Goal: Task Accomplishment & Management: Complete application form

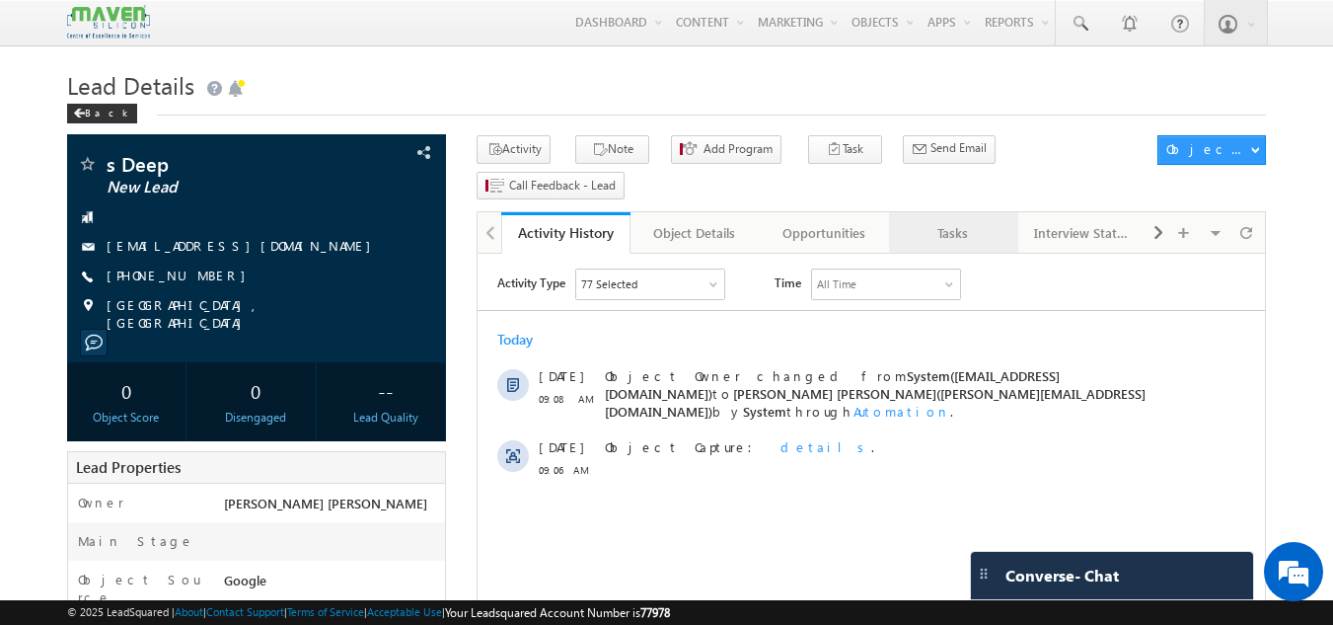
click at [987, 221] on div "Tasks" at bounding box center [953, 233] width 96 height 24
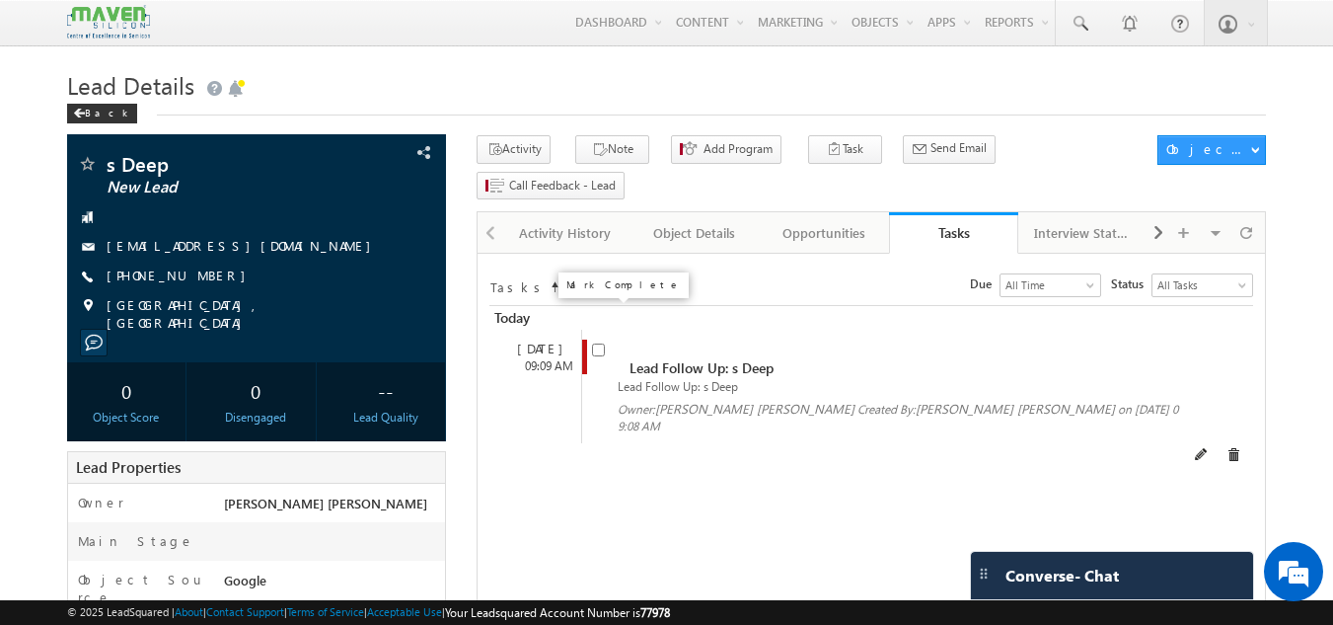
click at [603, 343] on input "checkbox" at bounding box center [598, 349] width 13 height 13
checkbox input "false"
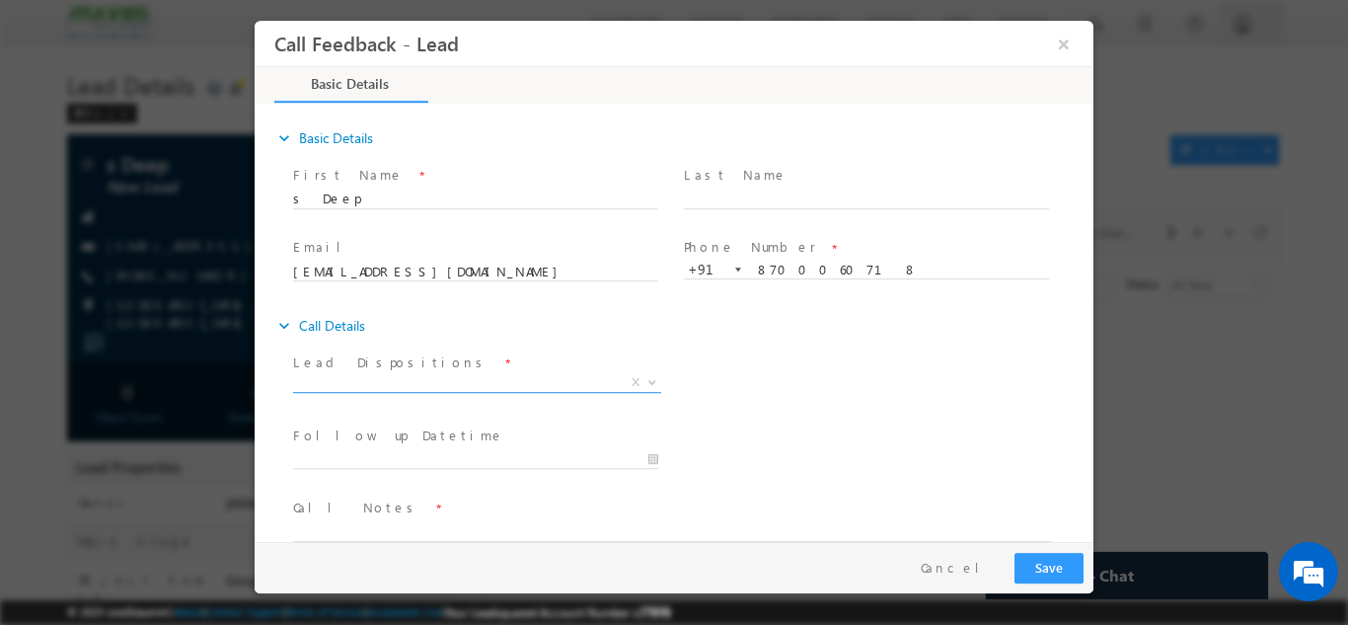
click at [527, 377] on span "X" at bounding box center [477, 382] width 368 height 20
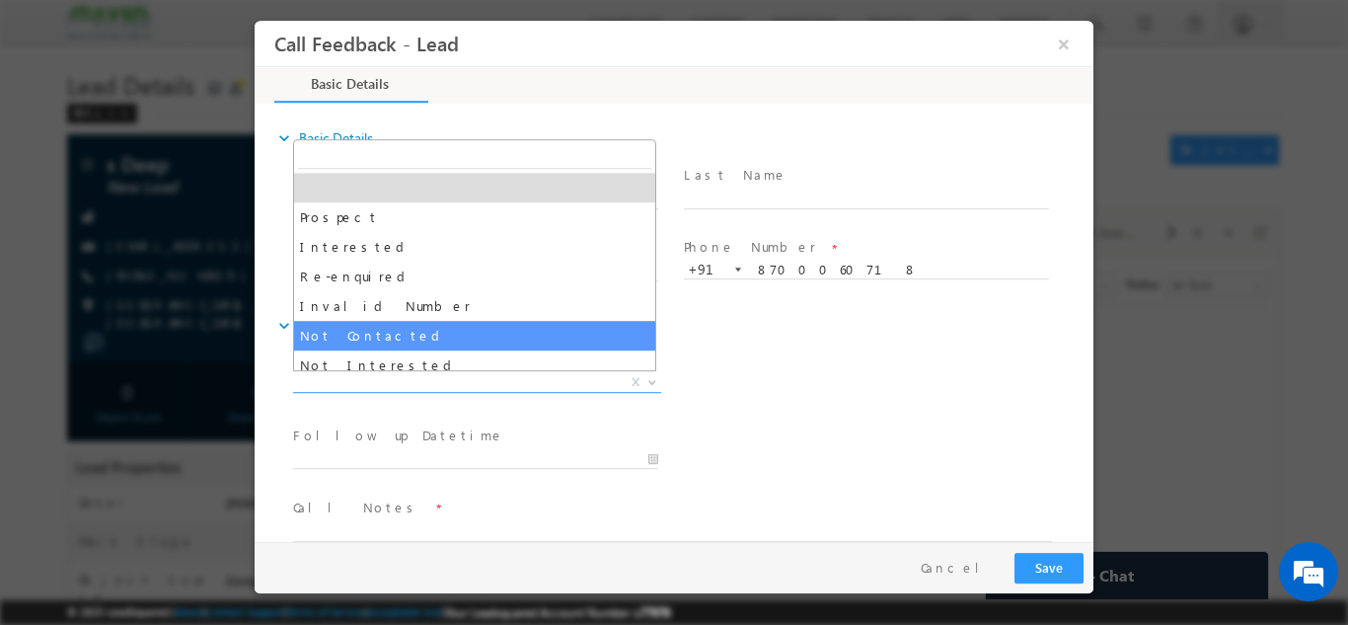
select select "Not Contacted"
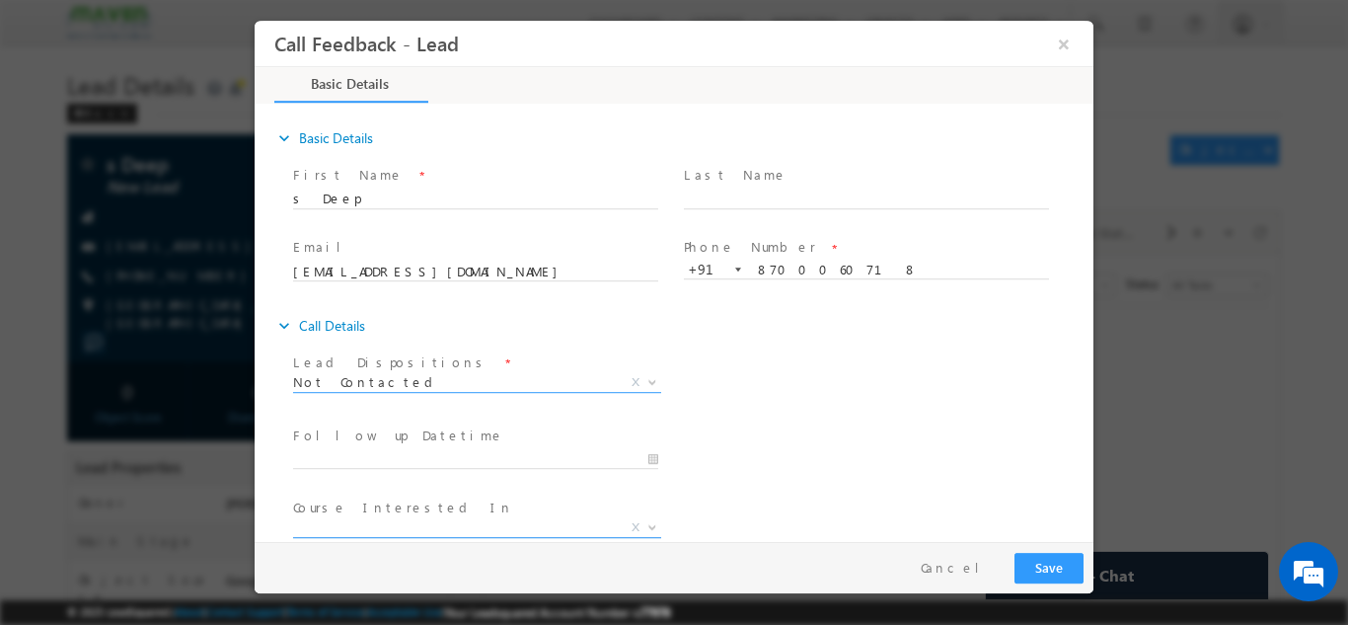
scroll to position [105, 0]
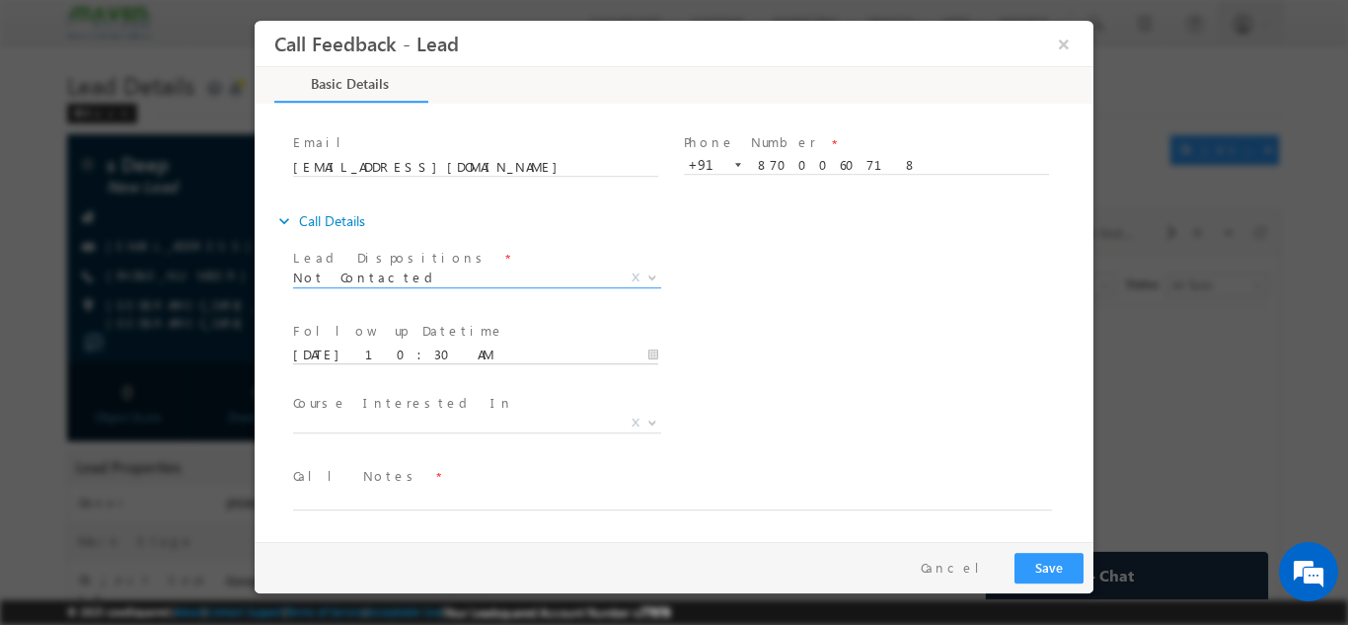
click at [468, 359] on input "25/09/2025 10:30 AM" at bounding box center [475, 354] width 365 height 20
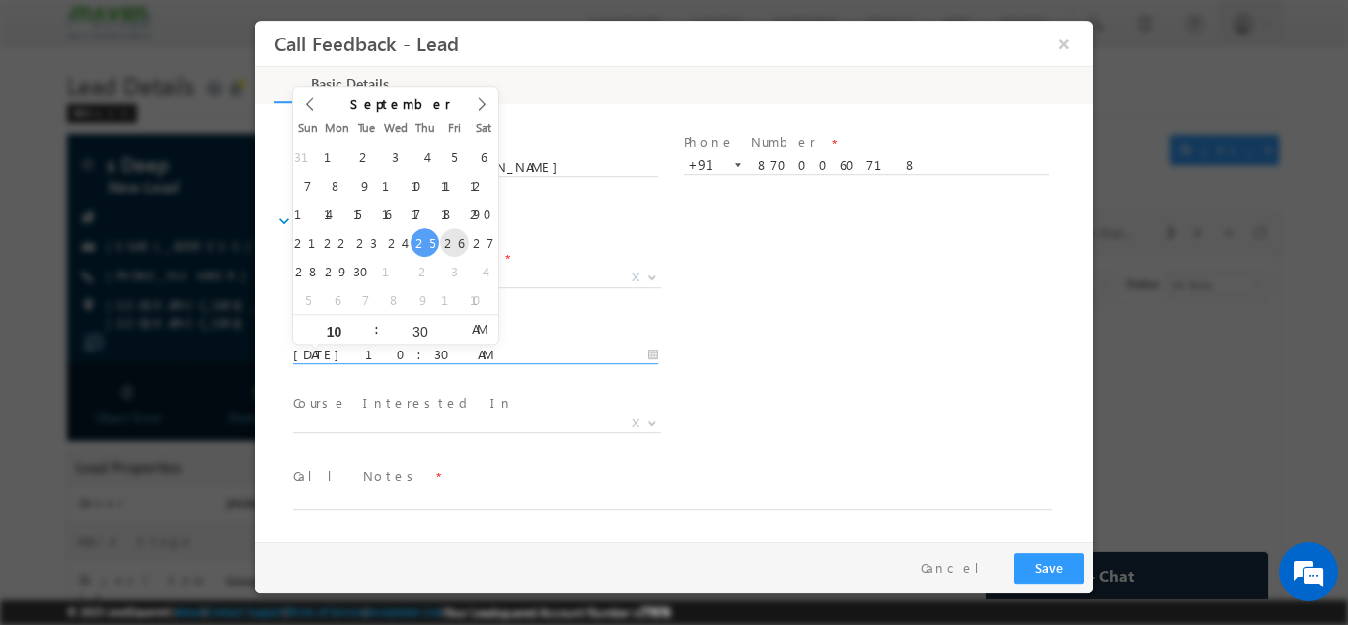
type input "26/09/2025 10:30 AM"
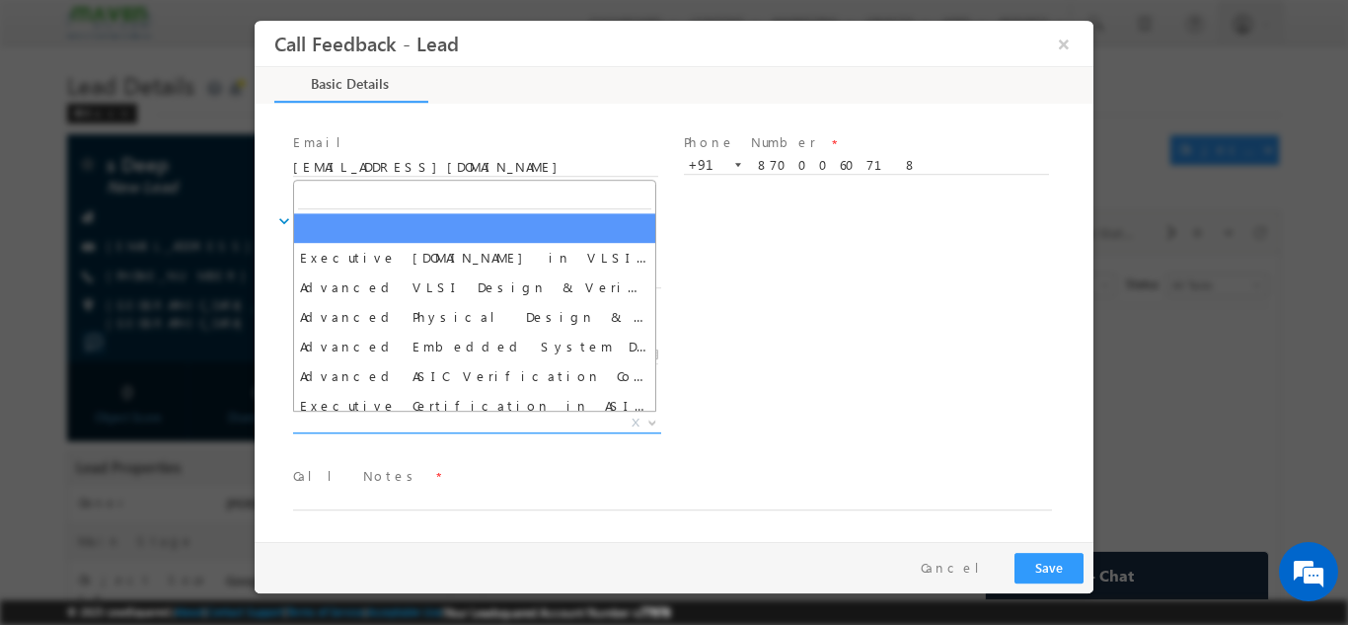
click at [417, 417] on span "X" at bounding box center [477, 422] width 368 height 20
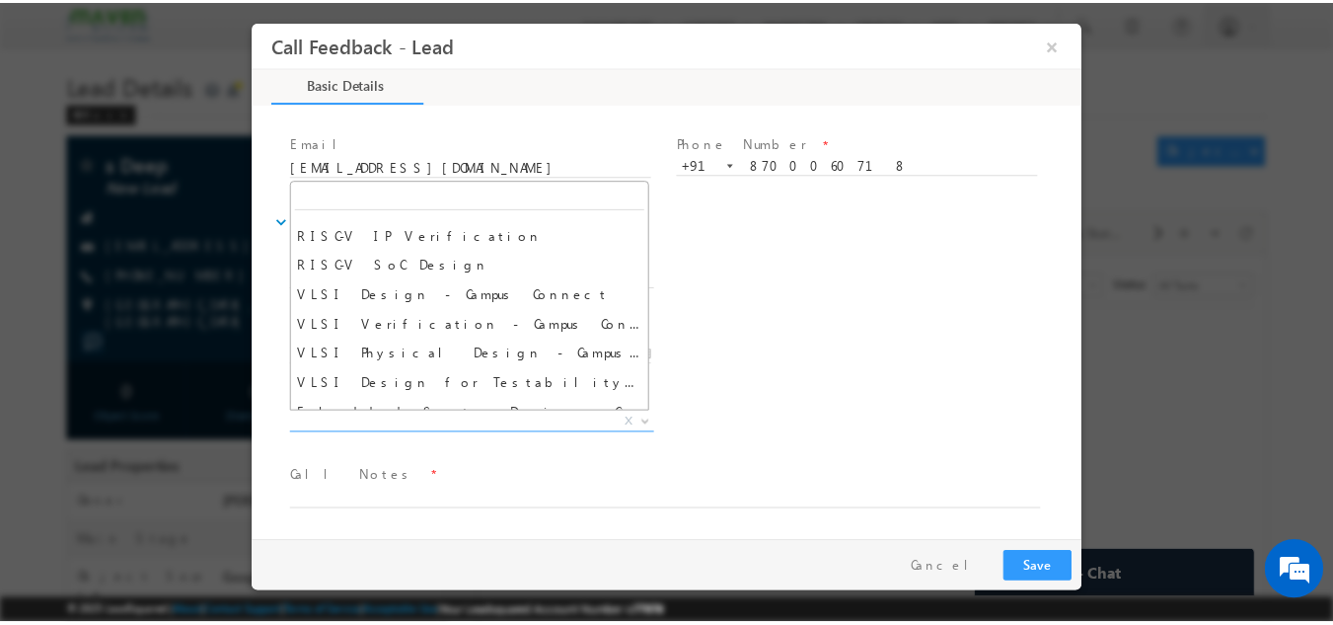
scroll to position [1460, 0]
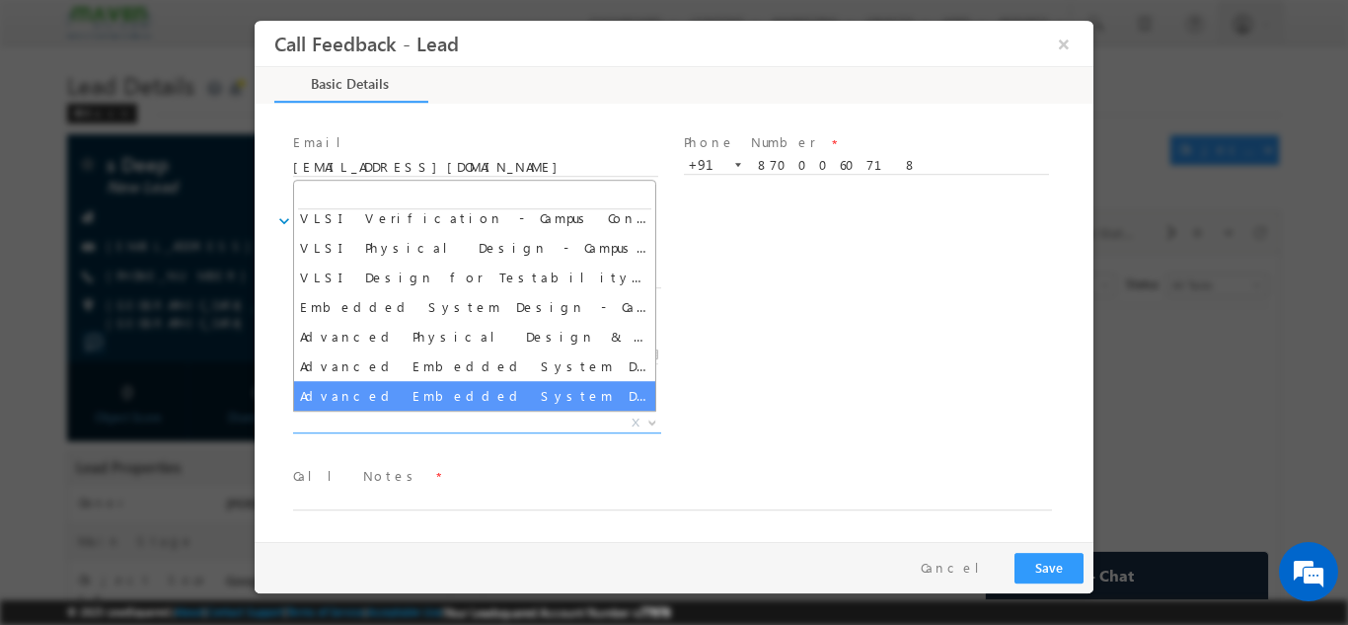
click at [925, 401] on div "Course Interested In * Executive M.Tech in VLSI Design Advanced VLSI Design & V…" at bounding box center [691, 424] width 804 height 73
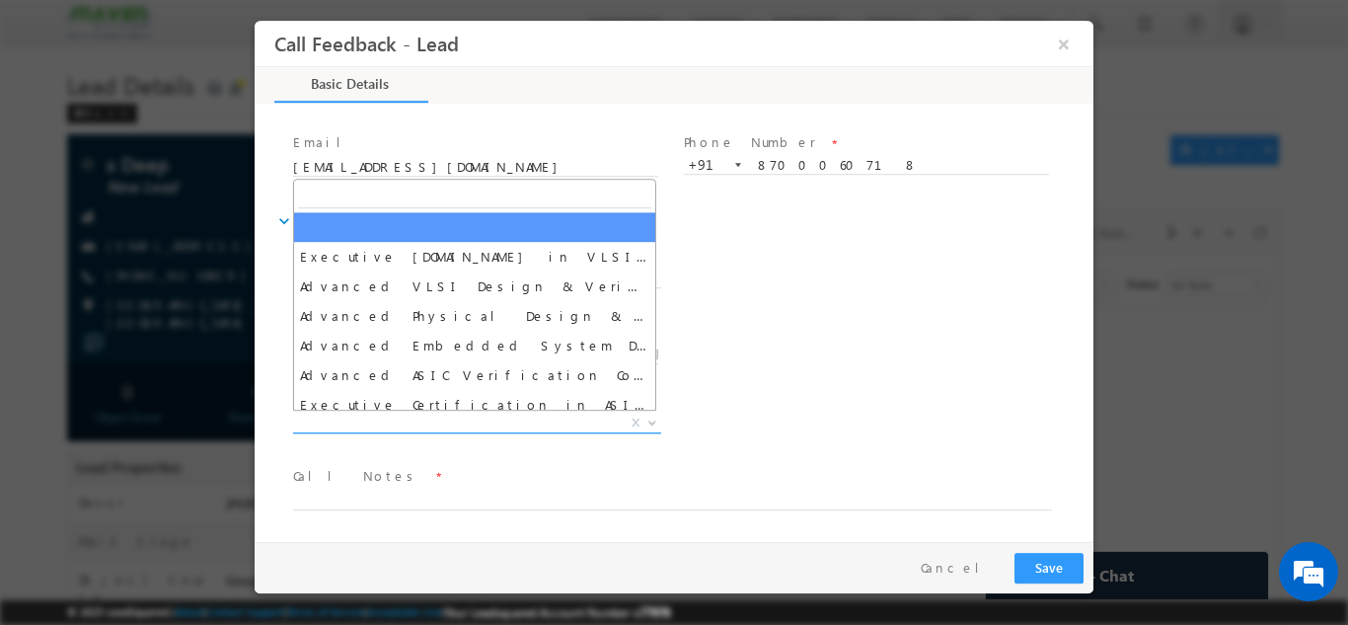
click at [500, 422] on span "X" at bounding box center [477, 422] width 368 height 20
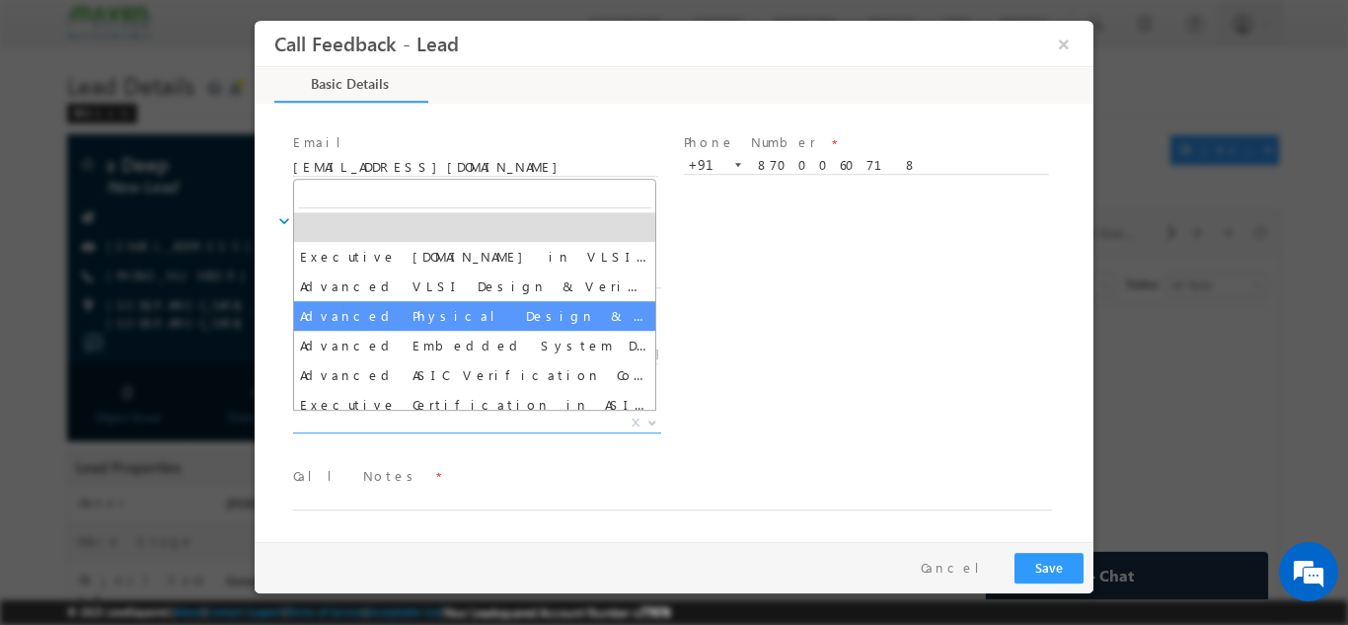
click at [806, 332] on div "Follow up Datetime * 26/09/2025 10:30 AM Program Type * Long Term Short Term X" at bounding box center [691, 352] width 804 height 73
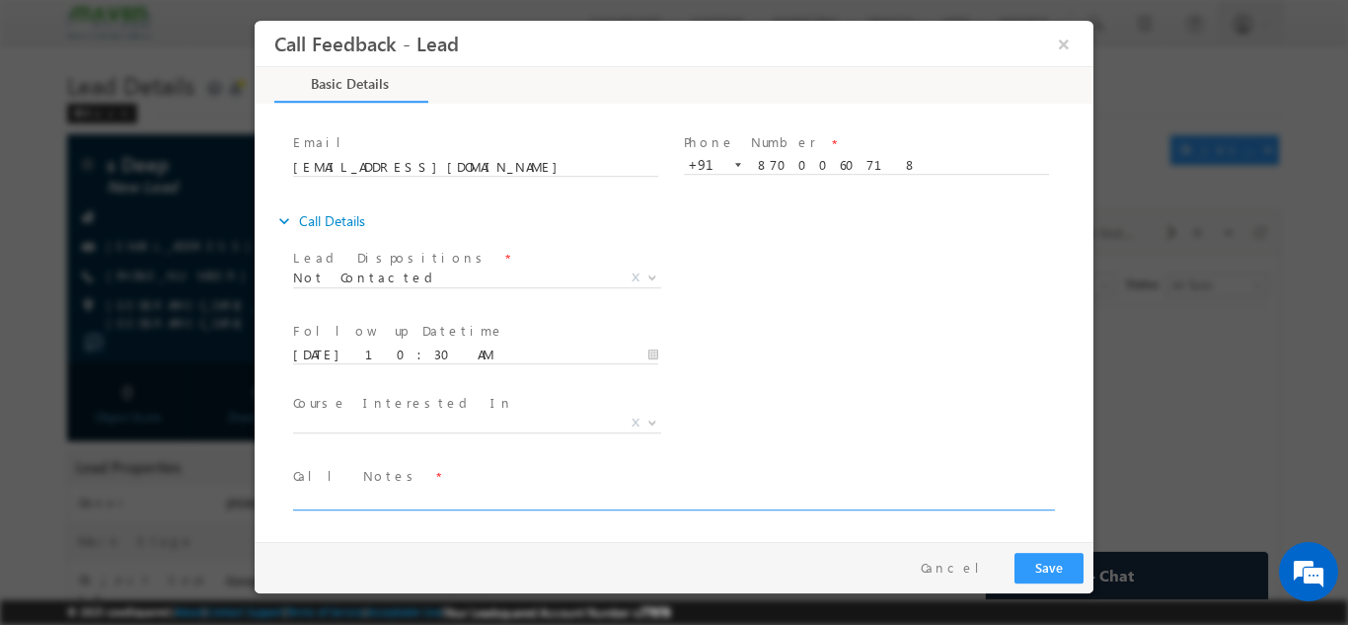
click at [487, 502] on textarea at bounding box center [672, 497] width 759 height 23
type textarea "dnp"
click at [1031, 572] on button "Save" at bounding box center [1048, 567] width 69 height 31
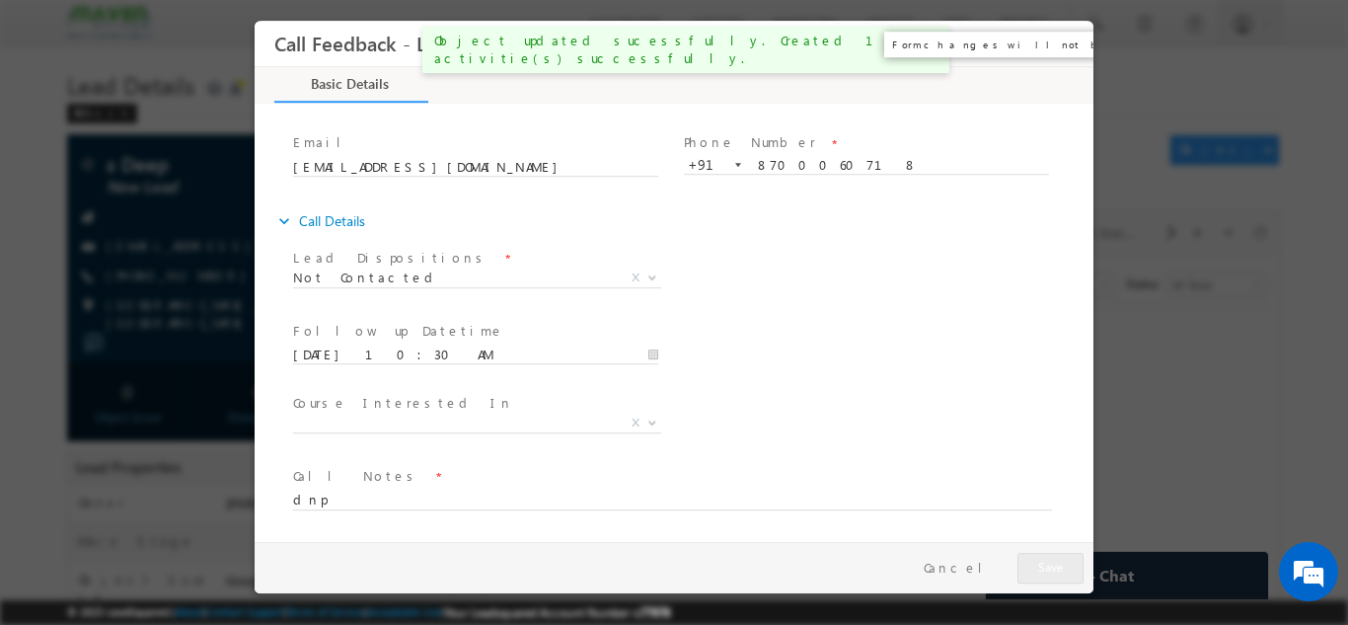
click at [1053, 39] on button "×" at bounding box center [1064, 43] width 34 height 37
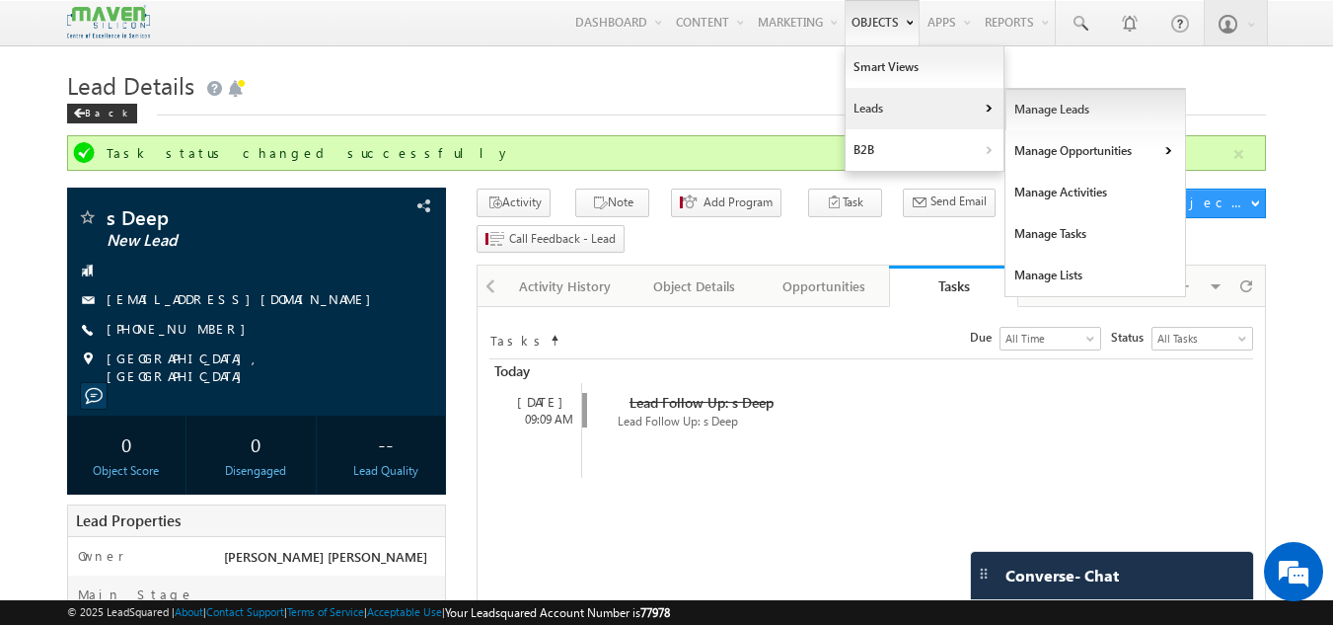
click at [1027, 101] on link "Manage Leads" at bounding box center [1095, 109] width 181 height 41
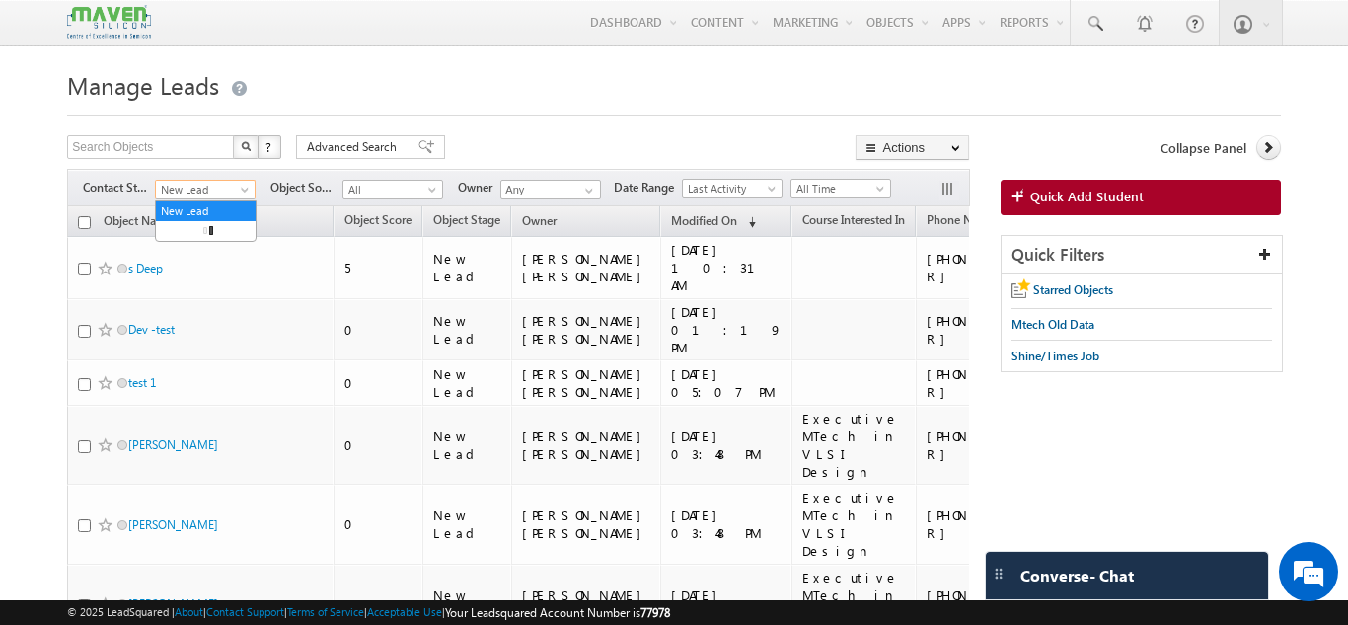
click at [229, 182] on span "New Lead" at bounding box center [203, 190] width 94 height 18
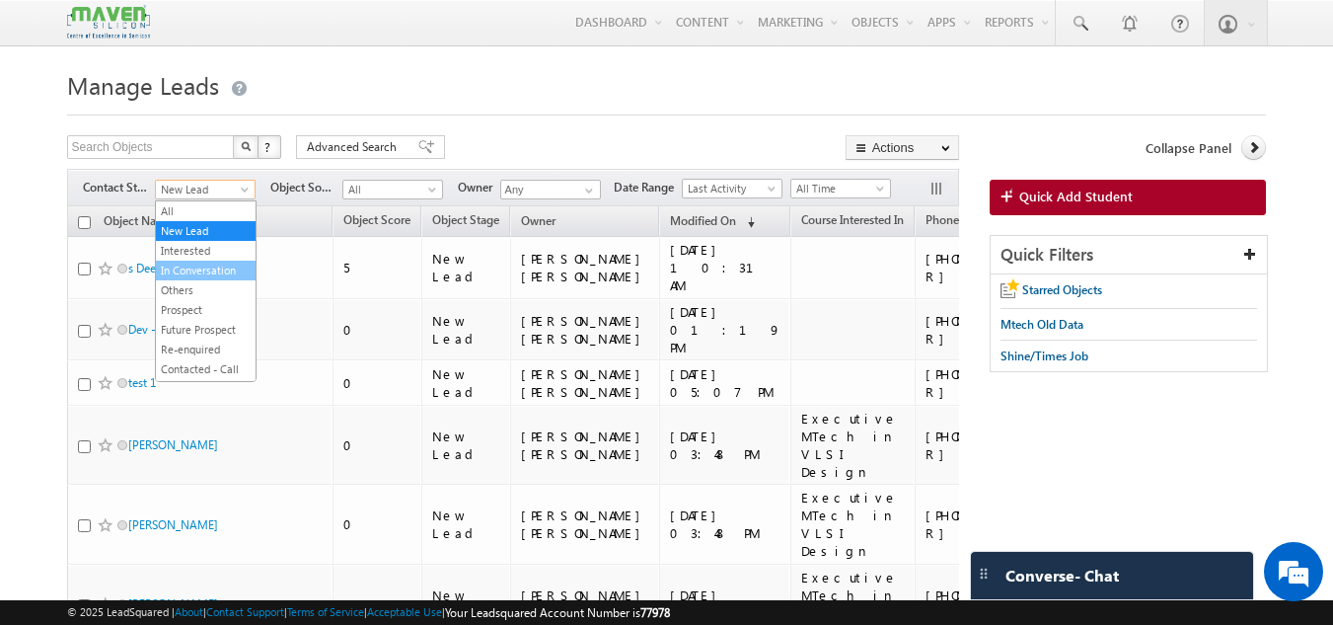
click at [209, 273] on link "In Conversation" at bounding box center [206, 270] width 100 height 18
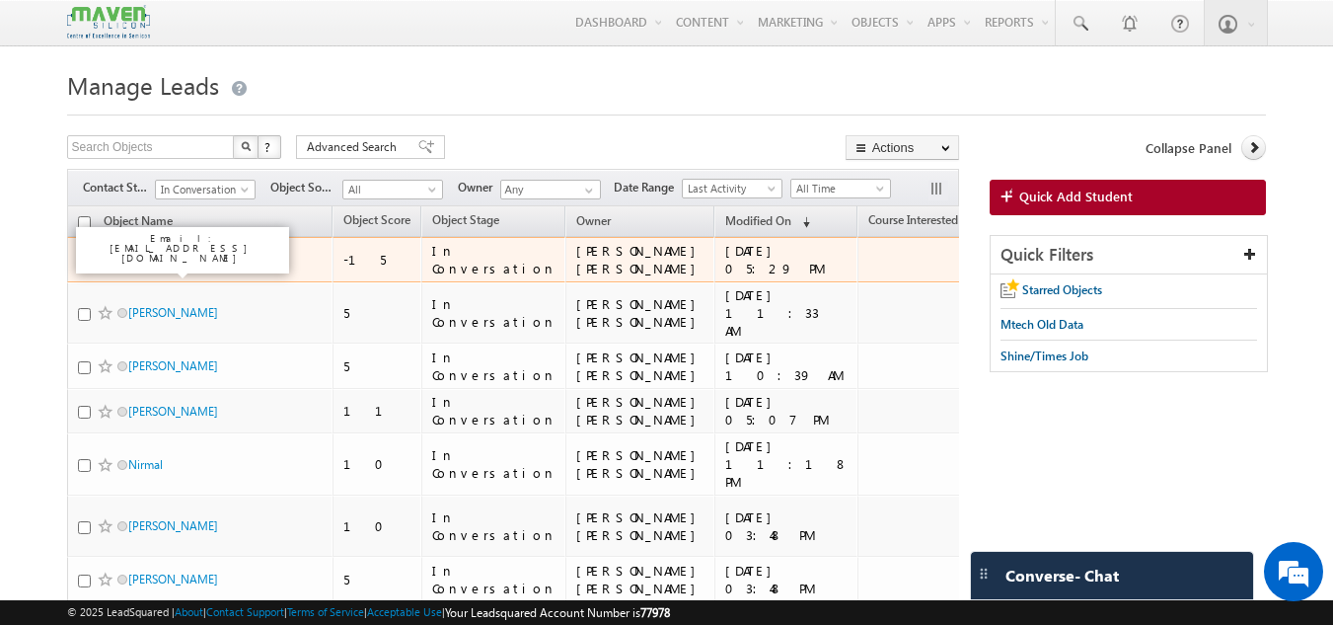
click at [173, 265] on link "[PERSON_NAME]" at bounding box center [173, 259] width 90 height 15
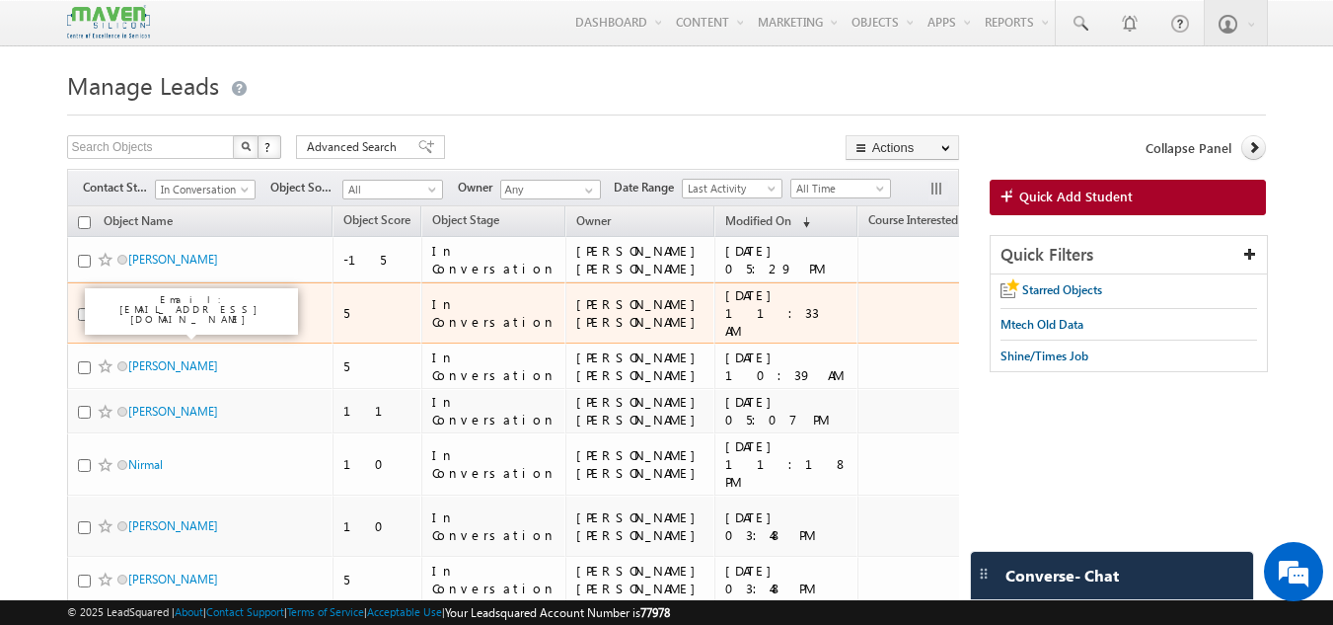
click at [167, 320] on link "Bhavya Shree H" at bounding box center [173, 312] width 90 height 15
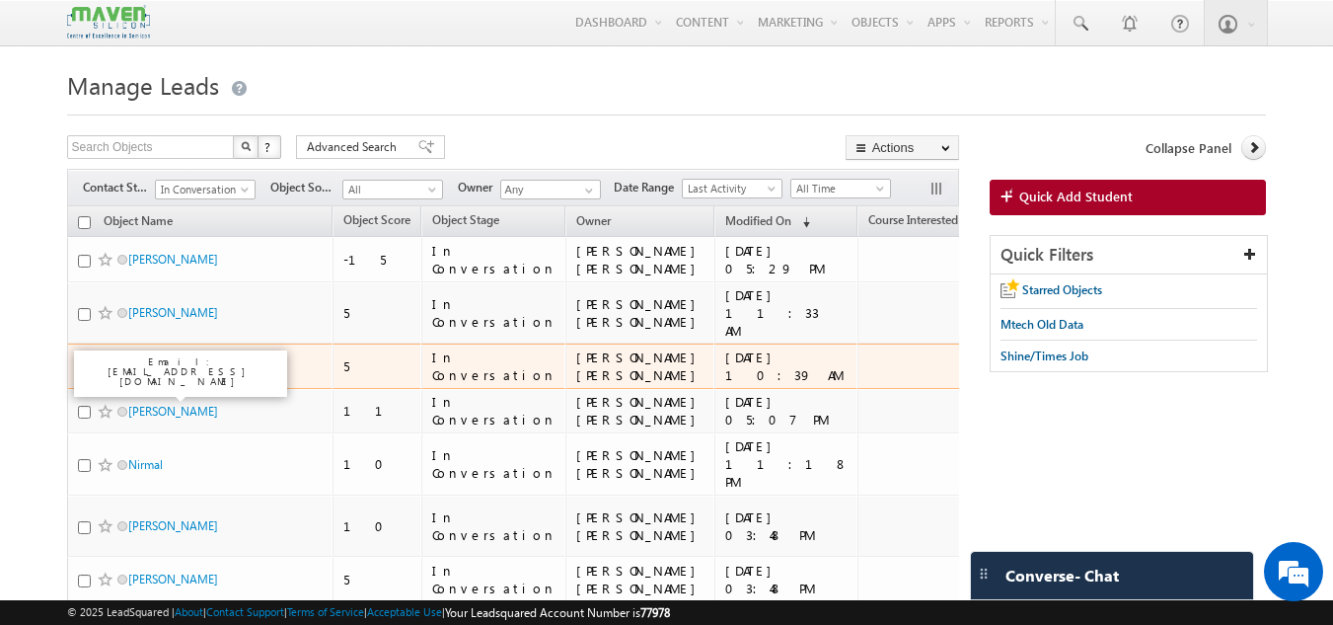
click at [147, 373] on link "Gowtham" at bounding box center [173, 365] width 90 height 15
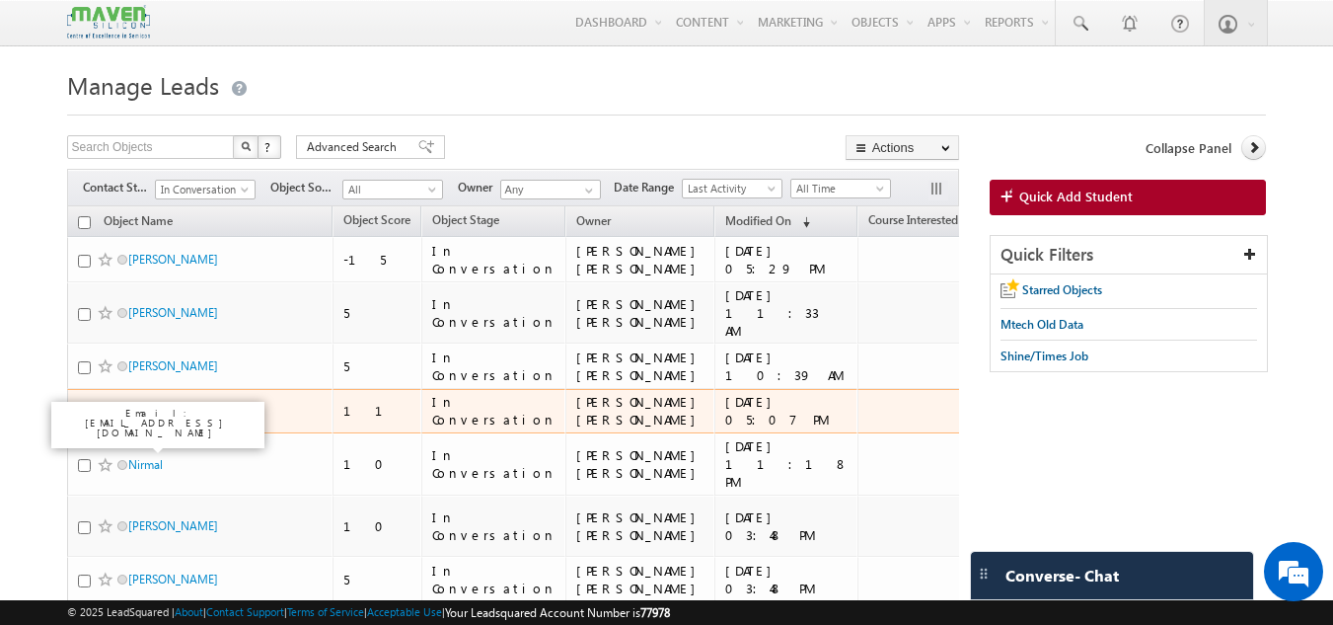
click at [157, 418] on link "sangamesh" at bounding box center [173, 411] width 90 height 15
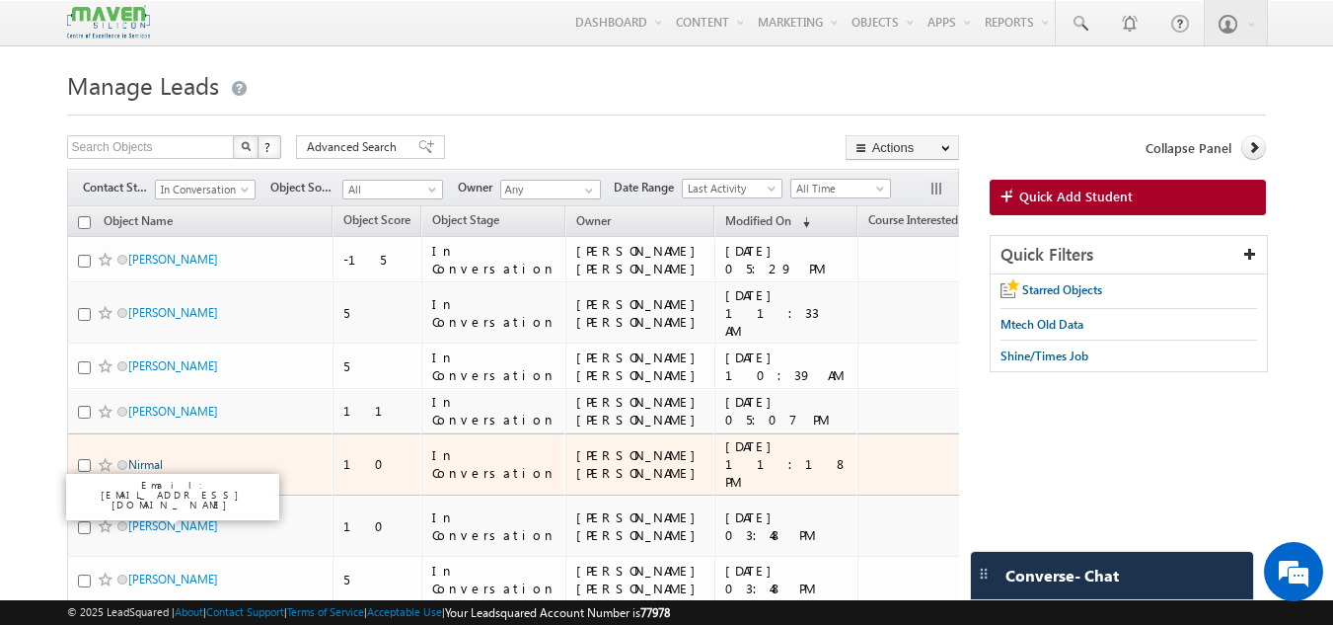
click at [157, 472] on link "Nirmal" at bounding box center [145, 464] width 35 height 15
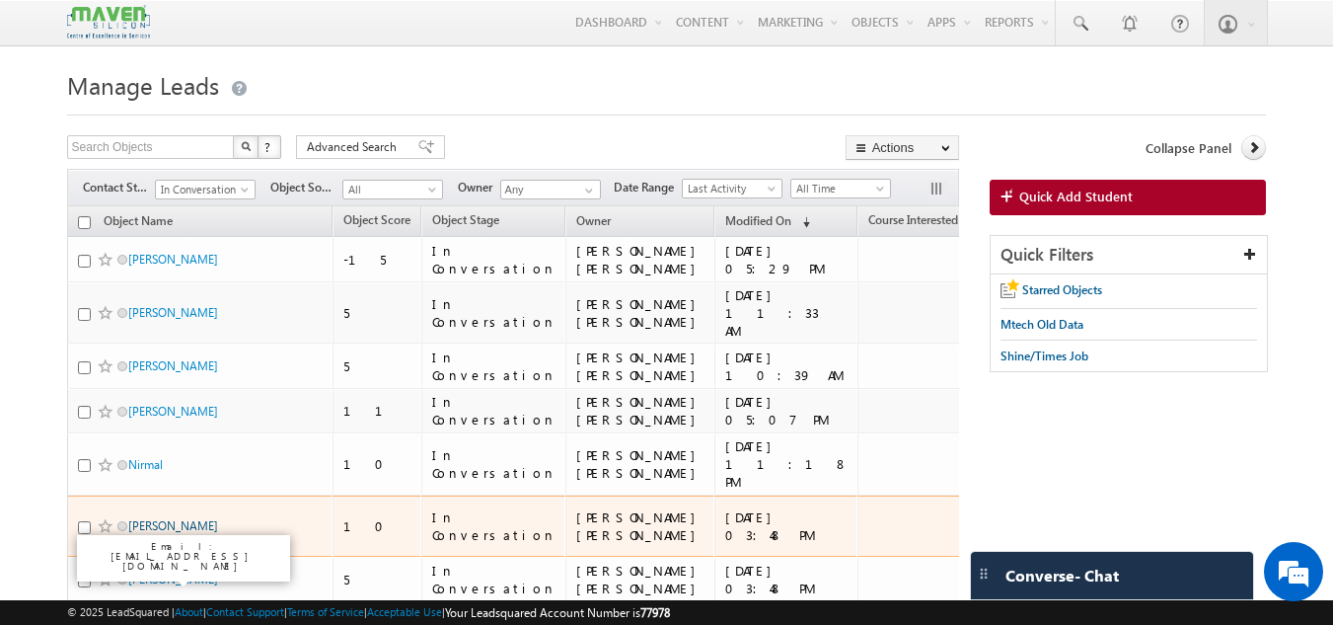
click at [177, 533] on link "Devendran B" at bounding box center [173, 525] width 90 height 15
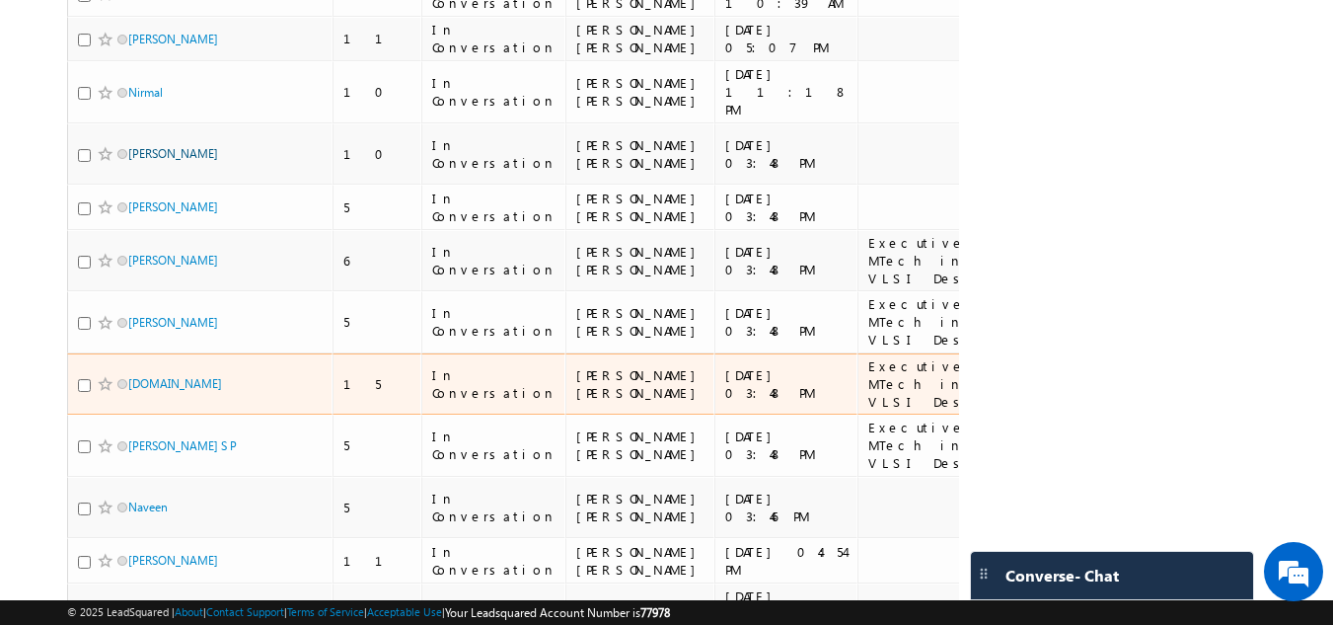
scroll to position [373, 0]
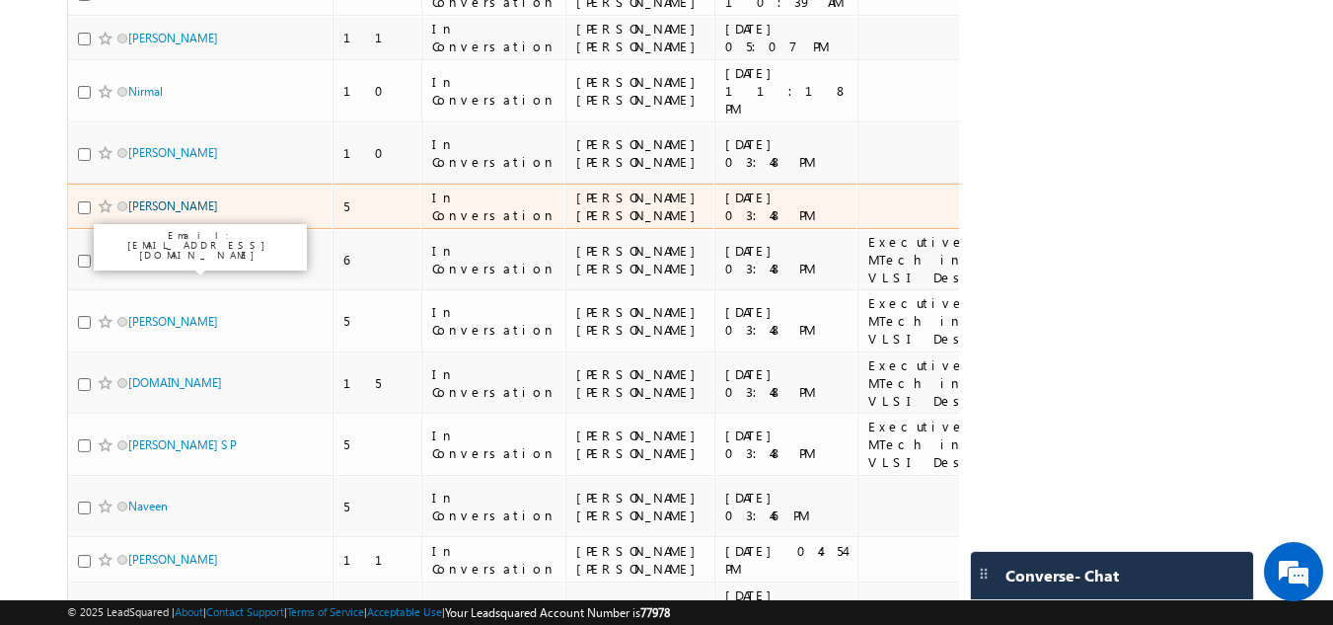
click at [147, 213] on link "Fahadhu Rilwan" at bounding box center [173, 205] width 90 height 15
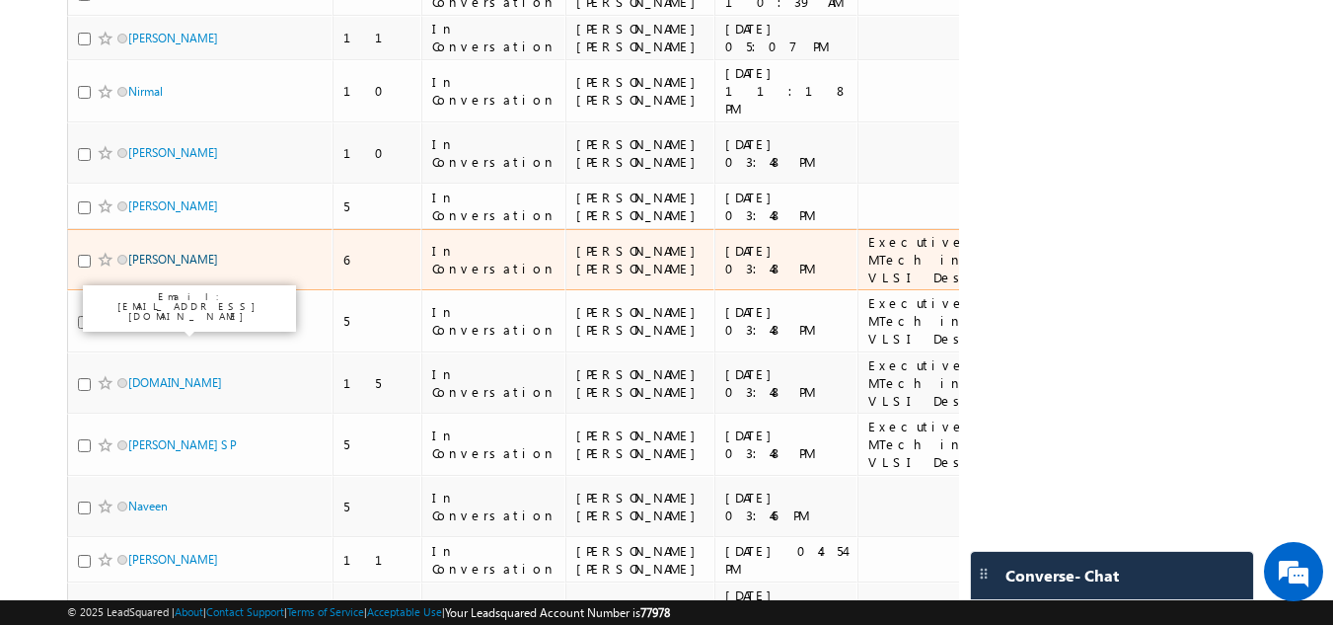
click at [149, 266] on link "Gopi Nanabala" at bounding box center [173, 259] width 90 height 15
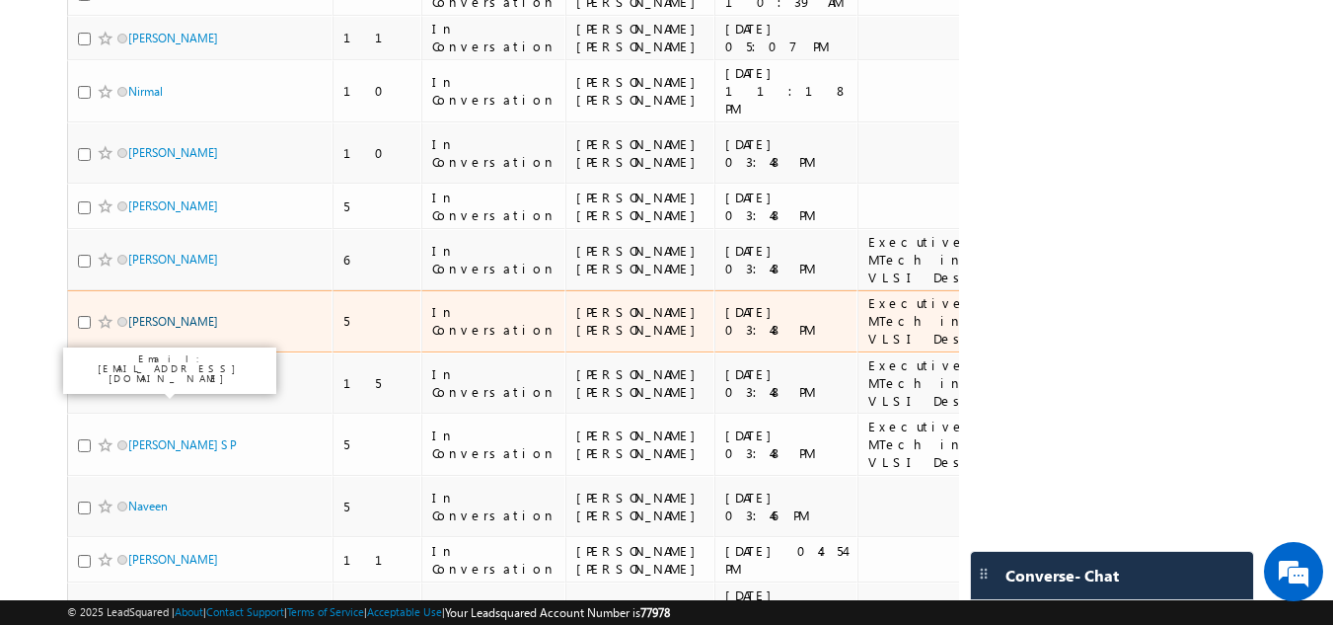
click at [148, 329] on link "Devesh" at bounding box center [173, 321] width 90 height 15
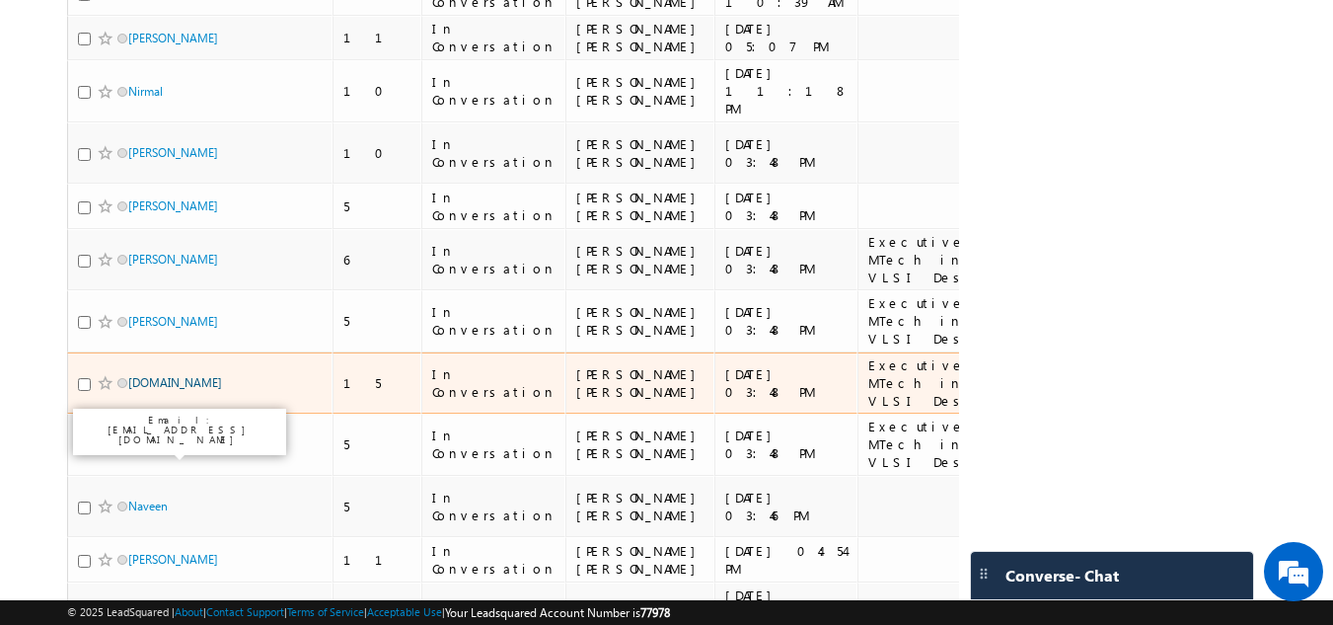
click at [160, 390] on link "Vinay.bm" at bounding box center [175, 382] width 94 height 15
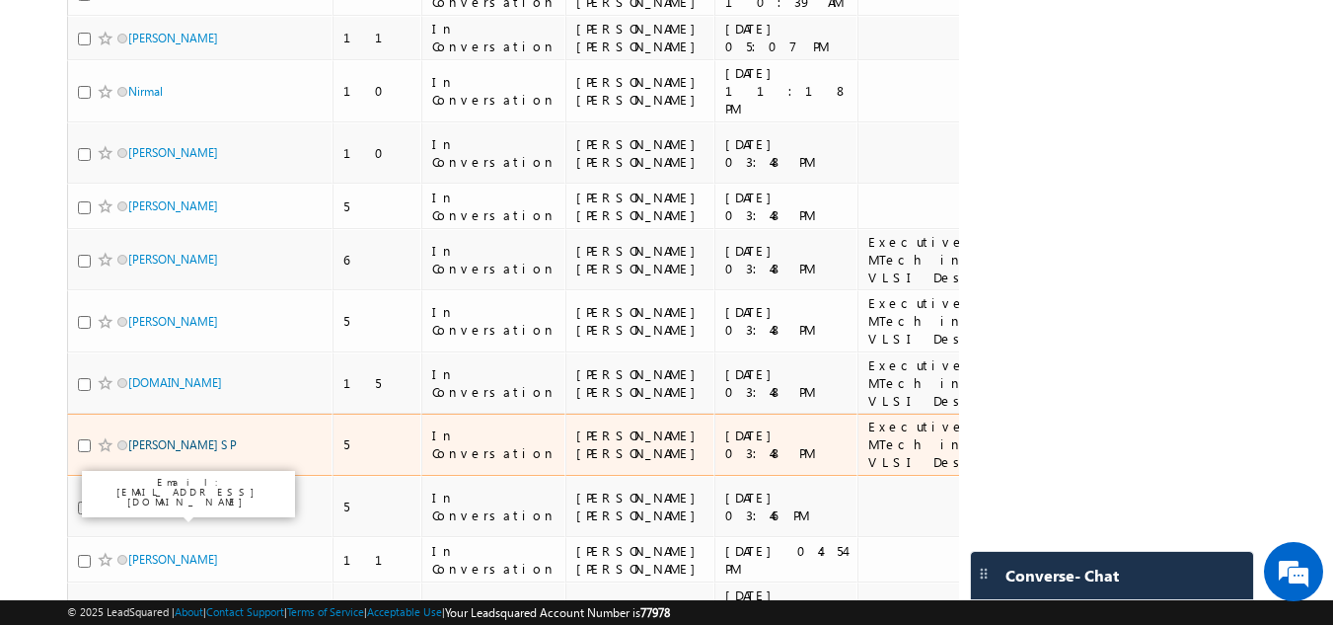
click at [153, 452] on link "Abhijith S P" at bounding box center [182, 444] width 109 height 15
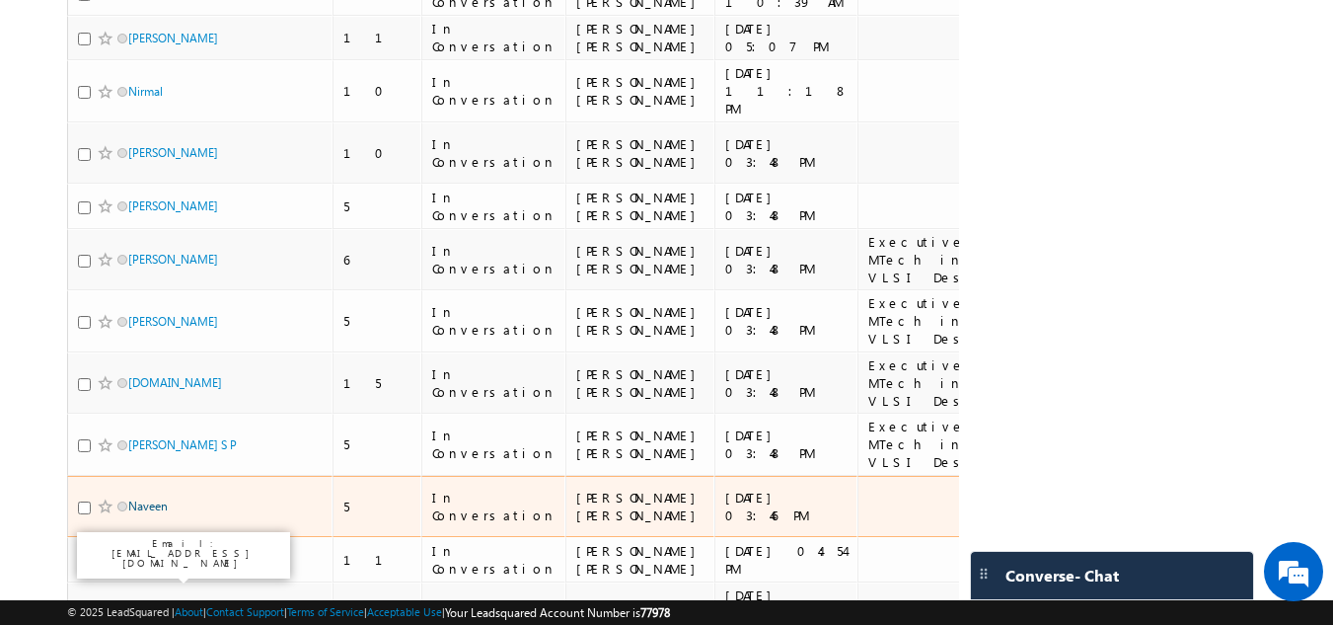
click at [150, 513] on link "Naveen" at bounding box center [147, 505] width 39 height 15
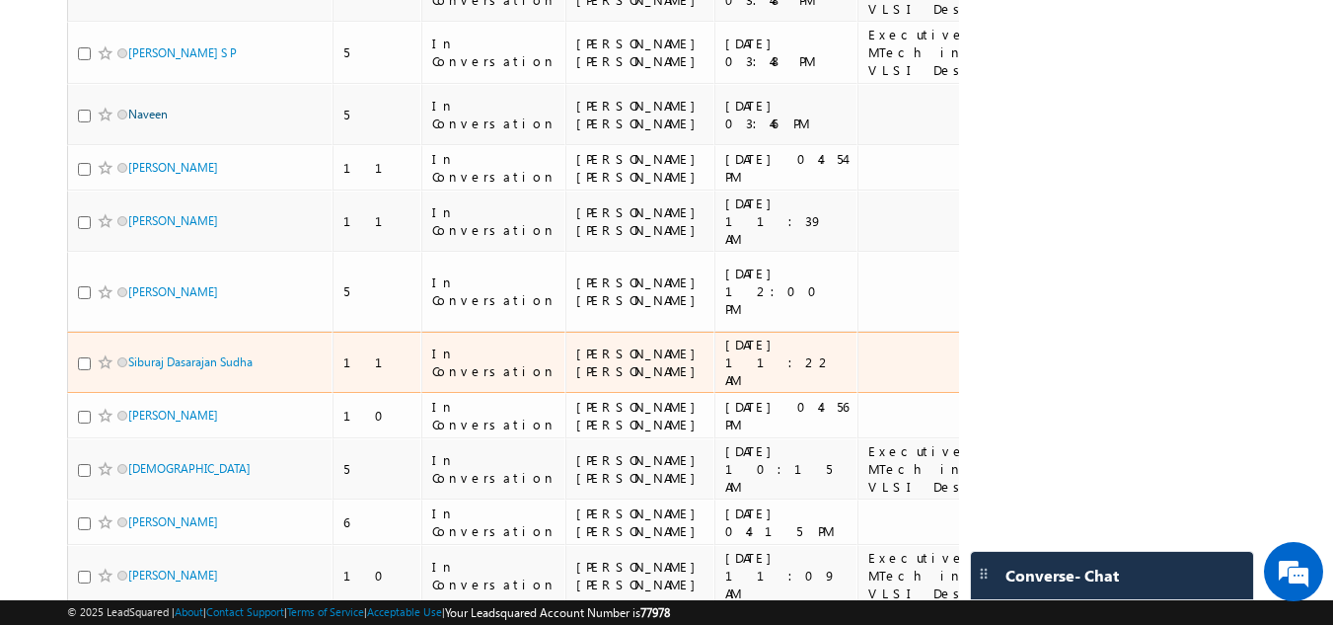
scroll to position [768, 0]
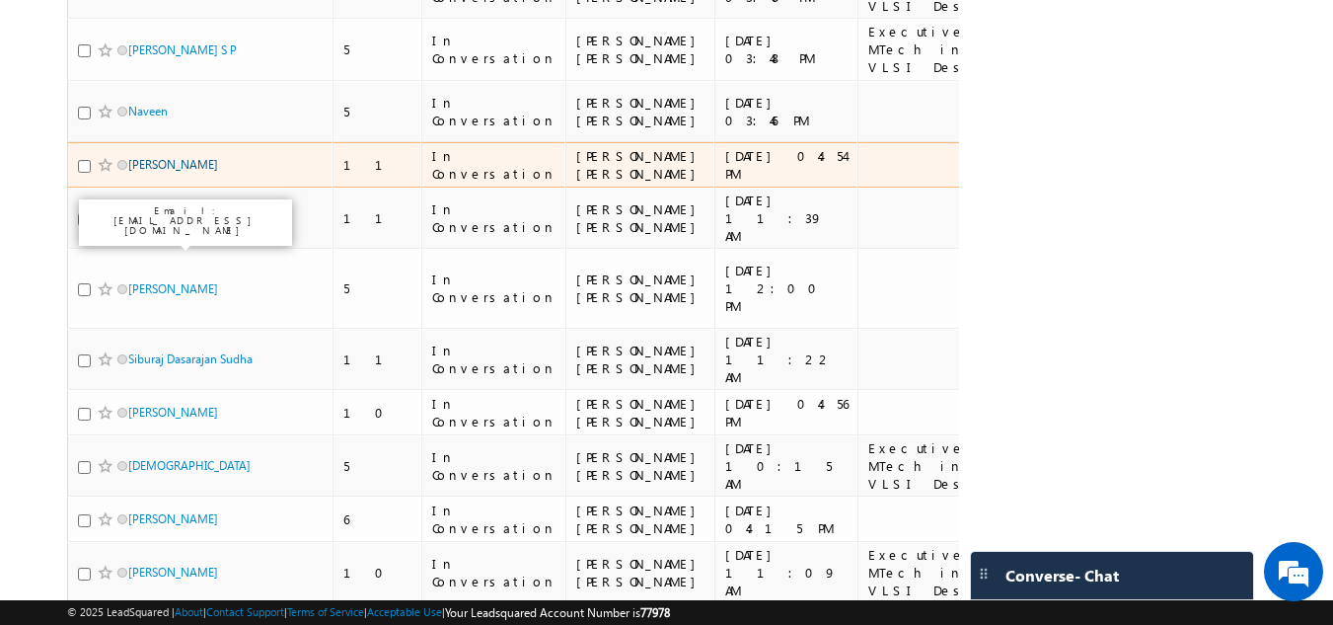
click at [156, 172] on link "Pavan Bhat" at bounding box center [173, 164] width 90 height 15
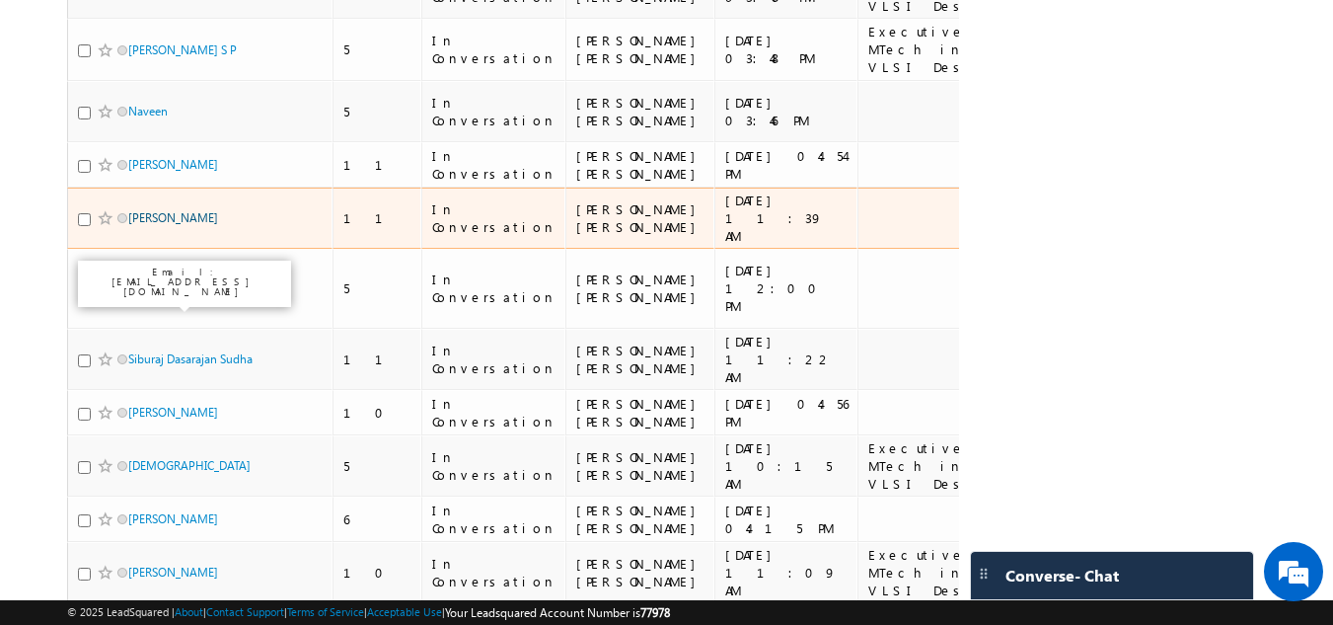
click at [154, 225] on link "Anusha Kulkarni" at bounding box center [173, 217] width 90 height 15
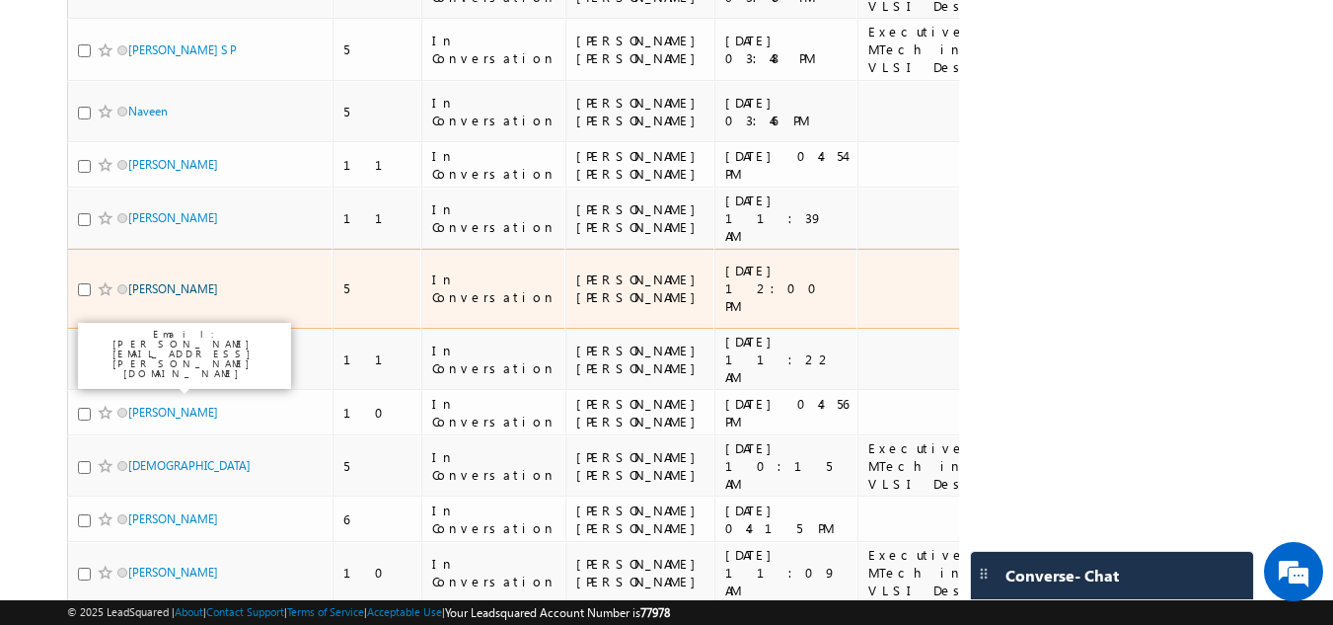
click at [149, 296] on link "pragati kumari" at bounding box center [173, 288] width 90 height 15
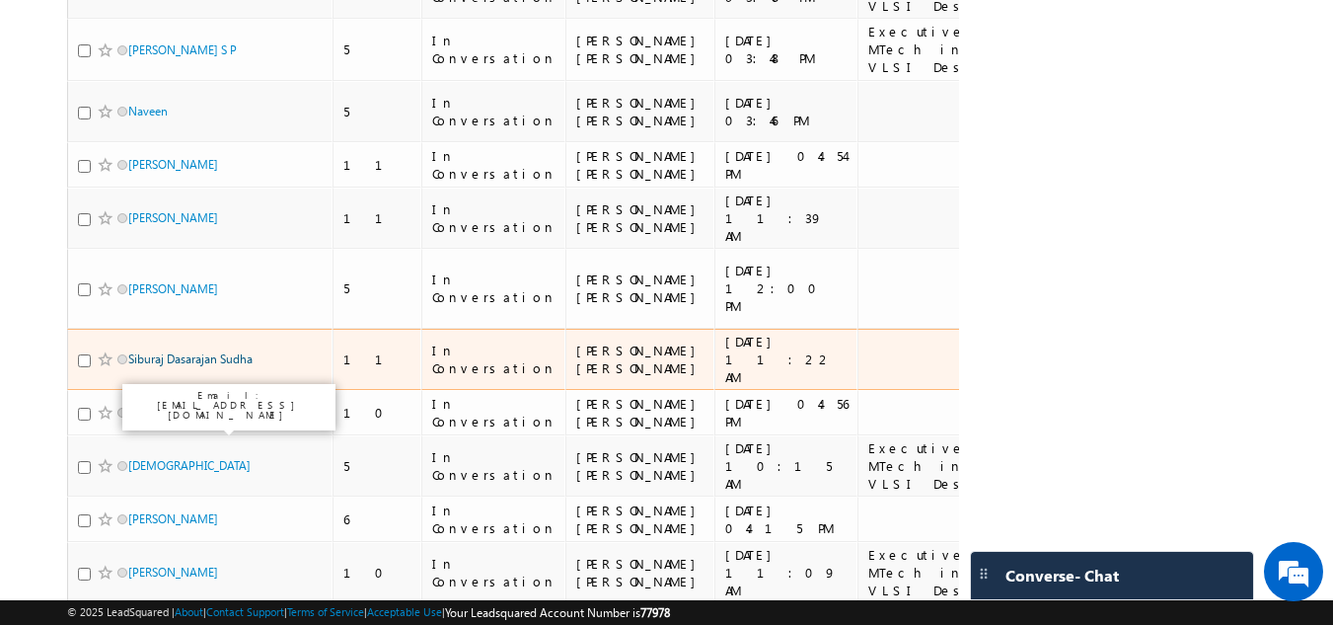
click at [149, 366] on link "Siburaj Dasarajan Sudha" at bounding box center [190, 358] width 124 height 15
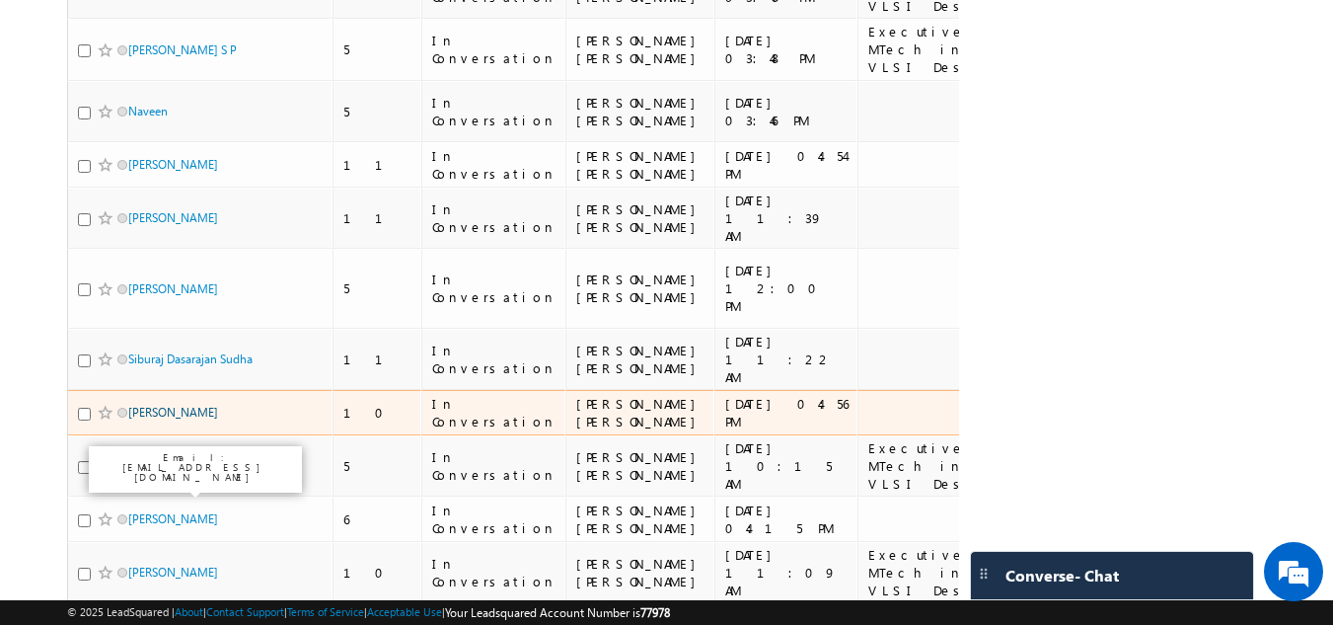
click at [148, 419] on link "Anagha Hemadri" at bounding box center [173, 412] width 90 height 15
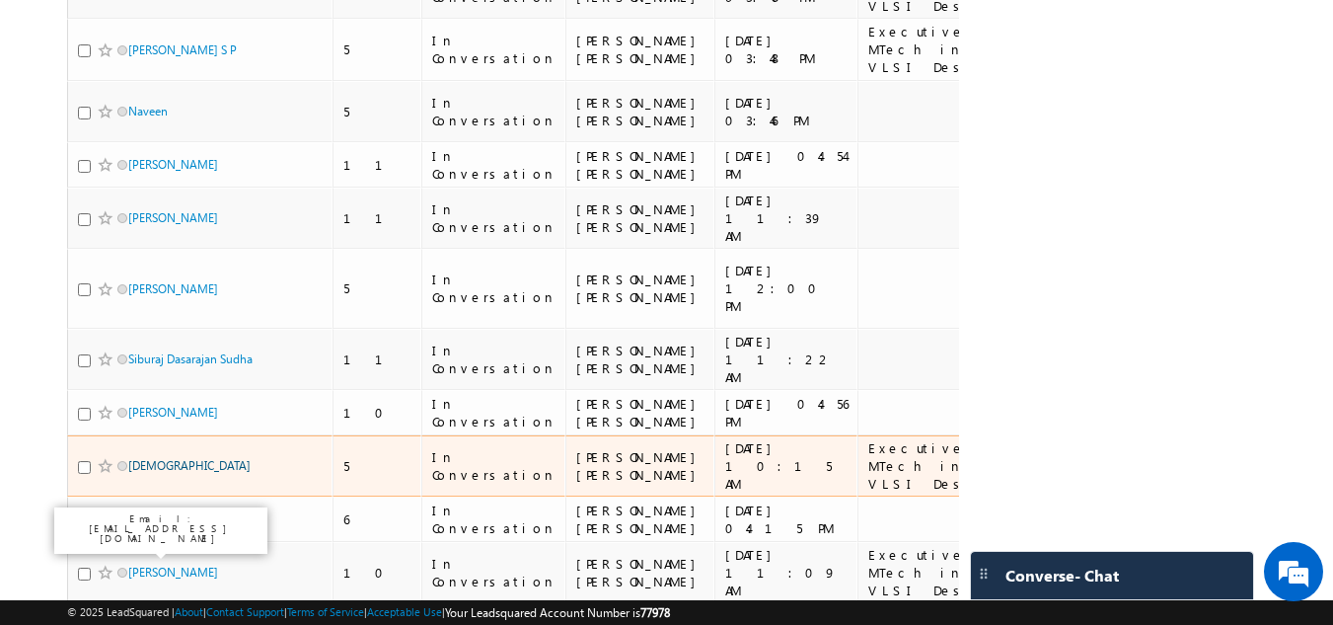
click at [147, 473] on link "Shiva" at bounding box center [189, 465] width 122 height 15
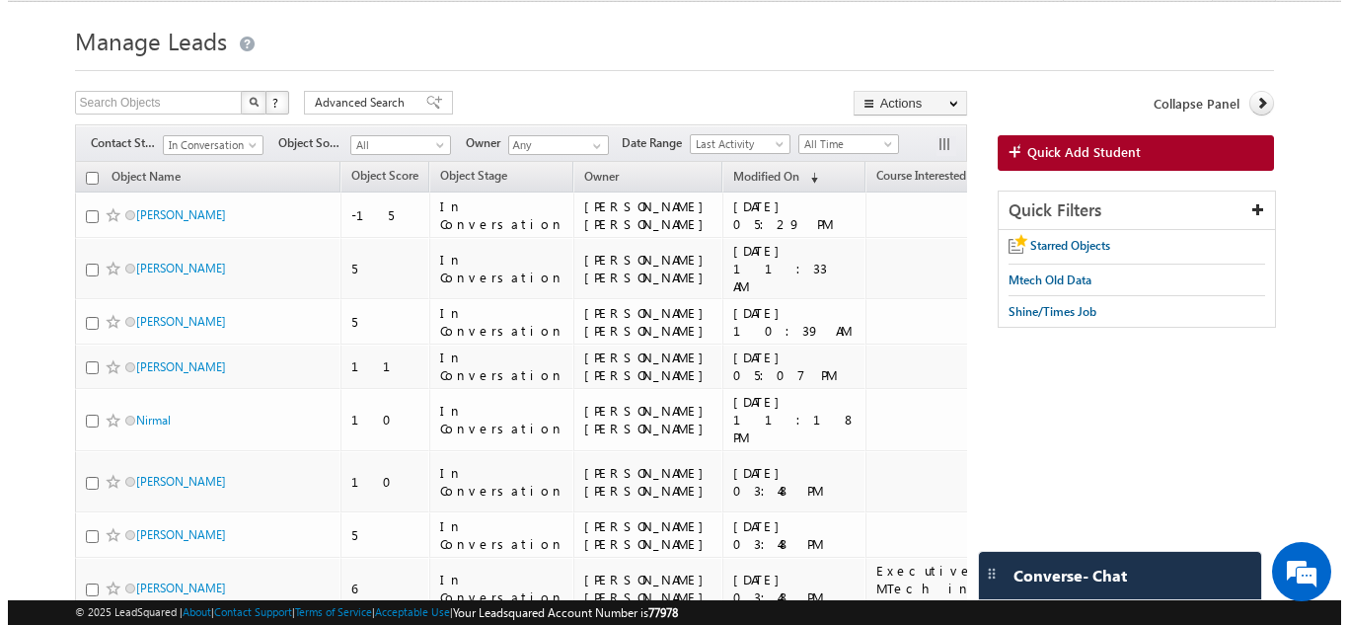
scroll to position [0, 0]
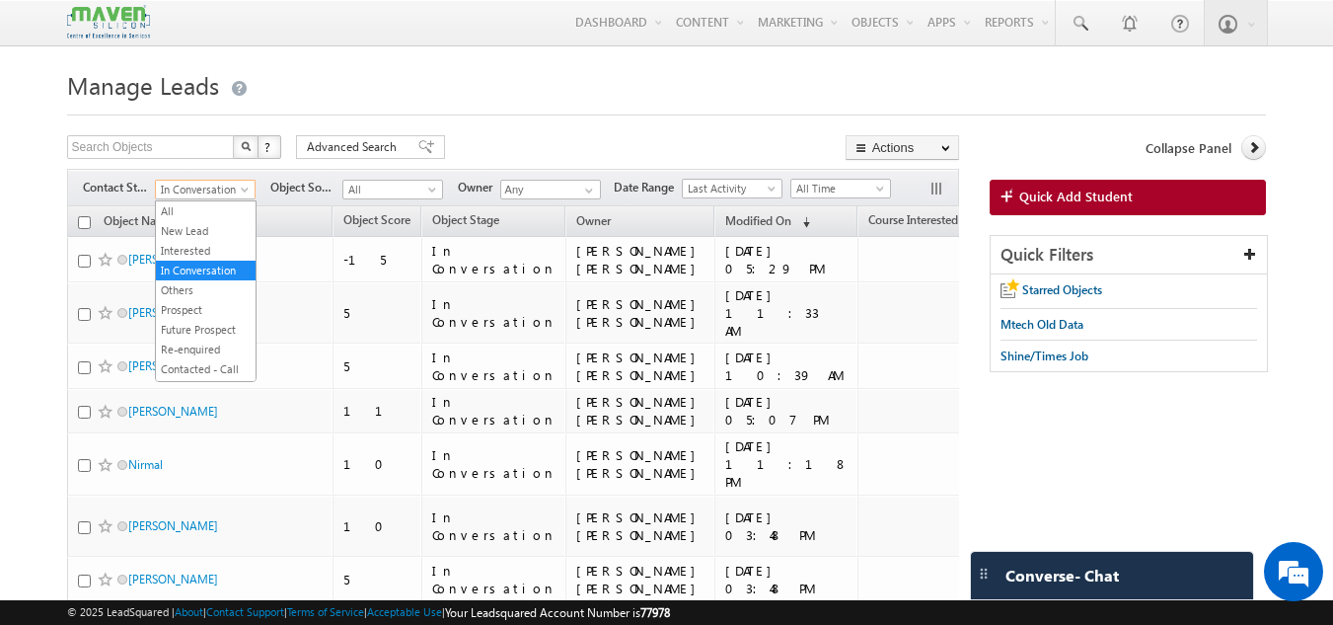
click at [253, 186] on span at bounding box center [247, 193] width 16 height 16
click at [1045, 174] on div "Collapse Panel Quick Add Student Quick Filters Starred Objects Mtech Old Data S…" at bounding box center [1128, 263] width 277 height 257
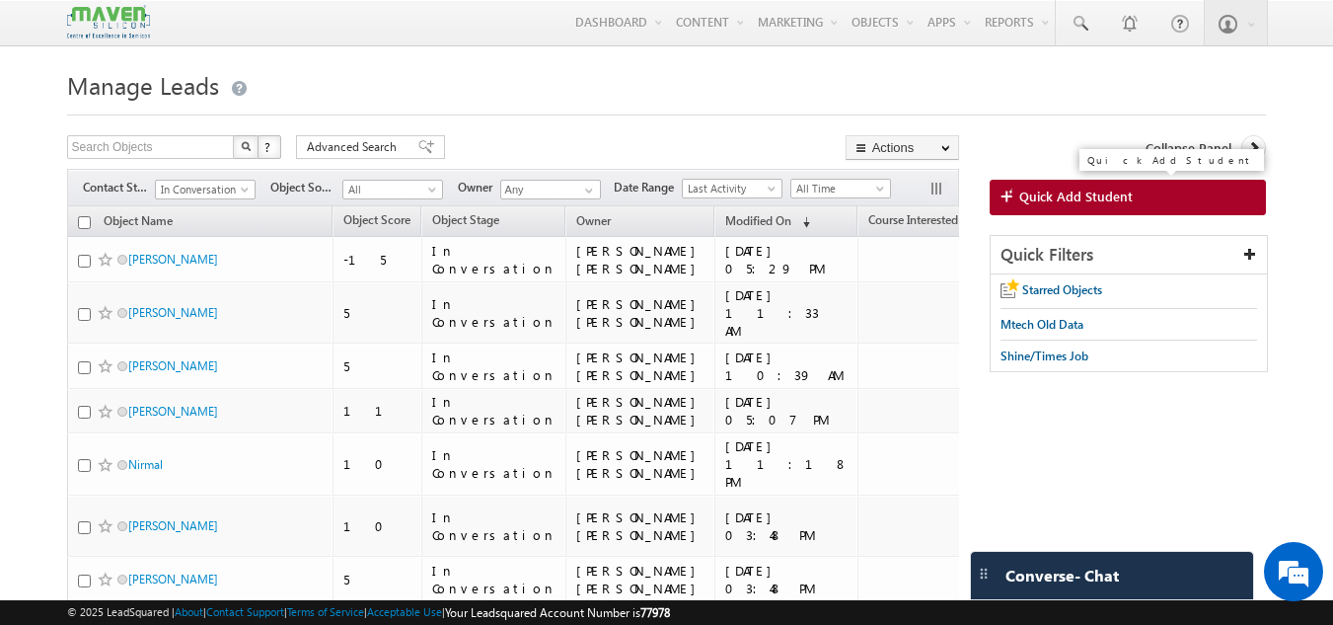
click at [1046, 189] on span "Quick Add Student" at bounding box center [1075, 196] width 113 height 18
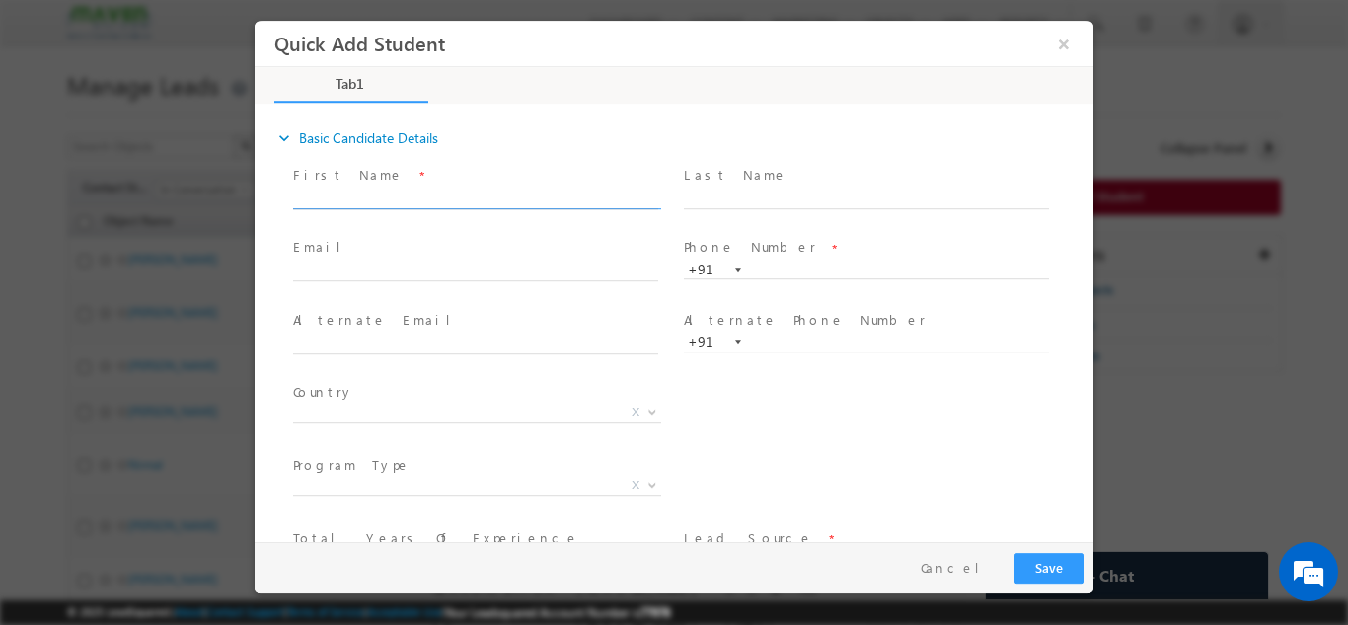
click at [474, 192] on input "text" at bounding box center [475, 198] width 365 height 20
paste input "7483852447"
type input "7"
paste input "Nagesh M"
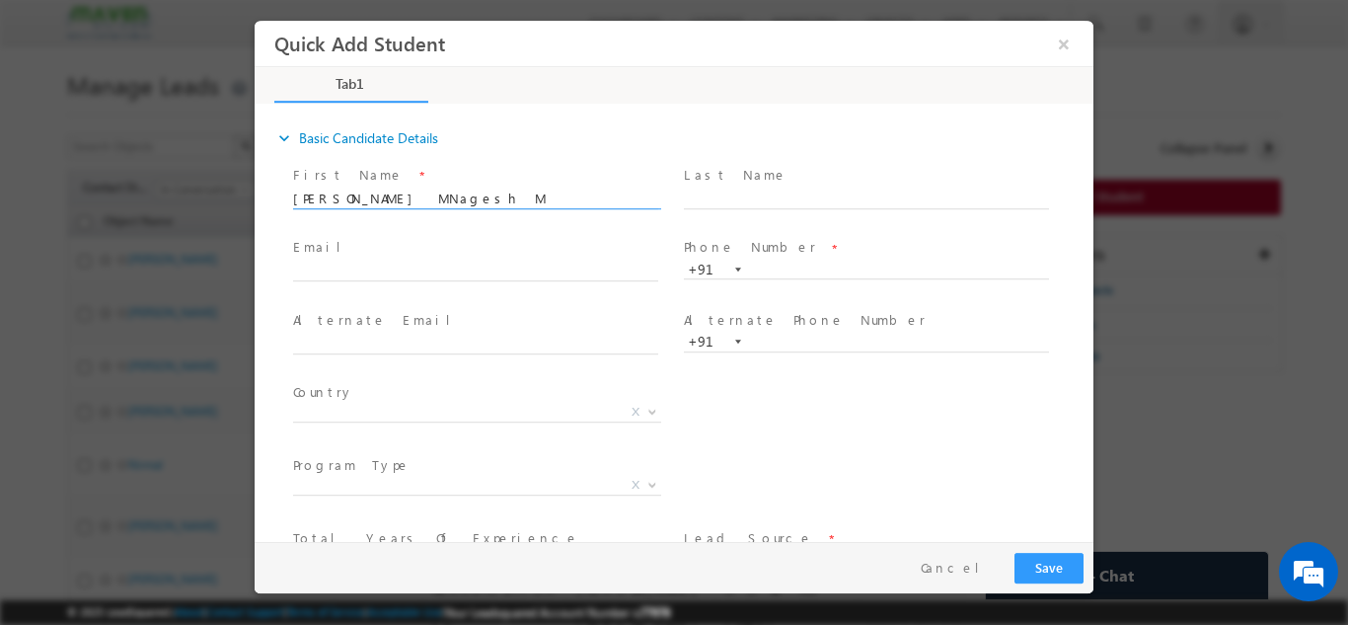
drag, startPoint x: 354, startPoint y: 192, endPoint x: 503, endPoint y: 181, distance: 149.4
click at [503, 181] on div "First Name * Nagesh MNagesh M" at bounding box center [484, 186] width 383 height 45
type input "Nagesh M"
click at [465, 266] on input "text" at bounding box center [475, 271] width 365 height 20
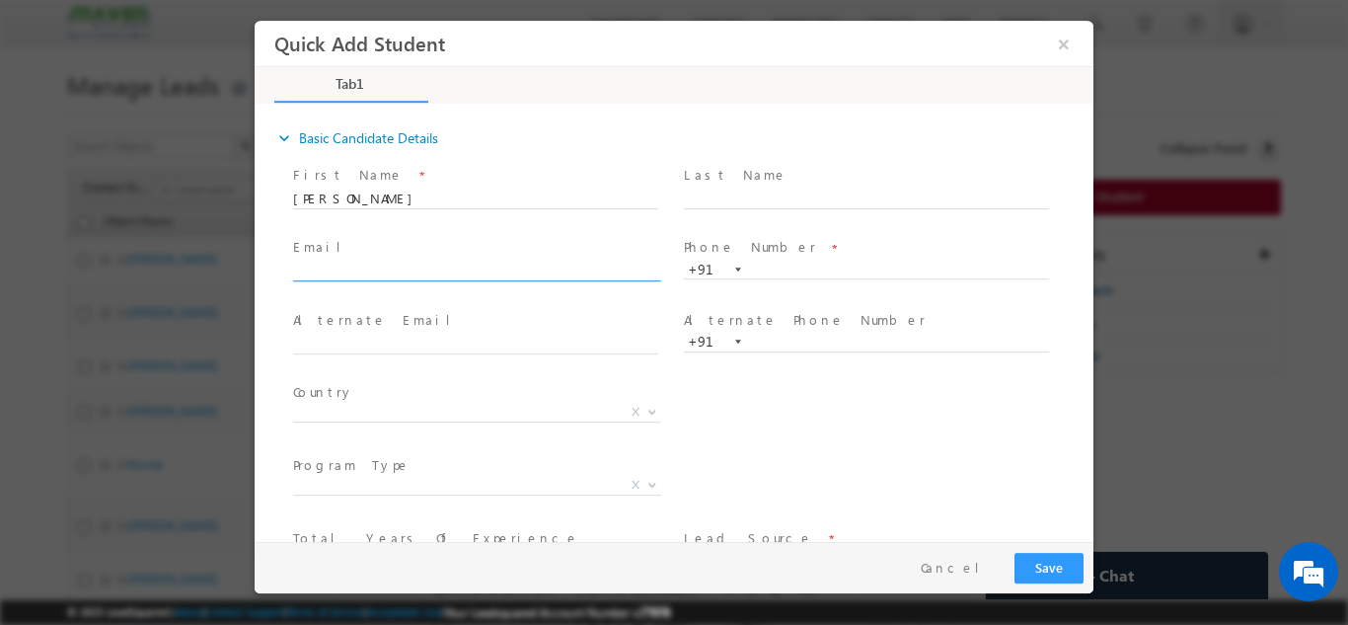
paste input "nageshshek@gmail.com"
type input "nageshshek@gmail.com"
click at [788, 268] on input "text" at bounding box center [866, 269] width 365 height 20
paste input "7483852447"
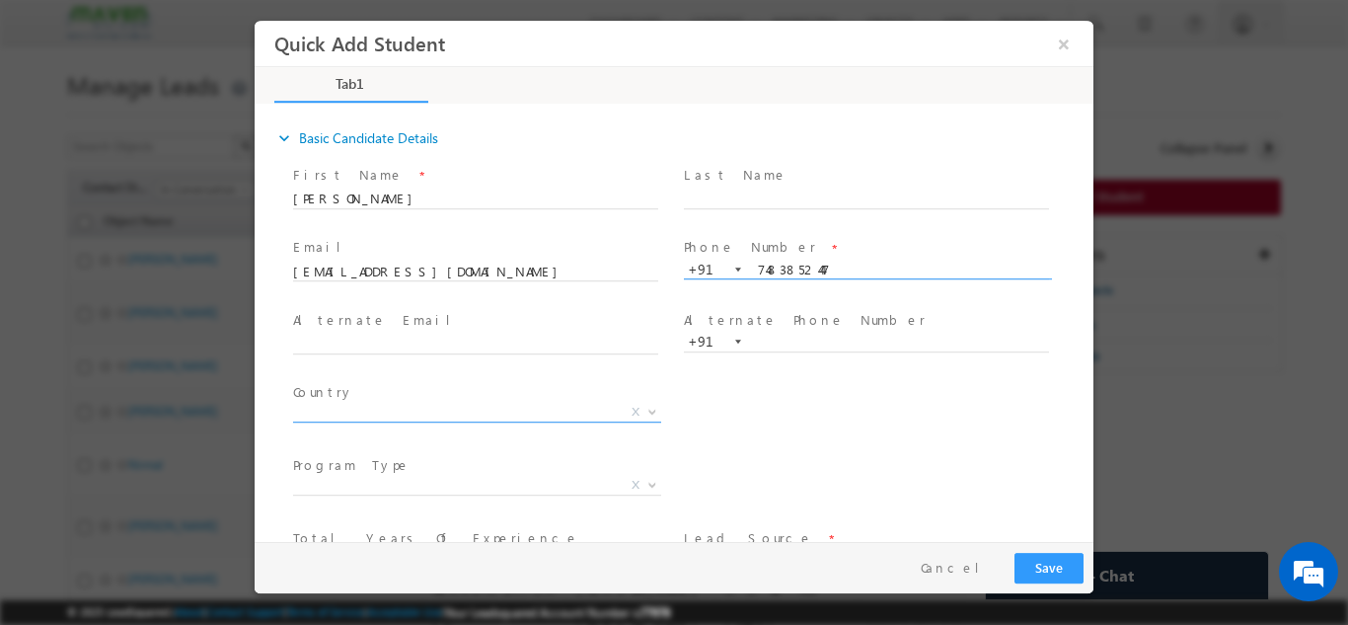
type input "7483852447"
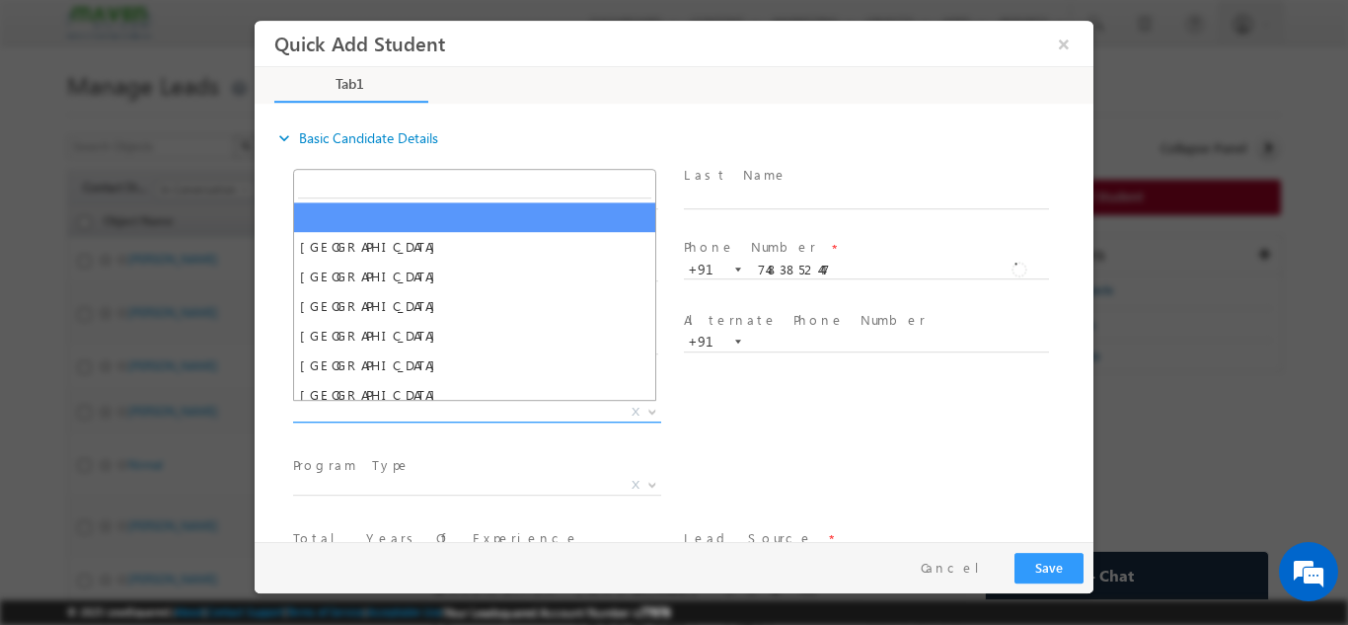
click at [468, 412] on span "X" at bounding box center [477, 412] width 368 height 20
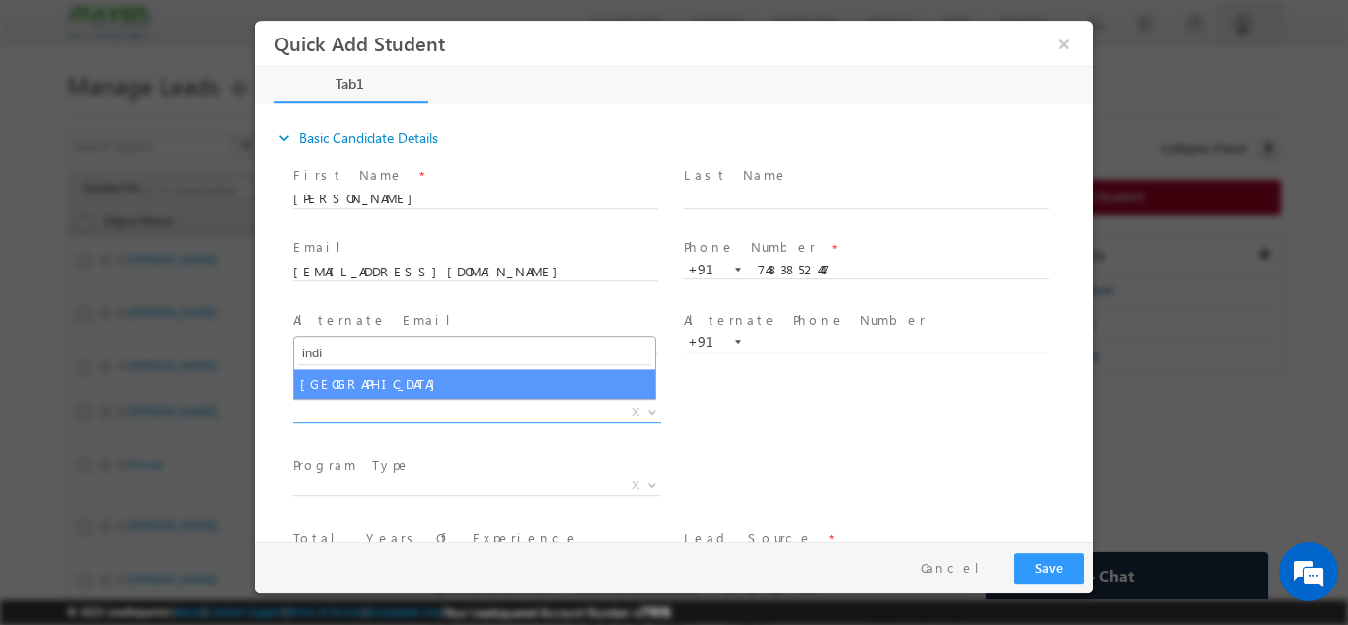
type input "indi"
select select "[GEOGRAPHIC_DATA]"
select select
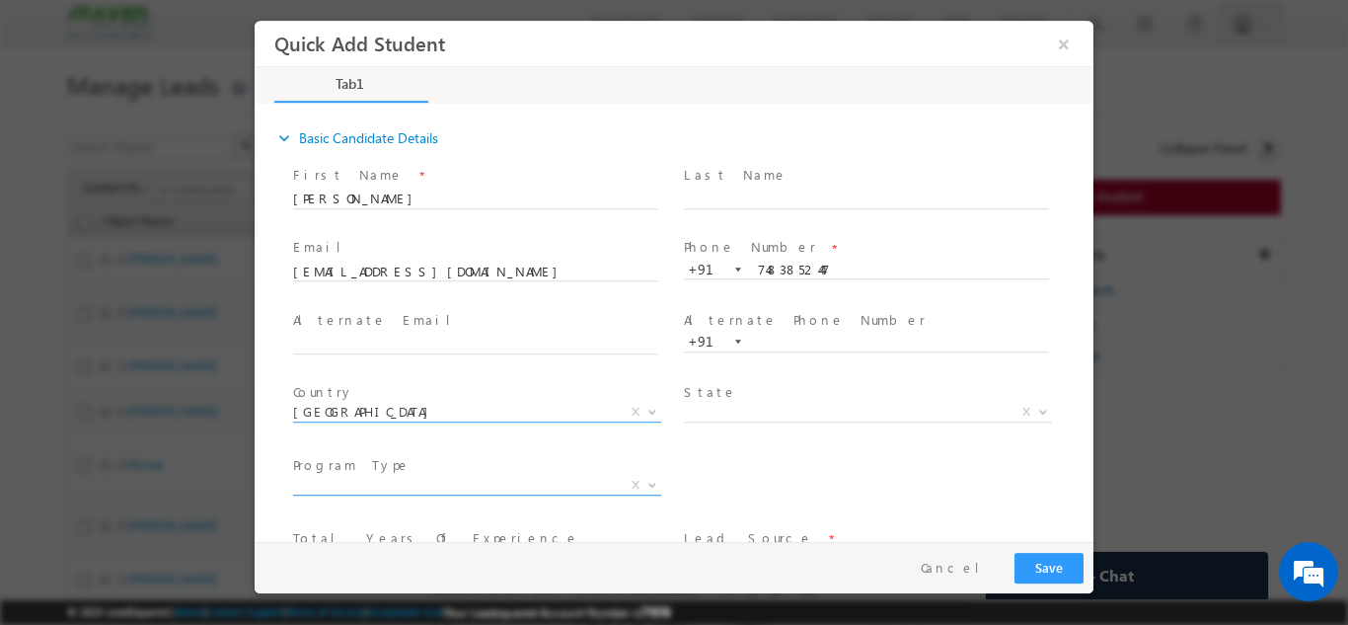
scroll to position [135, 0]
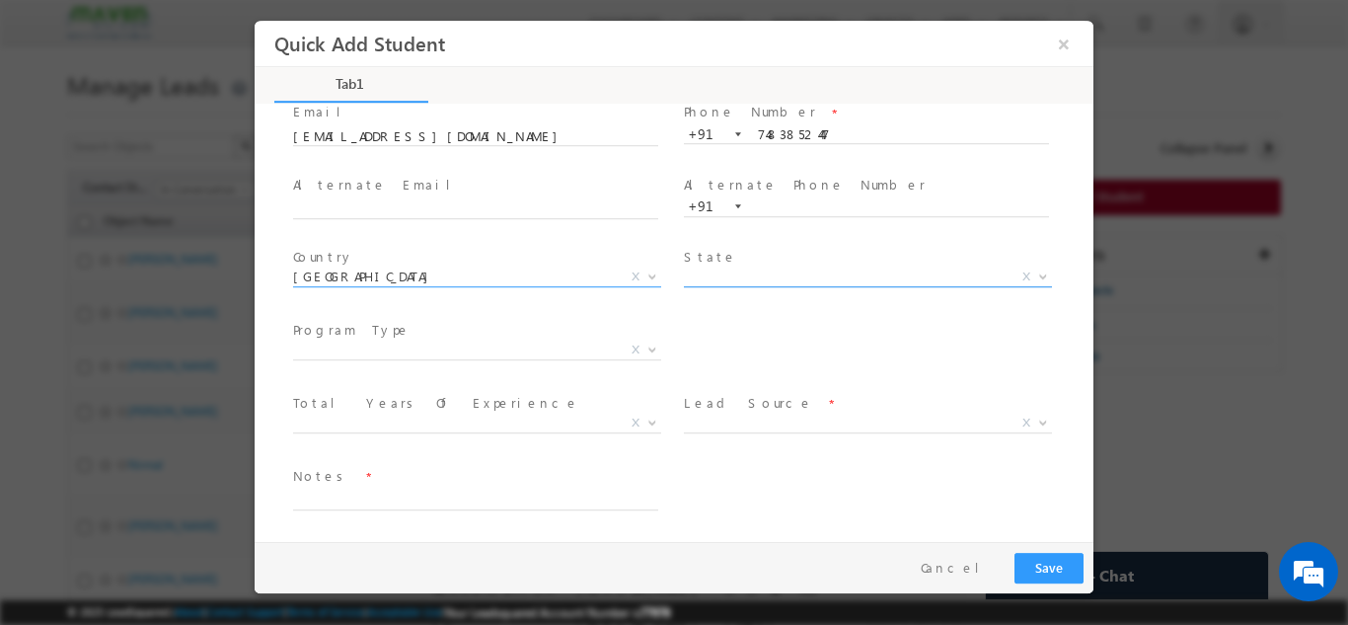
click at [823, 271] on span "X" at bounding box center [868, 276] width 368 height 20
click at [476, 463] on div "Notes *" at bounding box center [484, 497] width 391 height 73
click at [835, 416] on span "X" at bounding box center [868, 422] width 368 height 20
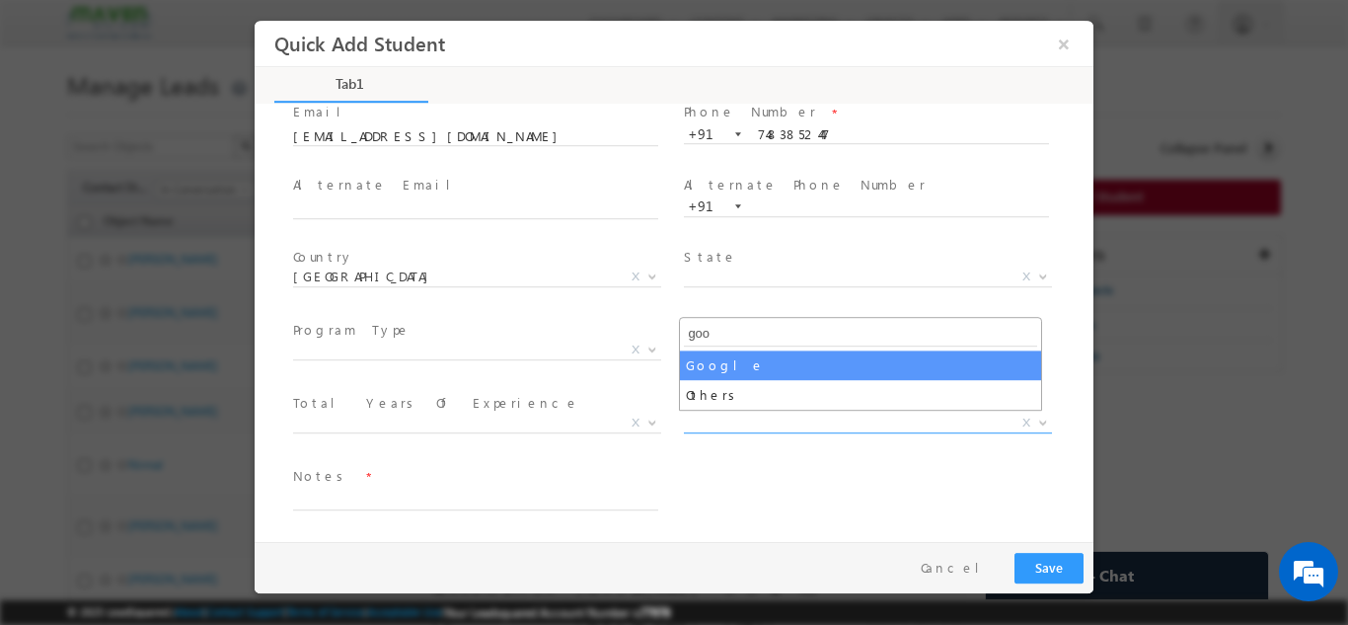
type input "goo"
select select "Google"
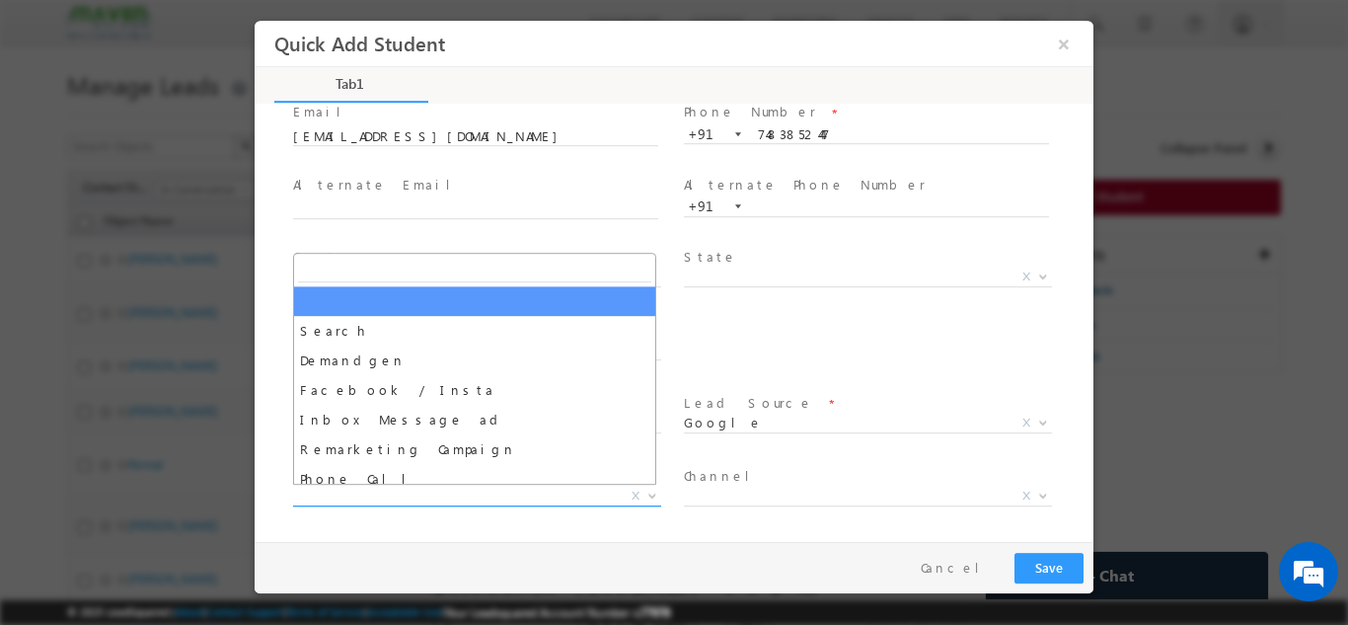
click at [429, 494] on span "X" at bounding box center [477, 495] width 368 height 20
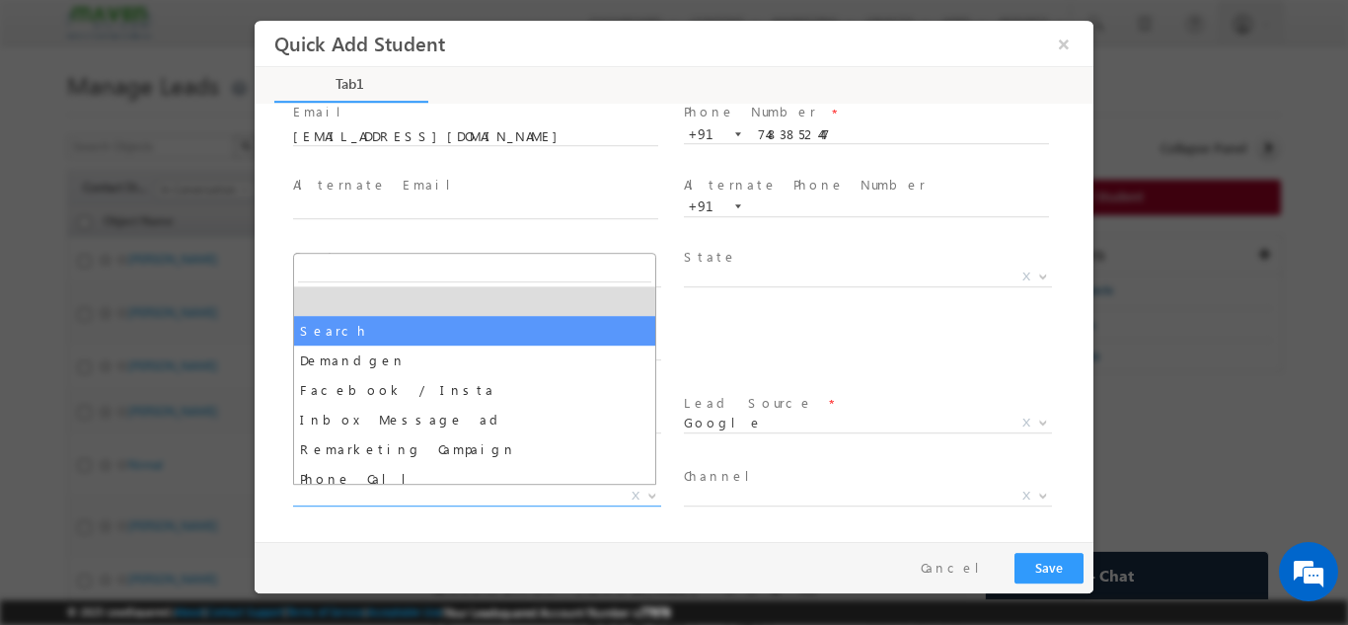
select select "Search"
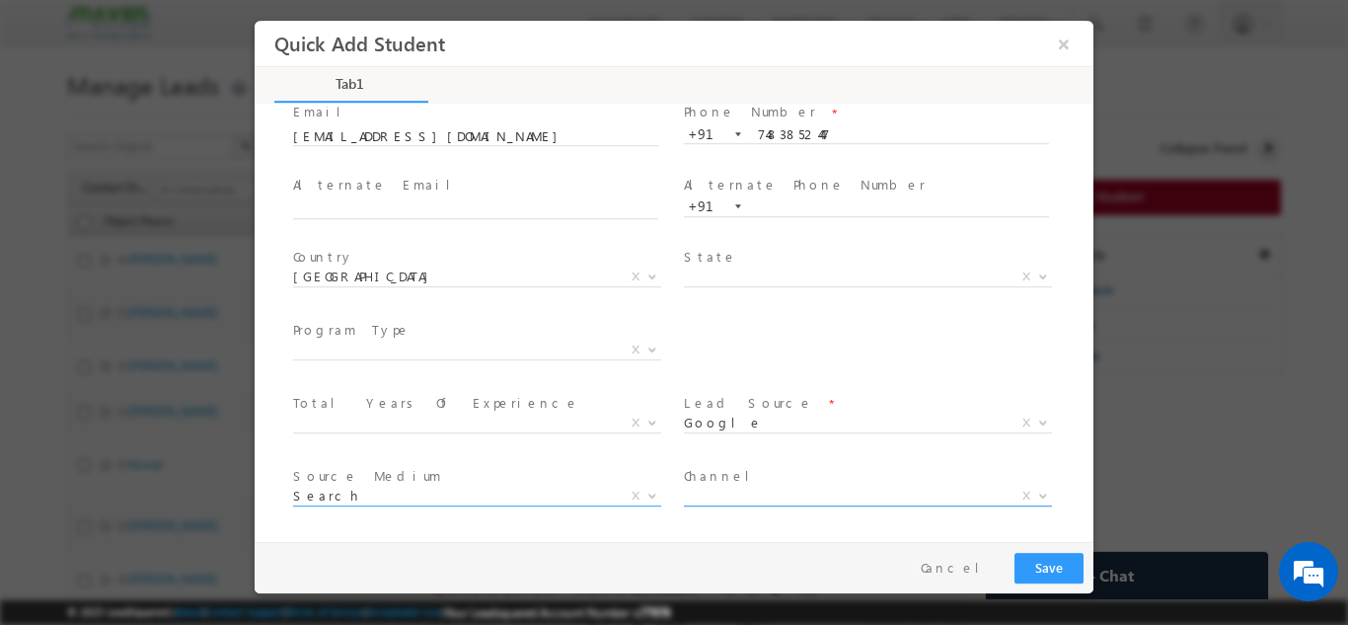
click at [740, 490] on span "X" at bounding box center [868, 495] width 368 height 20
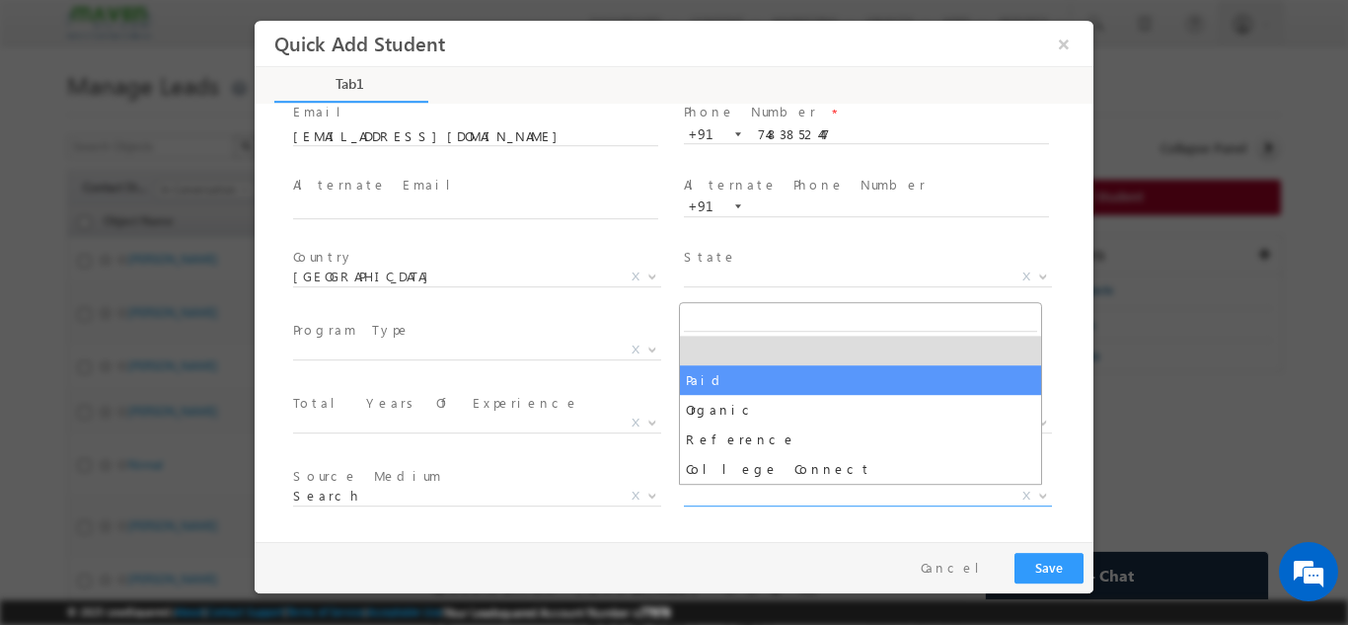
select select "Paid"
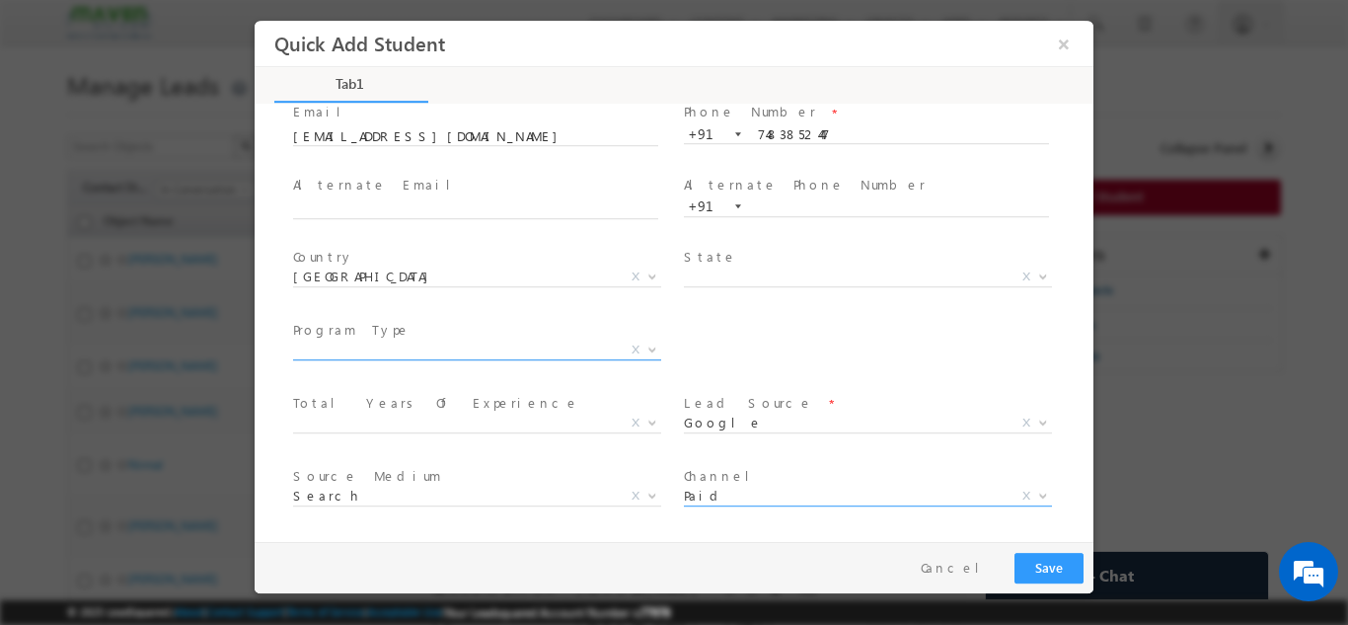
click at [559, 343] on span "X" at bounding box center [477, 349] width 368 height 20
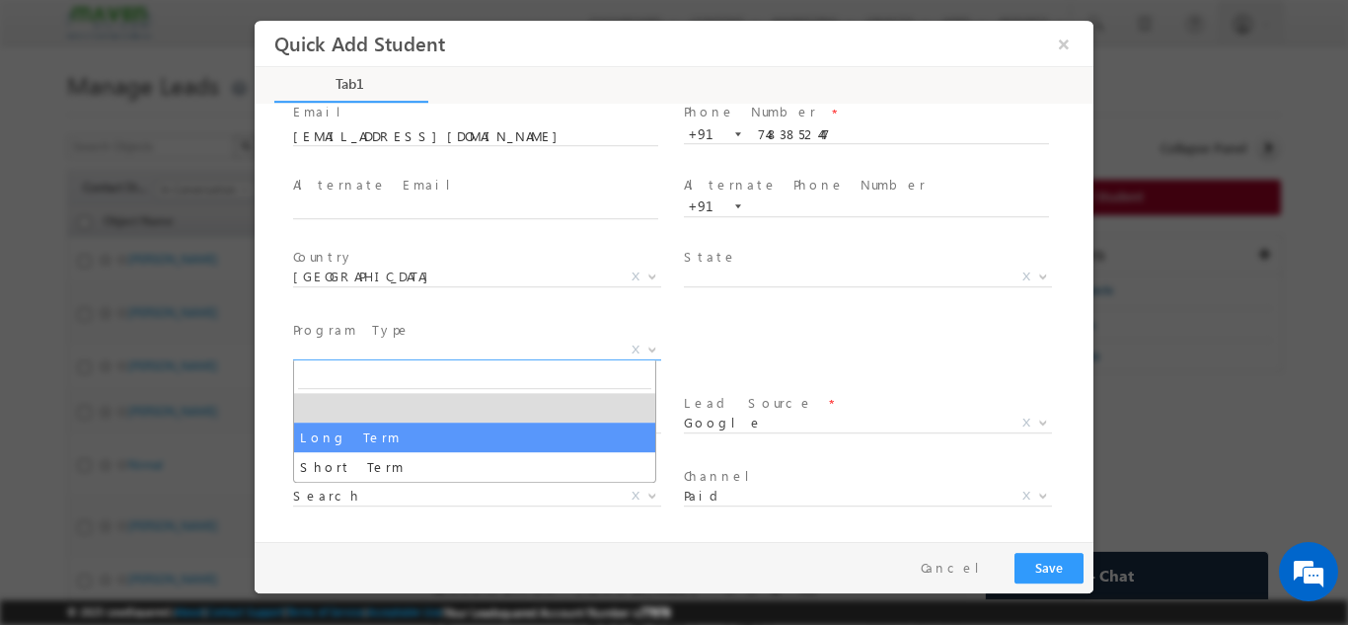
select select "Long Term"
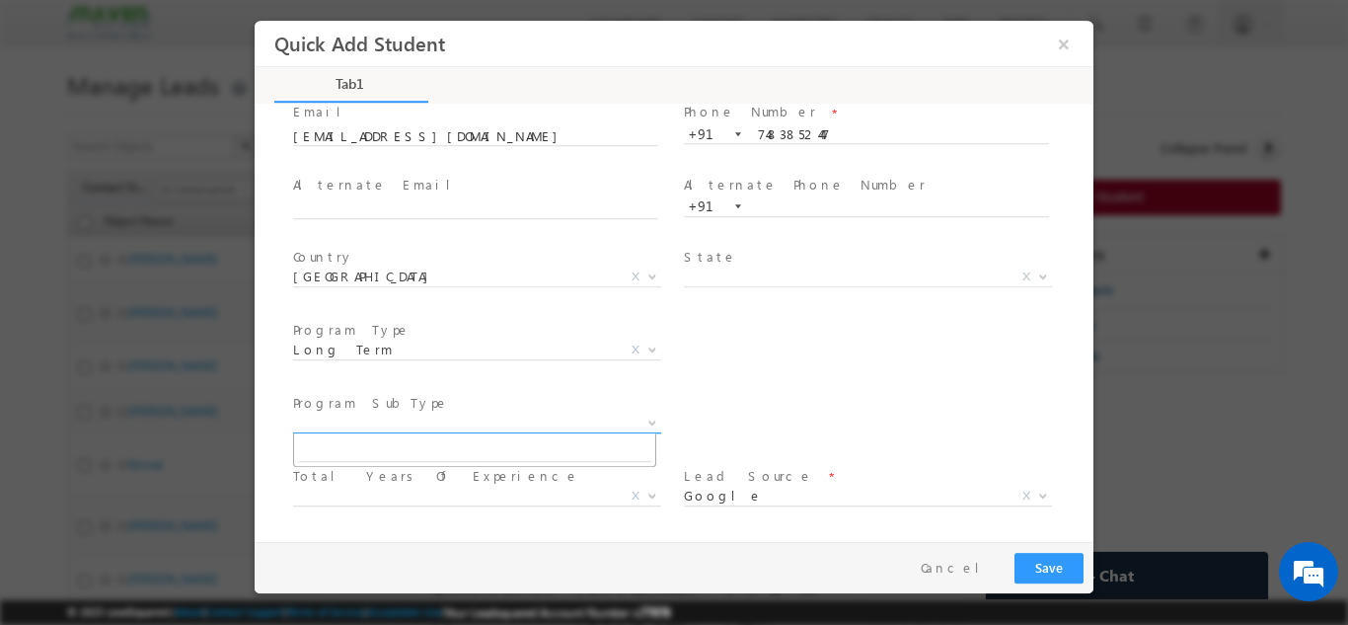
click at [484, 423] on span "X" at bounding box center [477, 422] width 368 height 20
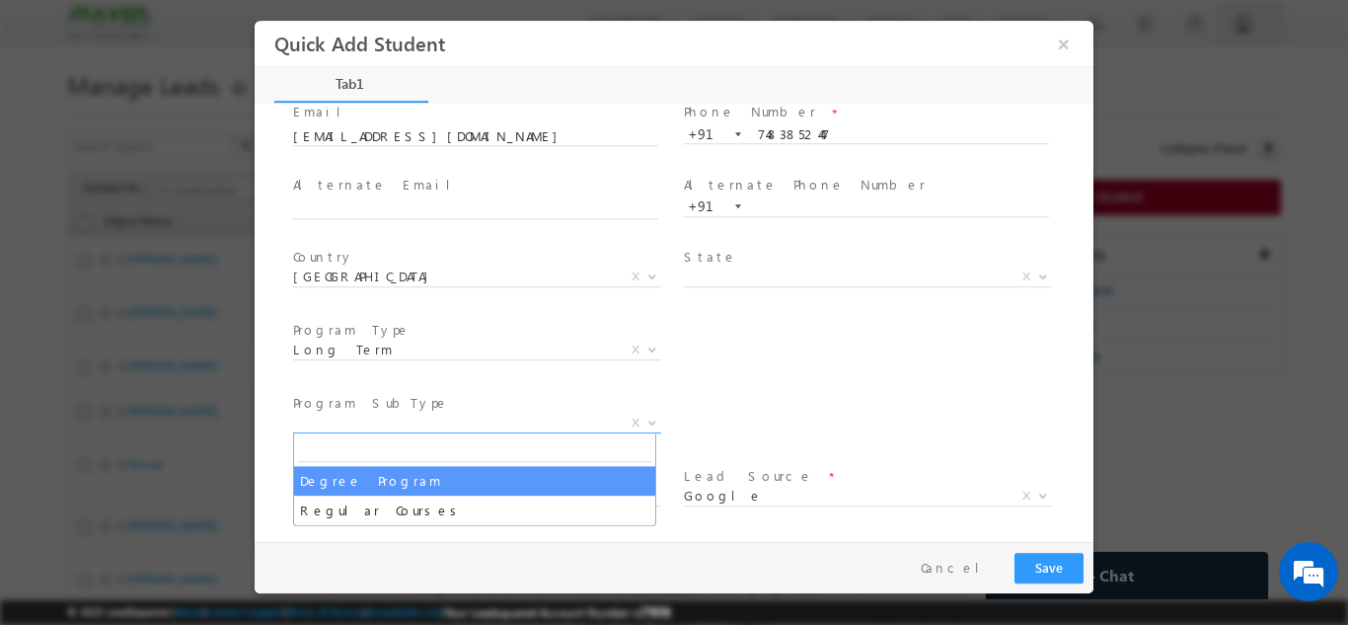
select select "Degree Program"
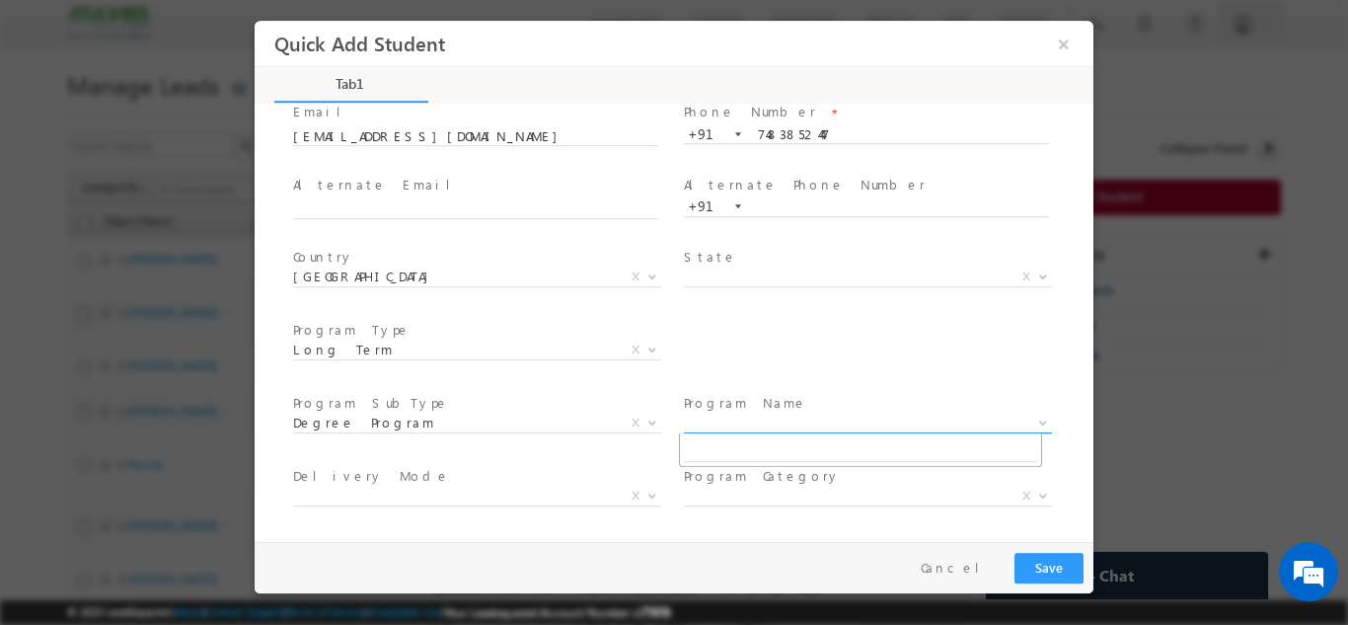
click at [714, 413] on span "X" at bounding box center [868, 422] width 368 height 20
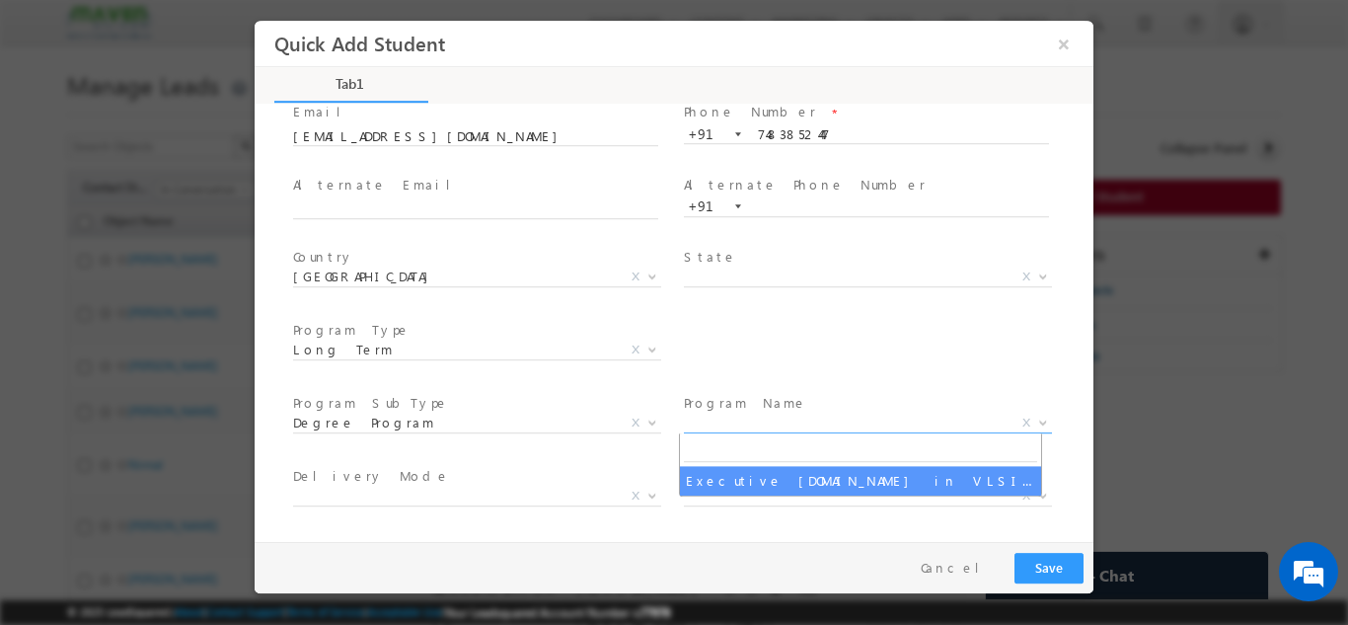
select select "Executive M.Tech in VLSI Design"
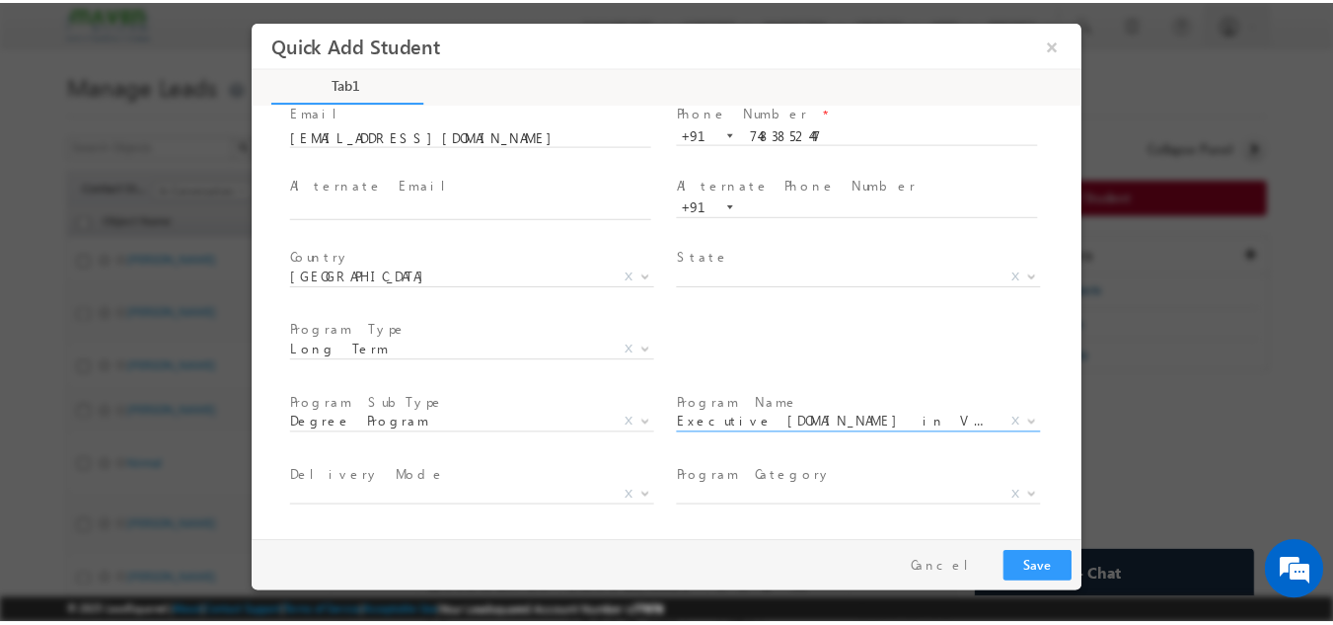
scroll to position [353, 0]
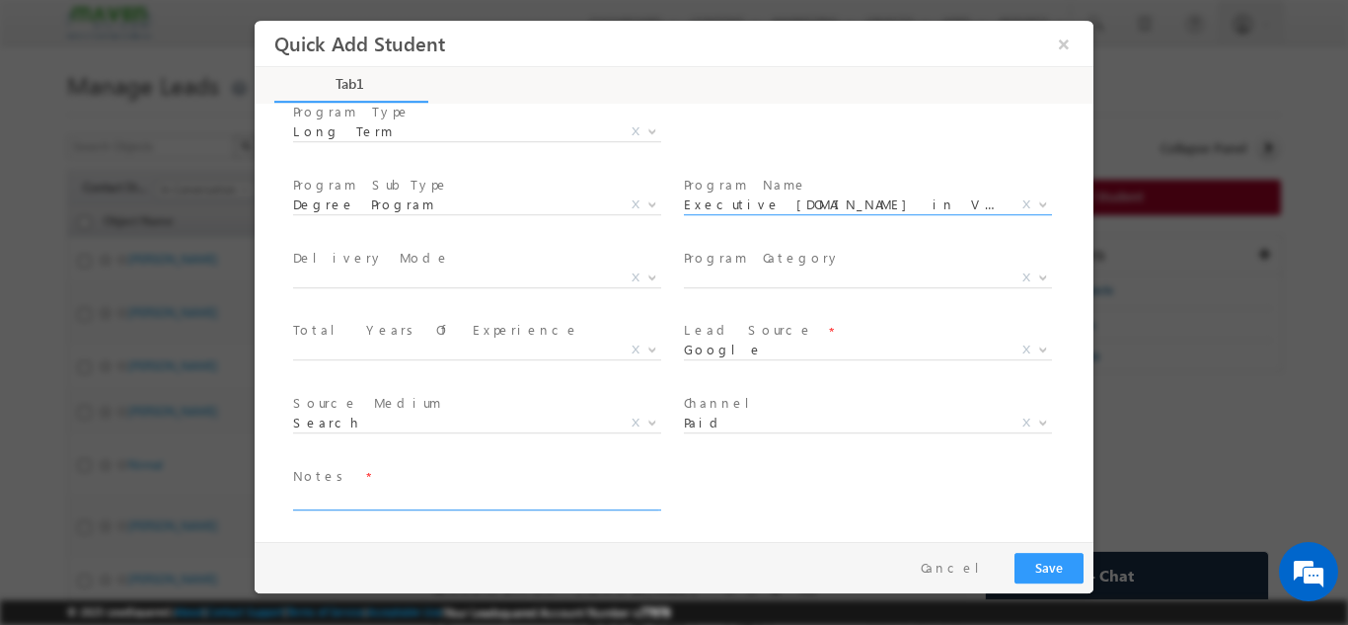
click at [469, 503] on textarea at bounding box center [475, 497] width 365 height 23
type textarea "cb"
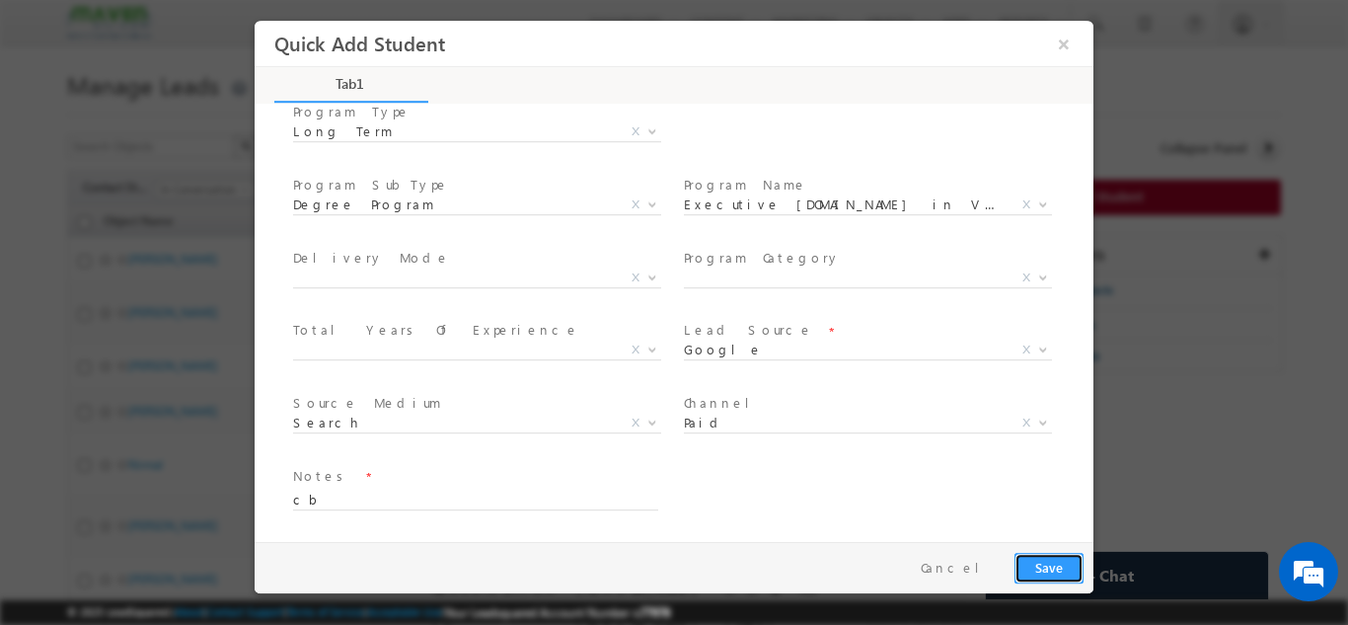
click at [1067, 571] on button "Save" at bounding box center [1048, 567] width 69 height 31
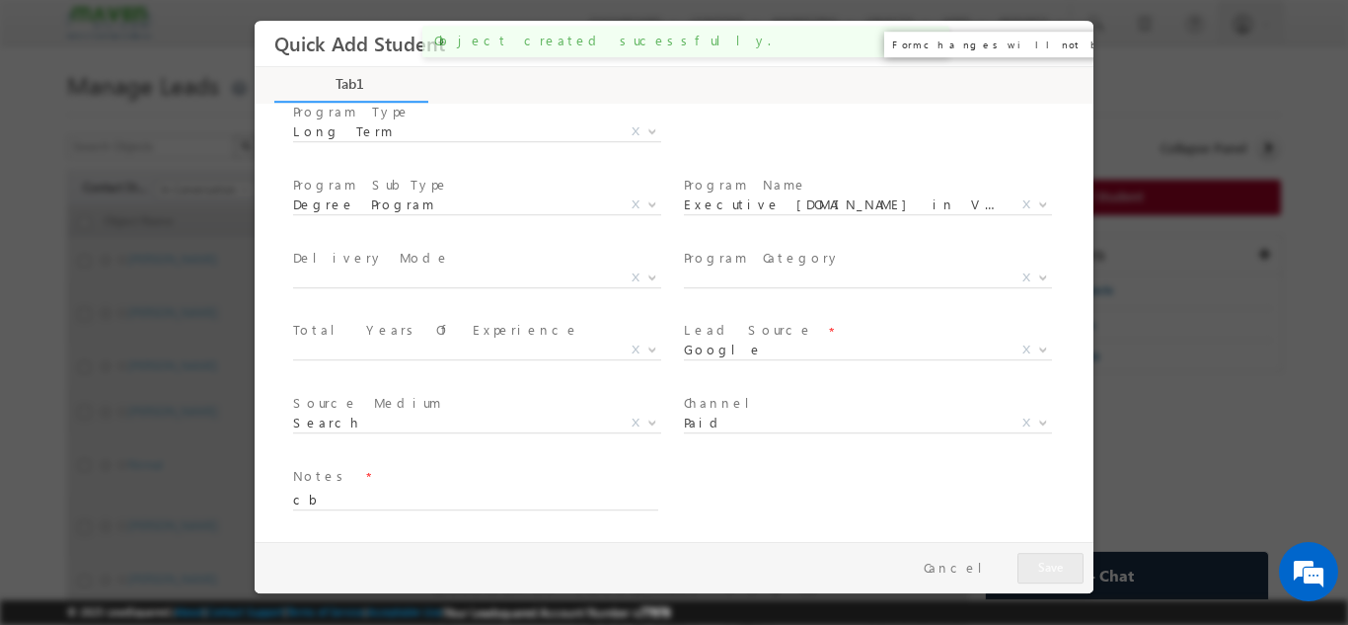
click at [1074, 54] on button "×" at bounding box center [1064, 43] width 34 height 37
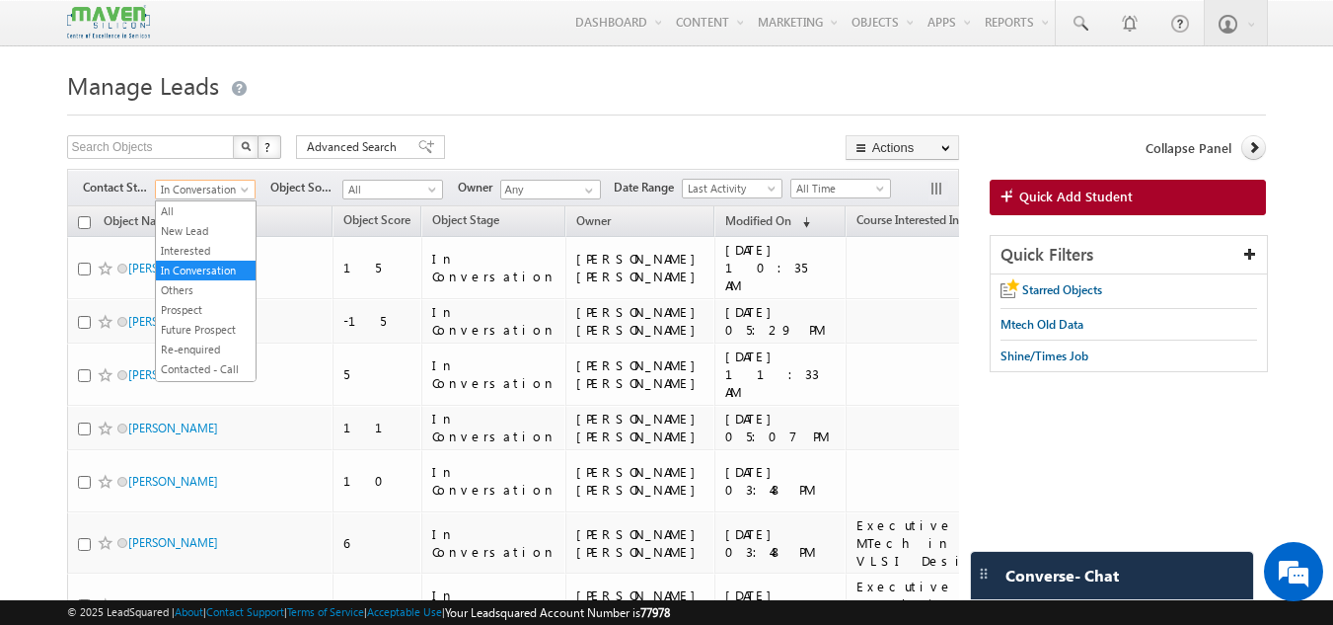
click at [242, 198] on span at bounding box center [247, 193] width 16 height 16
click at [226, 231] on link "New Lead" at bounding box center [206, 231] width 100 height 18
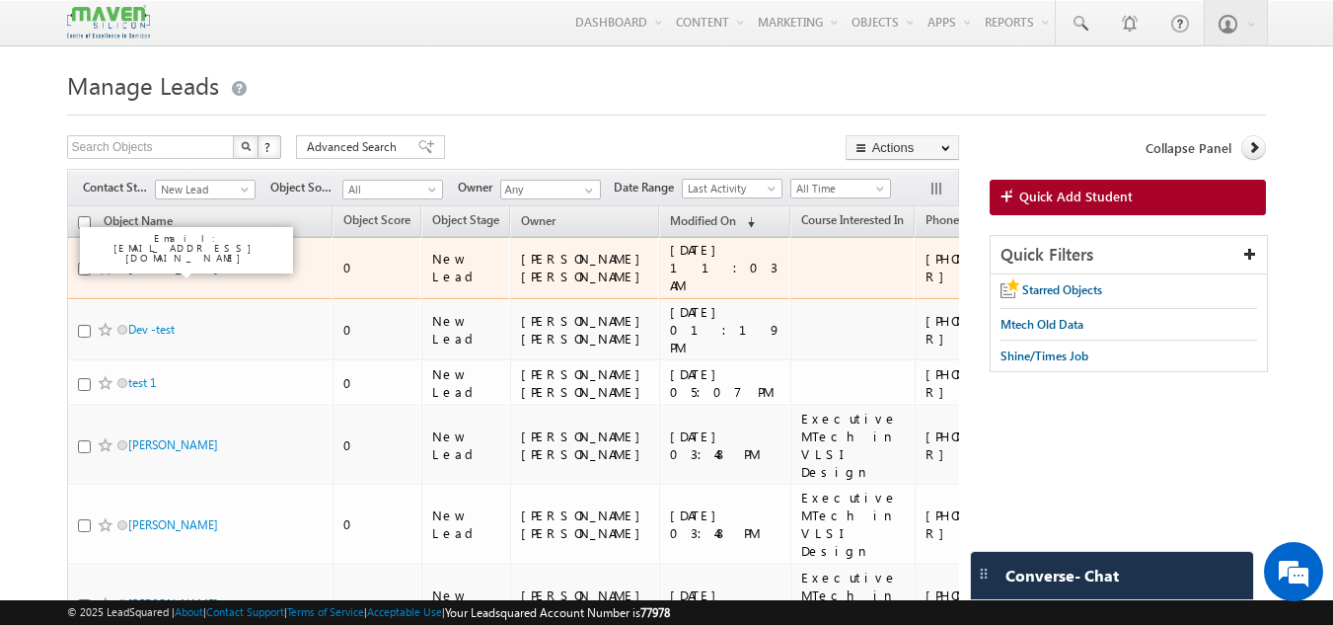
click at [157, 271] on link "Nagesh M" at bounding box center [173, 267] width 90 height 15
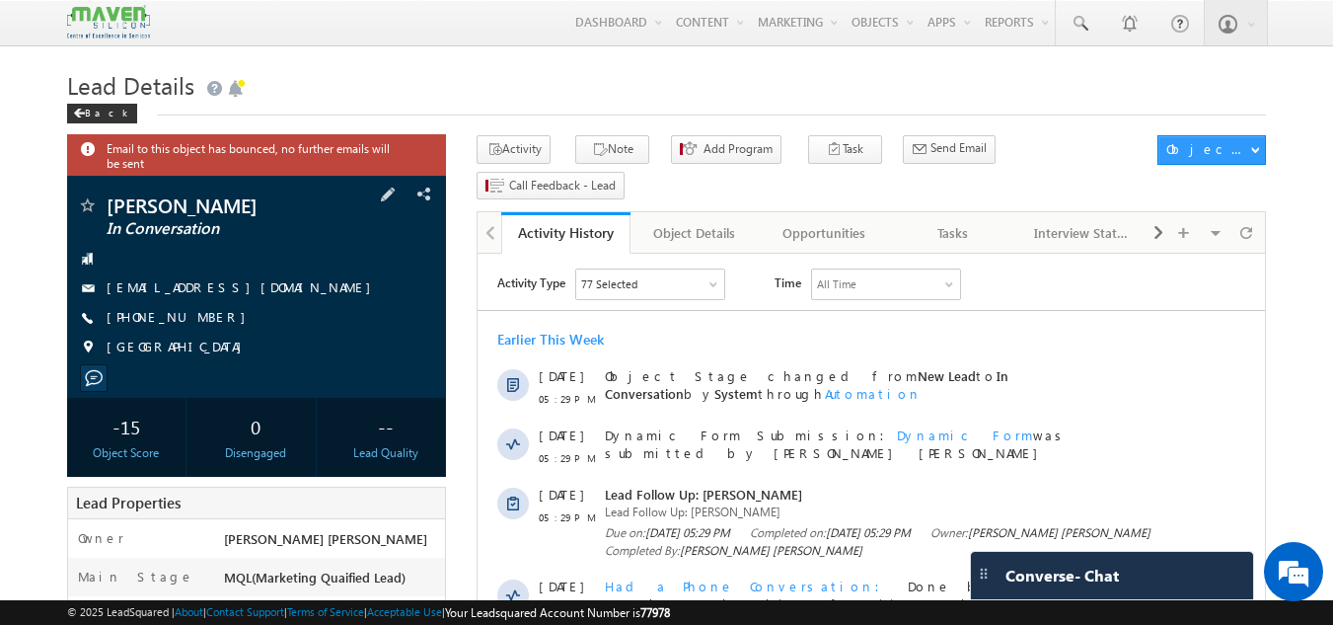
scroll to position [120, 0]
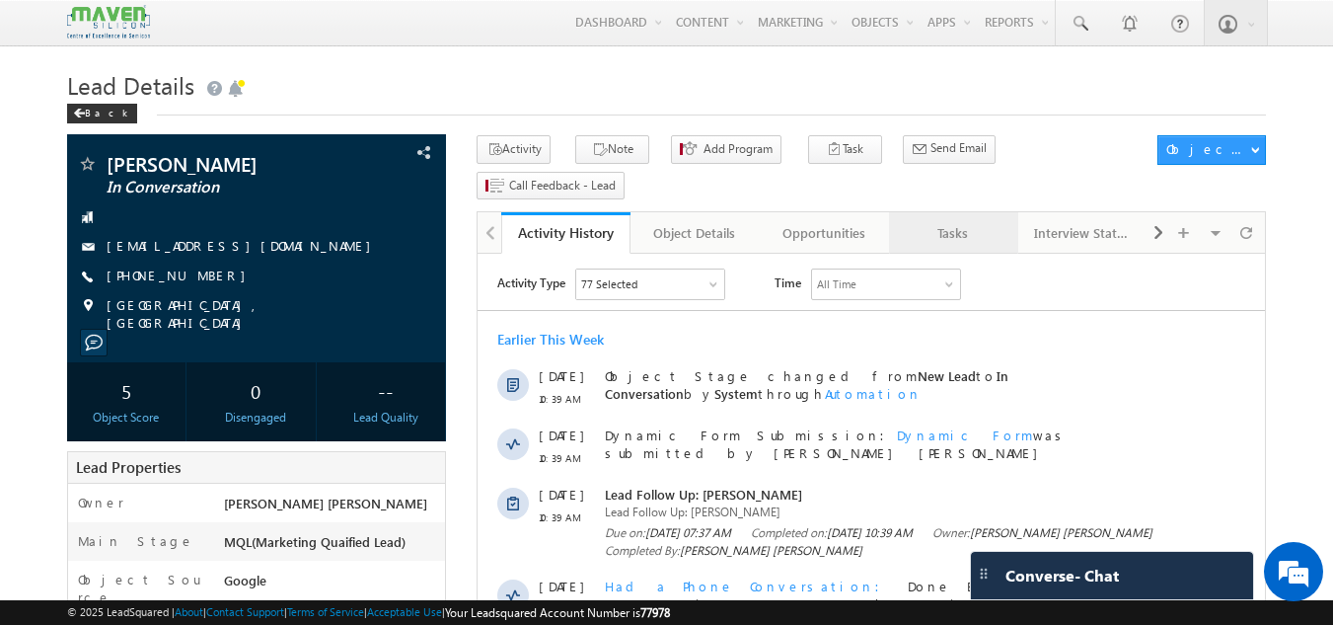
click at [959, 221] on div "Tasks" at bounding box center [953, 233] width 96 height 24
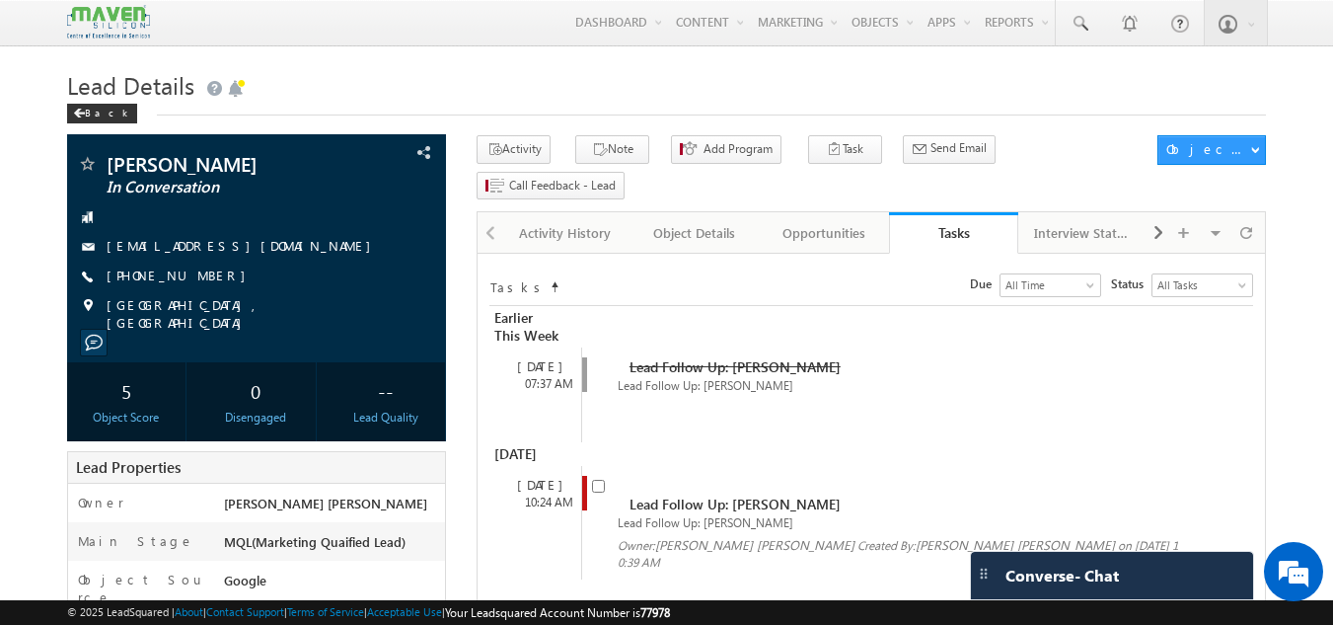
click at [599, 479] on input "checkbox" at bounding box center [598, 485] width 13 height 13
checkbox input "false"
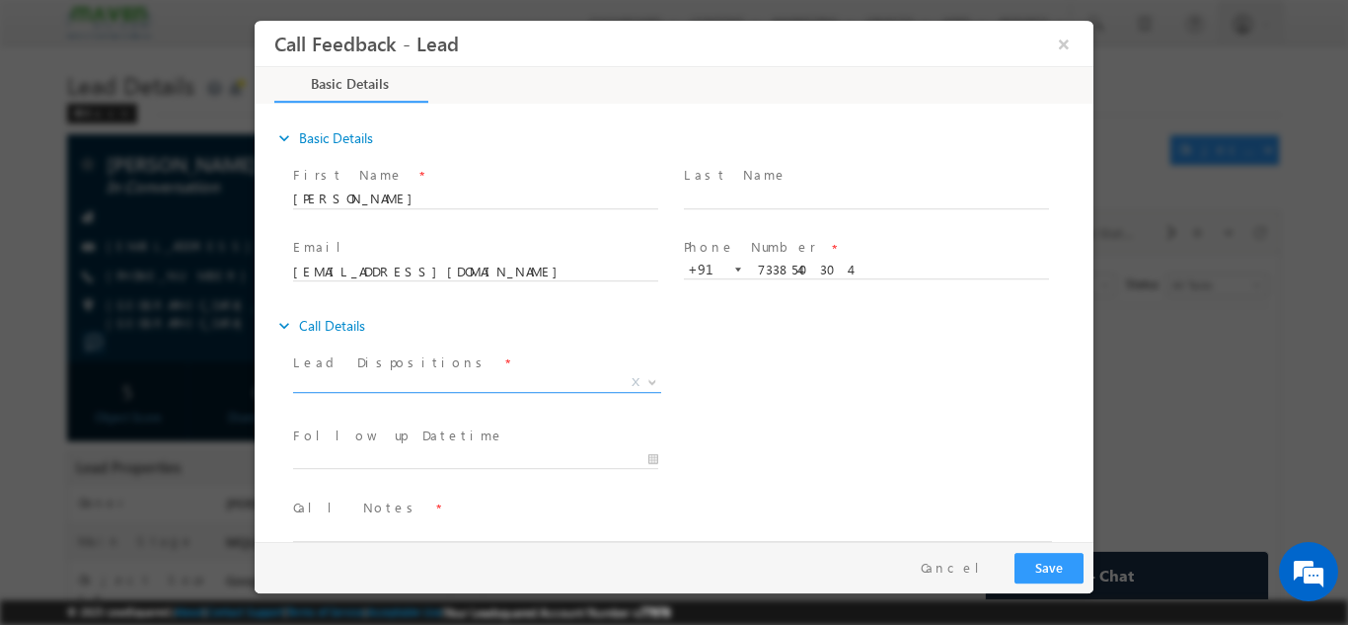
click at [464, 379] on span "X" at bounding box center [477, 382] width 368 height 20
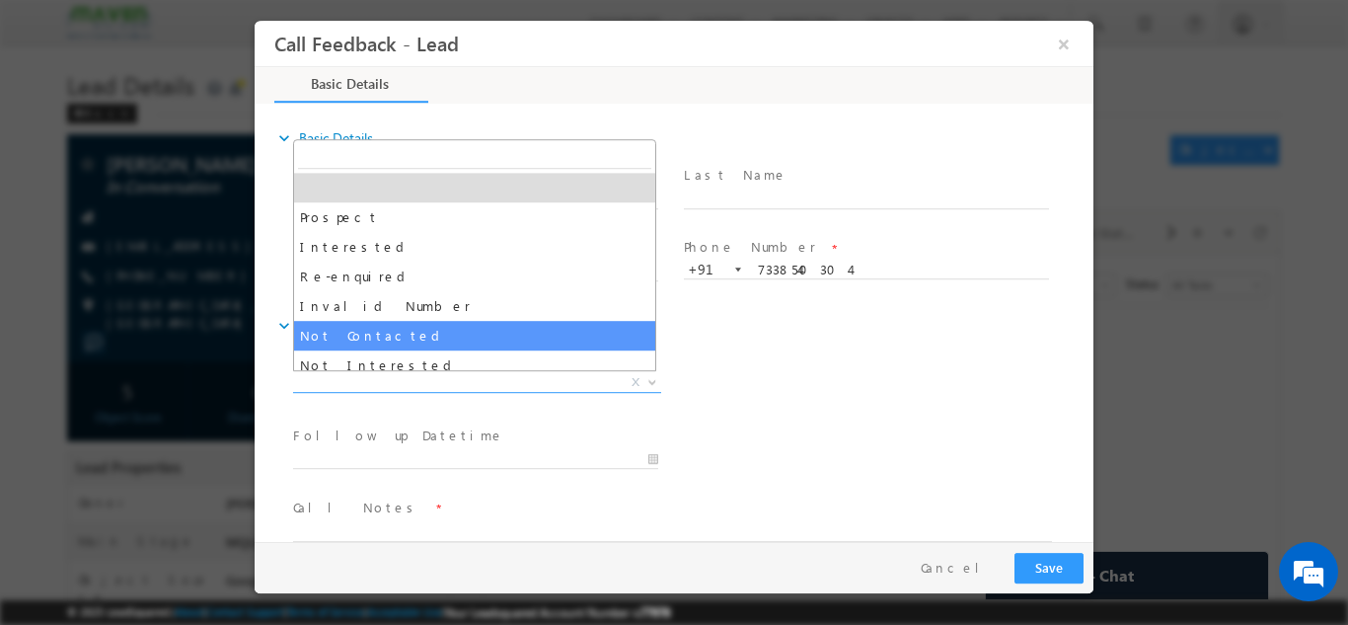
select select "Not Contacted"
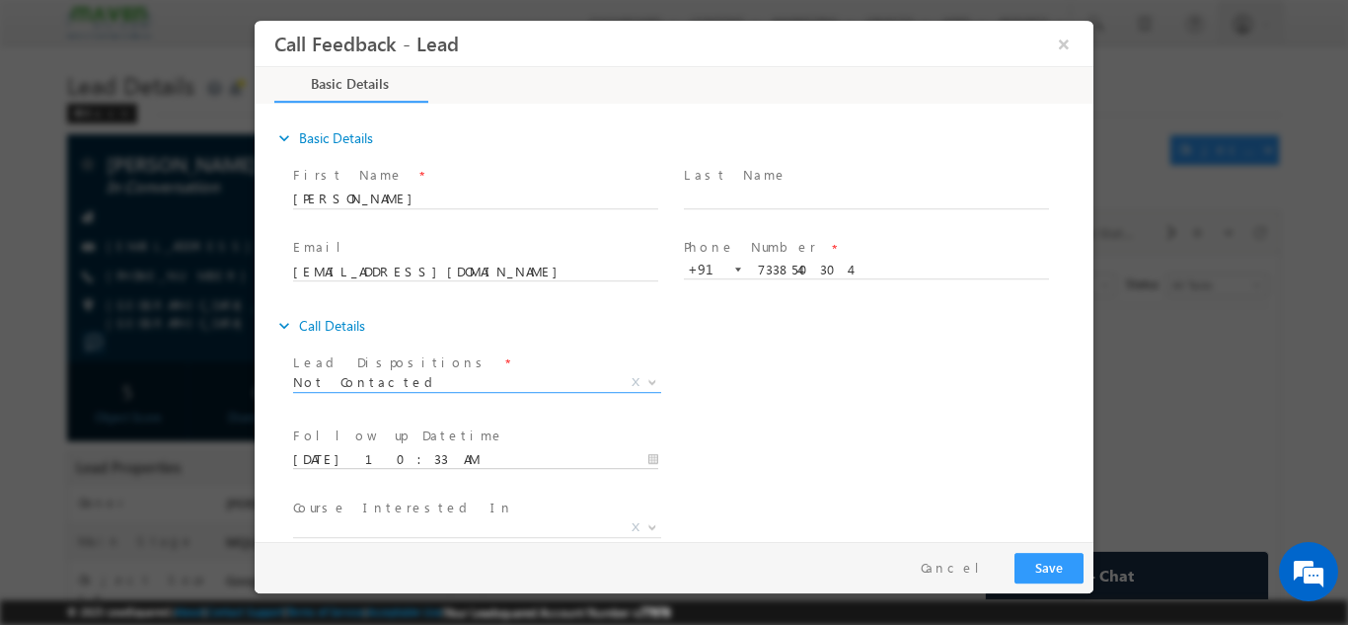
click at [449, 461] on input "25/09/2025 10:33 AM" at bounding box center [475, 459] width 365 height 20
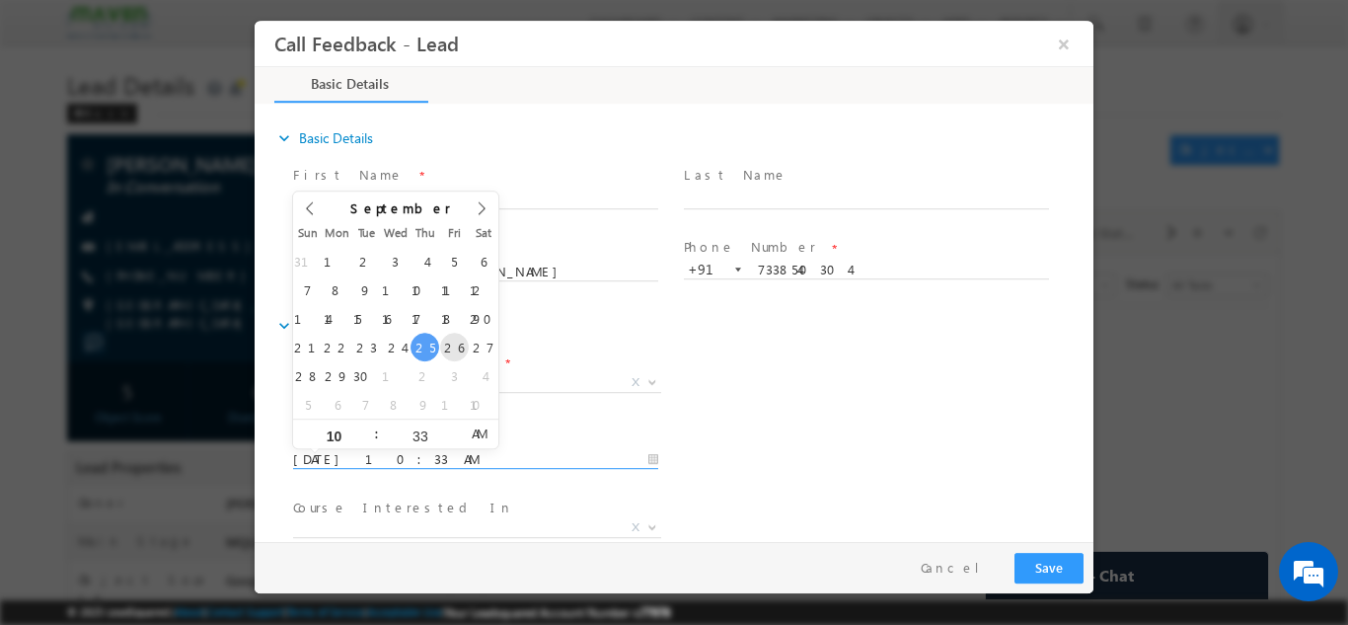
type input "26/09/2025 10:33 AM"
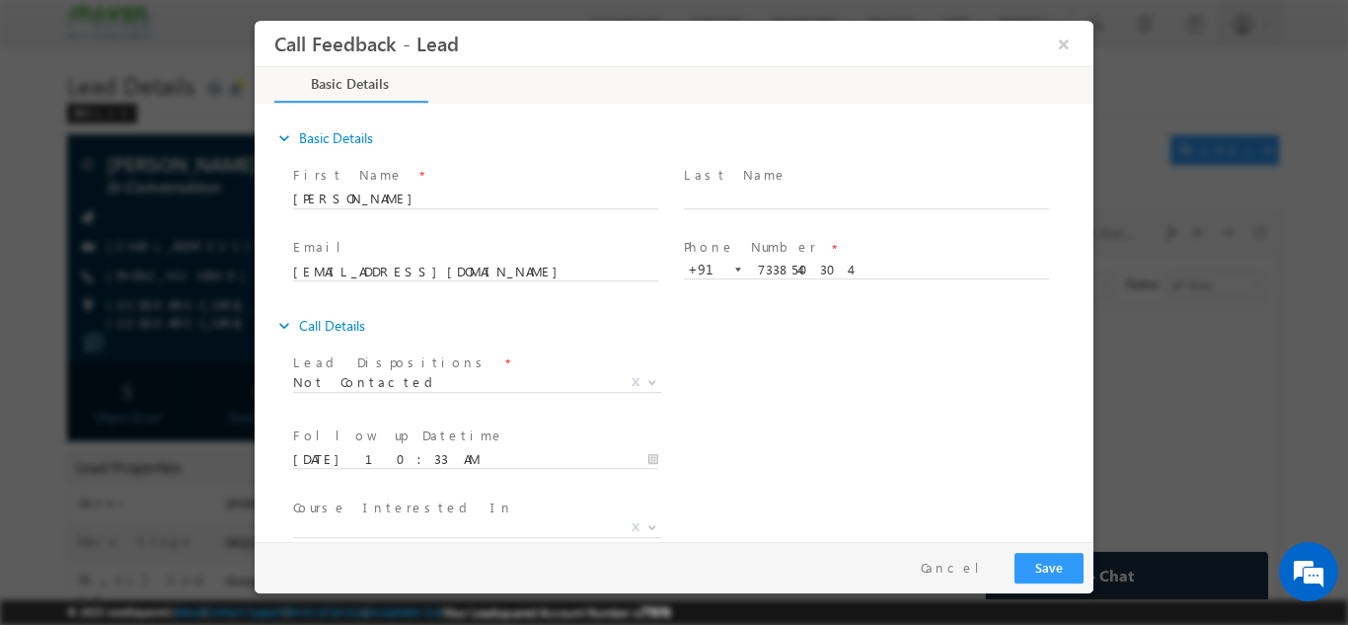
click at [837, 436] on div "Follow up Datetime * 26/09/2025 10:33 AM Program Type * Long Term Short Term X" at bounding box center [691, 456] width 804 height 73
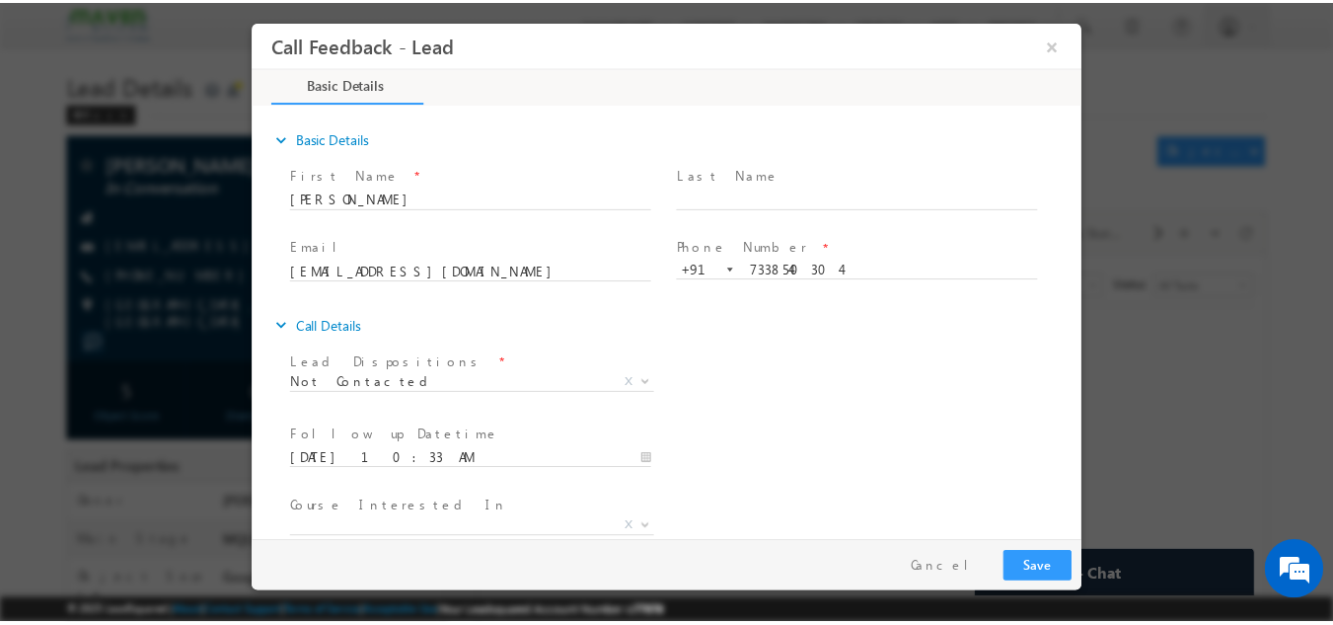
scroll to position [105, 0]
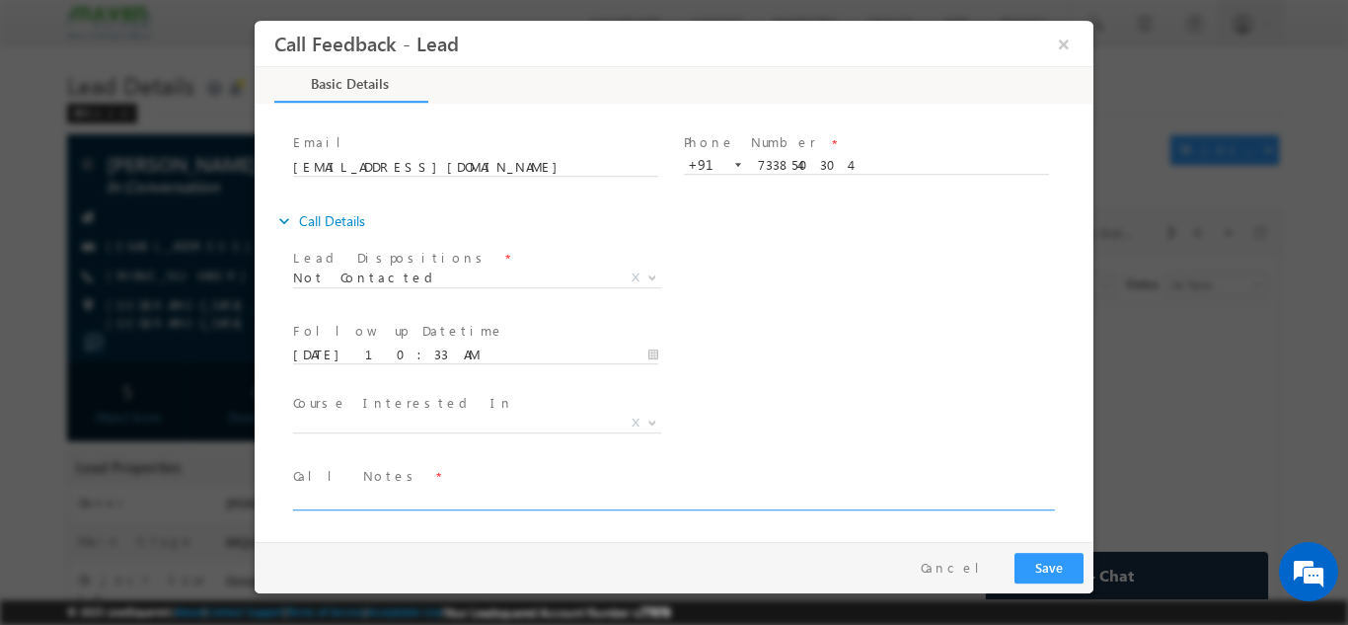
click at [675, 497] on textarea at bounding box center [672, 497] width 759 height 23
type textarea "dnp"
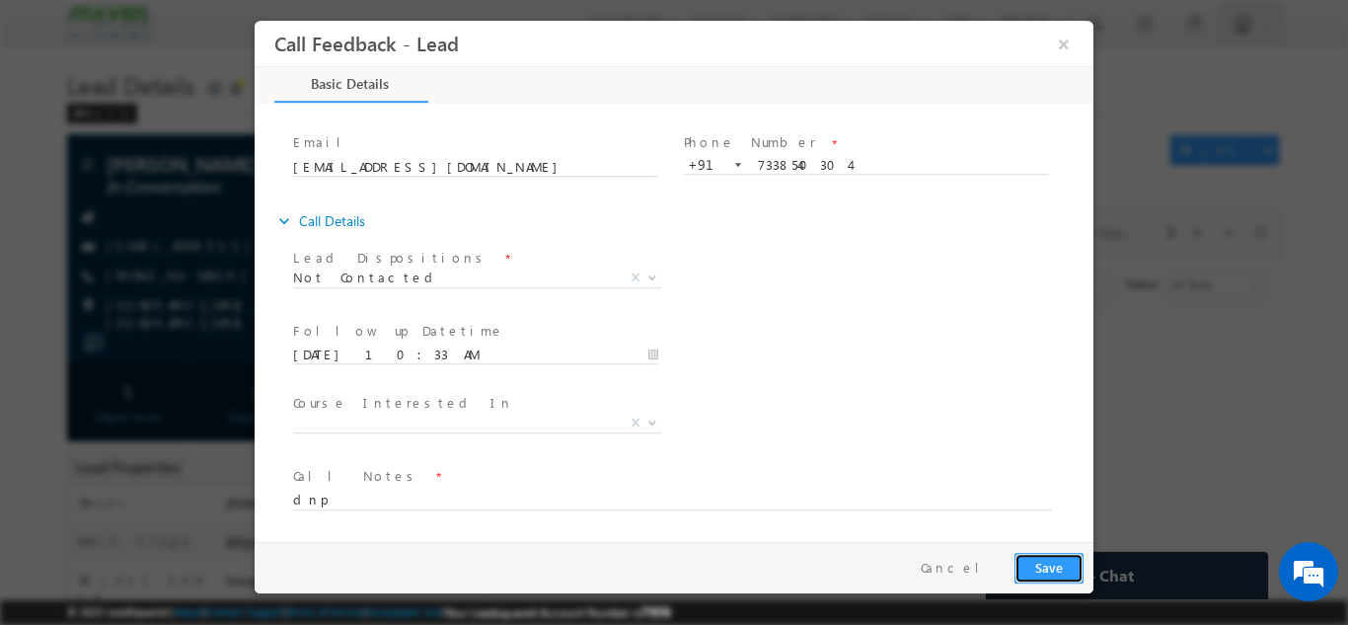
click at [1034, 567] on button "Save" at bounding box center [1048, 567] width 69 height 31
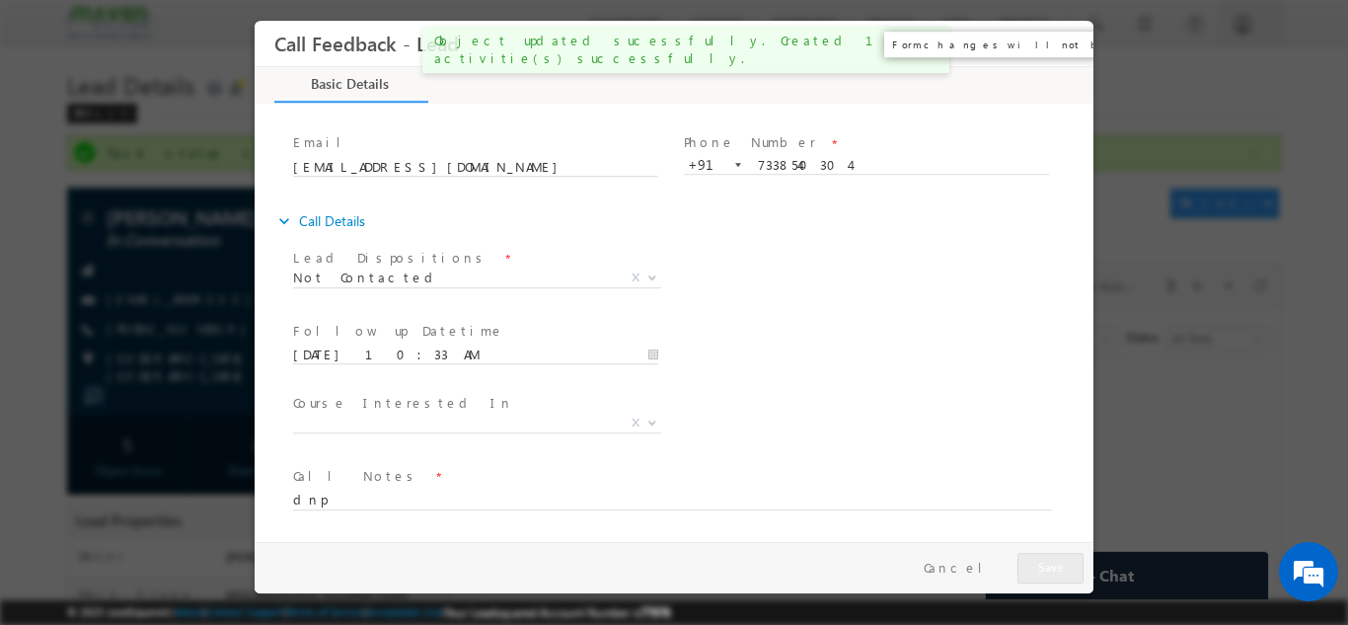
click at [1070, 43] on button "×" at bounding box center [1064, 43] width 34 height 37
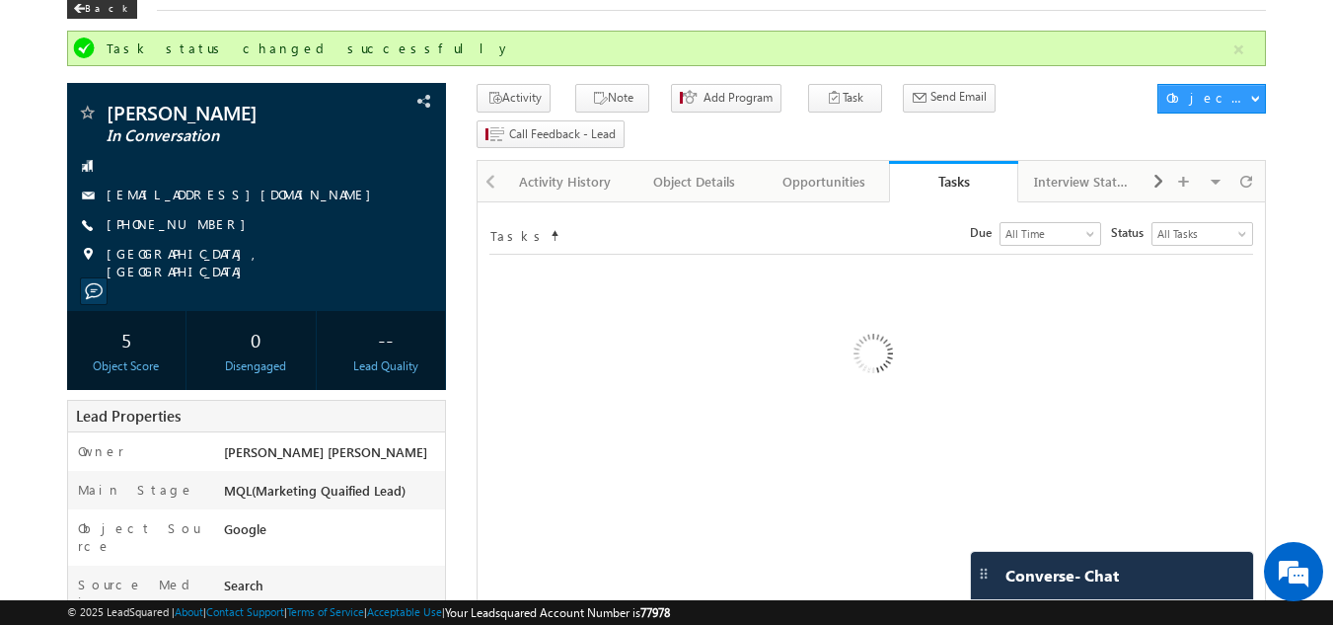
scroll to position [0, 0]
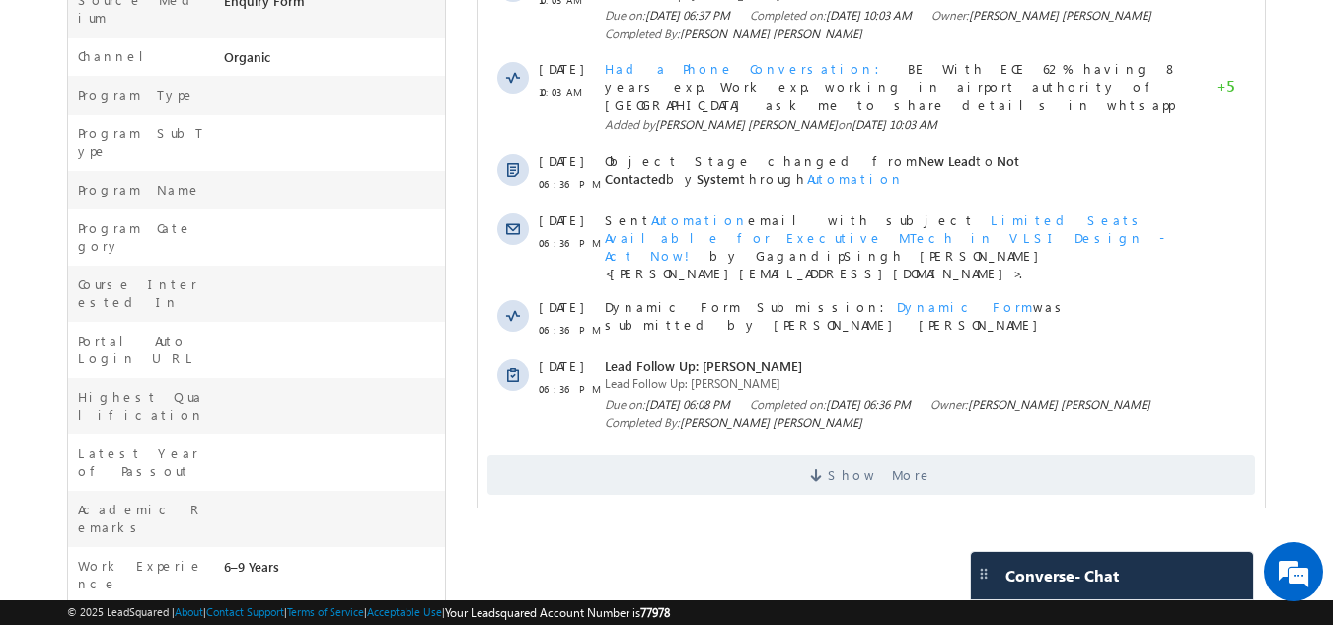
scroll to position [684, 0]
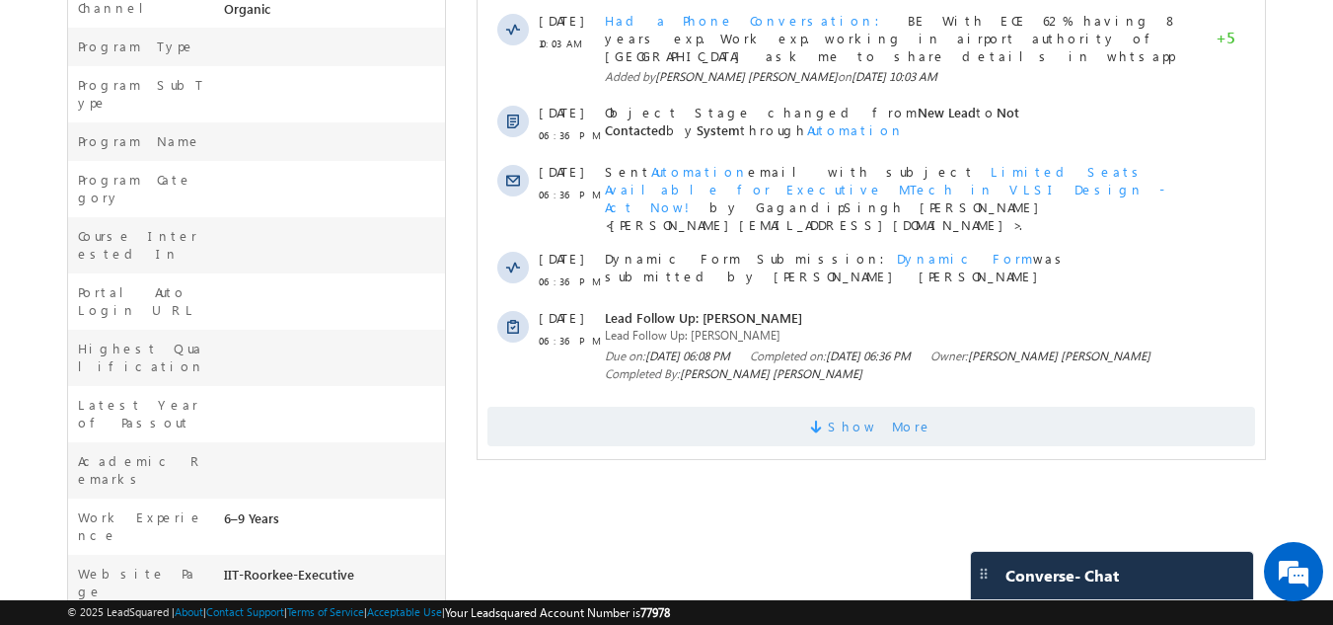
click at [770, 406] on span "Show More" at bounding box center [871, 425] width 768 height 39
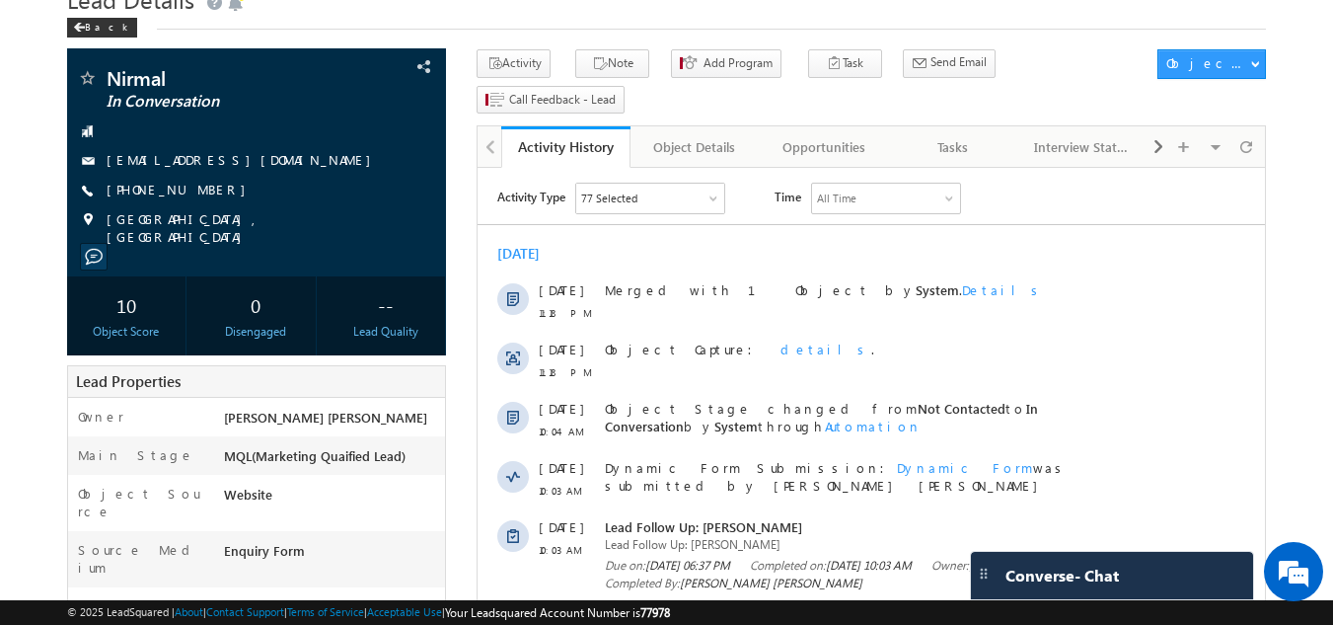
scroll to position [0, 0]
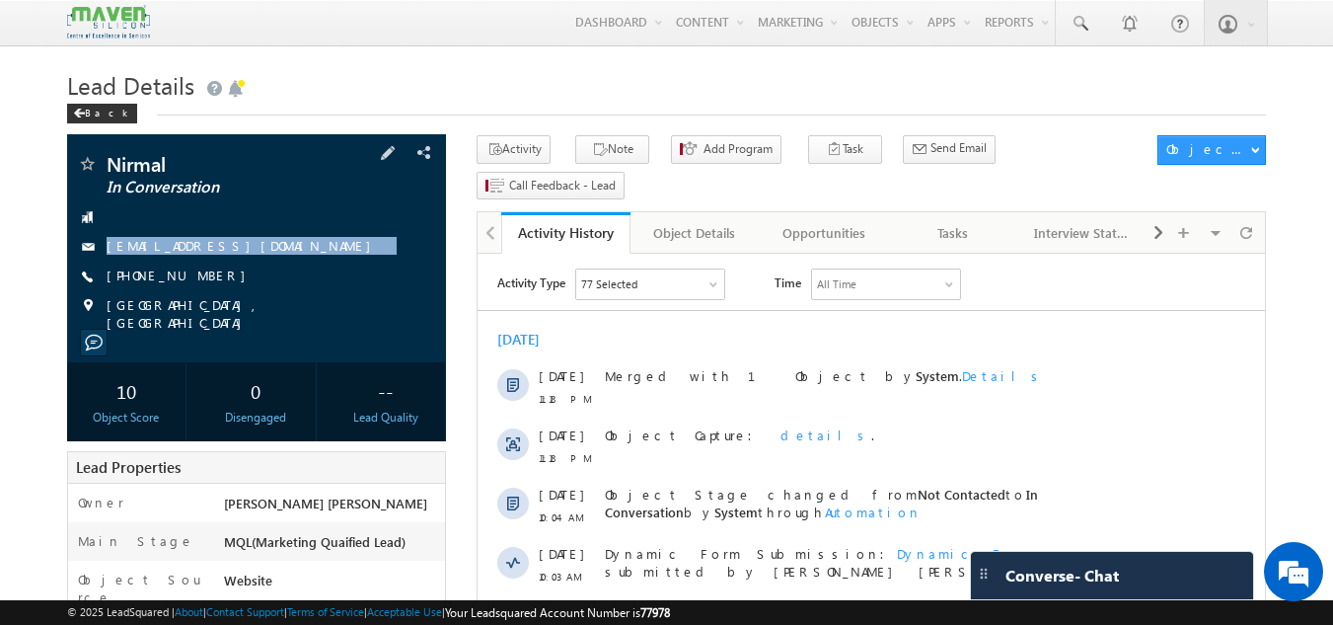
drag, startPoint x: 280, startPoint y: 223, endPoint x: 281, endPoint y: 262, distance: 39.5
click at [281, 262] on div "Nirmal In Conversation [EMAIL_ADDRESS][DOMAIN_NAME] [PHONE_NUMBER]" at bounding box center [257, 243] width 360 height 178
copy div "[EMAIL_ADDRESS][DOMAIN_NAME]"
click at [986, 213] on link "Tasks" at bounding box center [953, 232] width 129 height 41
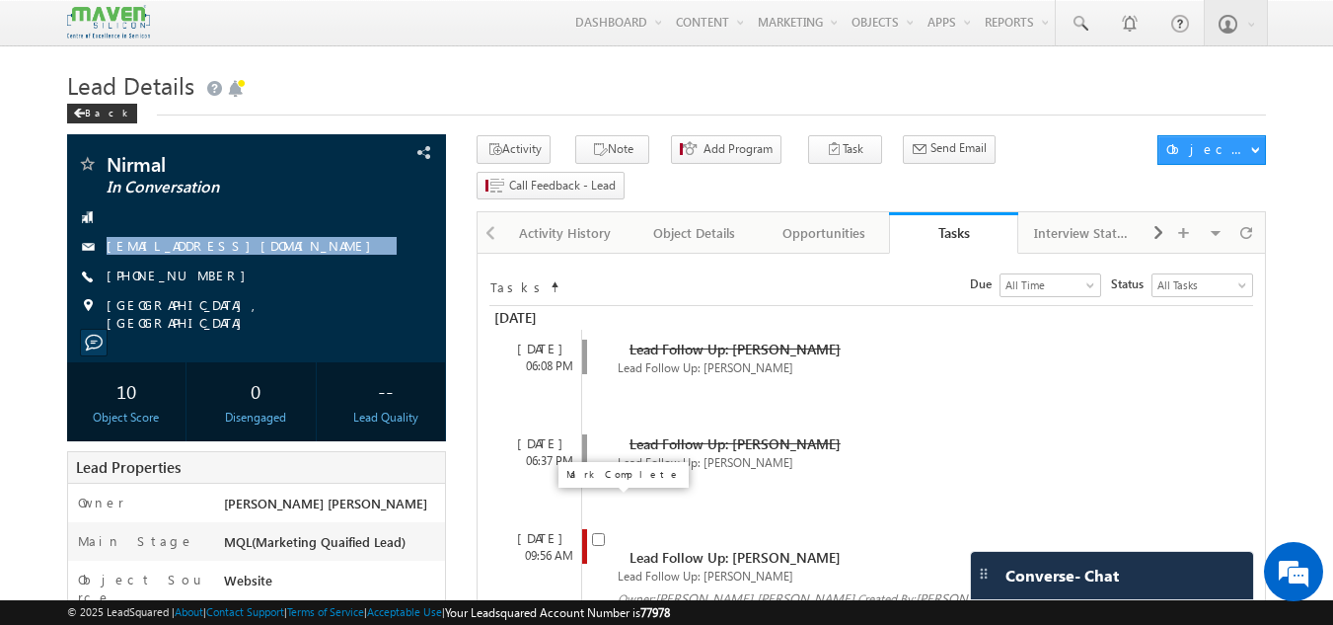
click at [595, 533] on input "checkbox" at bounding box center [598, 539] width 13 height 13
checkbox input "false"
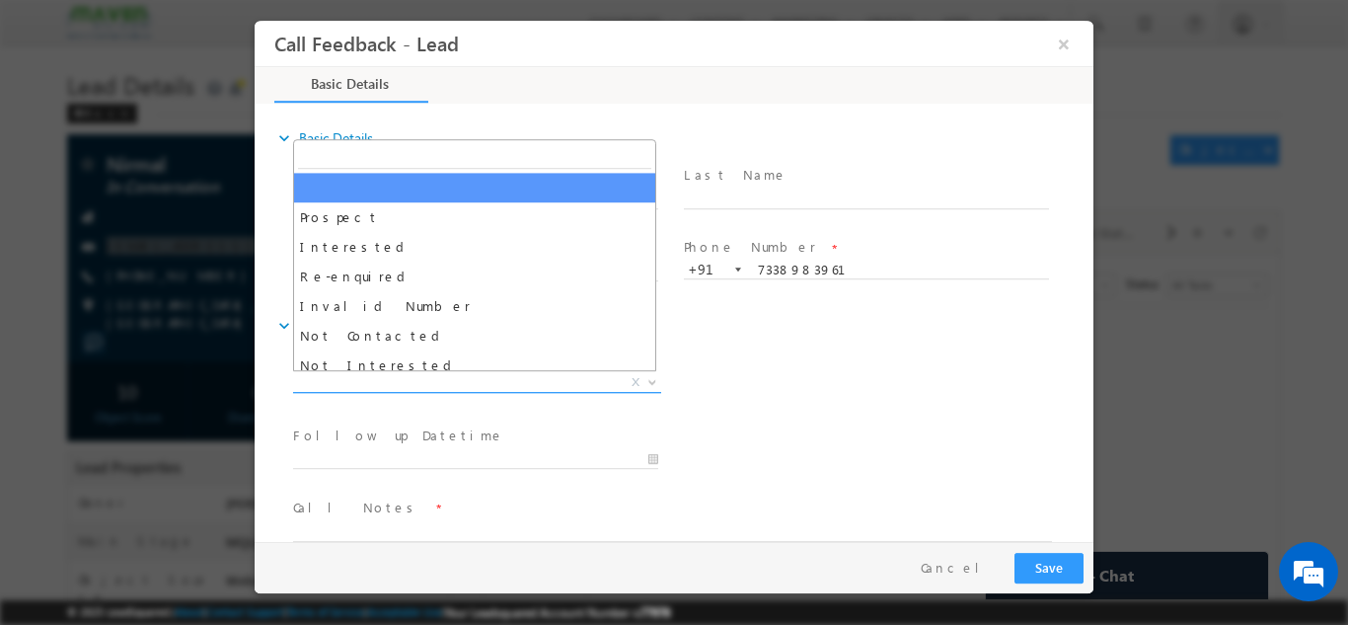
click at [531, 380] on span "X" at bounding box center [477, 382] width 368 height 20
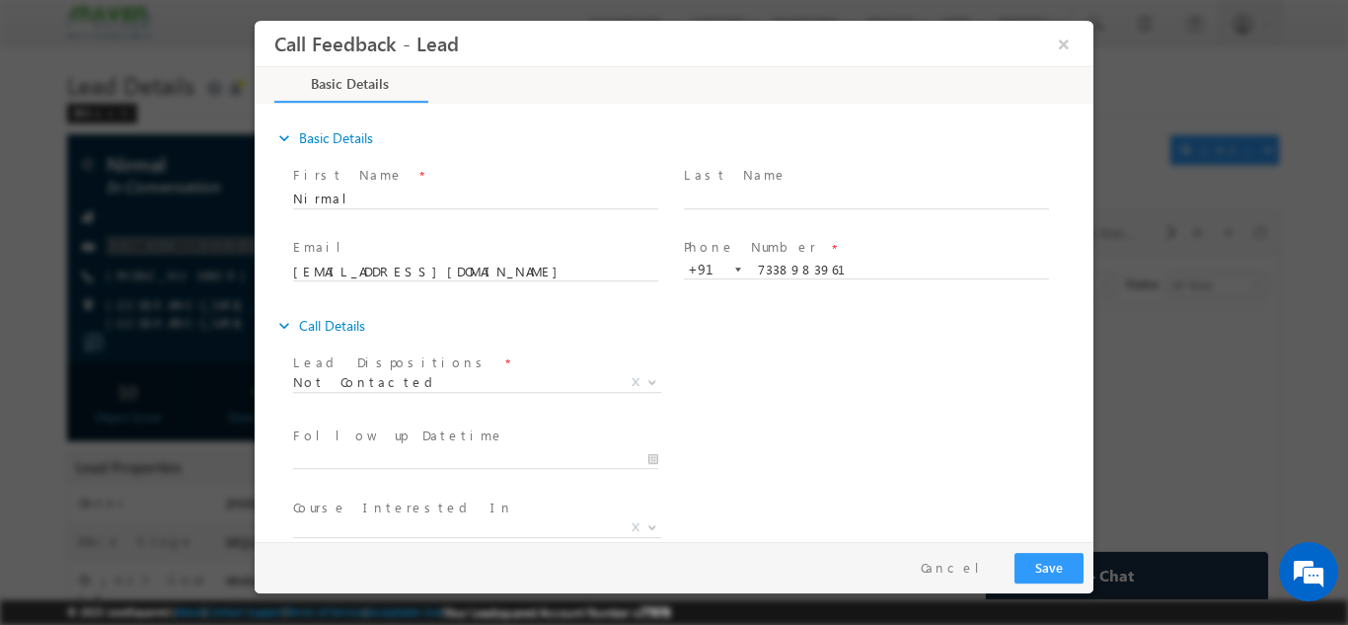
drag, startPoint x: 513, startPoint y: 334, endPoint x: 926, endPoint y: 290, distance: 415.8
click at [926, 290] on span at bounding box center [866, 287] width 364 height 22
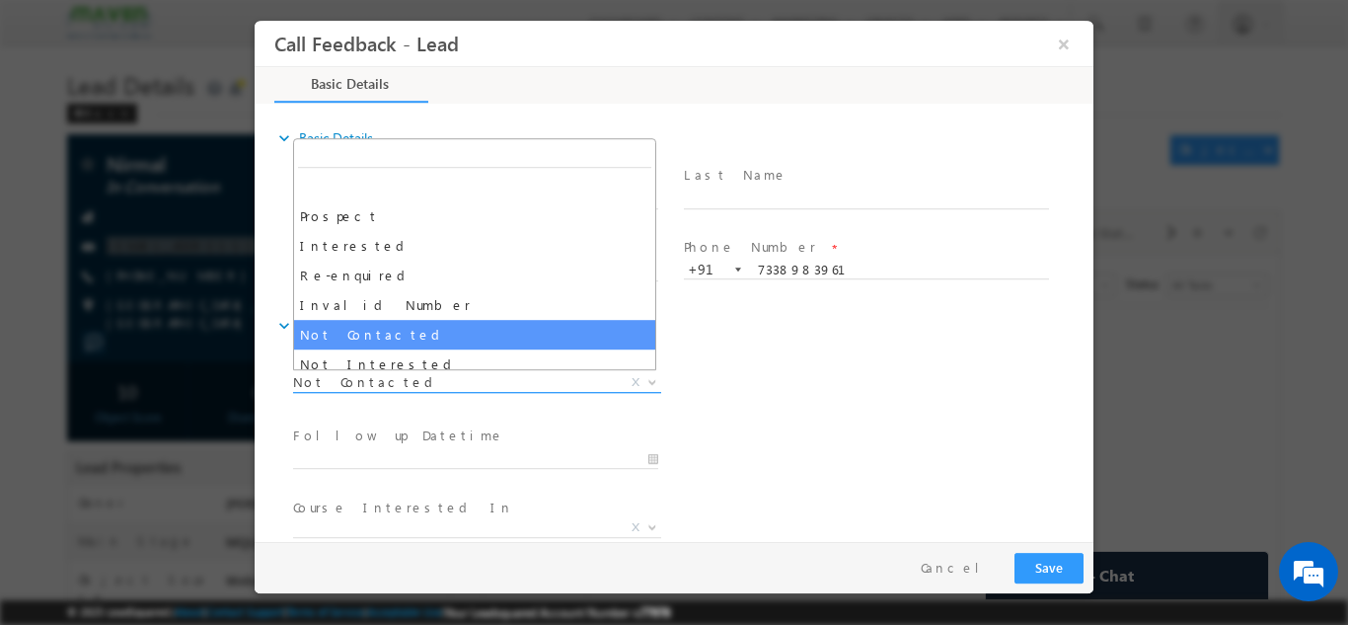
click at [458, 385] on span "Not Contacted" at bounding box center [453, 381] width 321 height 18
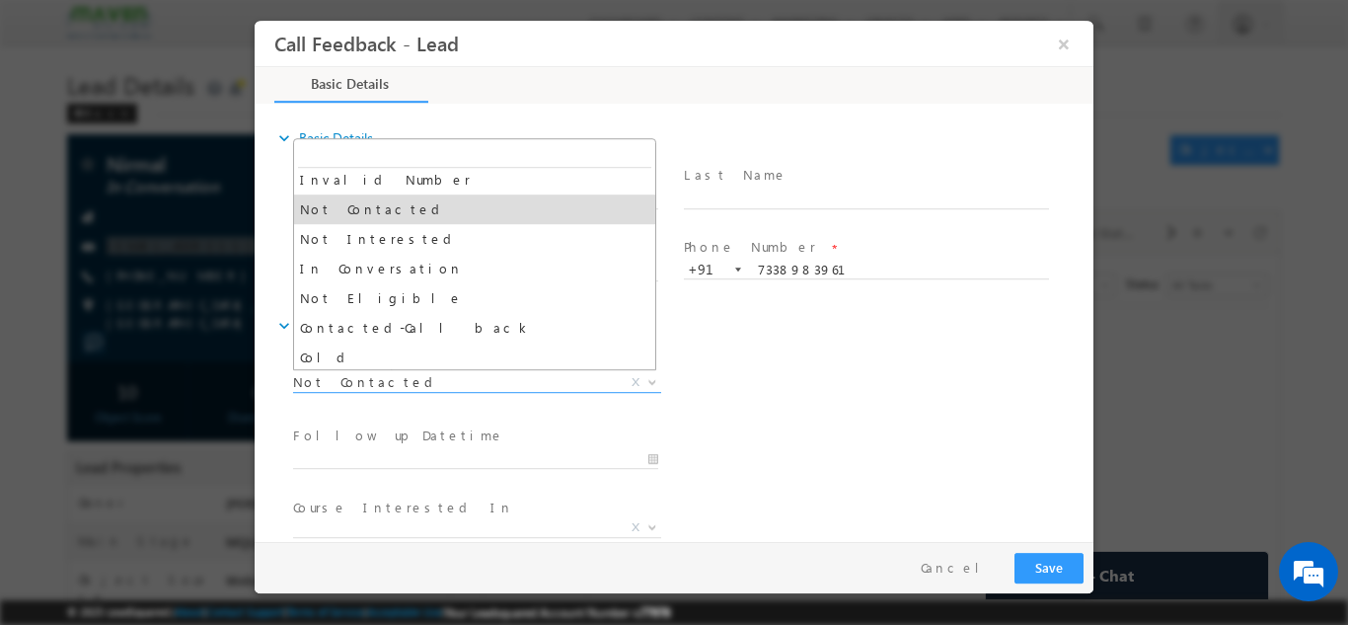
scroll to position [126, 0]
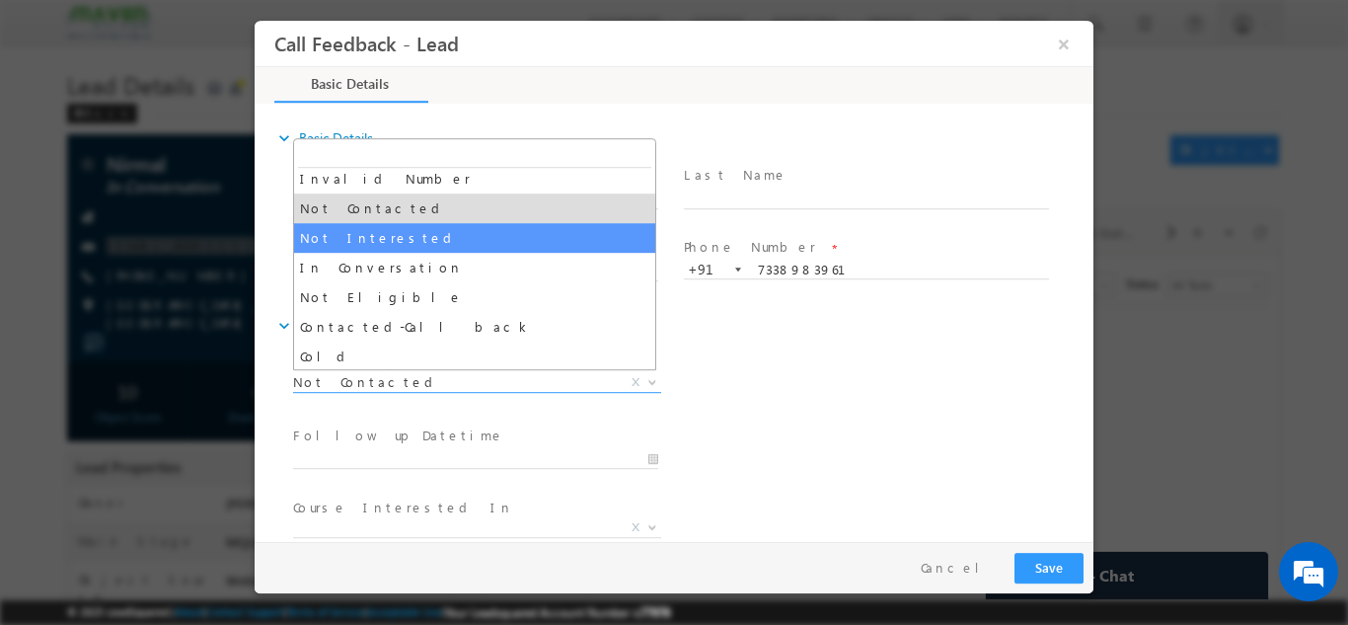
select select "Not Interested"
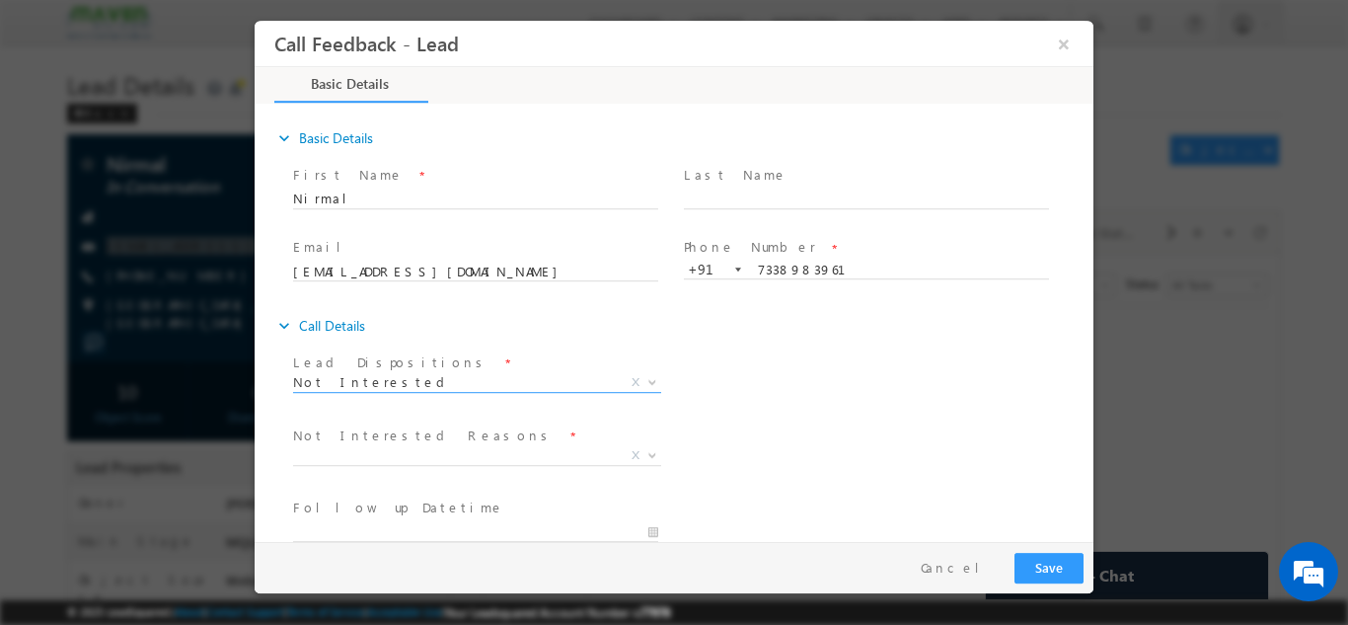
scroll to position [178, 0]
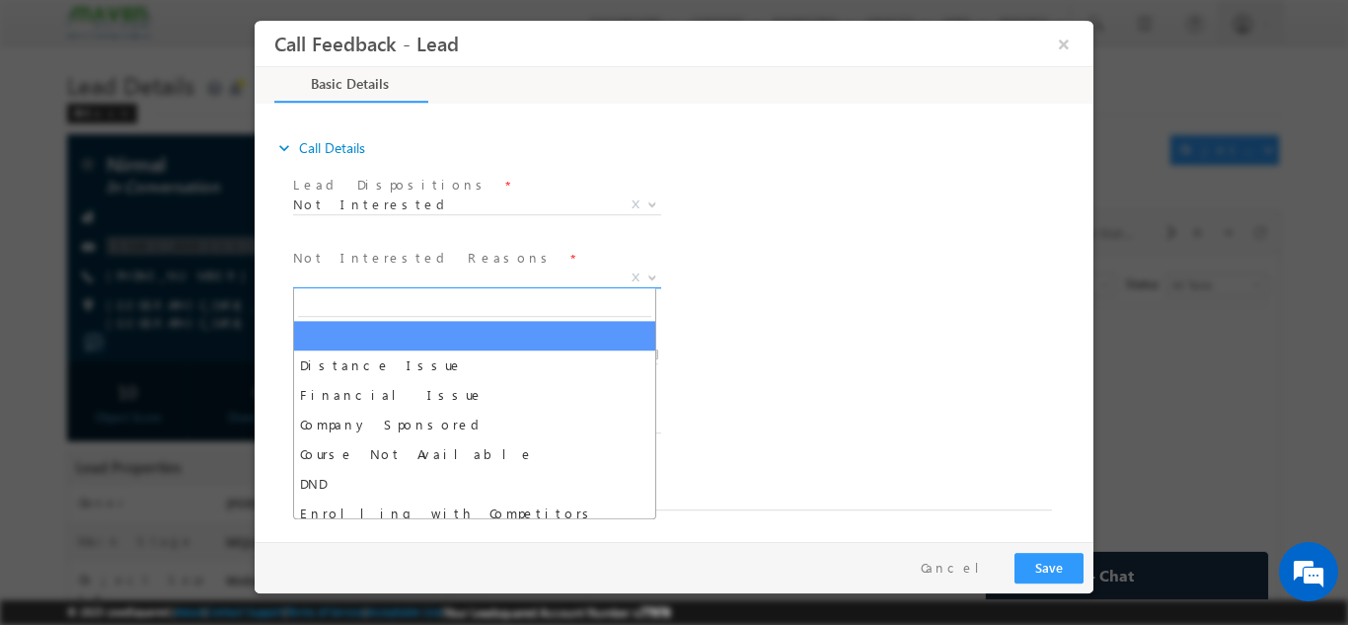
click at [533, 284] on span "X" at bounding box center [477, 277] width 368 height 20
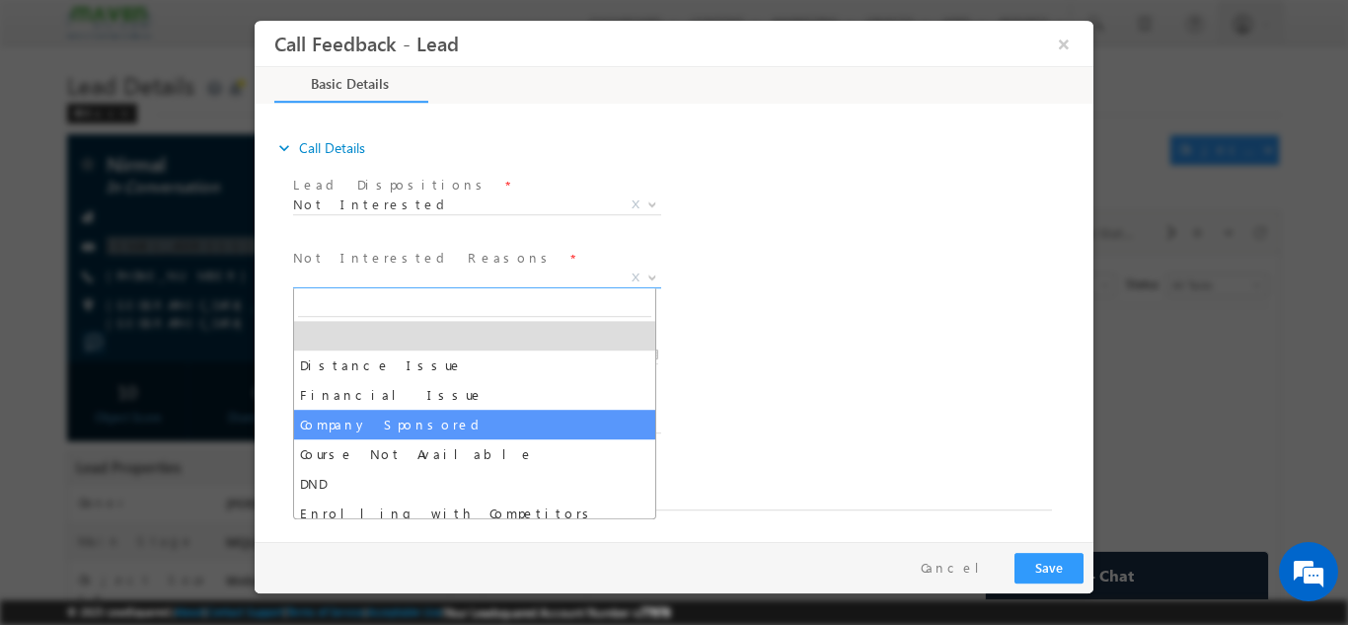
scroll to position [39, 0]
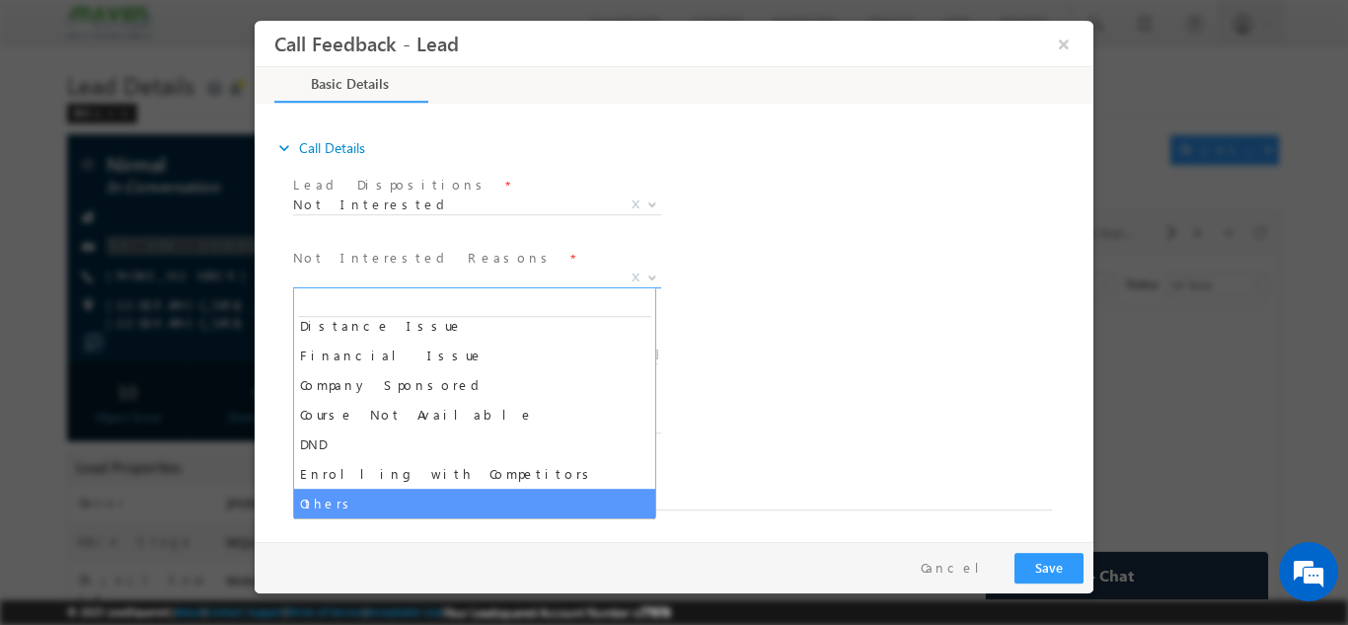
select select "Others"
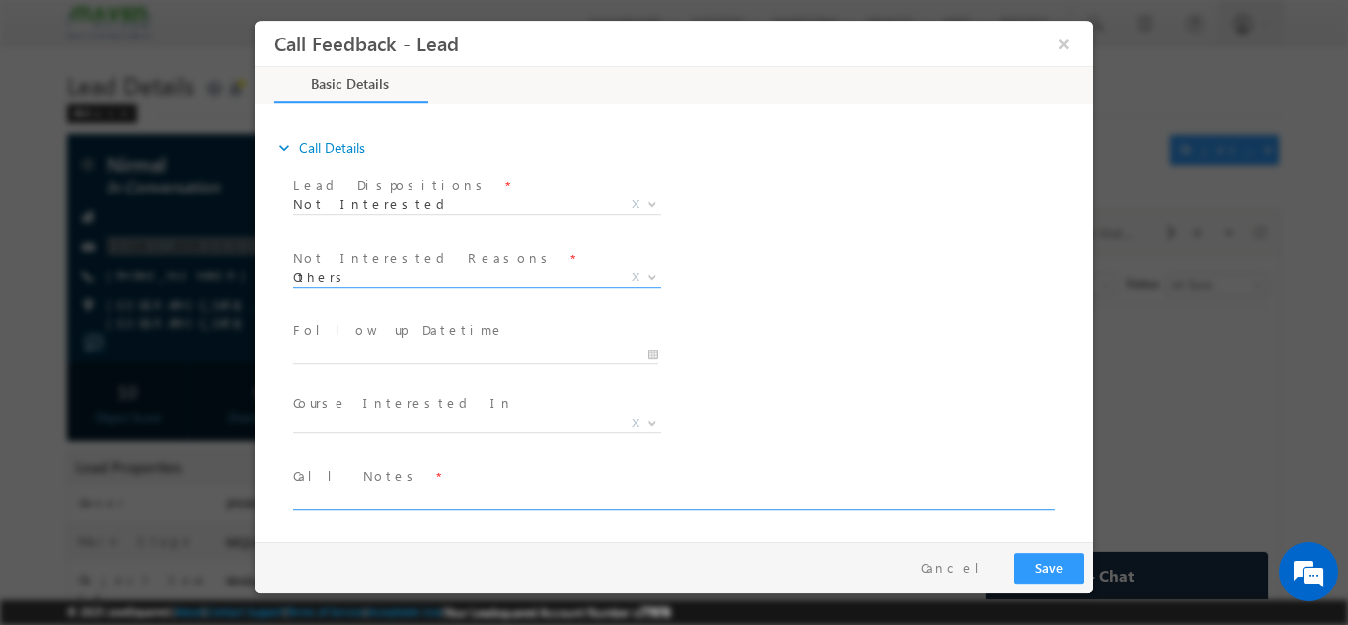
click at [407, 501] on textarea at bounding box center [672, 497] width 759 height 23
type textarea "not interested"
click at [1057, 565] on button "Save" at bounding box center [1048, 567] width 69 height 31
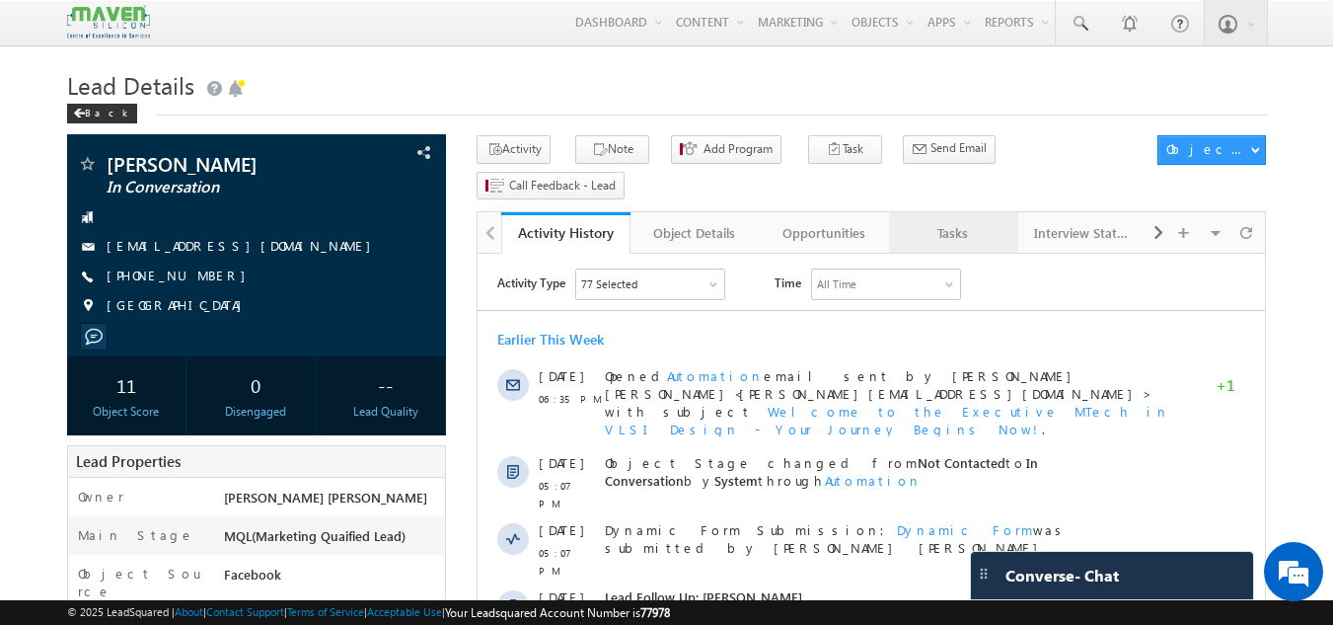
click at [961, 221] on div "Tasks" at bounding box center [953, 233] width 96 height 24
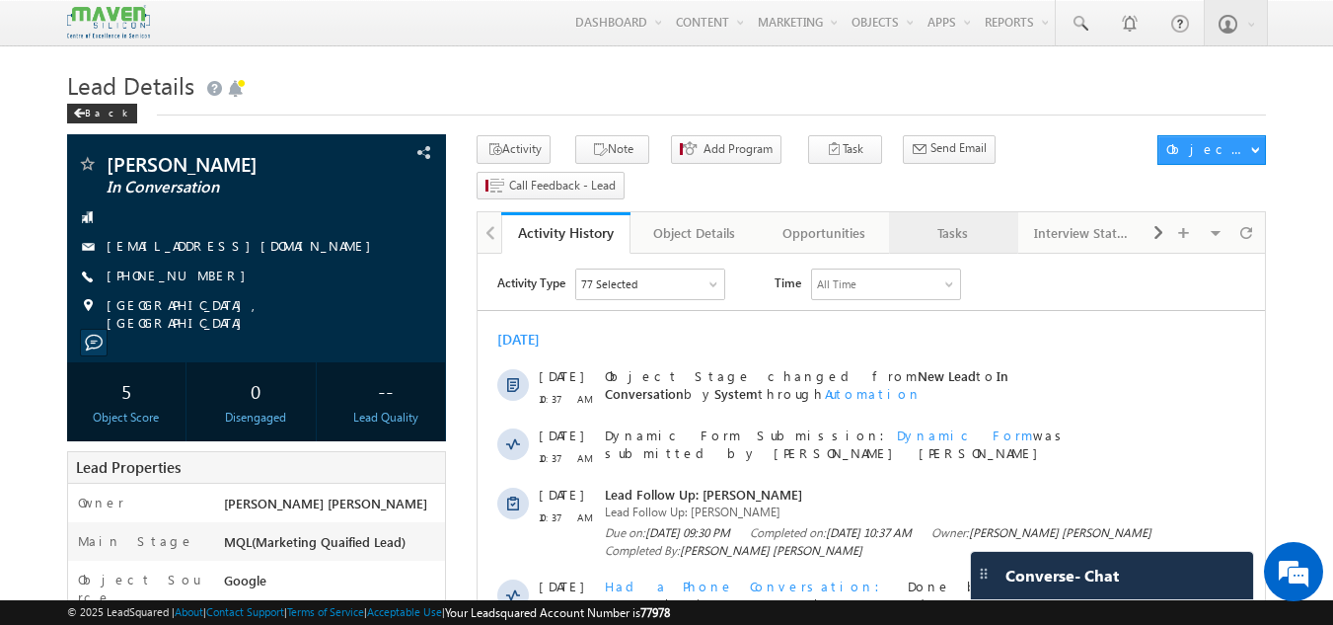
click at [942, 221] on div "Tasks" at bounding box center [953, 233] width 96 height 24
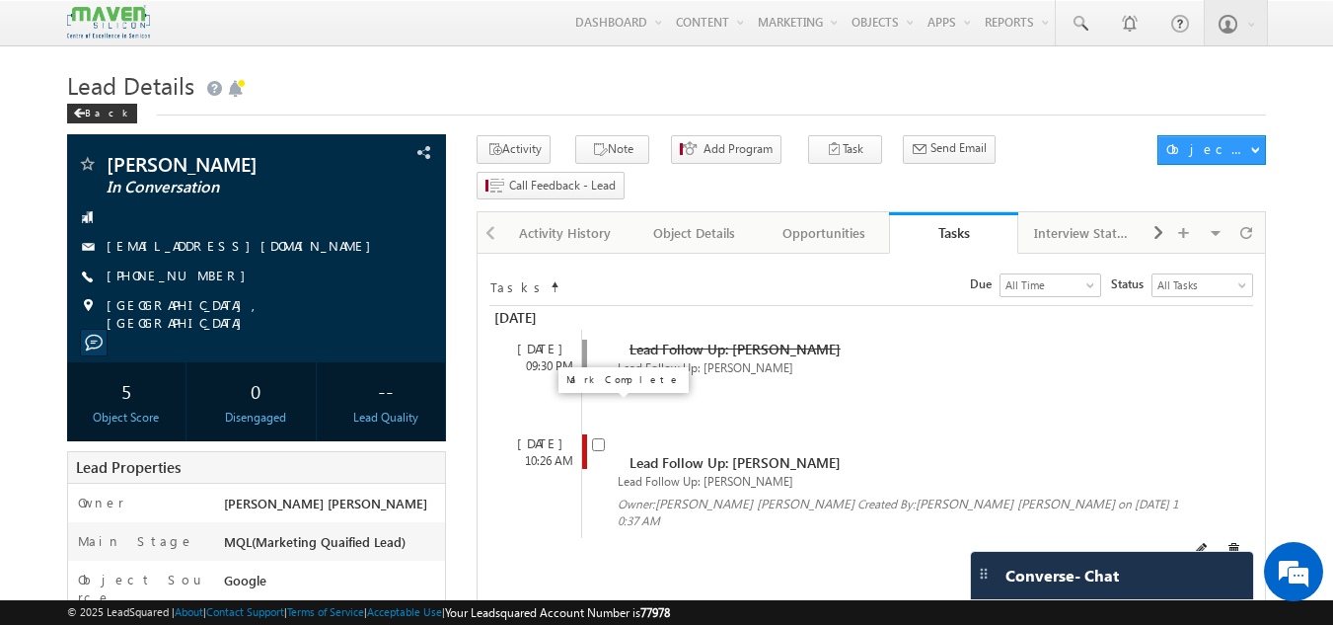
click at [599, 438] on input "checkbox" at bounding box center [598, 444] width 13 height 13
checkbox input "false"
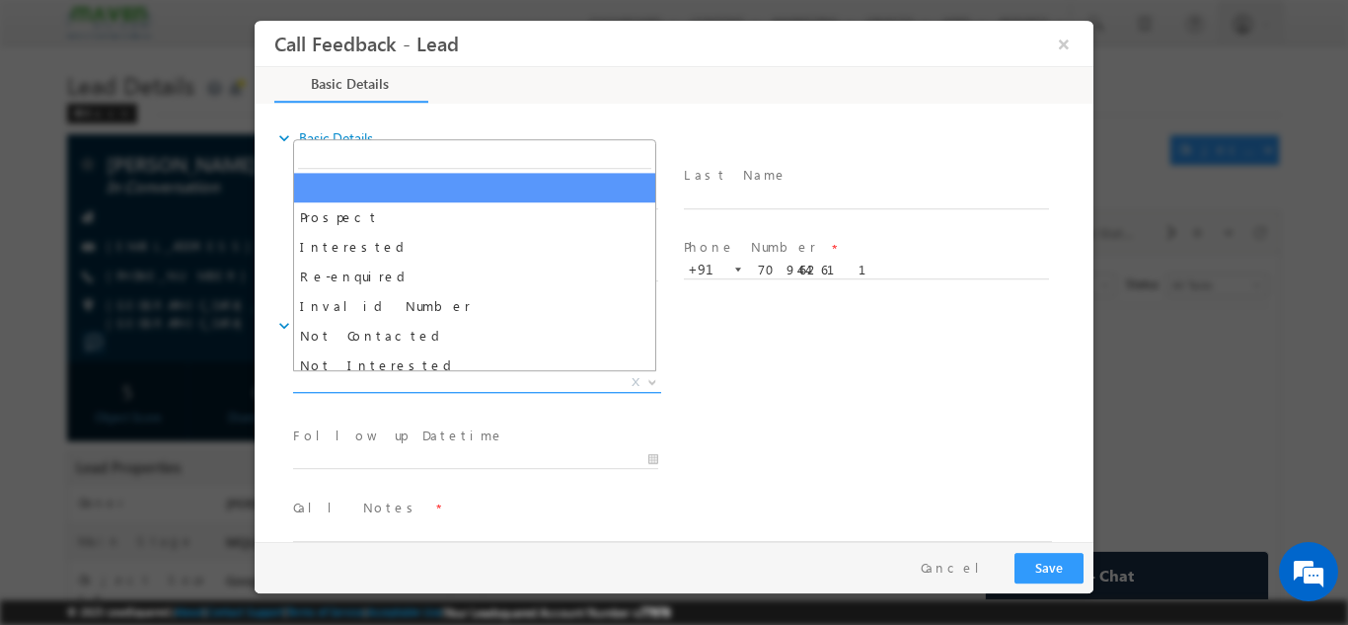
click at [575, 379] on span "X" at bounding box center [477, 382] width 368 height 20
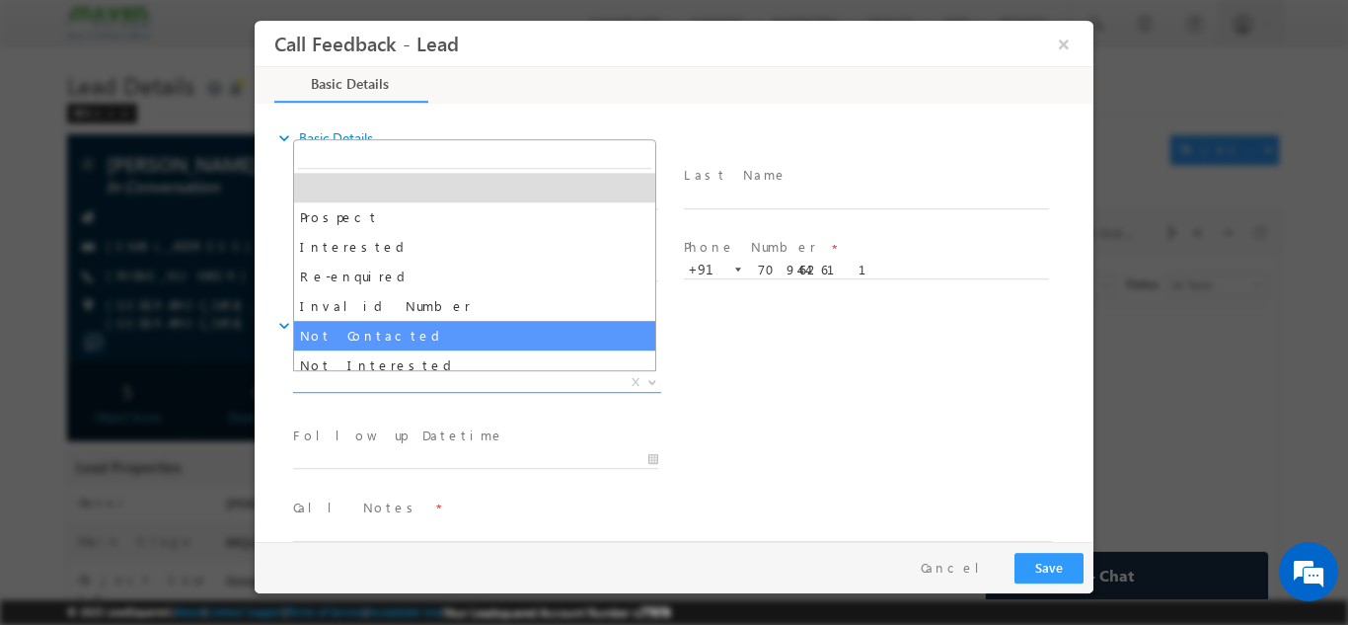
select select "Not Contacted"
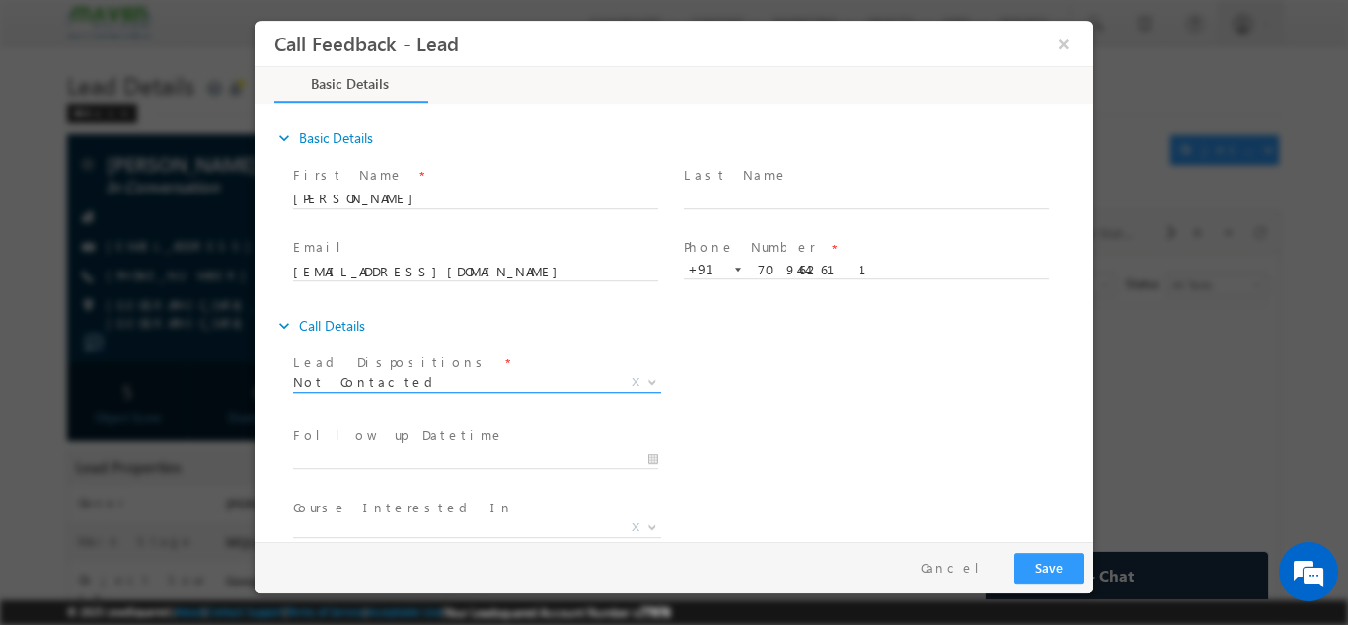
scroll to position [105, 0]
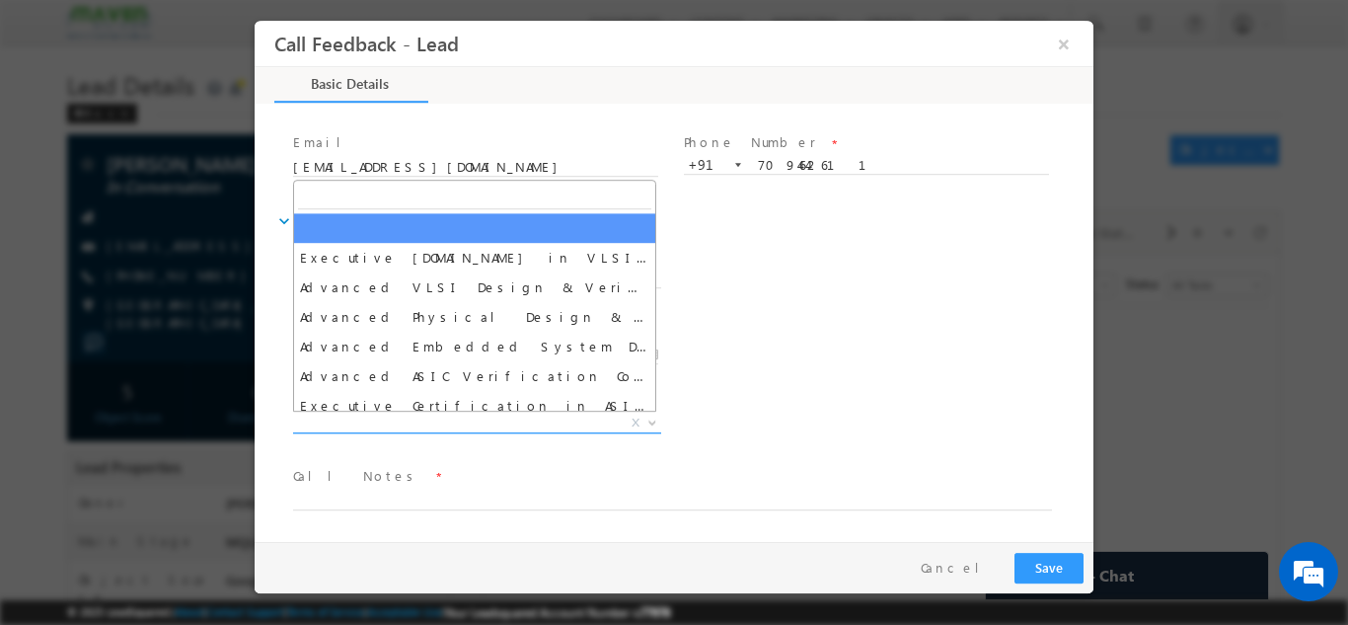
click at [527, 422] on span "X" at bounding box center [477, 422] width 368 height 20
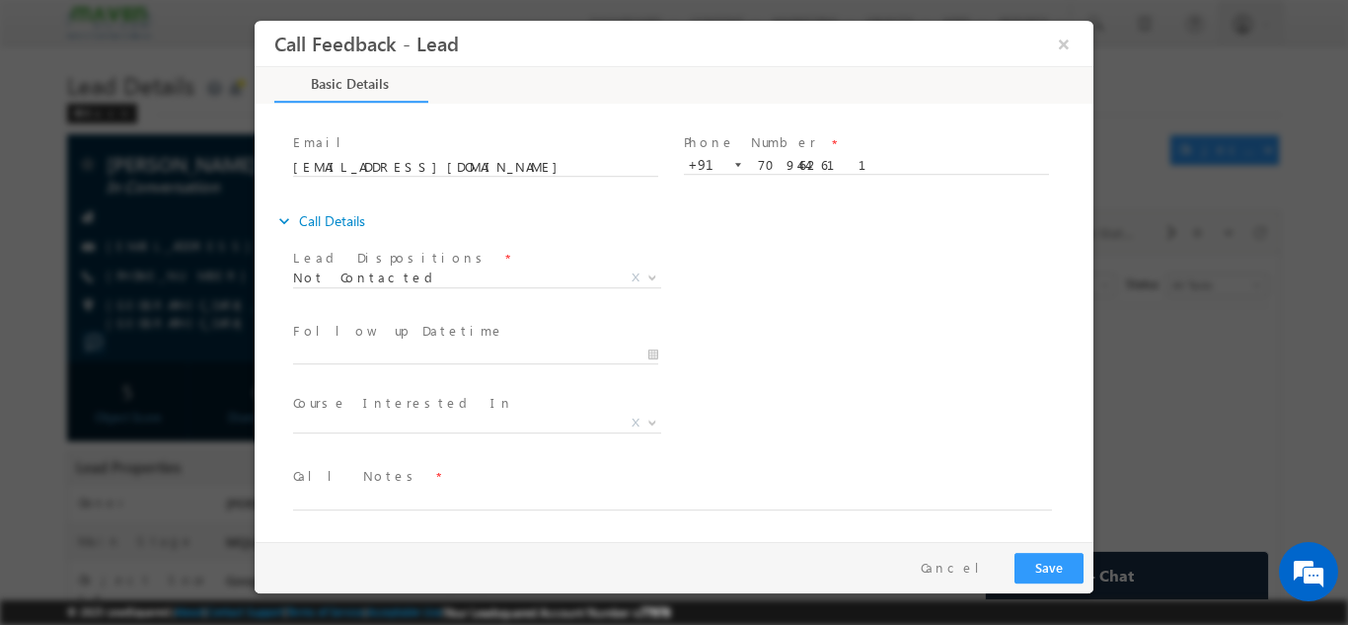
click at [820, 297] on div "Lead Dispositions * Prospect Interested Re-enquired Invalid Number Not Contacte…" at bounding box center [691, 279] width 804 height 73
type input "25/09/2025 10:56 AM"
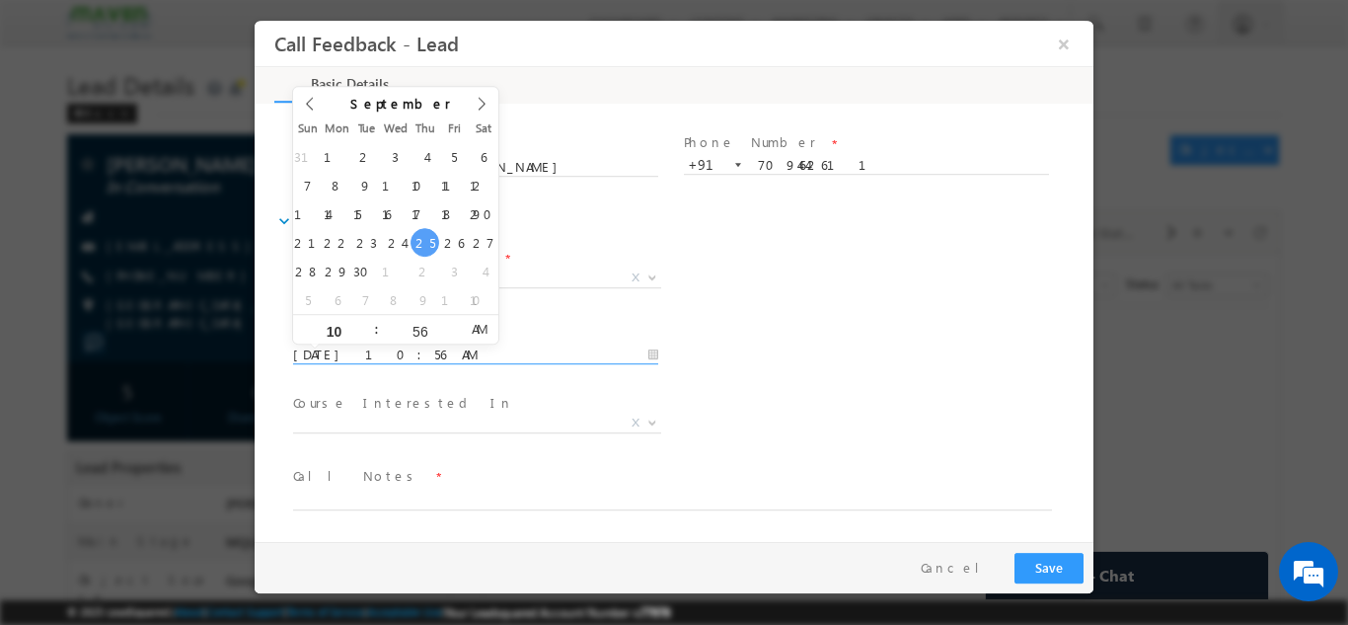
click at [539, 352] on input "25/09/2025 10:56 AM" at bounding box center [475, 354] width 365 height 20
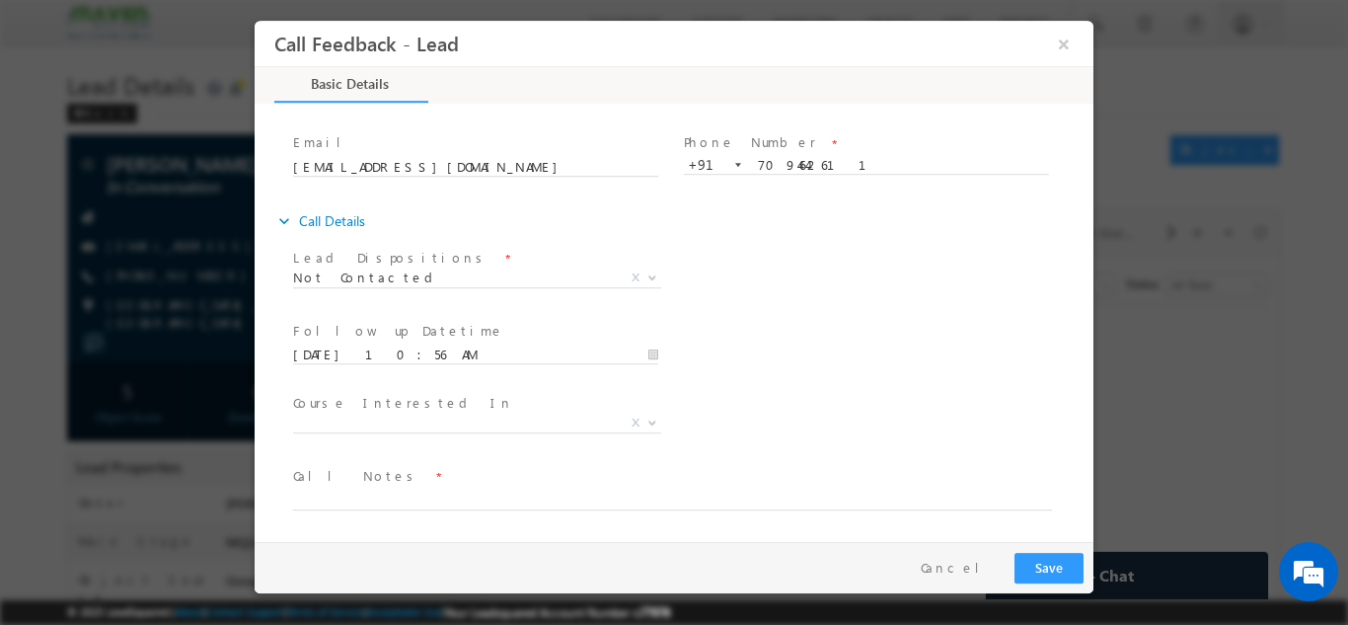
click at [800, 239] on div "expand_more Call Details Lead Dispositions *" at bounding box center [683, 368] width 819 height 332
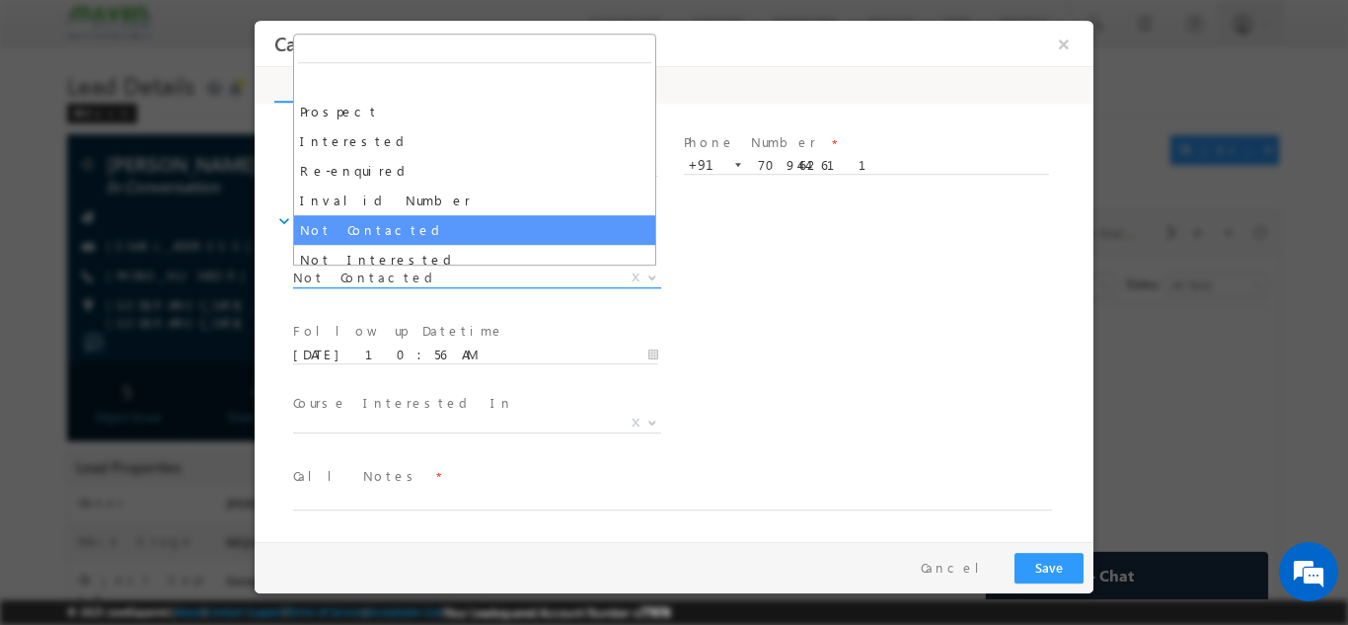
click at [487, 276] on span "Not Contacted" at bounding box center [453, 276] width 321 height 18
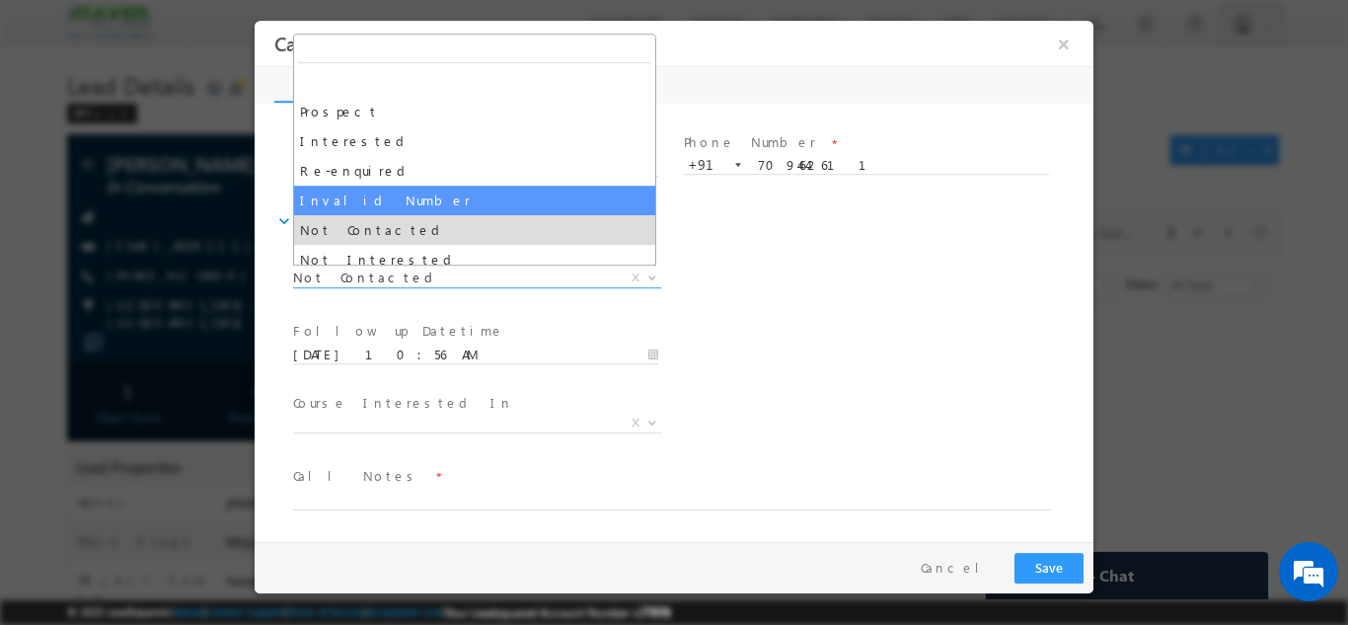
scroll to position [187, 0]
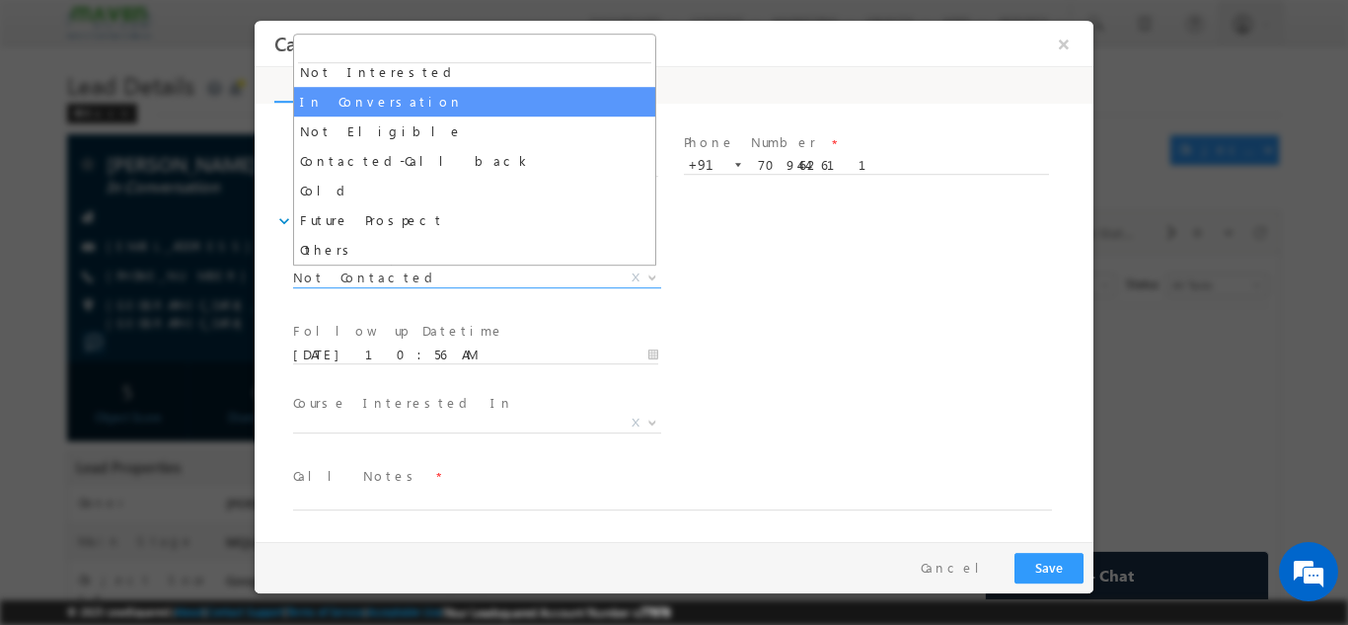
select select "In Conversation"
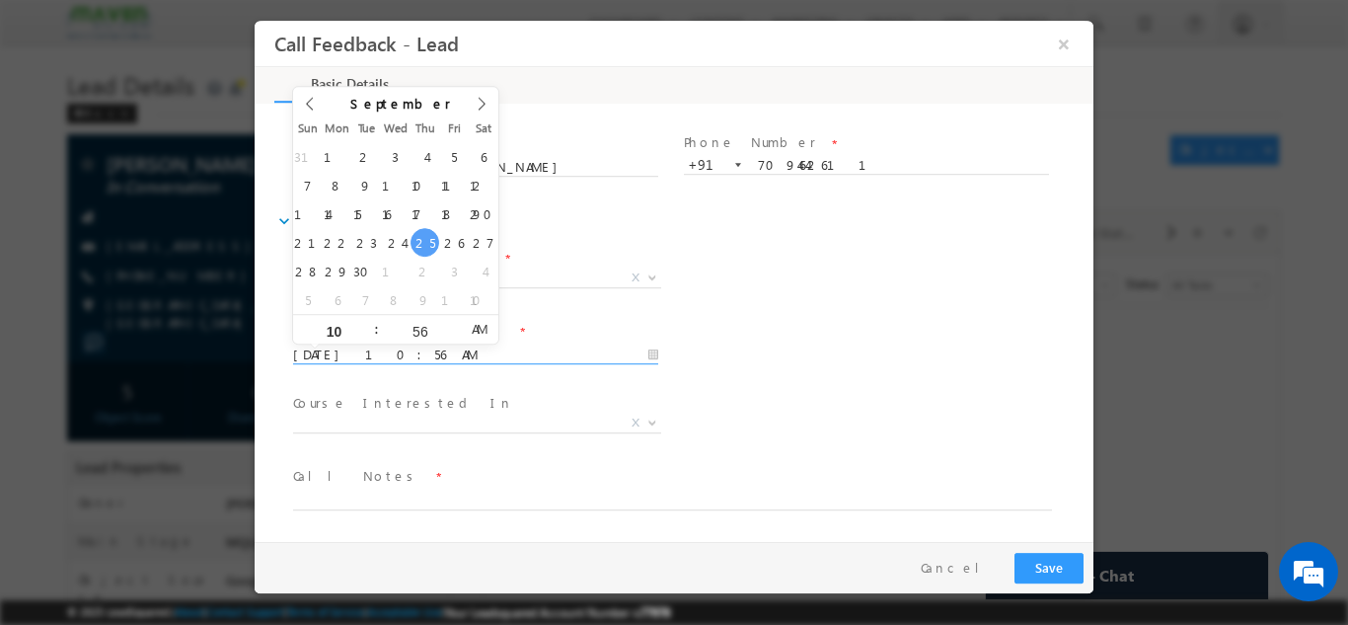
click at [493, 354] on input "25/09/2025 10:56 AM" at bounding box center [475, 354] width 365 height 20
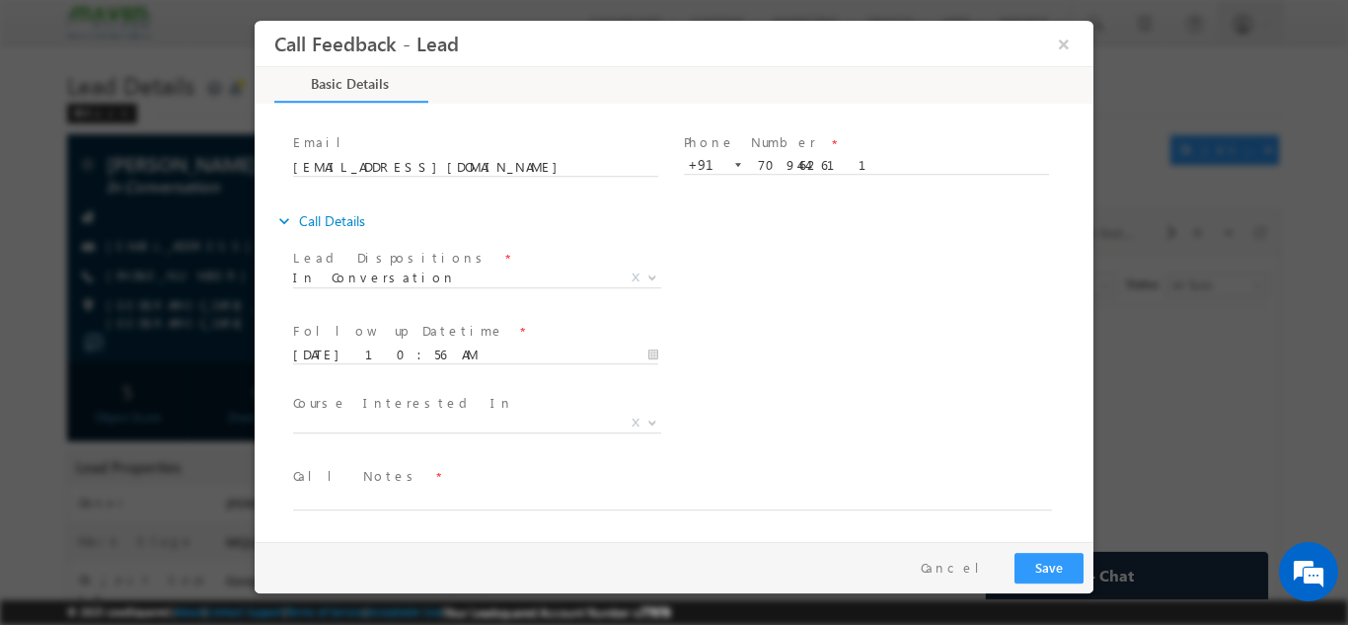
click at [774, 283] on div "Lead Dispositions * Prospect Interested Re-enquired Invalid Number Not Contacte…" at bounding box center [691, 279] width 804 height 73
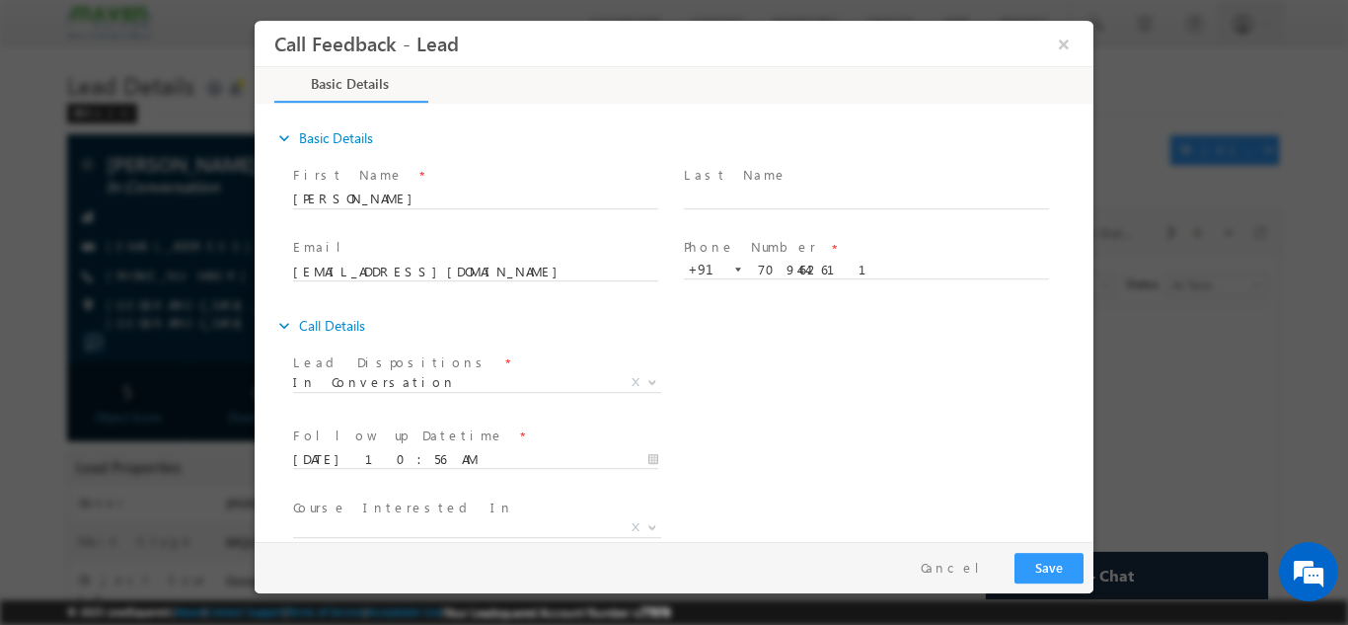
scroll to position [105, 0]
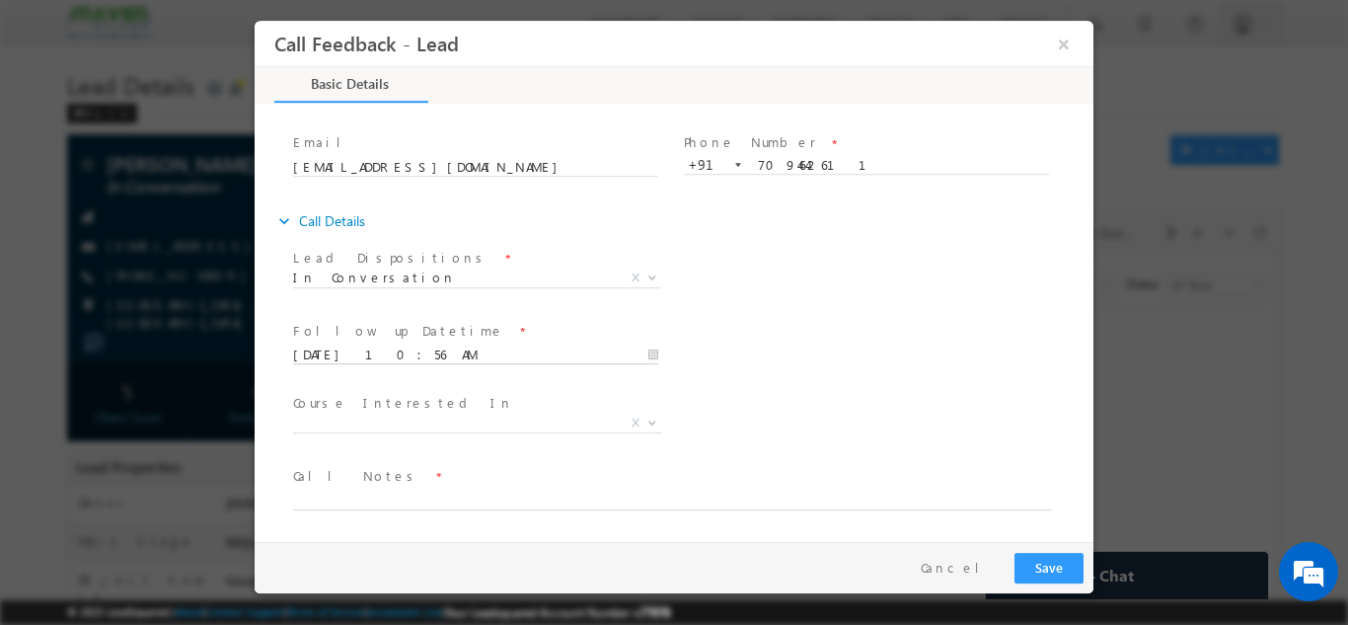
click at [594, 349] on input "25/09/2025 10:56 AM" at bounding box center [475, 354] width 365 height 20
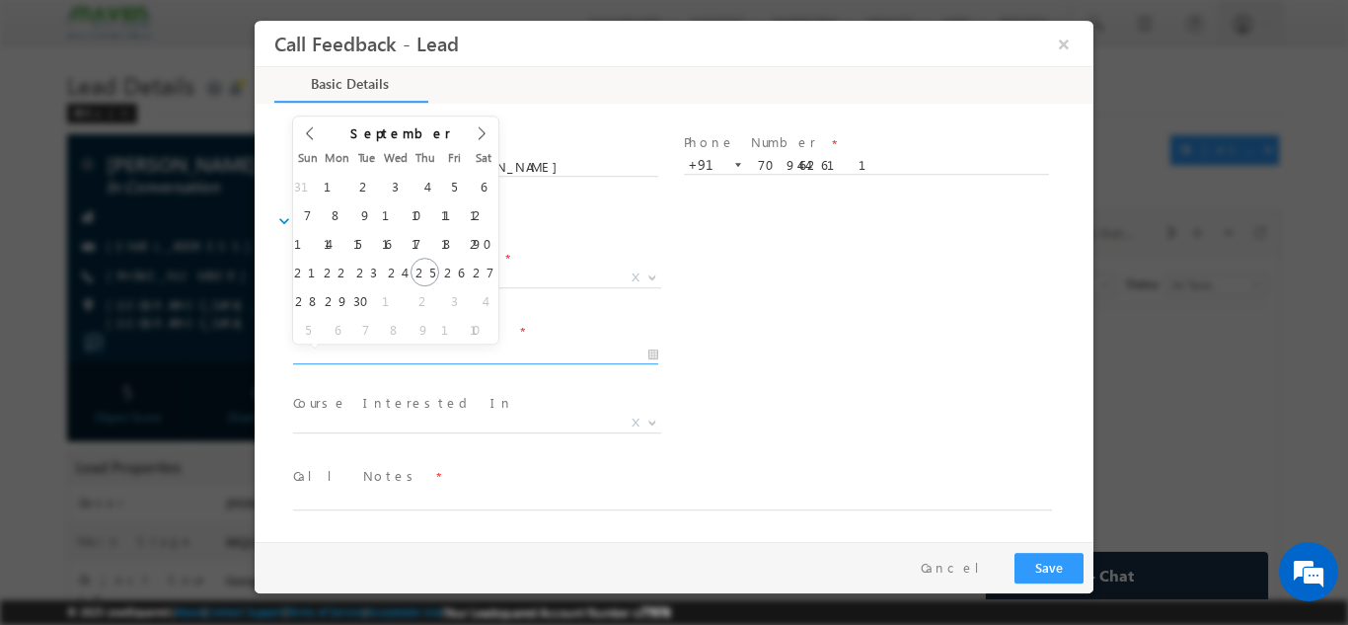
scroll to position [0, 0]
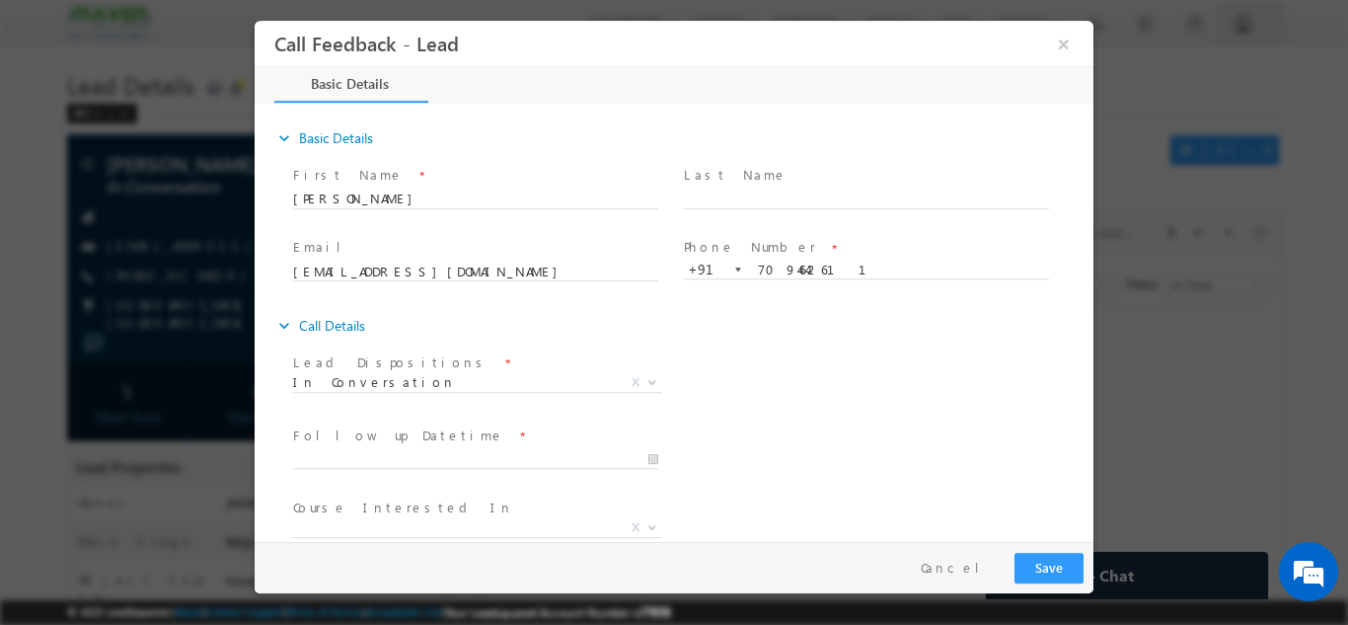
drag, startPoint x: 776, startPoint y: 318, endPoint x: 704, endPoint y: 348, distance: 78.2
click at [704, 348] on div "Lead Dispositions * Prospect Interested Re-enquired Invalid Number Not Contacte…" at bounding box center [691, 383] width 804 height 73
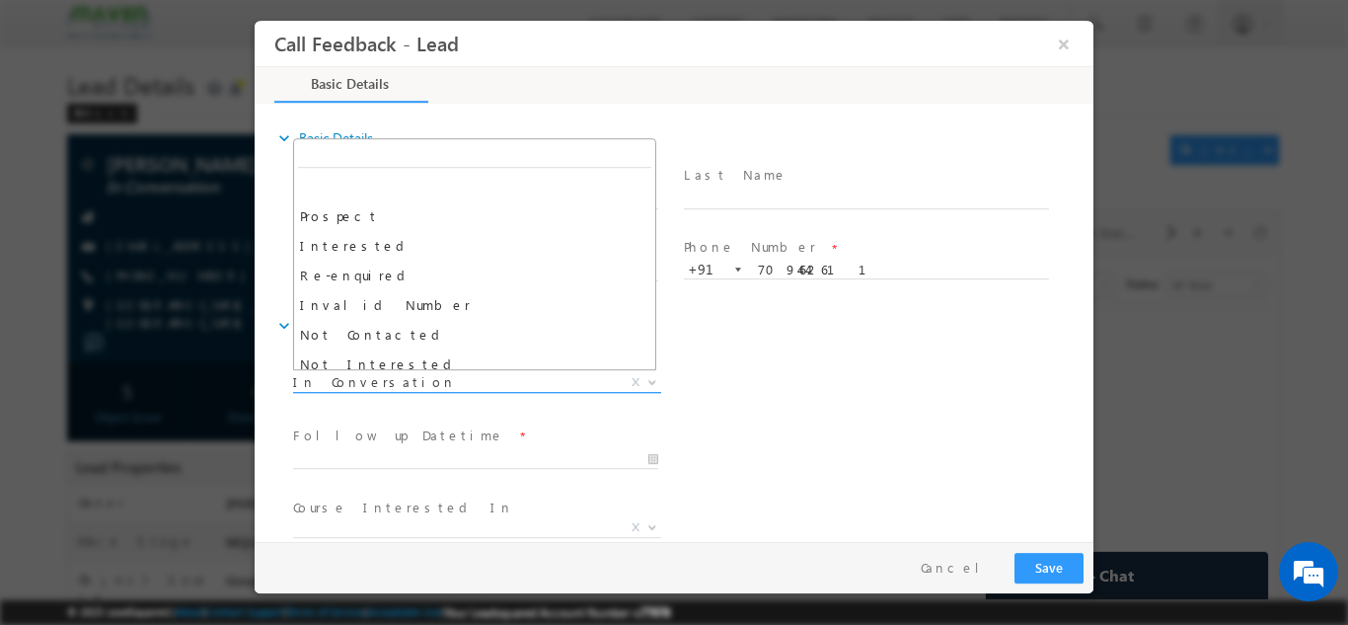
click at [538, 384] on span "In Conversation" at bounding box center [453, 381] width 321 height 18
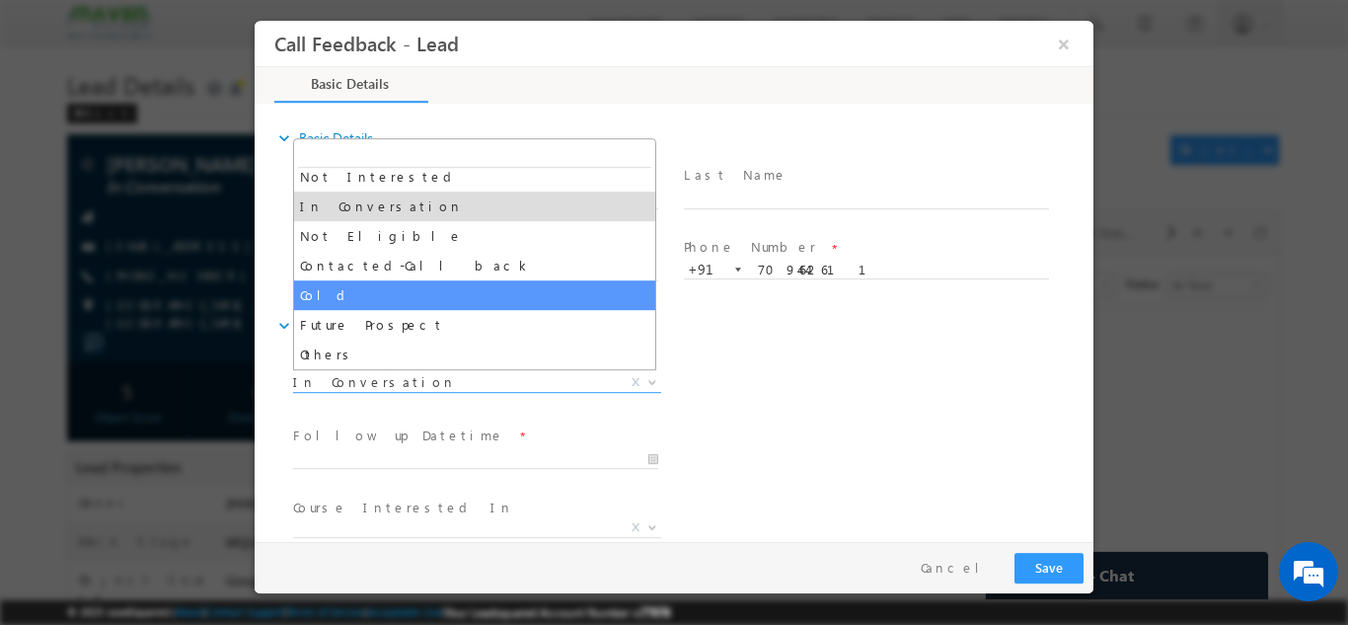
scroll to position [99, 0]
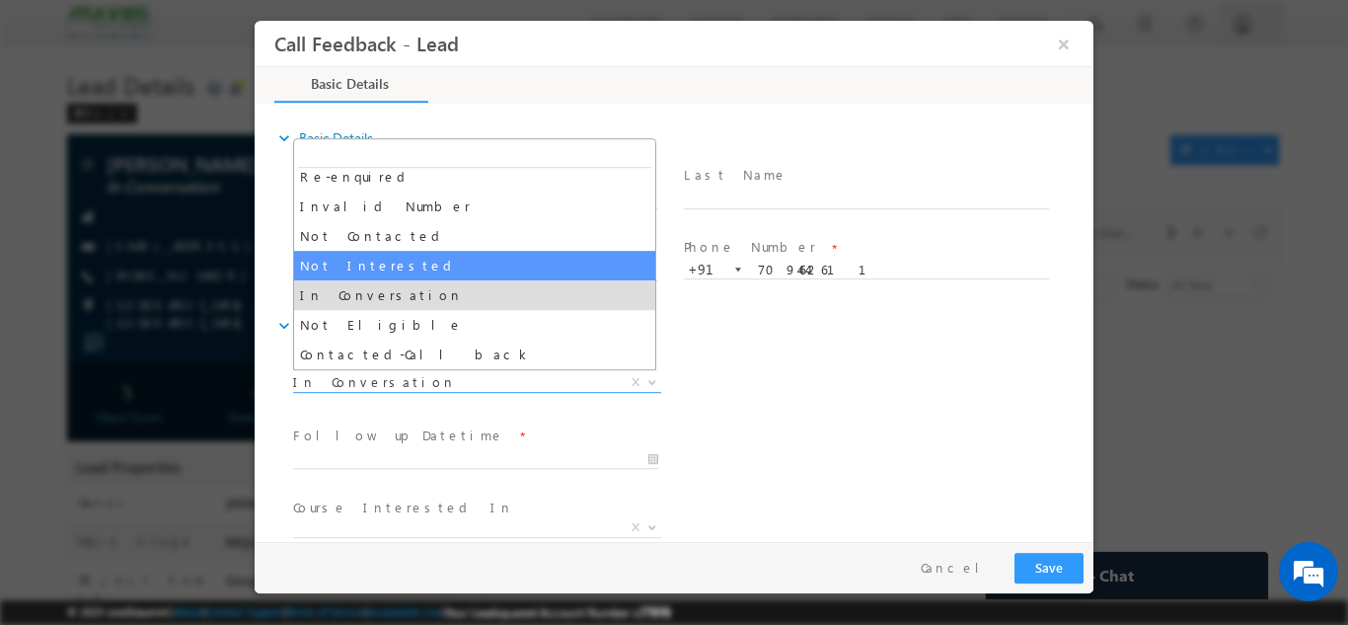
select select "Not Interested"
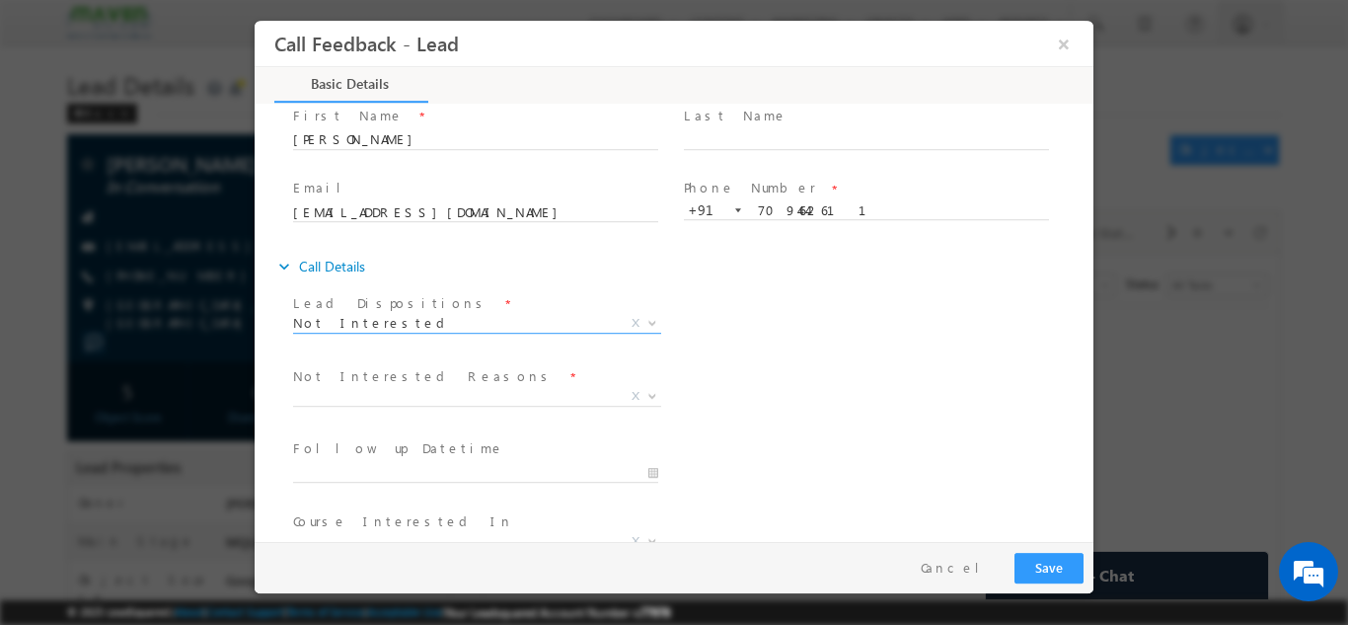
scroll to position [0, 0]
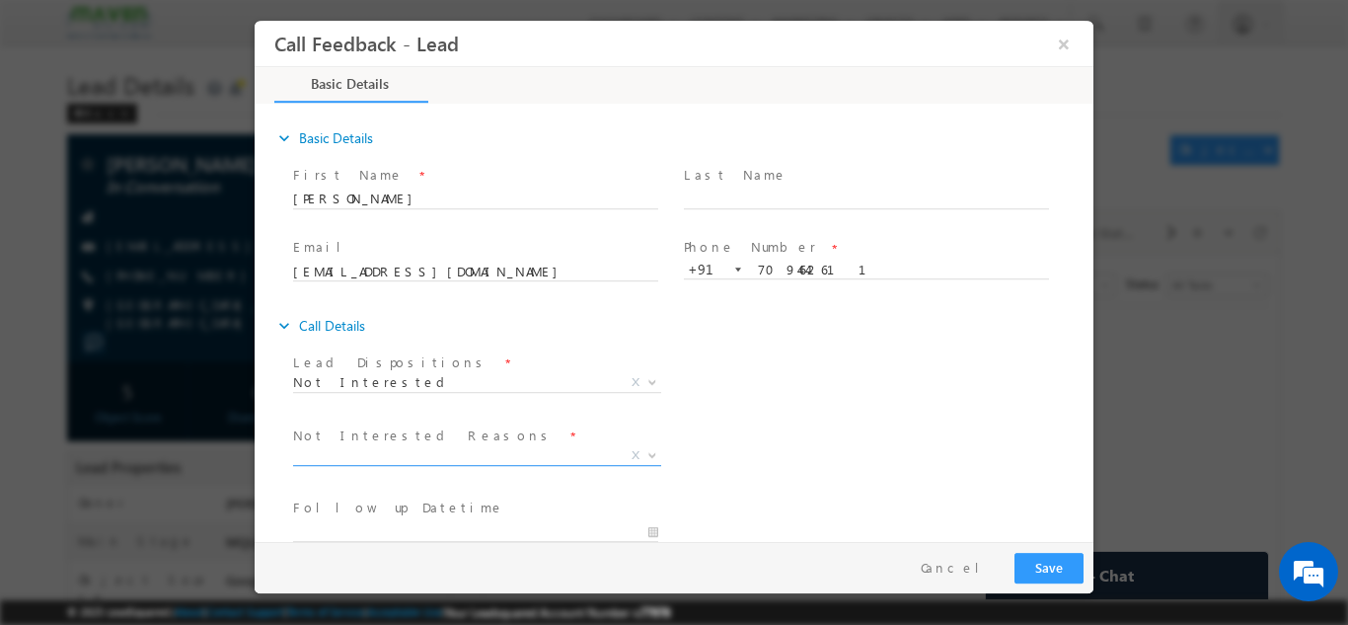
click at [547, 466] on span "X" at bounding box center [477, 459] width 368 height 20
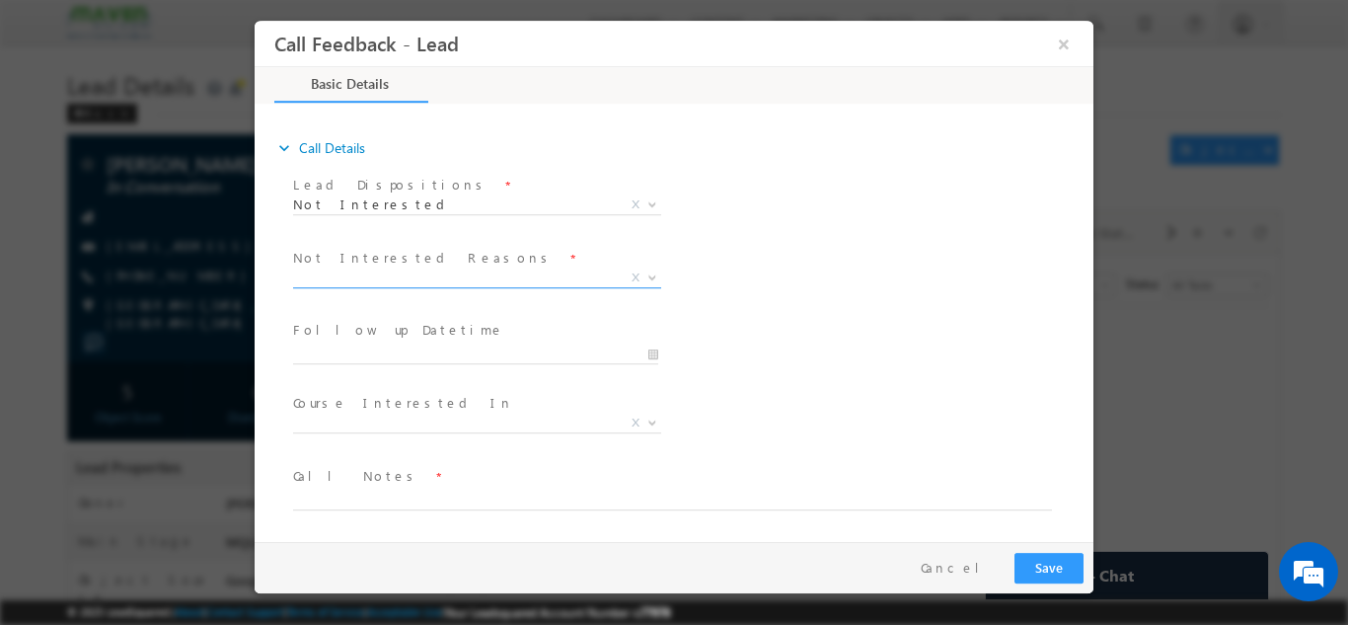
click at [479, 279] on span "X" at bounding box center [477, 277] width 368 height 20
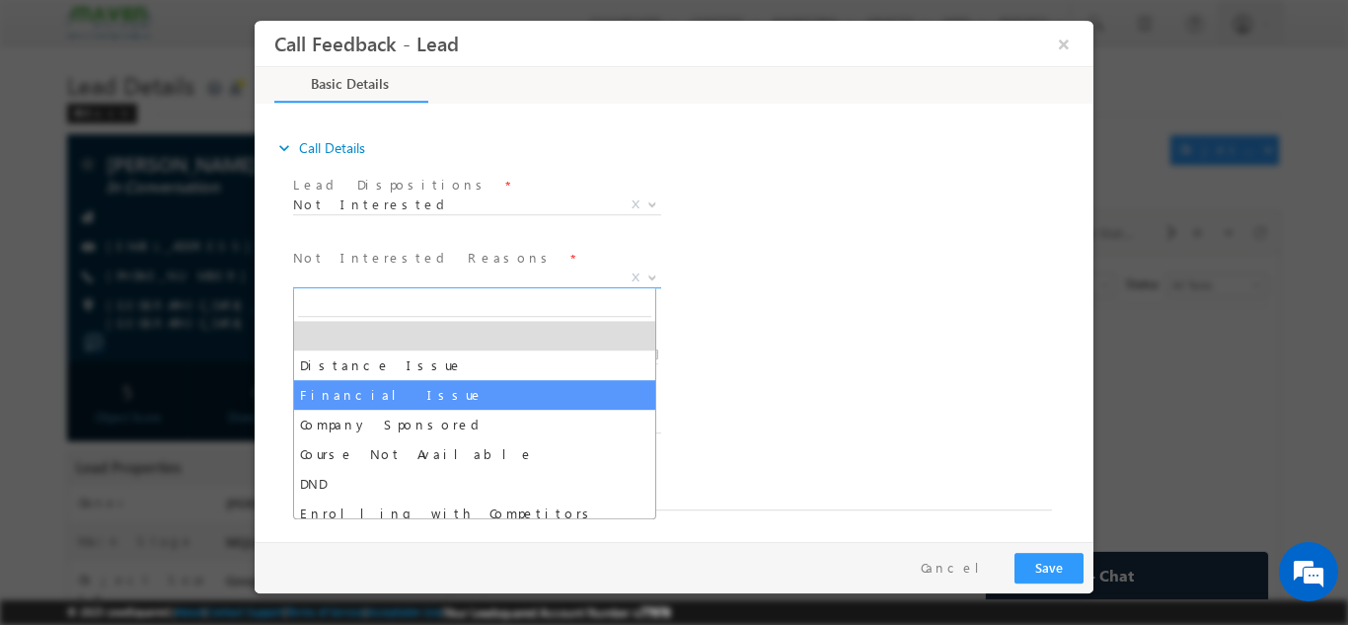
scroll to position [39, 0]
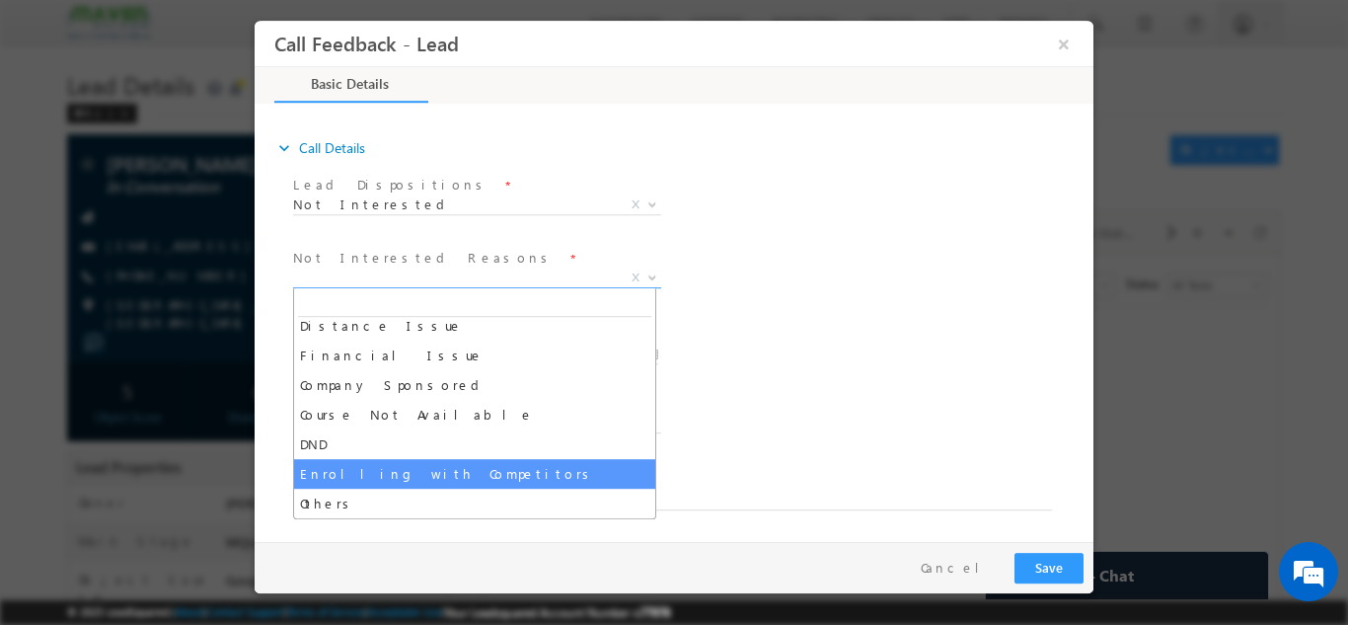
select select "Enrolling with Competitors"
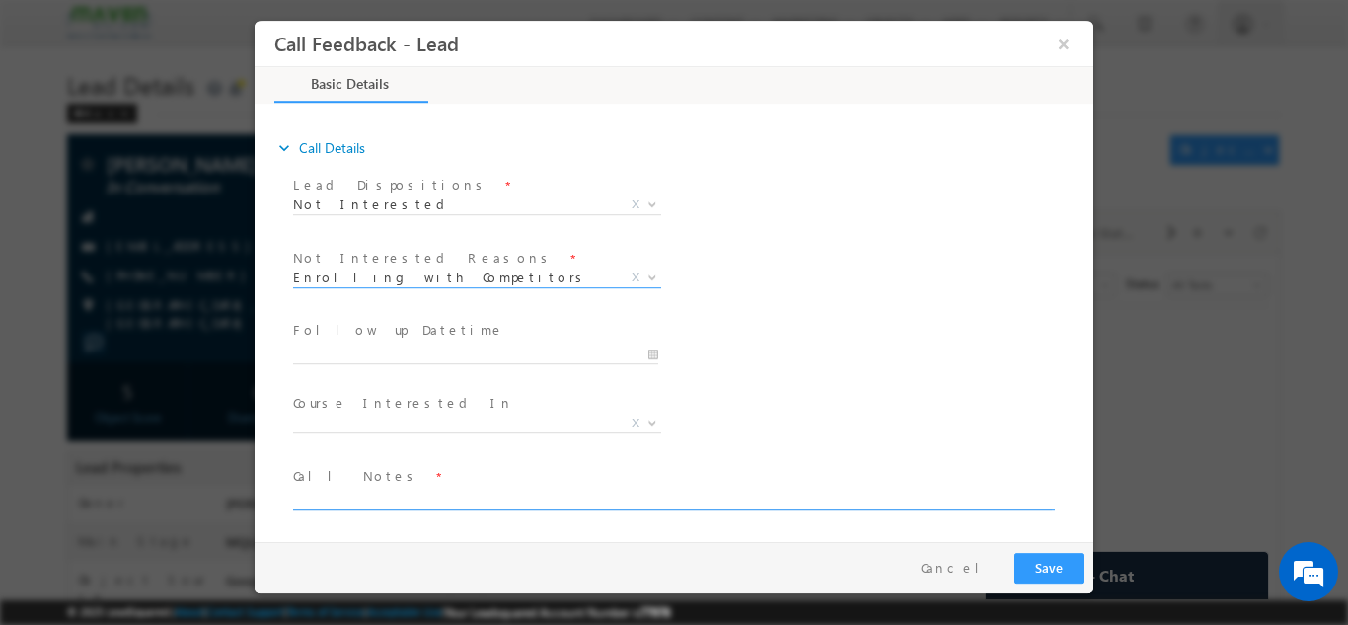
click at [405, 492] on textarea at bounding box center [672, 497] width 759 height 23
type textarea "enrolled with iitm"
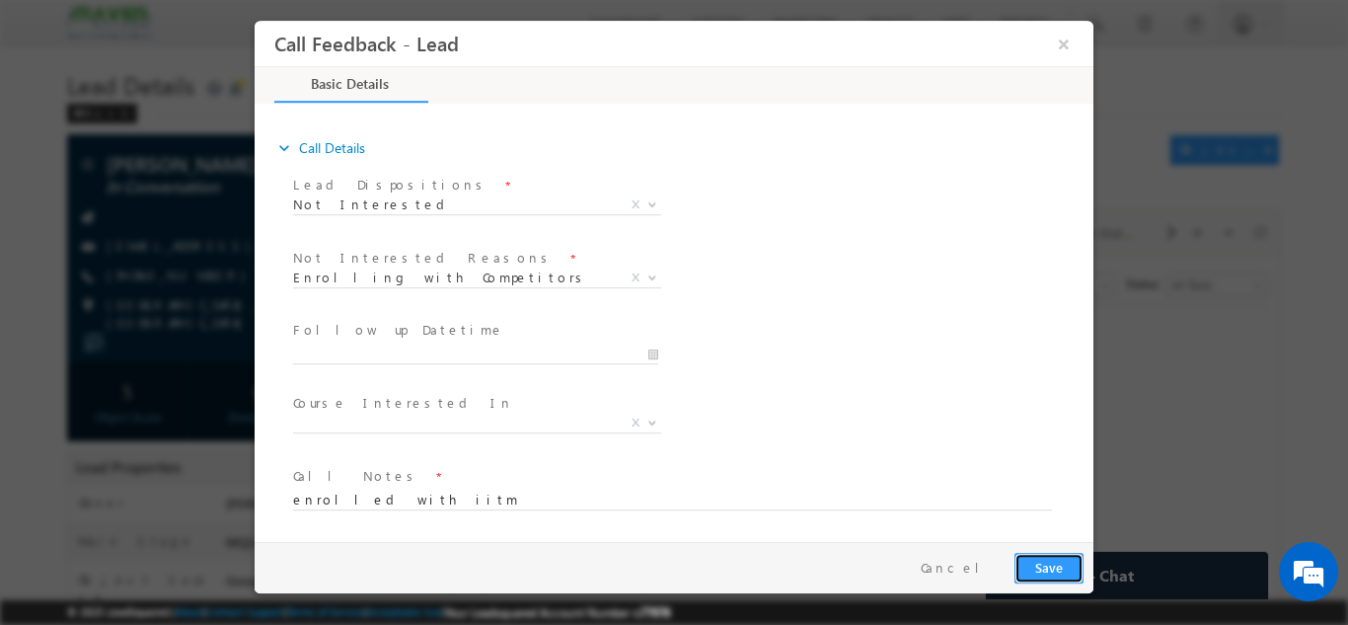
click at [1054, 573] on button "Save" at bounding box center [1048, 567] width 69 height 31
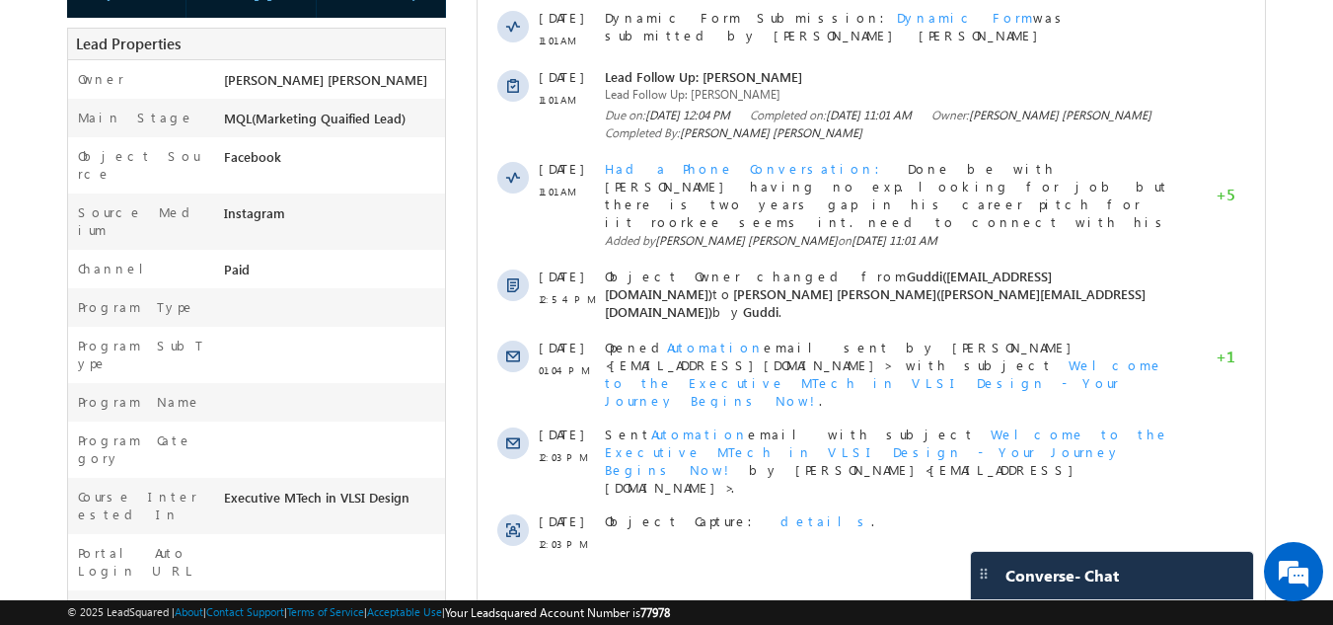
scroll to position [419, 0]
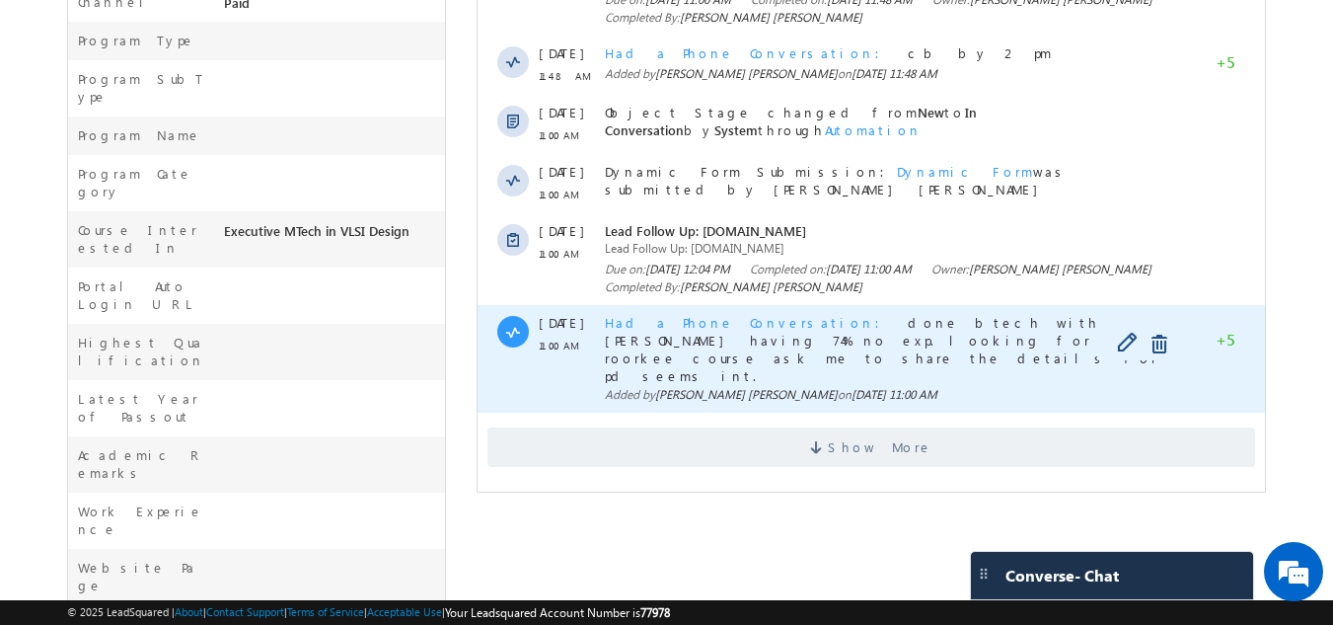
scroll to position [661, 0]
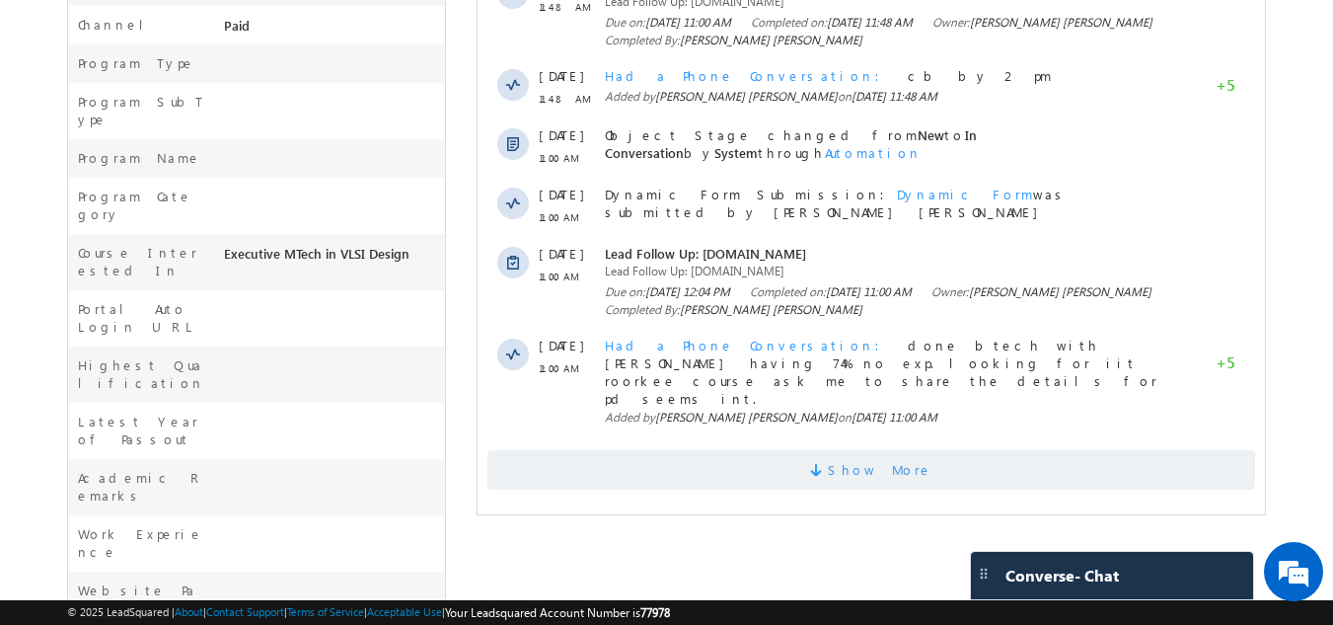
click at [877, 450] on span "Show More" at bounding box center [880, 469] width 105 height 39
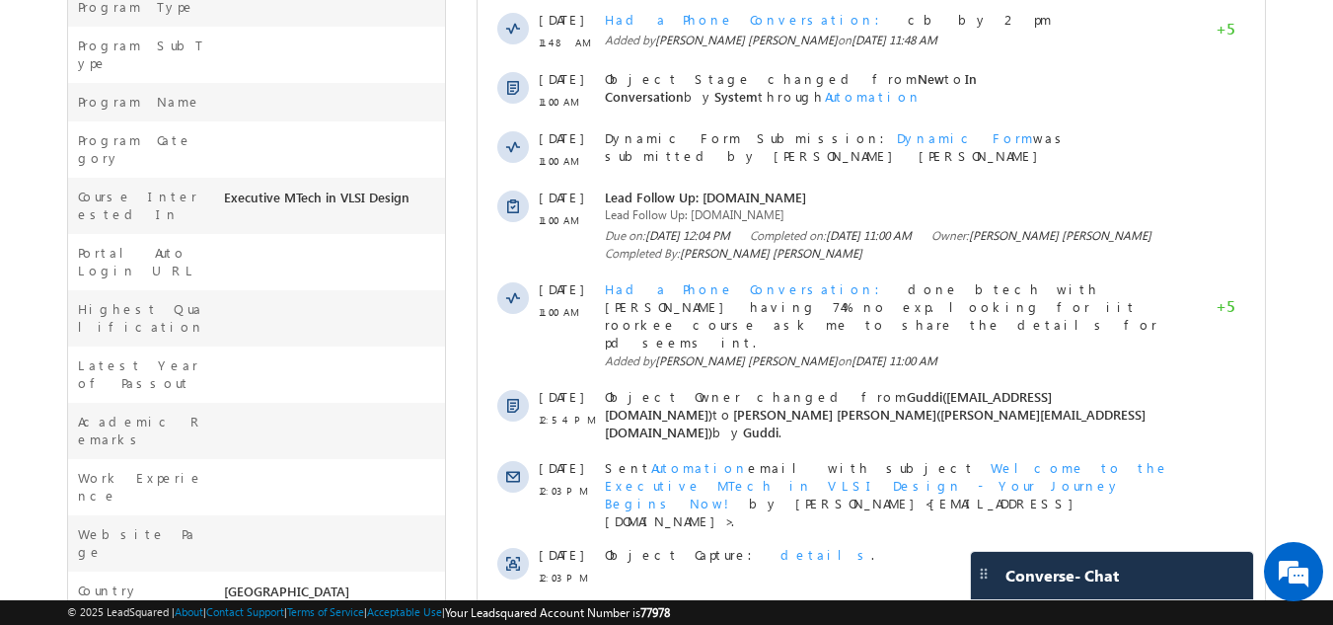
scroll to position [0, 0]
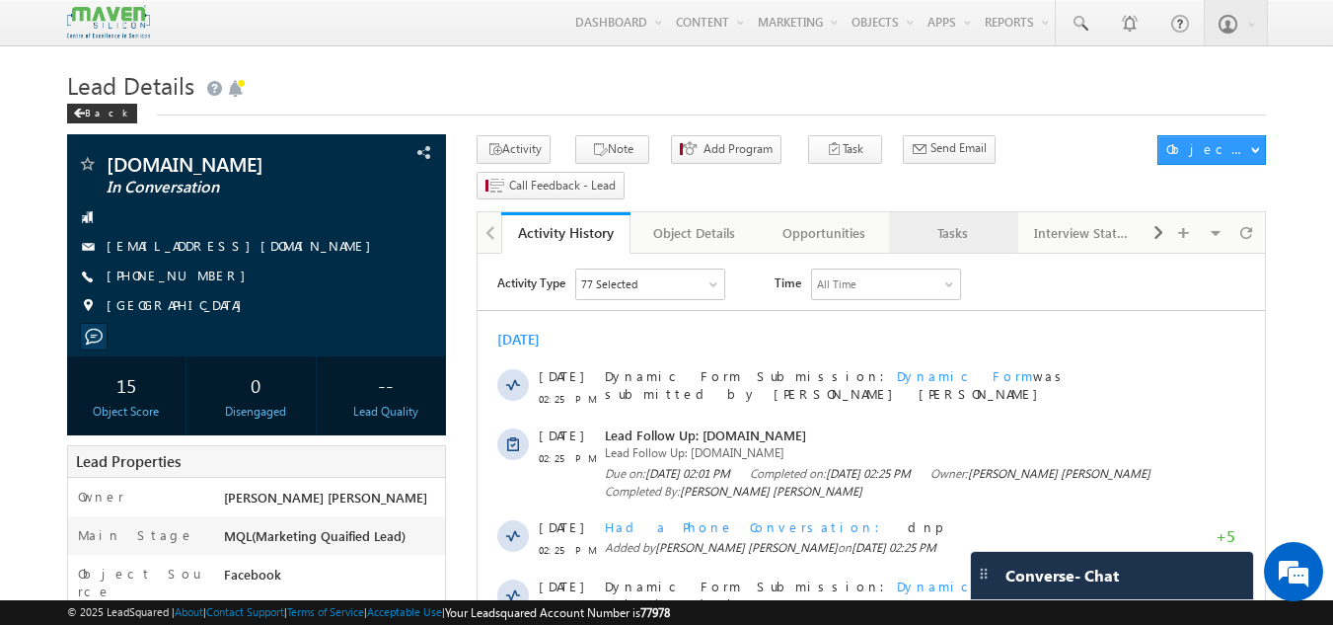
click at [941, 221] on div "Tasks" at bounding box center [953, 233] width 96 height 24
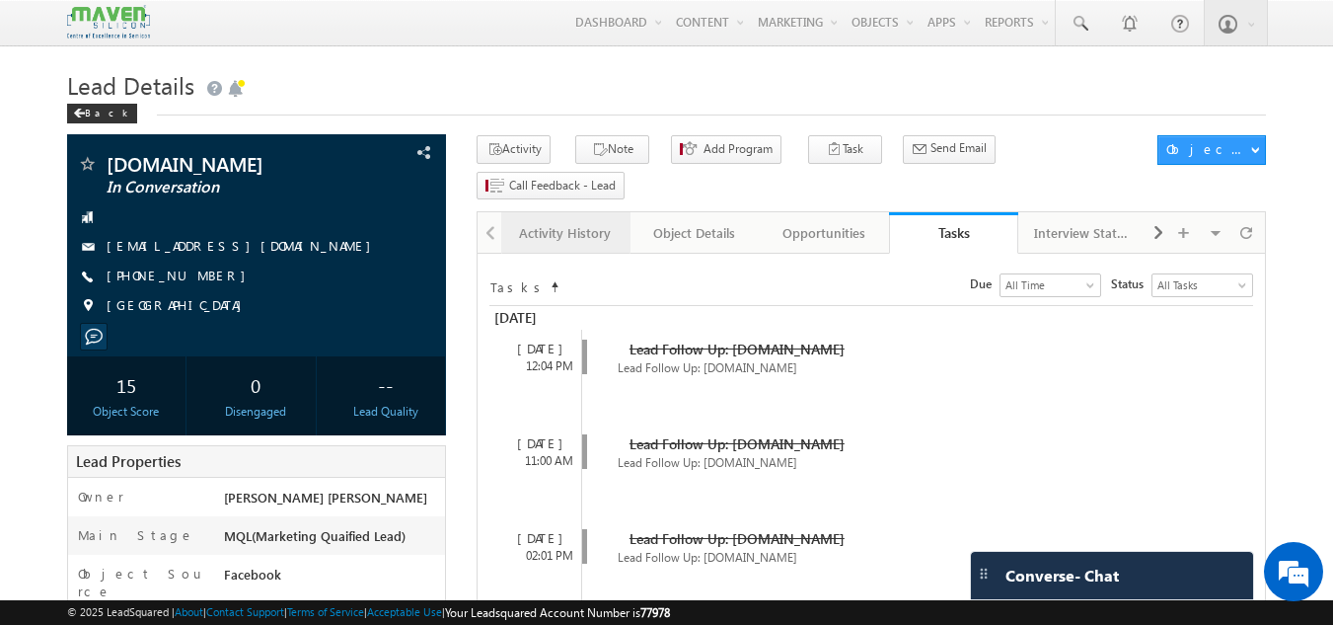
click at [601, 221] on div "Activity History" at bounding box center [565, 233] width 96 height 24
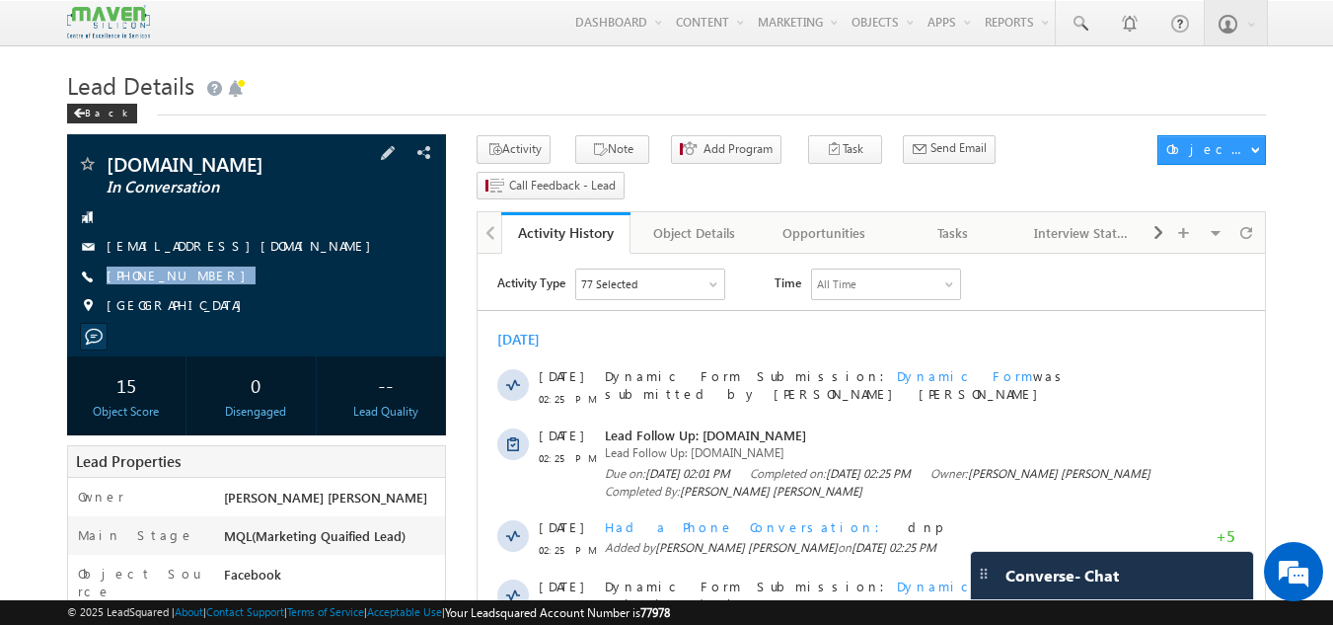
drag, startPoint x: 218, startPoint y: 266, endPoint x: 222, endPoint y: 301, distance: 34.8
click at [222, 301] on div "Vinay.bm In Conversation vinaybm1206@gmail.com +91-7975189152 India" at bounding box center [257, 240] width 360 height 172
copy div "+91-7975189152"
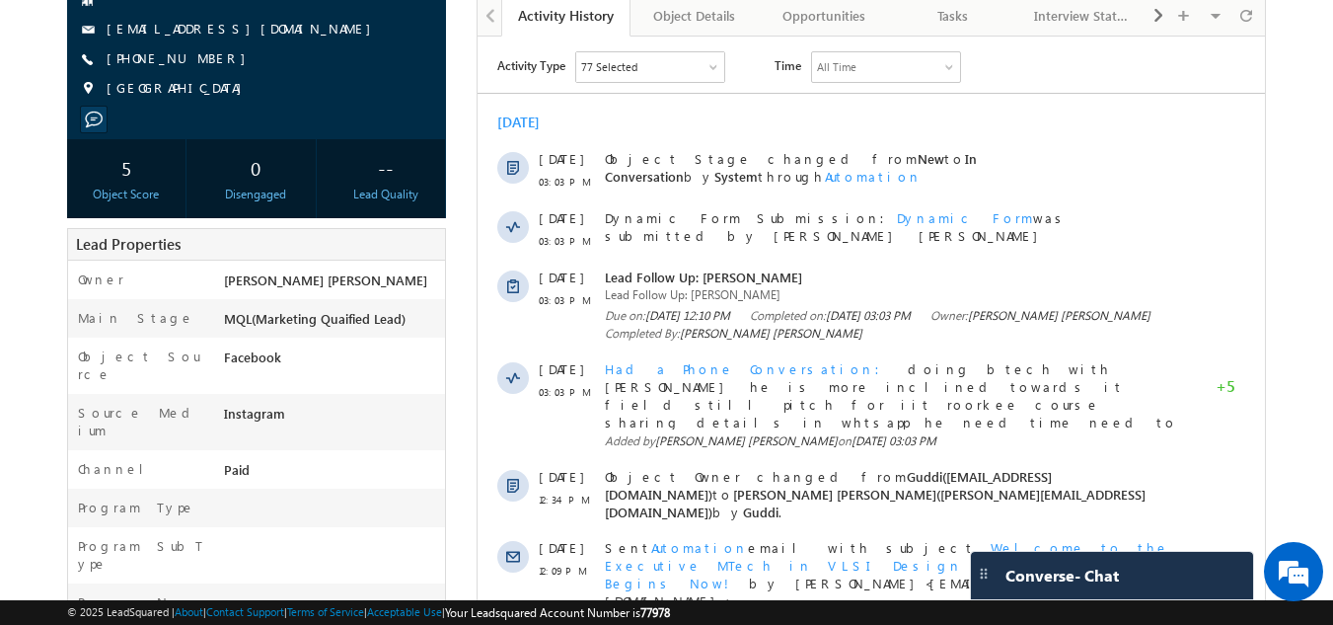
scroll to position [216, 0]
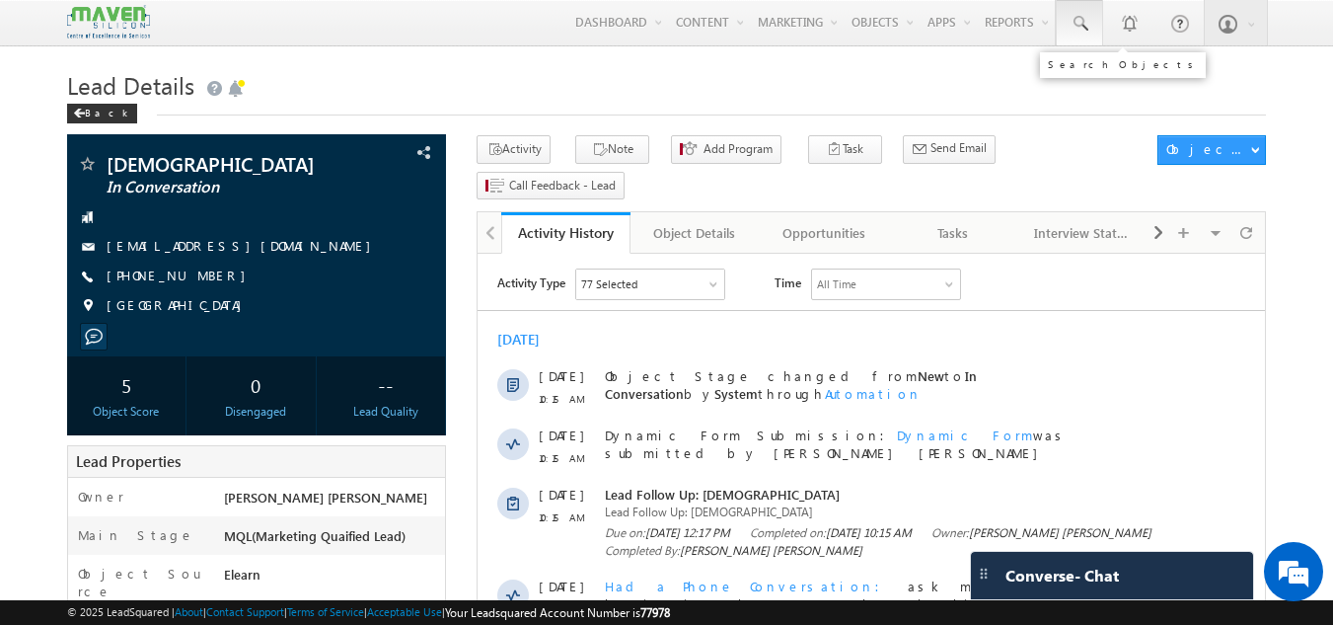
click at [1088, 17] on span at bounding box center [1079, 24] width 20 height 20
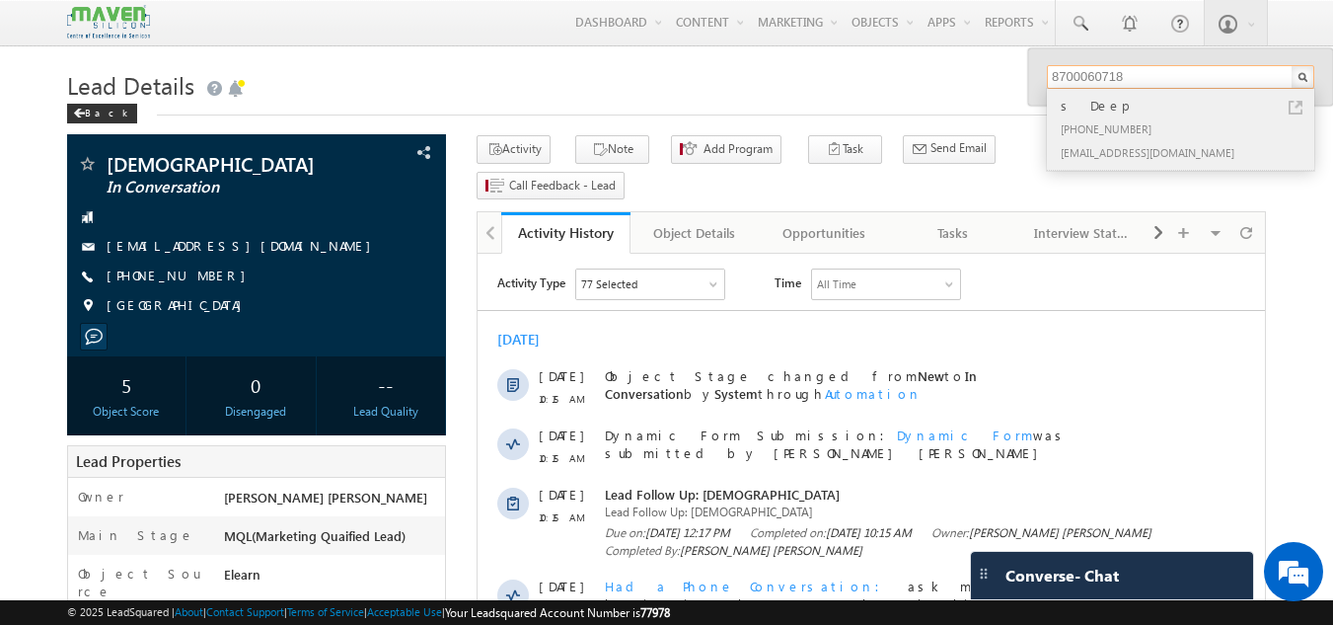
type input "8700060718"
click at [1150, 131] on div "+91-8700060718" at bounding box center [1189, 128] width 264 height 24
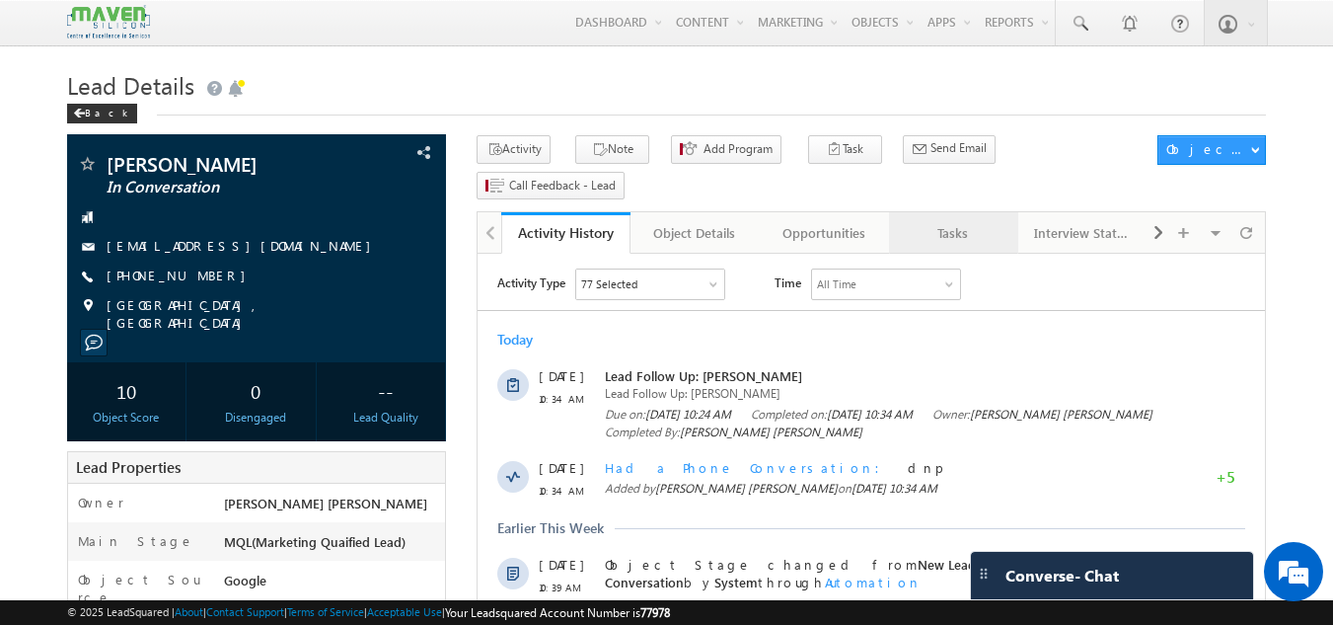
click at [945, 221] on div "Tasks" at bounding box center [953, 233] width 96 height 24
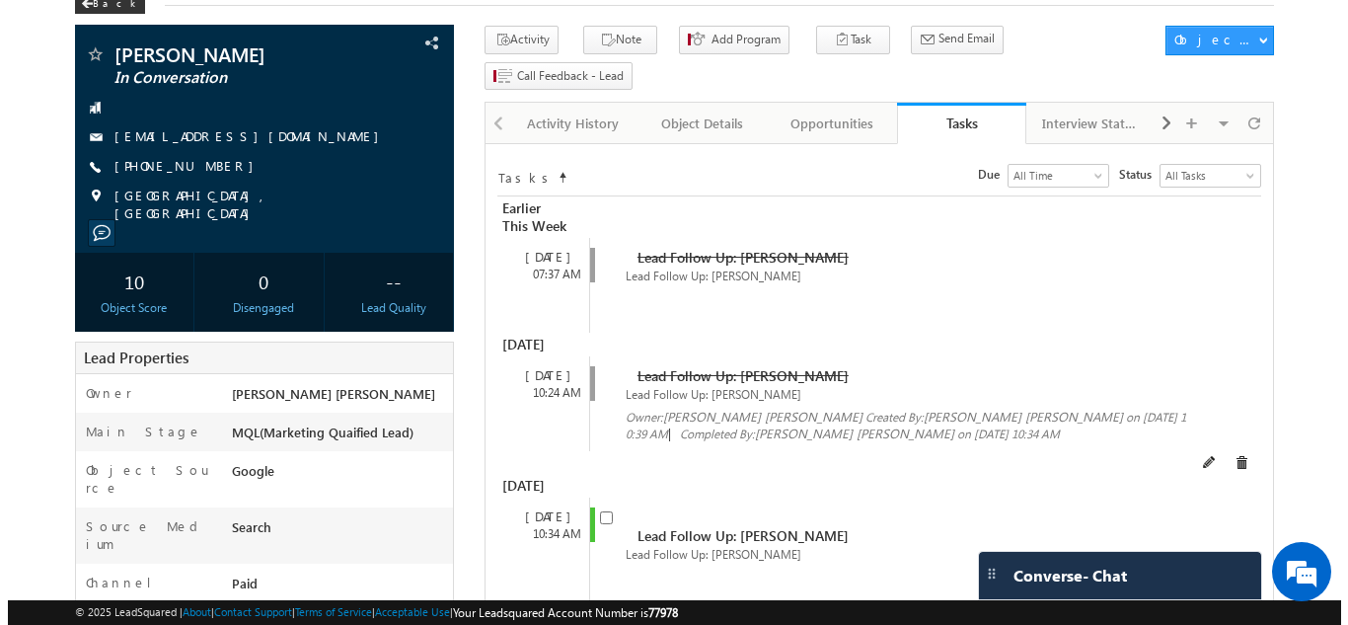
scroll to position [111, 0]
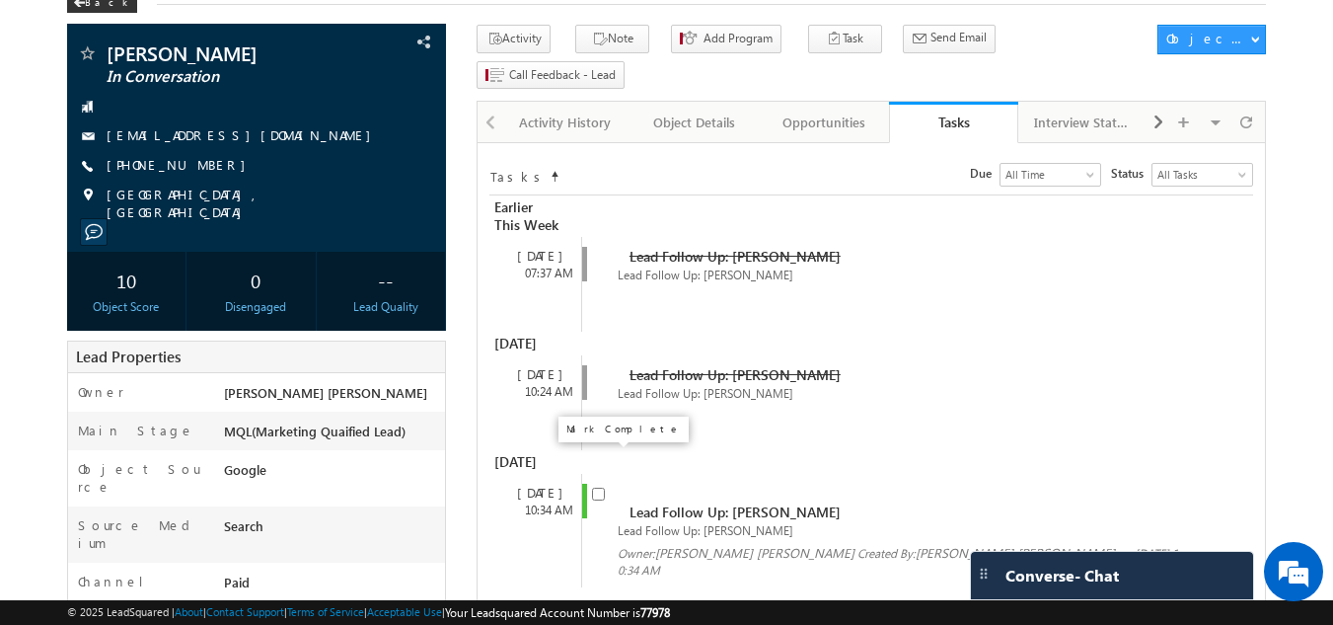
click at [593, 487] on input "checkbox" at bounding box center [598, 493] width 13 height 13
checkbox input "false"
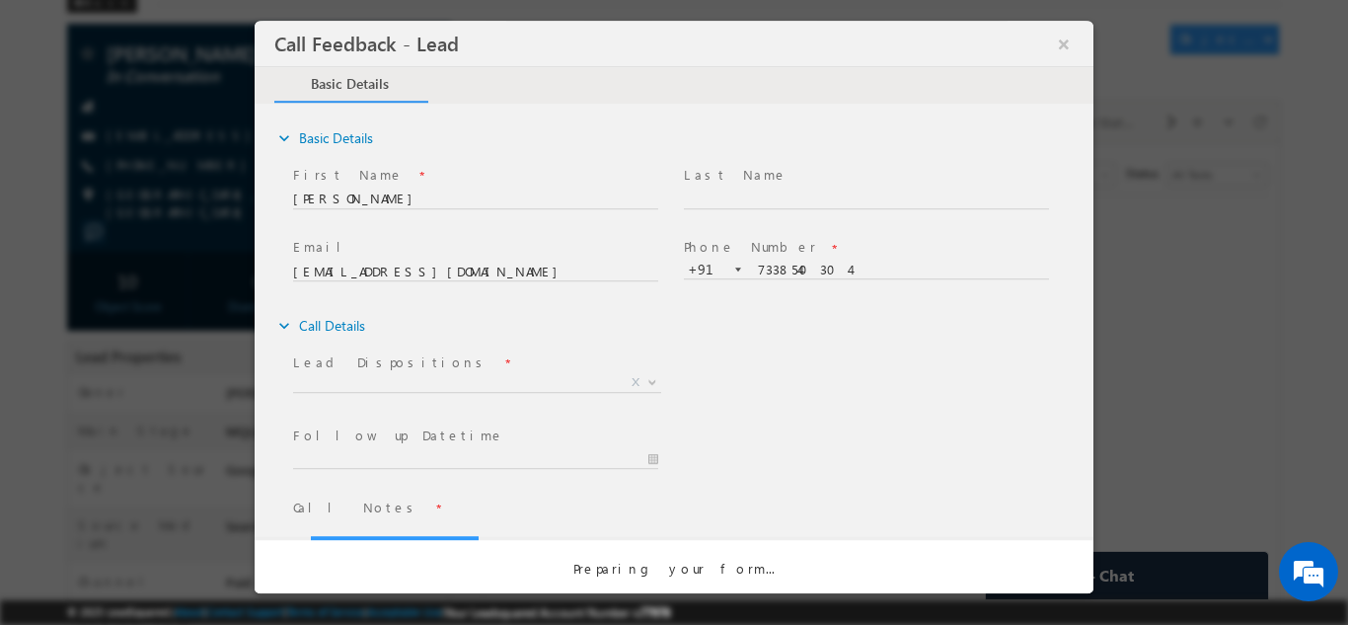
scroll to position [0, 0]
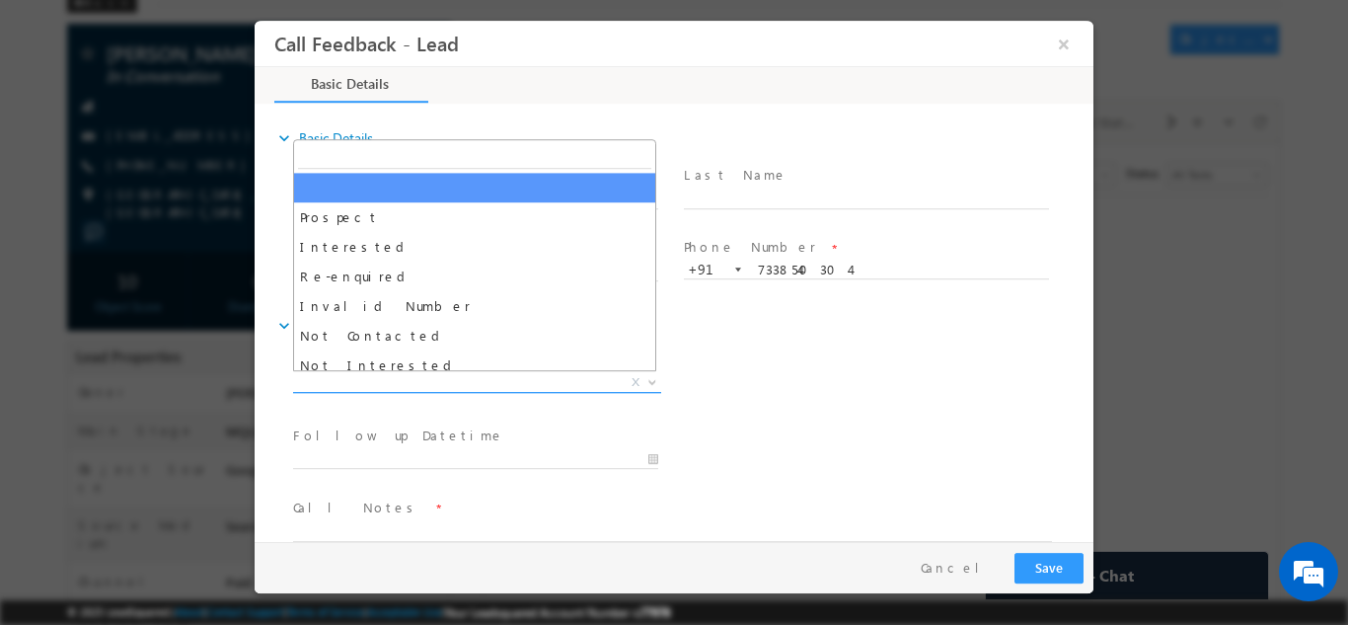
click at [420, 373] on span "X" at bounding box center [477, 382] width 368 height 20
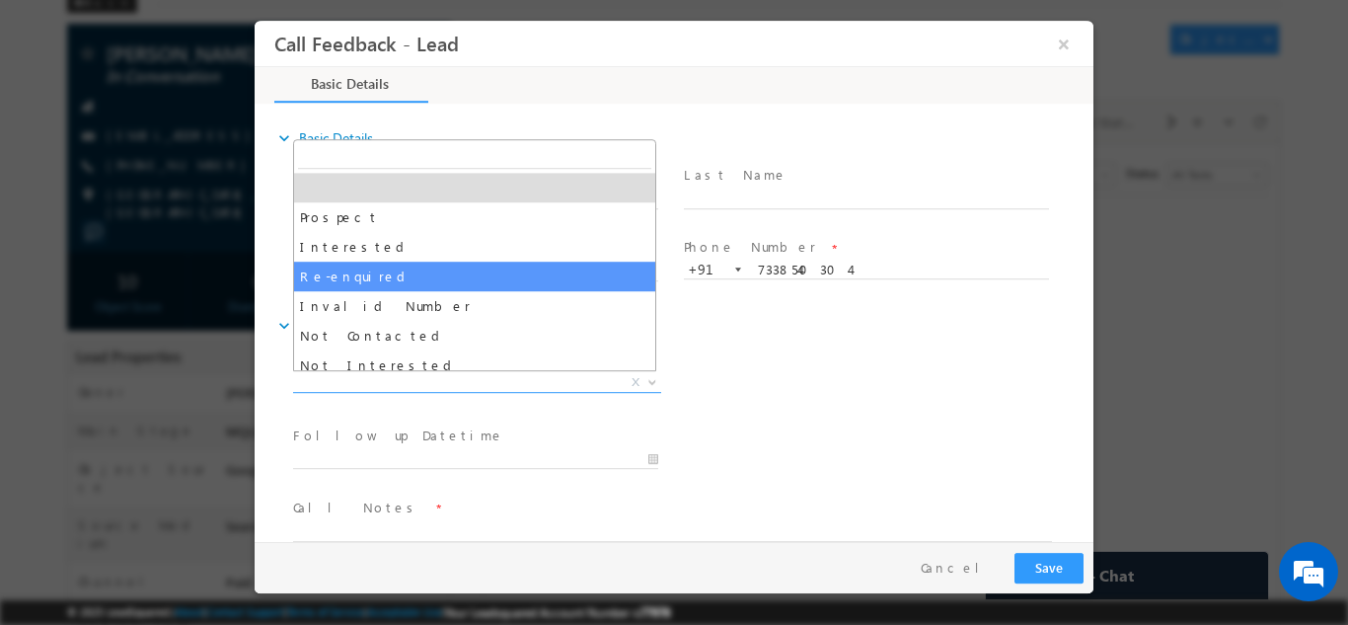
scroll to position [187, 0]
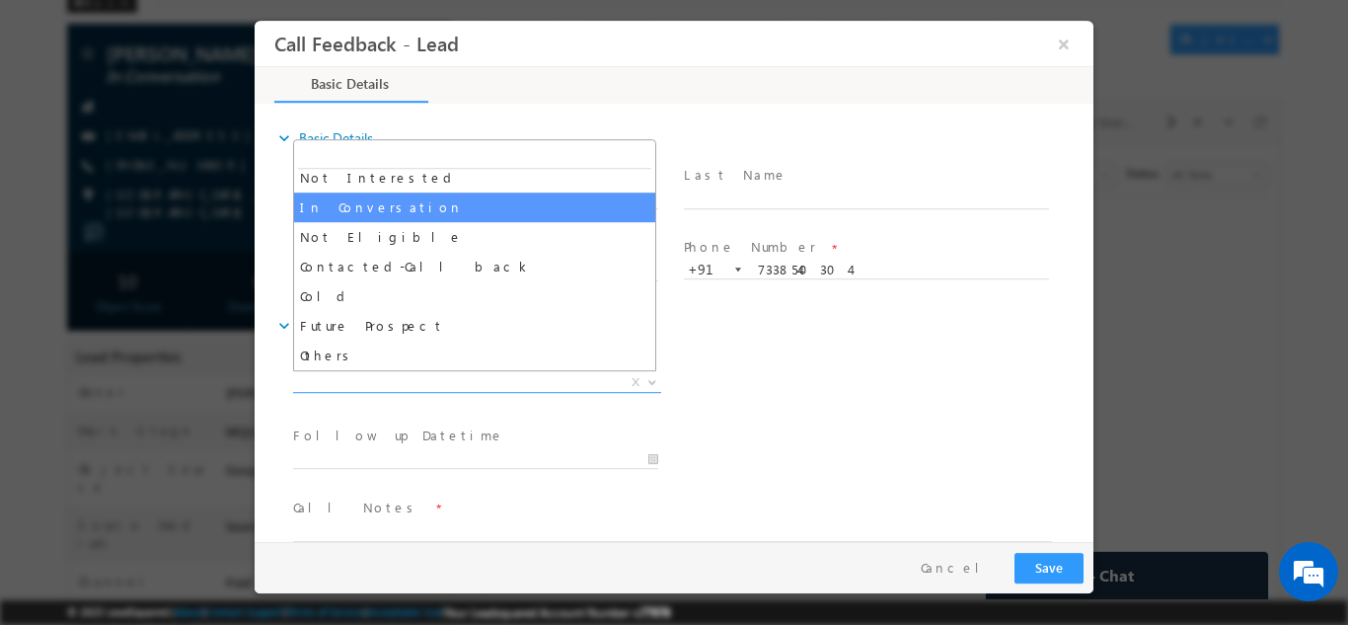
select select "In Conversation"
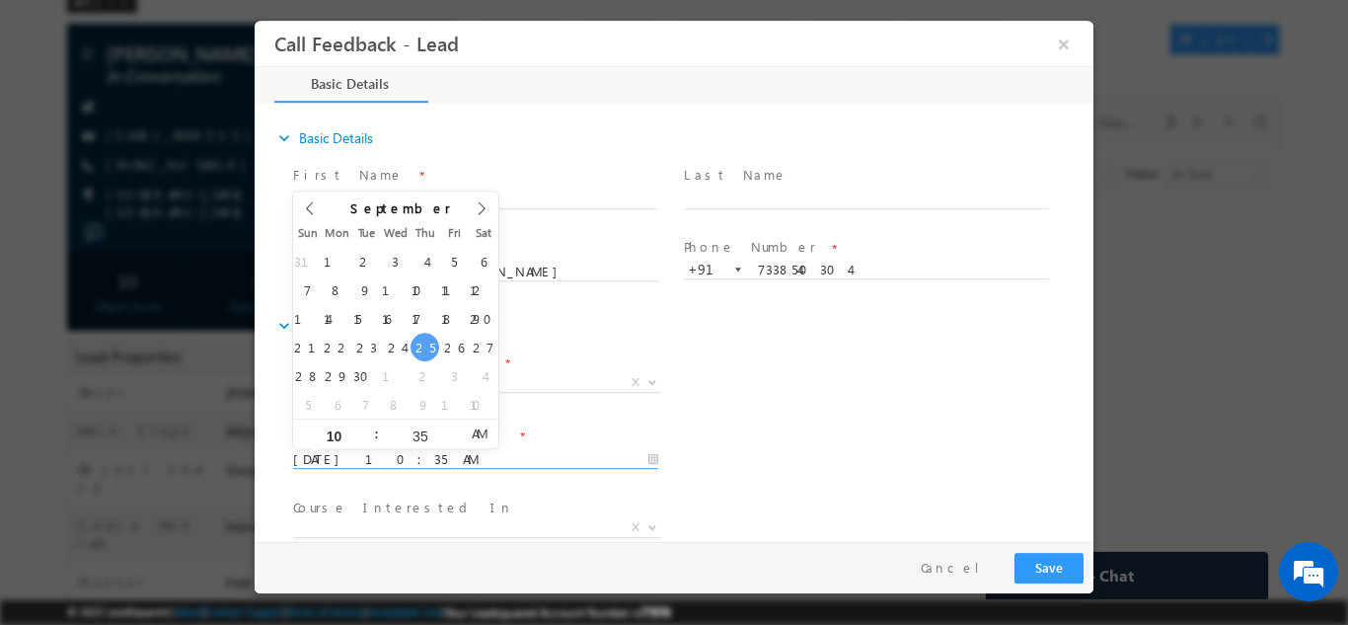
click at [404, 450] on input "[DATE] 10:35 AM" at bounding box center [475, 459] width 365 height 20
type input "[DATE] 10:35 AM"
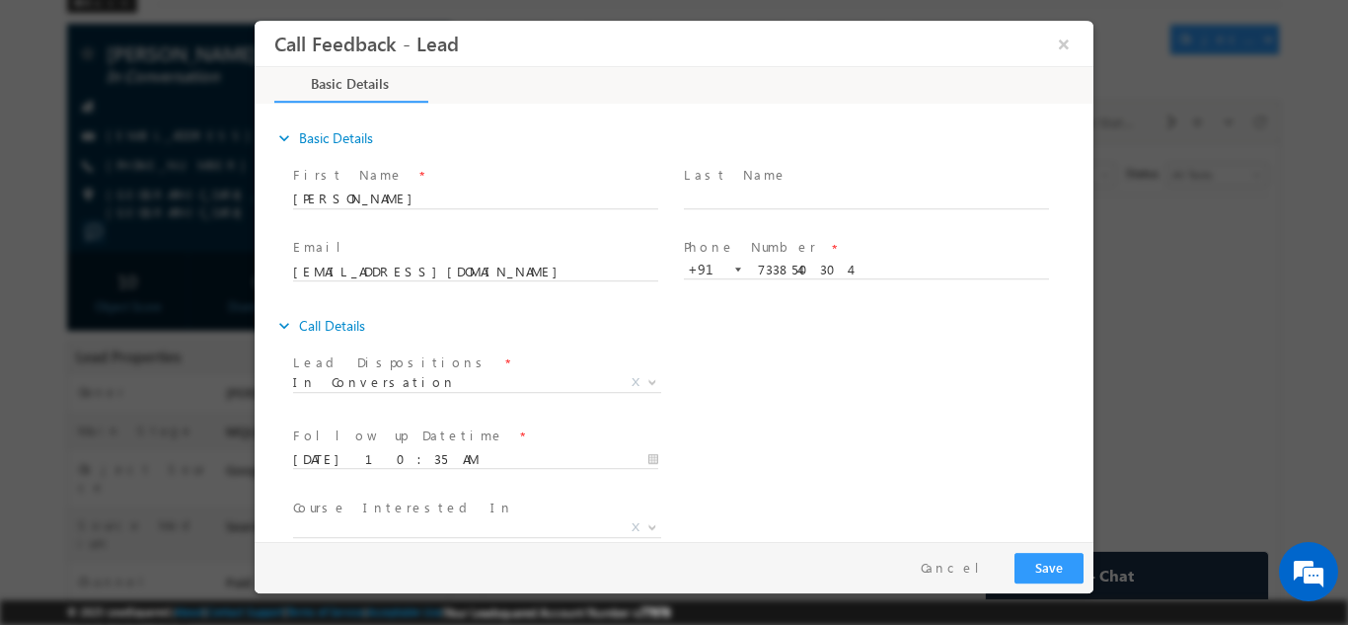
click at [820, 413] on div "Lead Dispositions * Prospect Interested Re-enquired Invalid Number Not Contacte…" at bounding box center [691, 383] width 804 height 73
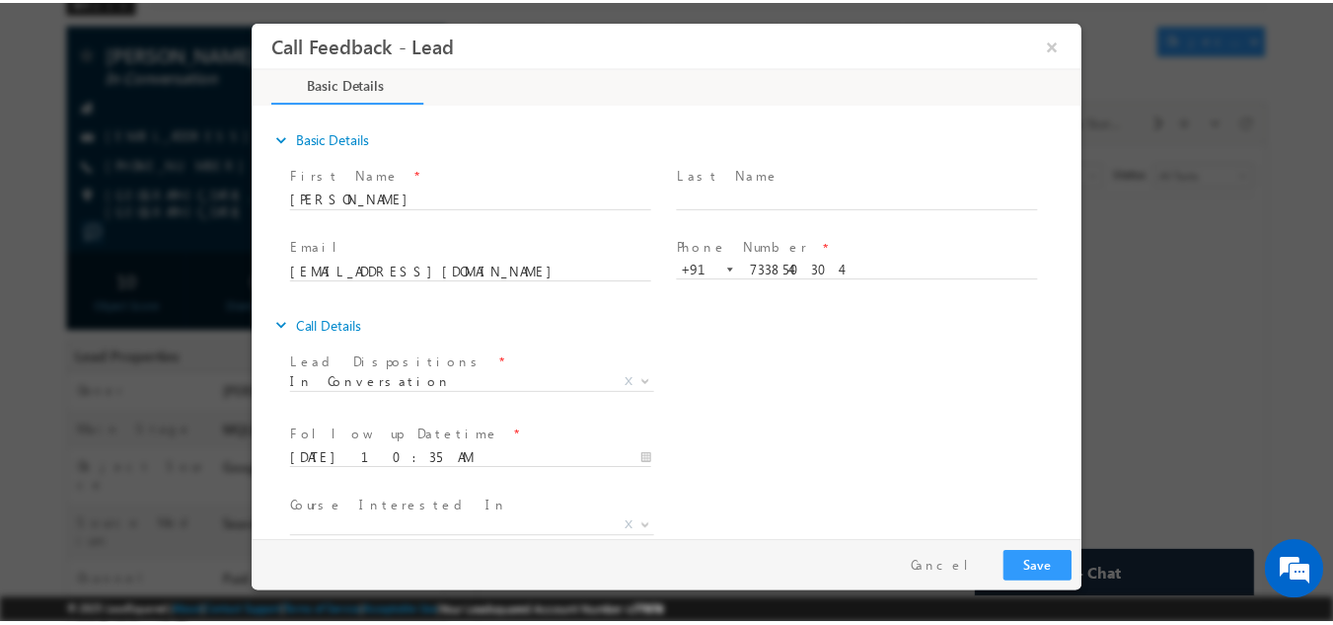
scroll to position [105, 0]
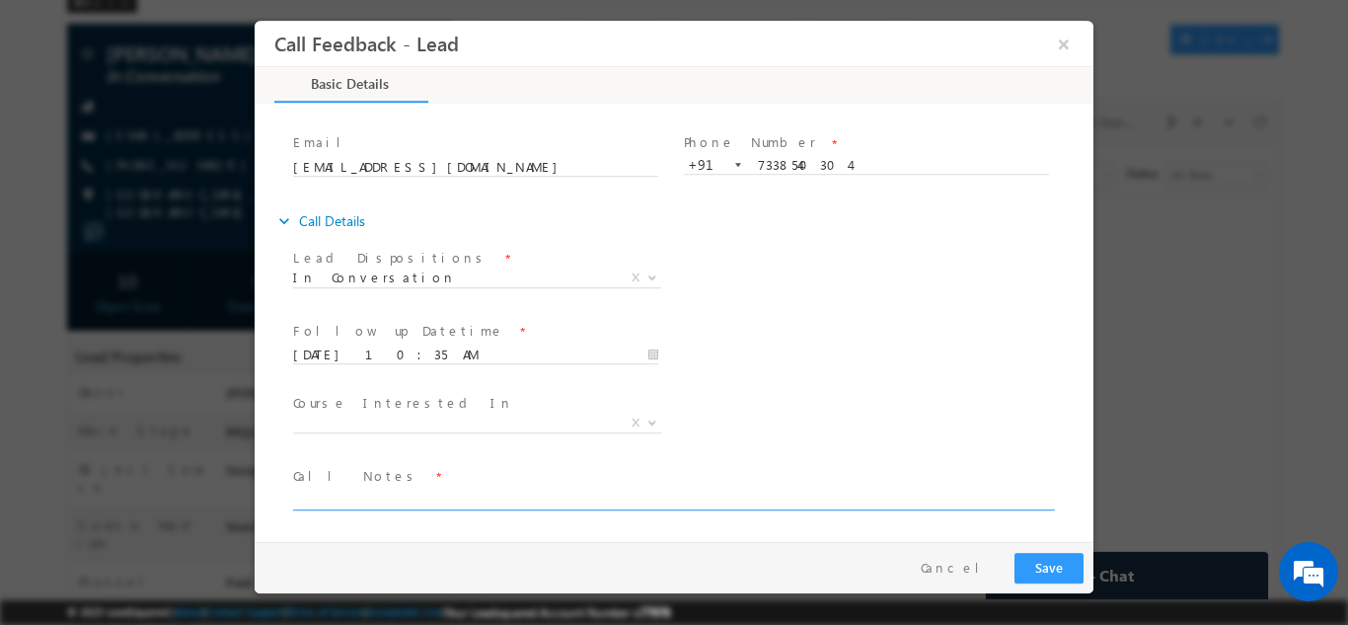
click at [484, 494] on textarea at bounding box center [672, 497] width 759 height 23
type textarea "n"
type textarea "dnp"
click at [1059, 570] on button "Save" at bounding box center [1048, 567] width 69 height 31
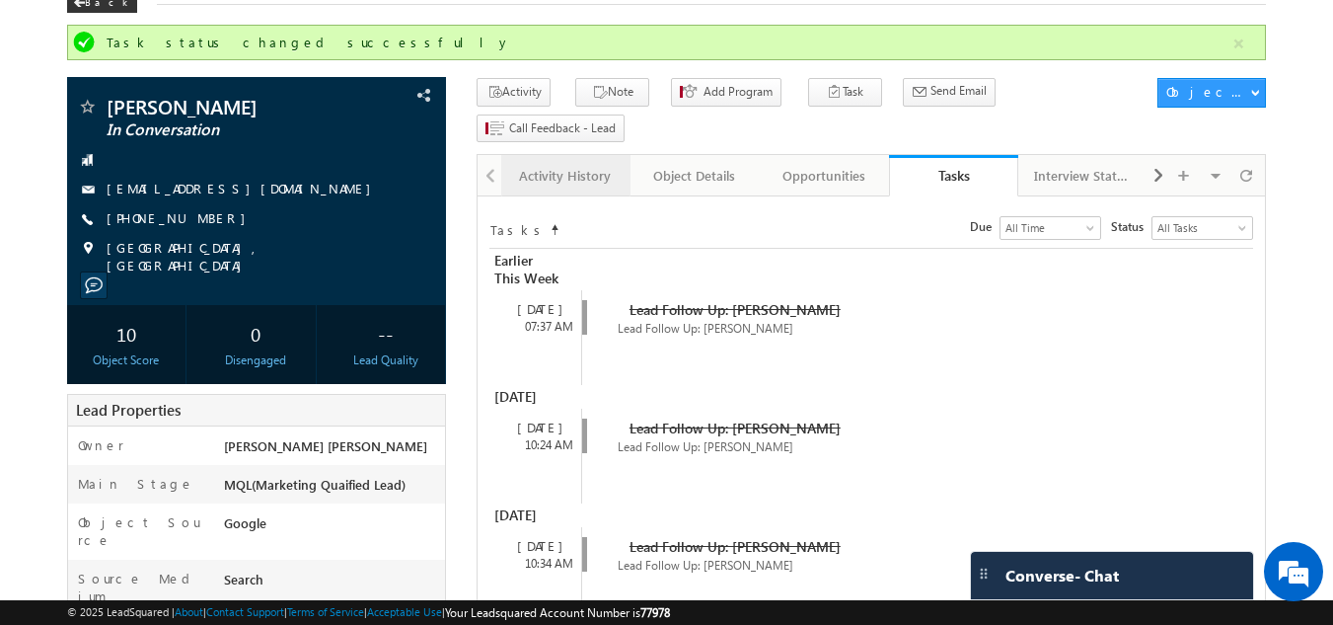
click at [563, 164] on div "Activity History" at bounding box center [565, 176] width 96 height 24
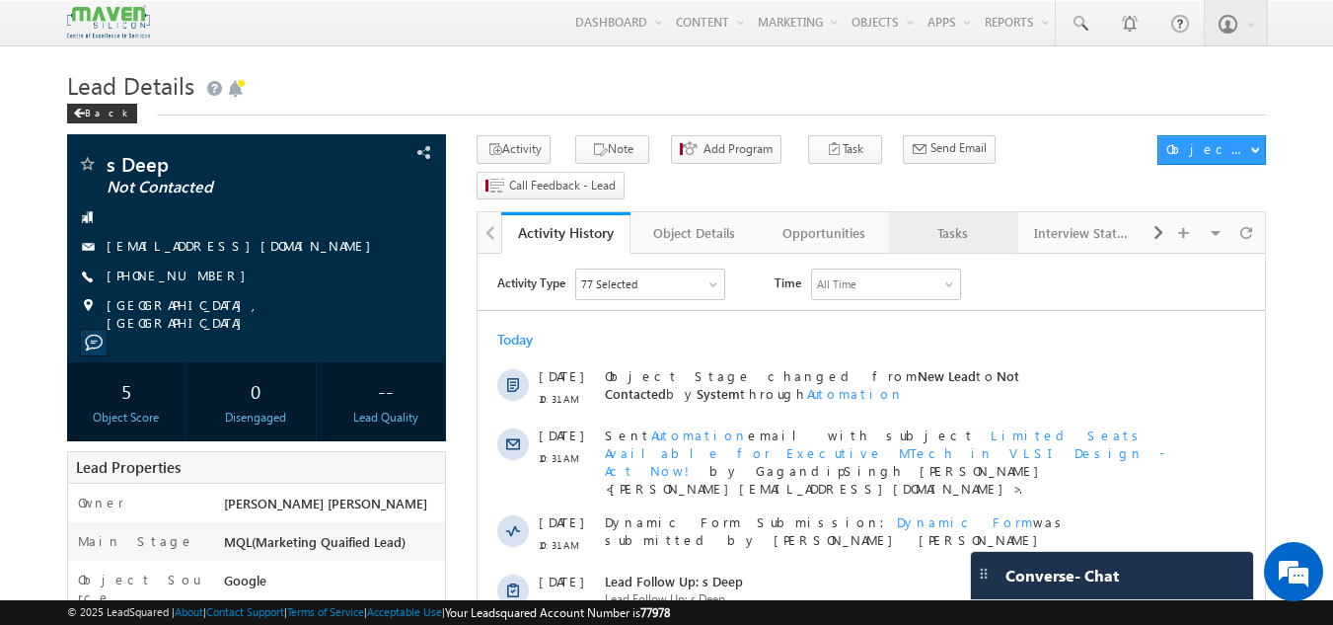
click at [938, 221] on div "Tasks" at bounding box center [953, 233] width 96 height 24
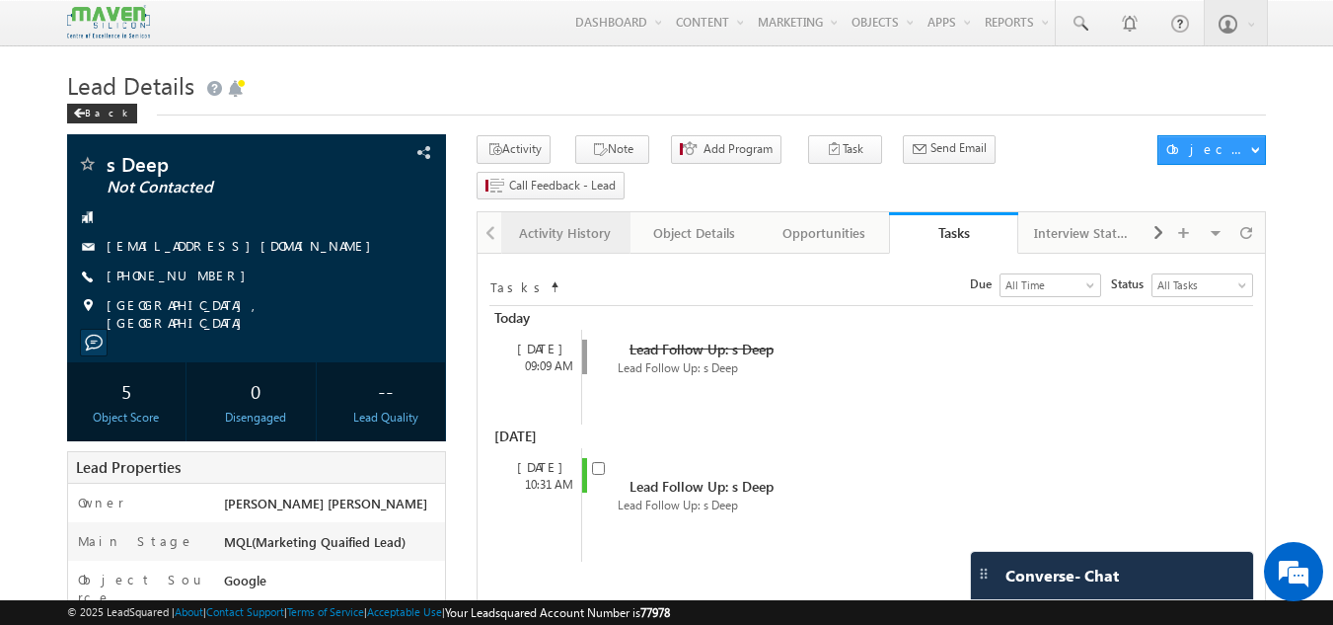
click at [568, 221] on div "Activity History" at bounding box center [565, 233] width 96 height 24
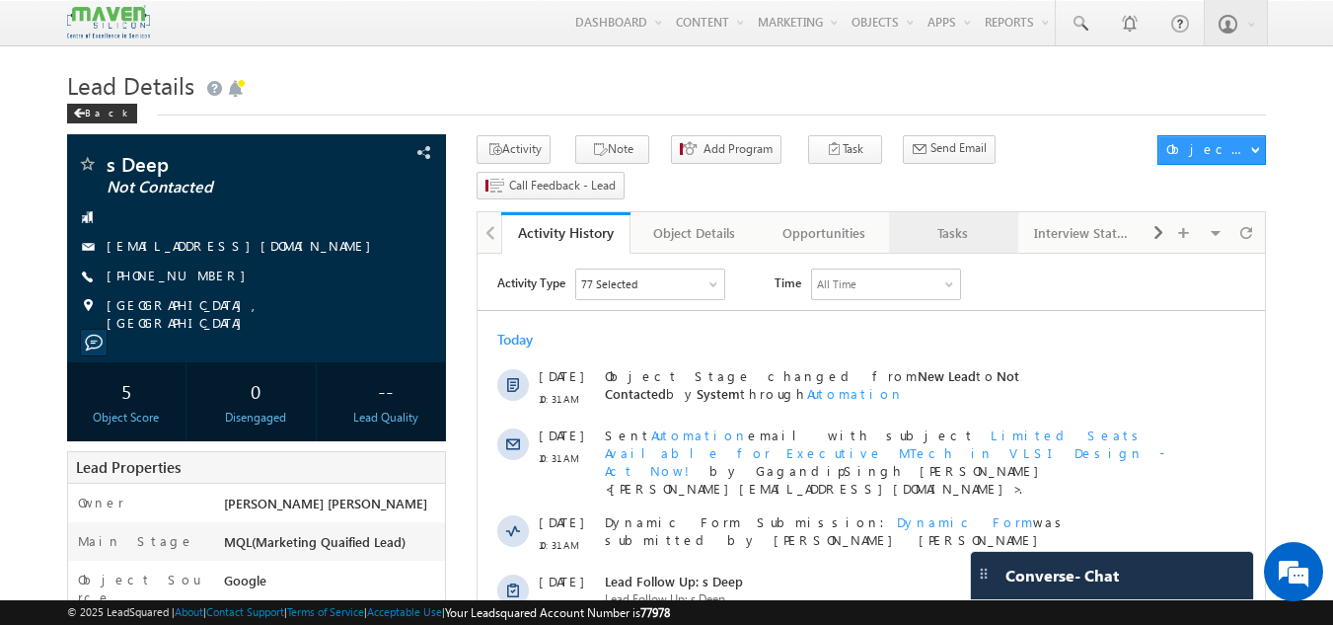
click at [950, 221] on div "Tasks" at bounding box center [953, 233] width 96 height 24
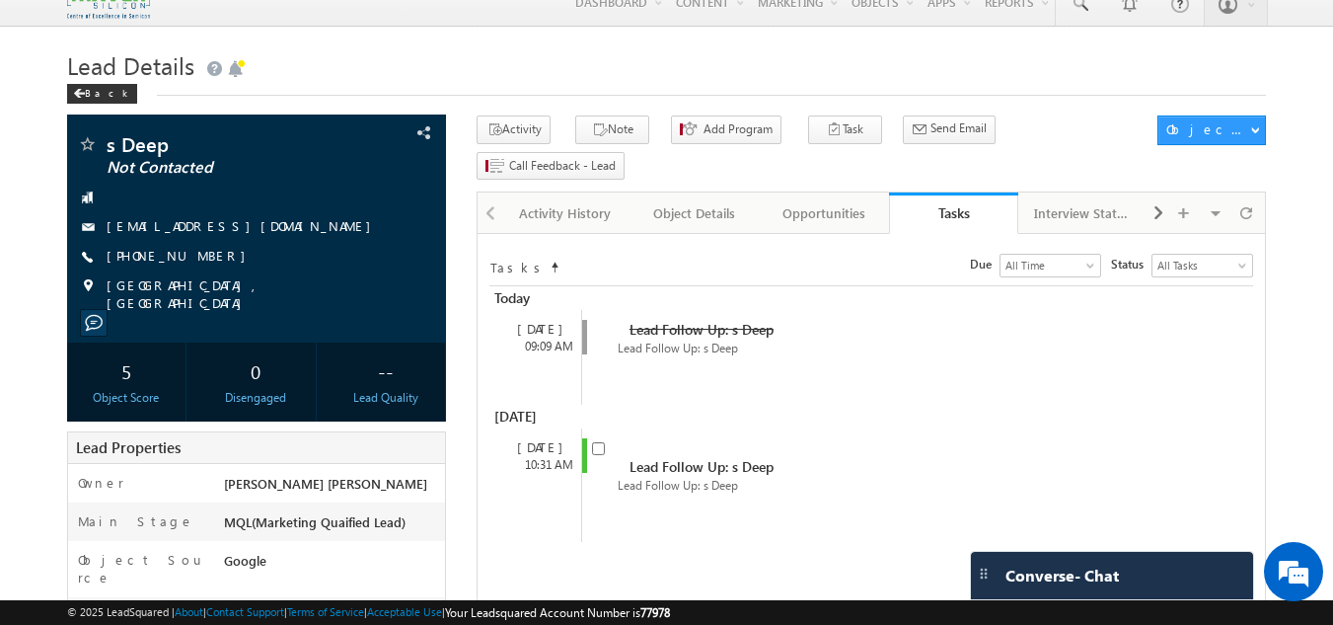
scroll to position [19, 0]
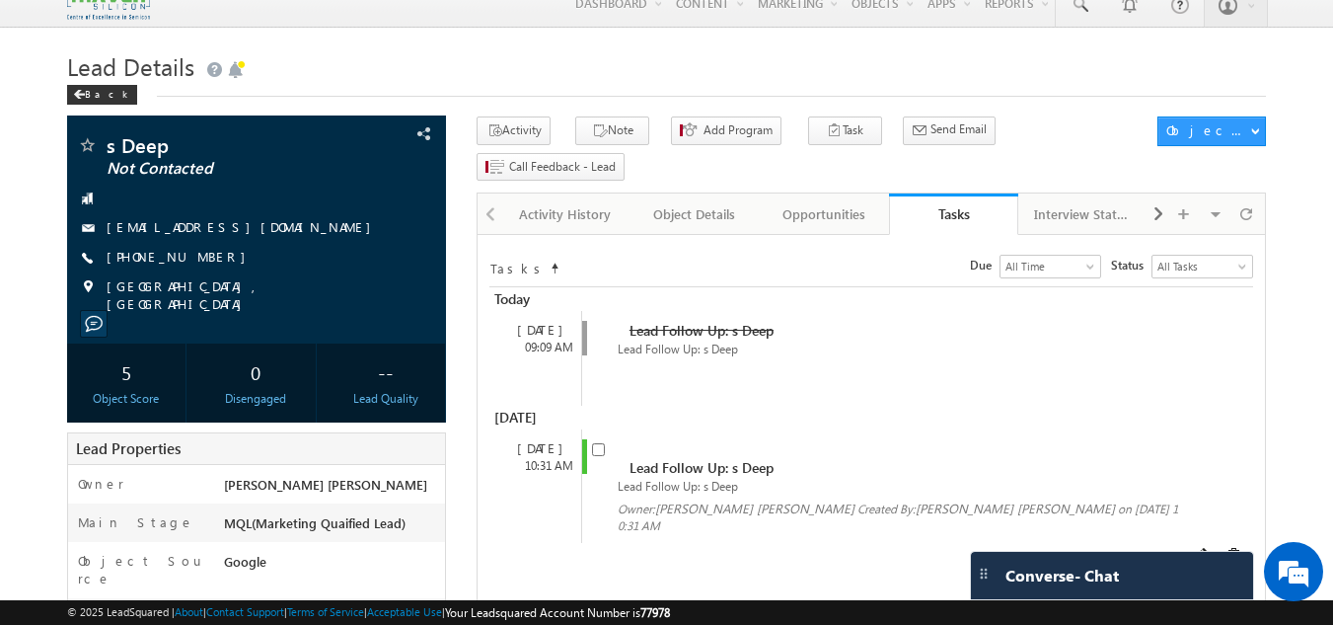
click at [607, 477] on div "Lead Follow Up: s Deep" at bounding box center [872, 485] width 560 height 17
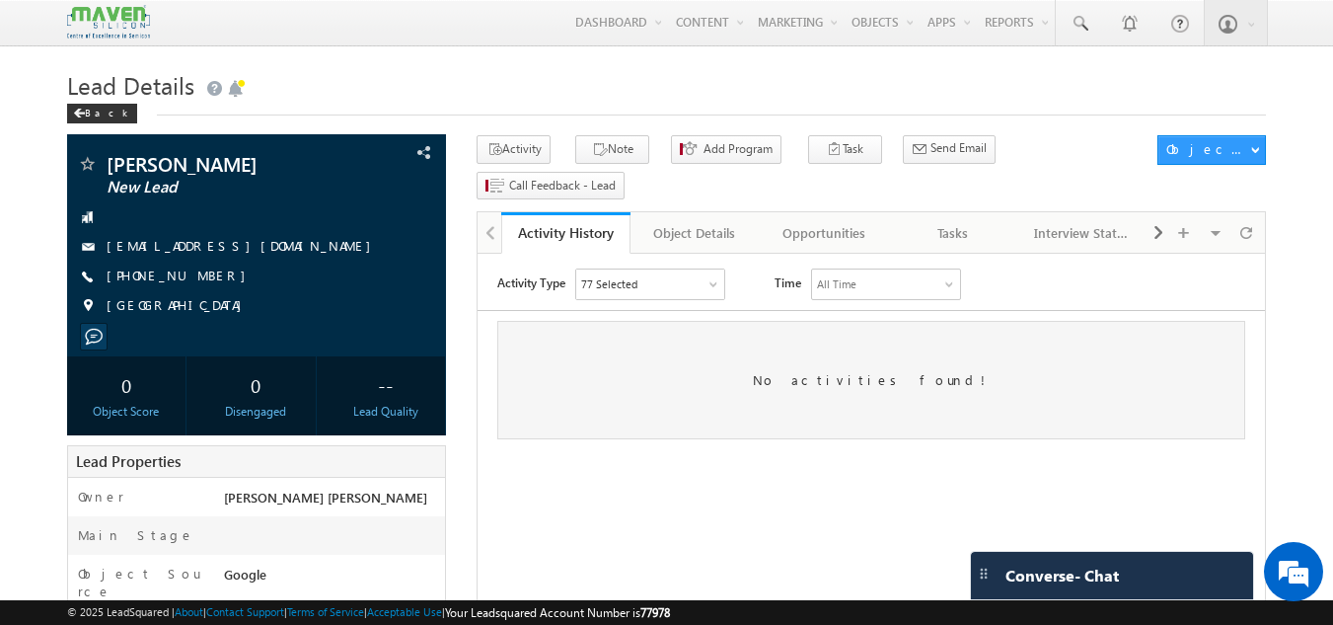
click at [776, 90] on h1 "Lead Details" at bounding box center [667, 83] width 1200 height 38
click at [962, 221] on div "Tasks" at bounding box center [953, 233] width 96 height 24
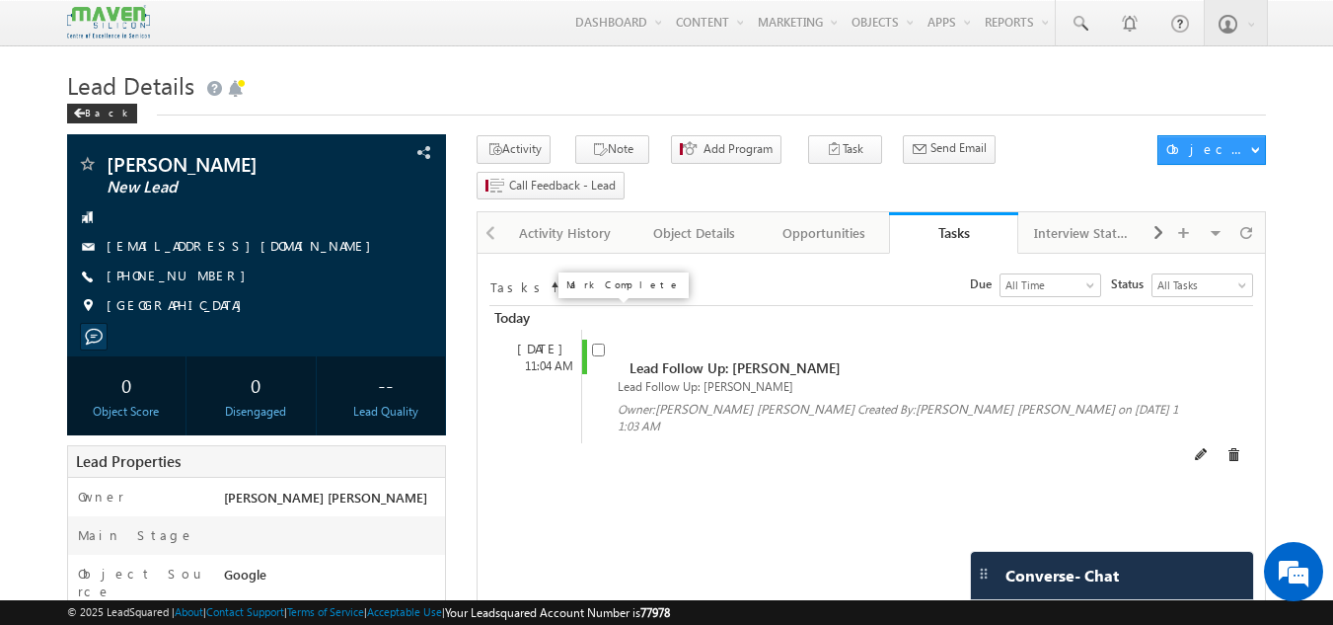
click at [594, 343] on input "checkbox" at bounding box center [598, 349] width 13 height 13
checkbox input "false"
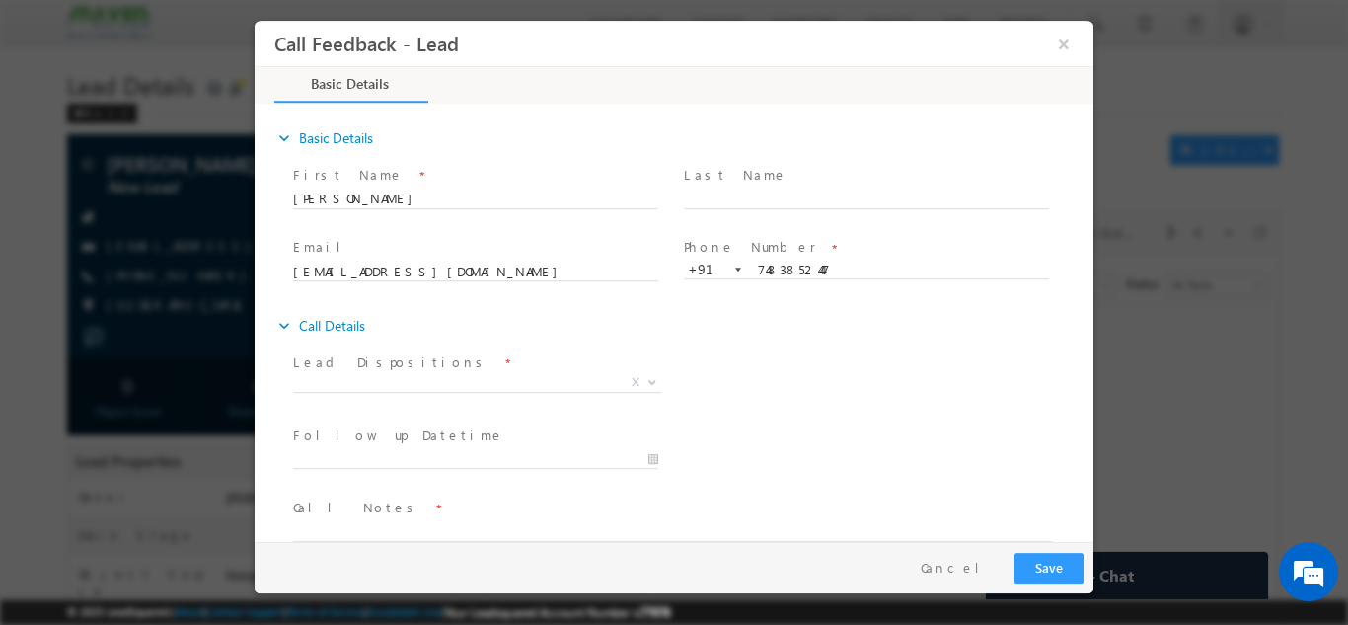
scroll to position [32, 0]
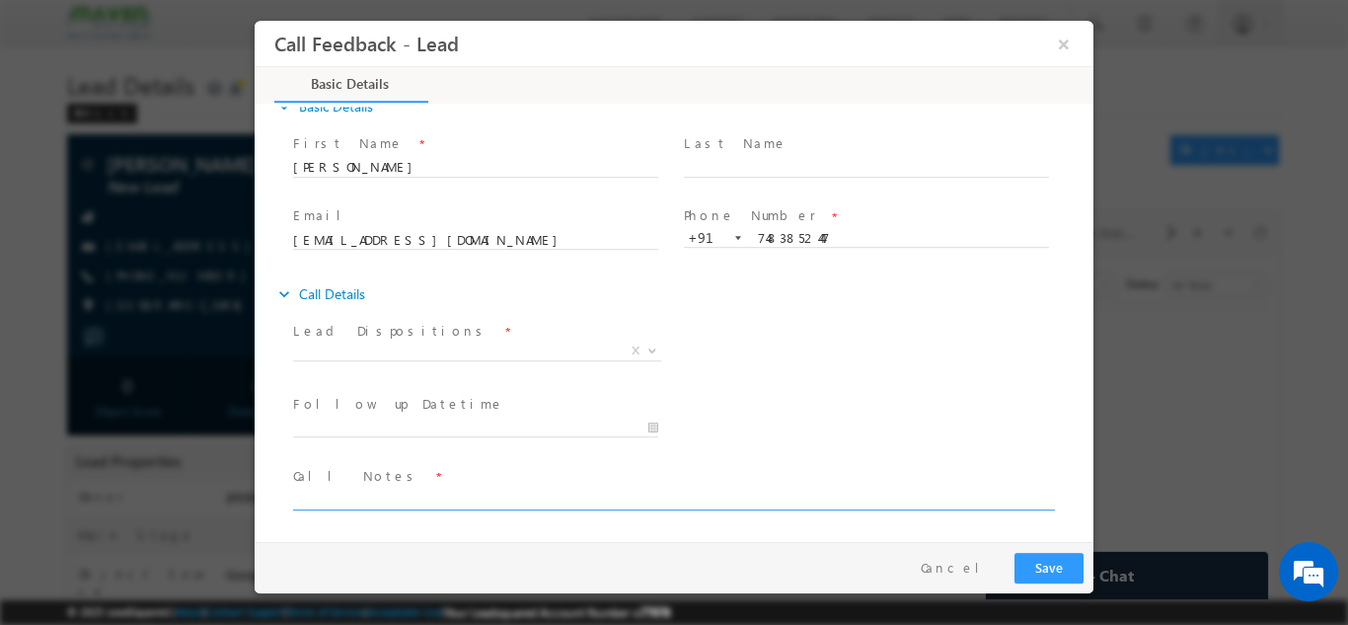
click at [389, 496] on textarea at bounding box center [672, 497] width 759 height 23
click at [412, 497] on textarea "Done btech i" at bounding box center [672, 497] width 759 height 23
click at [465, 502] on textarea "Done btech in ECE With 7.9 cgpa having" at bounding box center [672, 497] width 759 height 23
click at [568, 497] on textarea "Done btech in ECE With 7.9 cgpa having" at bounding box center [672, 497] width 759 height 23
type textarea "Done btech in ECE With 7.9 cgpa having 15 day exp. not elligible for mtech pitc…"
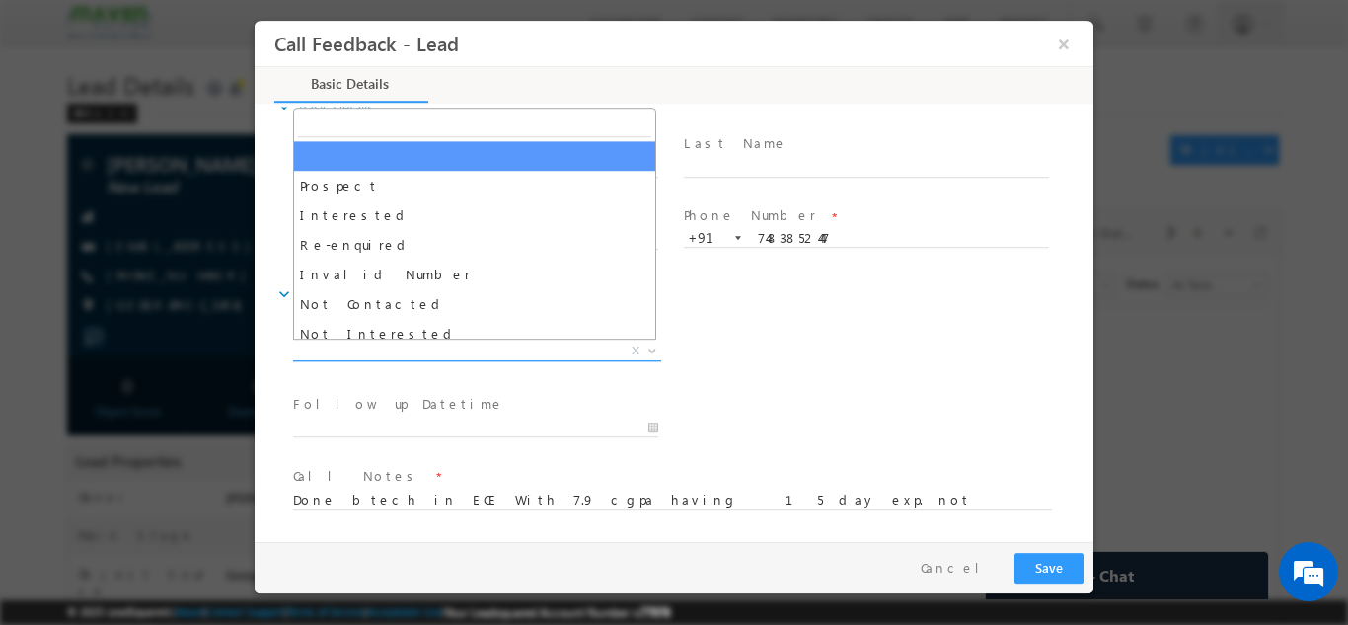
click at [541, 340] on span "X" at bounding box center [477, 350] width 368 height 20
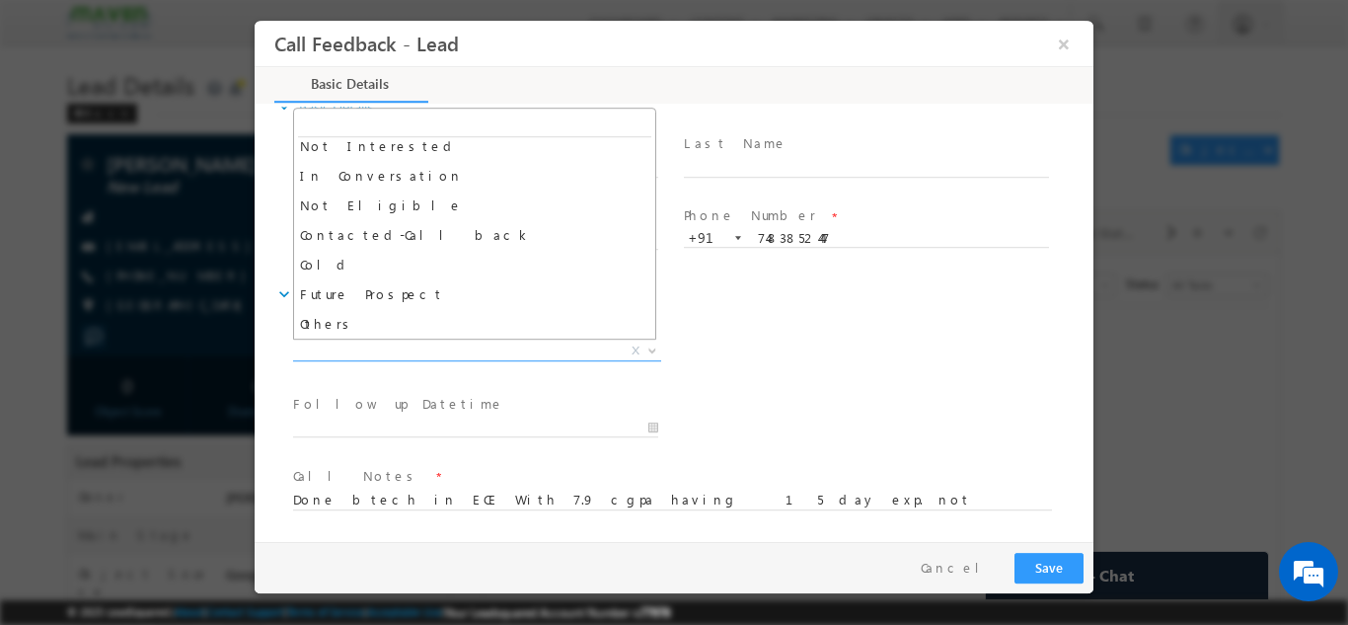
scroll to position [187, 0]
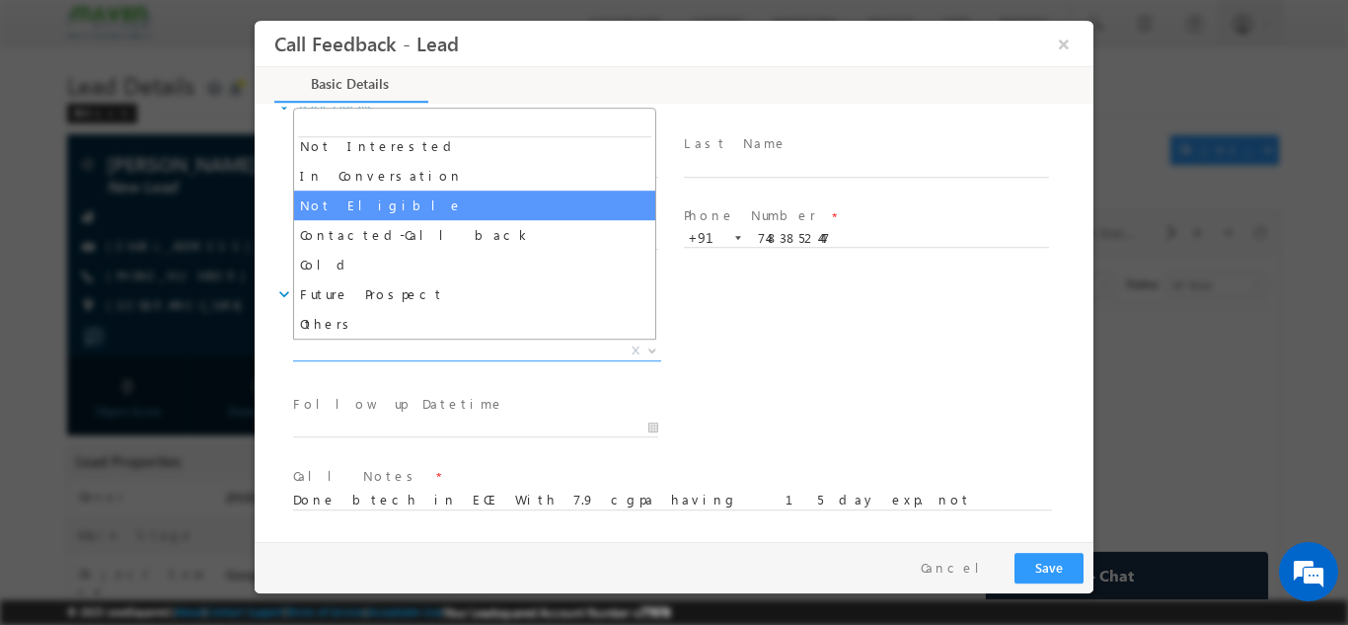
select select "Not Eligible"
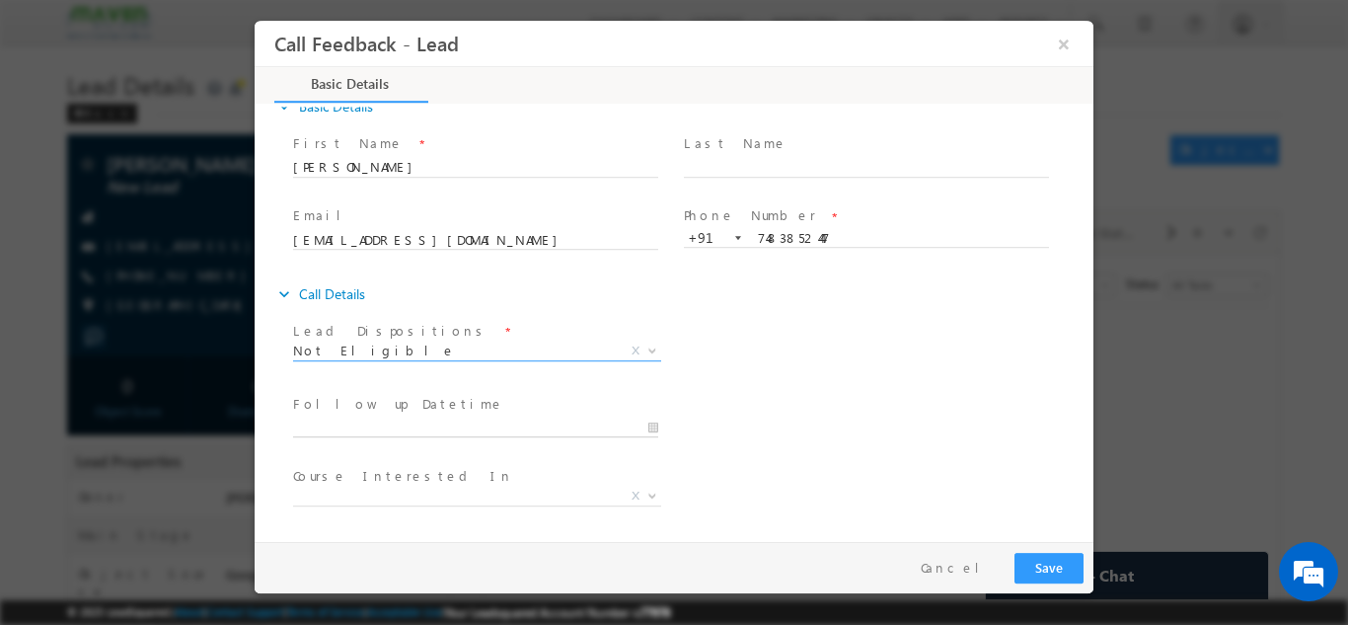
type input "25/09/2025 11:04 AM"
click at [435, 432] on input "25/09/2025 11:04 AM" at bounding box center [475, 427] width 365 height 20
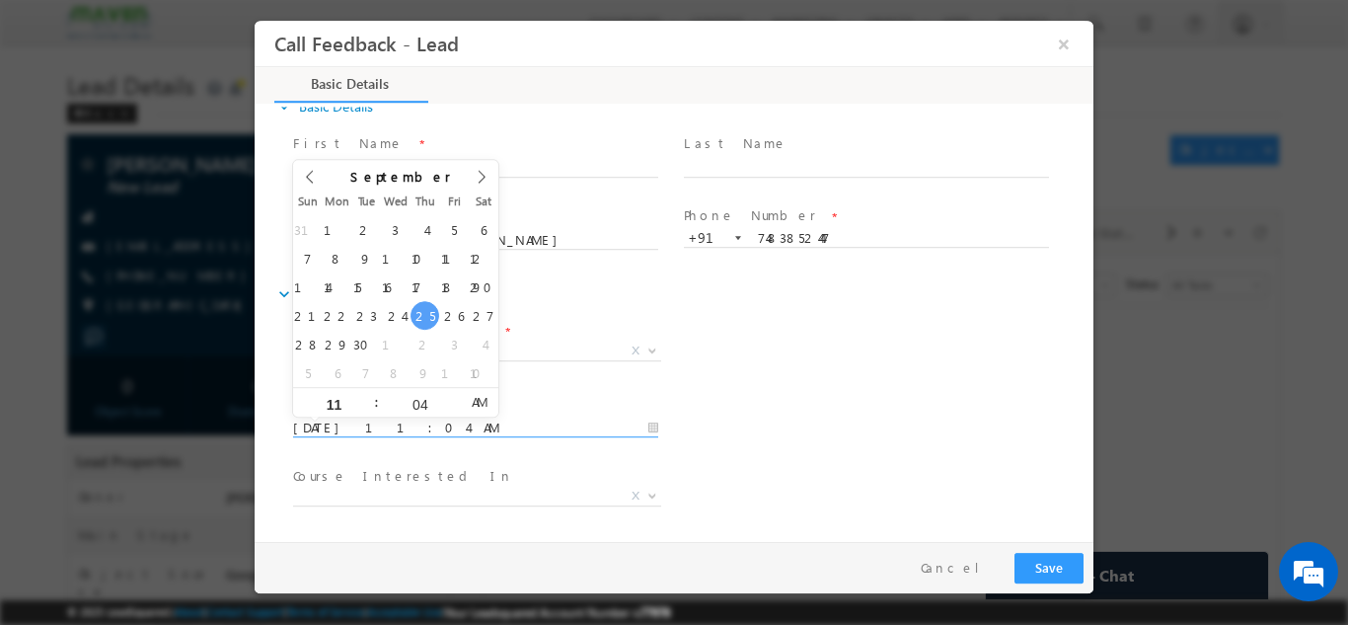
click at [576, 427] on input "25/09/2025 11:04 AM" at bounding box center [475, 427] width 365 height 20
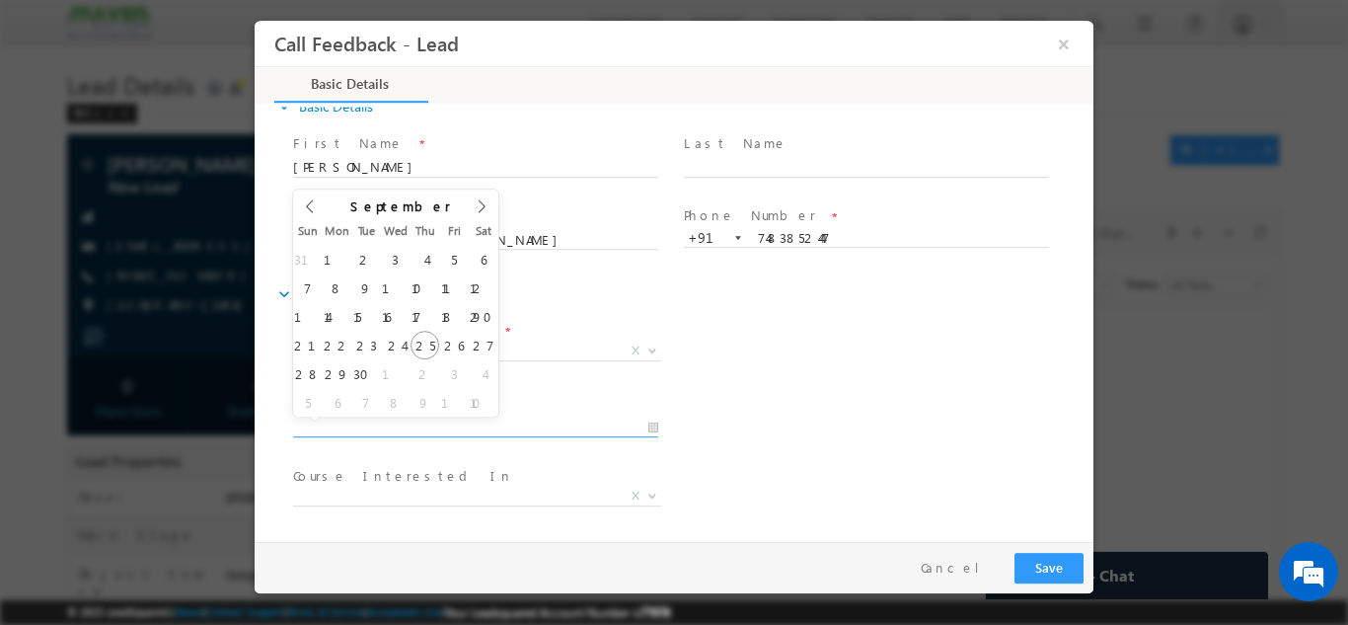
scroll to position [105, 0]
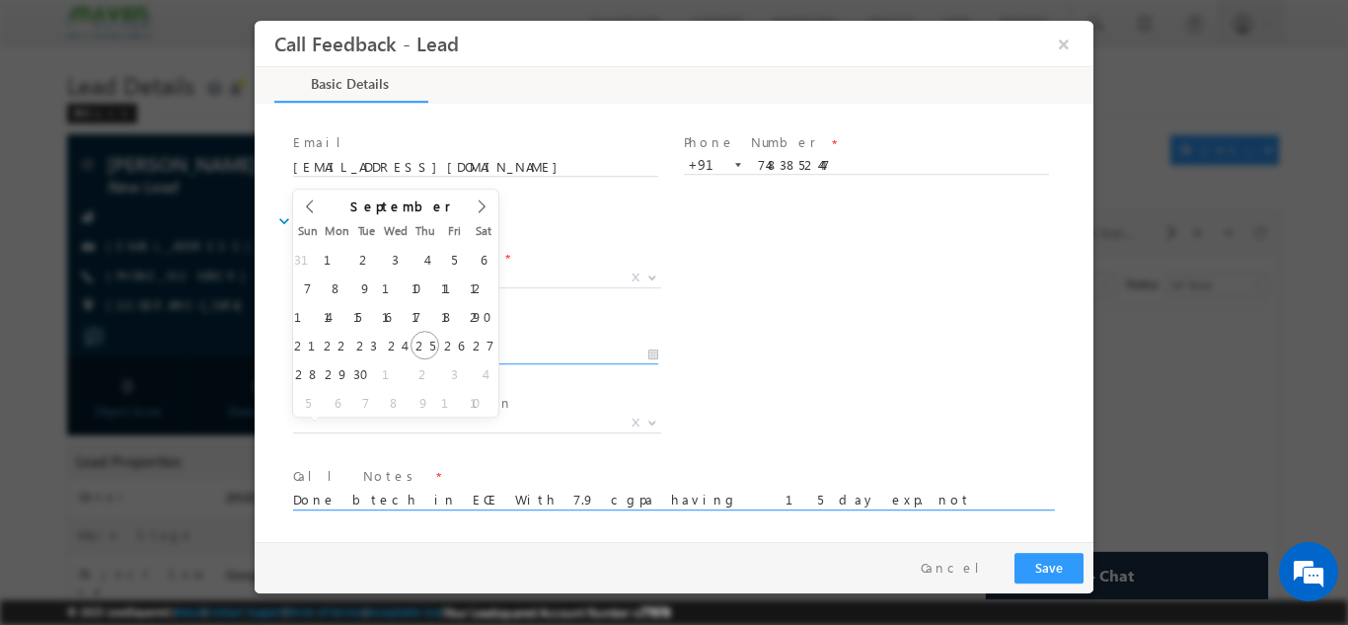
click at [926, 502] on textarea "Done btech in ECE With 7.9 cgpa having 15 day exp. not elligible for mtech pitc…" at bounding box center [672, 497] width 759 height 23
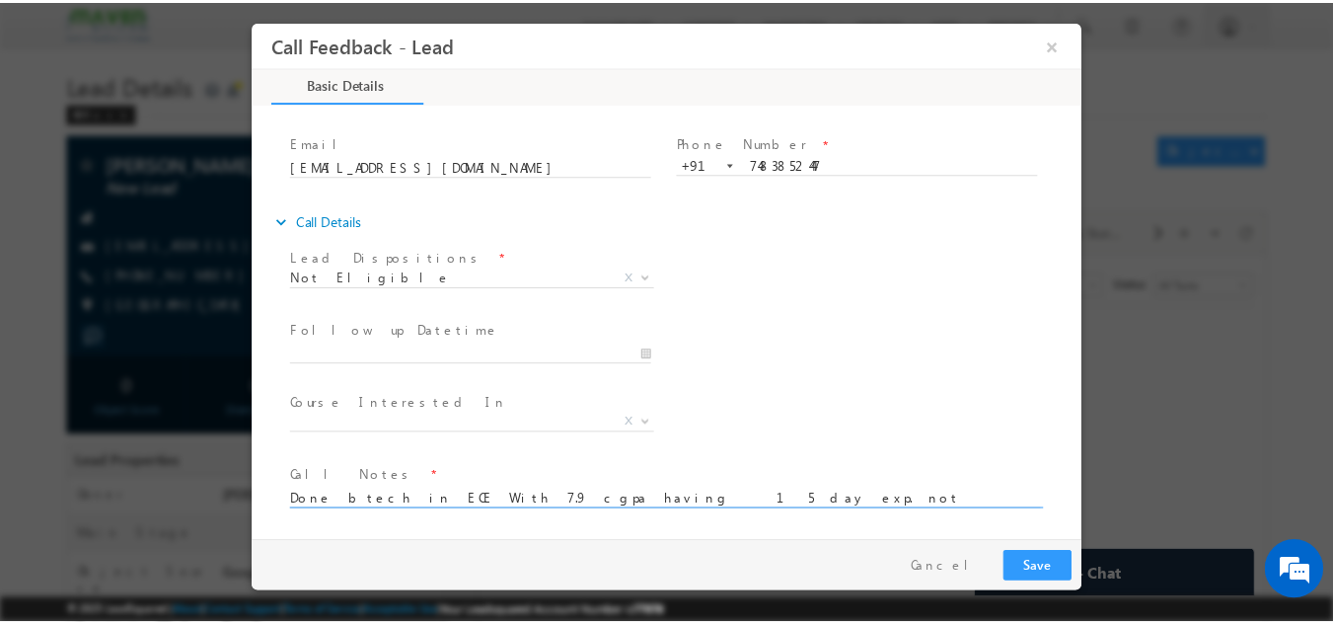
scroll to position [0, 0]
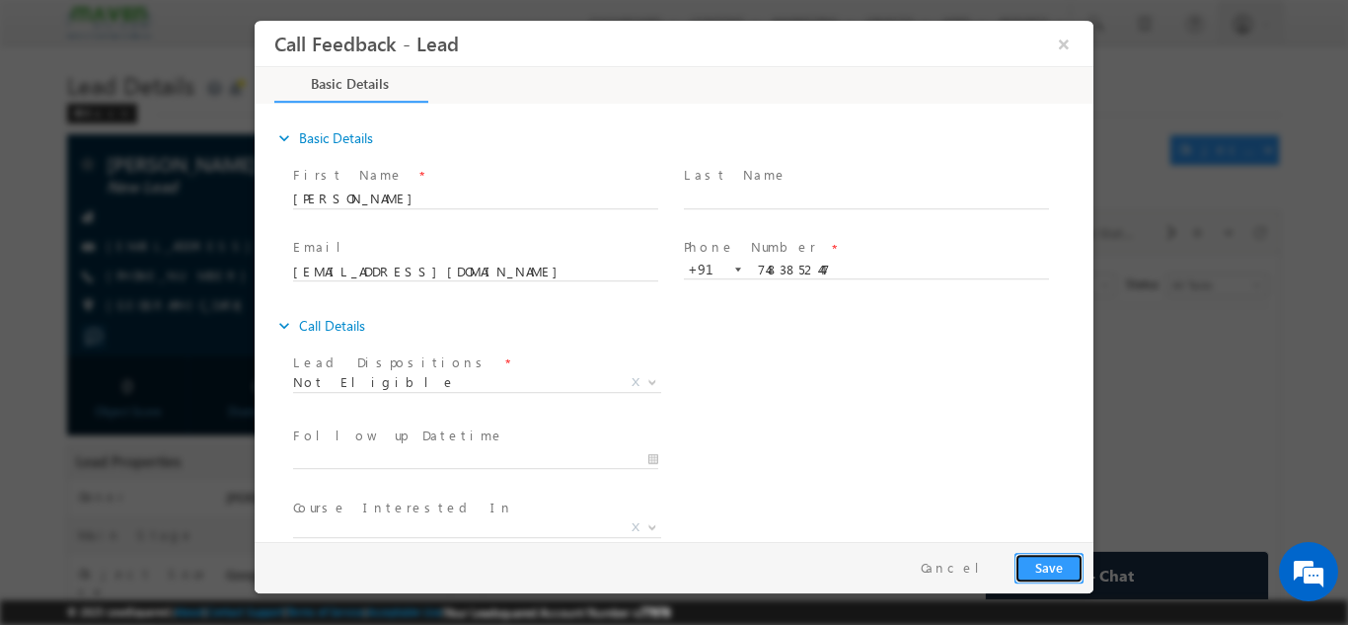
click at [1056, 552] on button "Save" at bounding box center [1048, 567] width 69 height 31
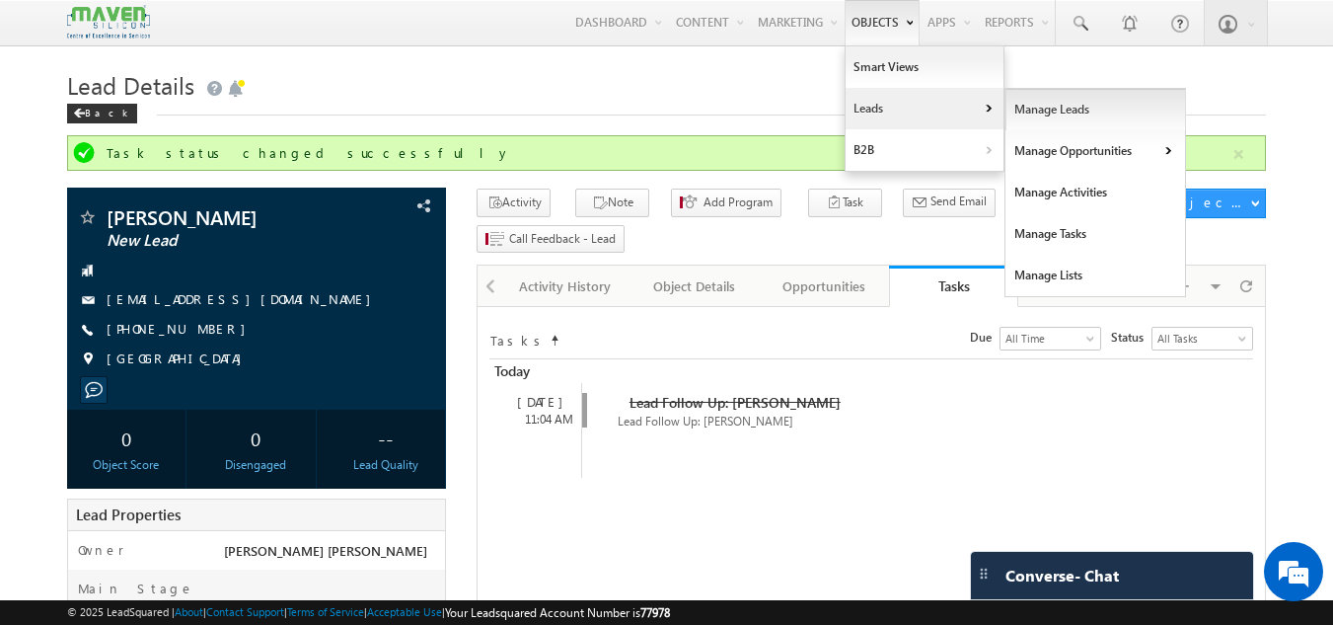
click at [1016, 112] on link "Manage Leads" at bounding box center [1095, 109] width 181 height 41
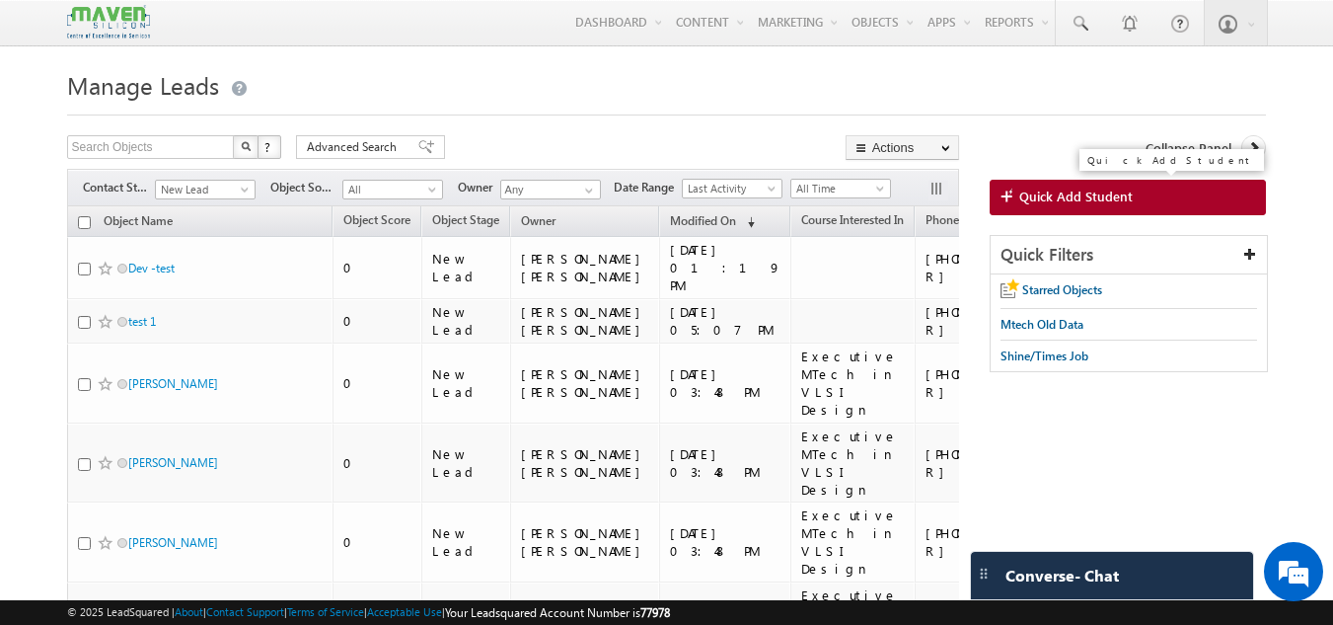
click at [1051, 200] on span "Quick Add Student" at bounding box center [1075, 196] width 113 height 18
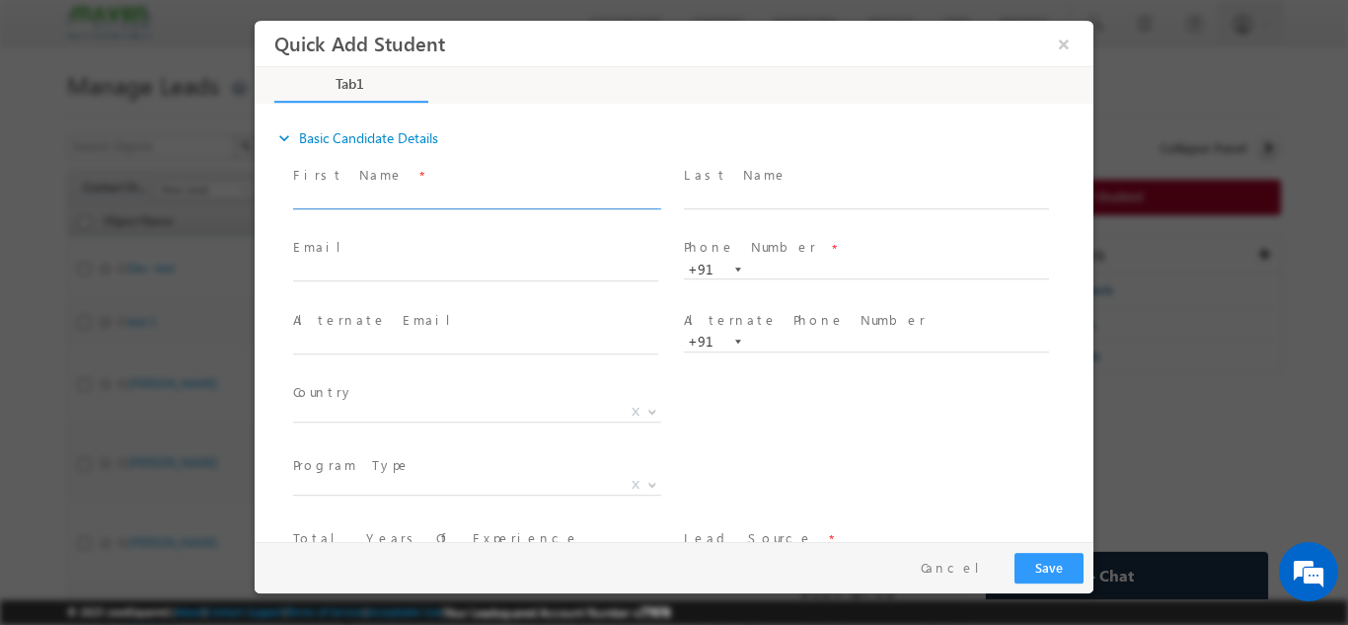
click at [449, 193] on input "text" at bounding box center [475, 198] width 365 height 20
type input "[PERSON_NAME]"
click at [588, 279] on span at bounding box center [484, 271] width 383 height 22
click at [553, 272] on input "text" at bounding box center [475, 271] width 365 height 20
paste input "[EMAIL_ADDRESS][DOMAIN_NAME]"
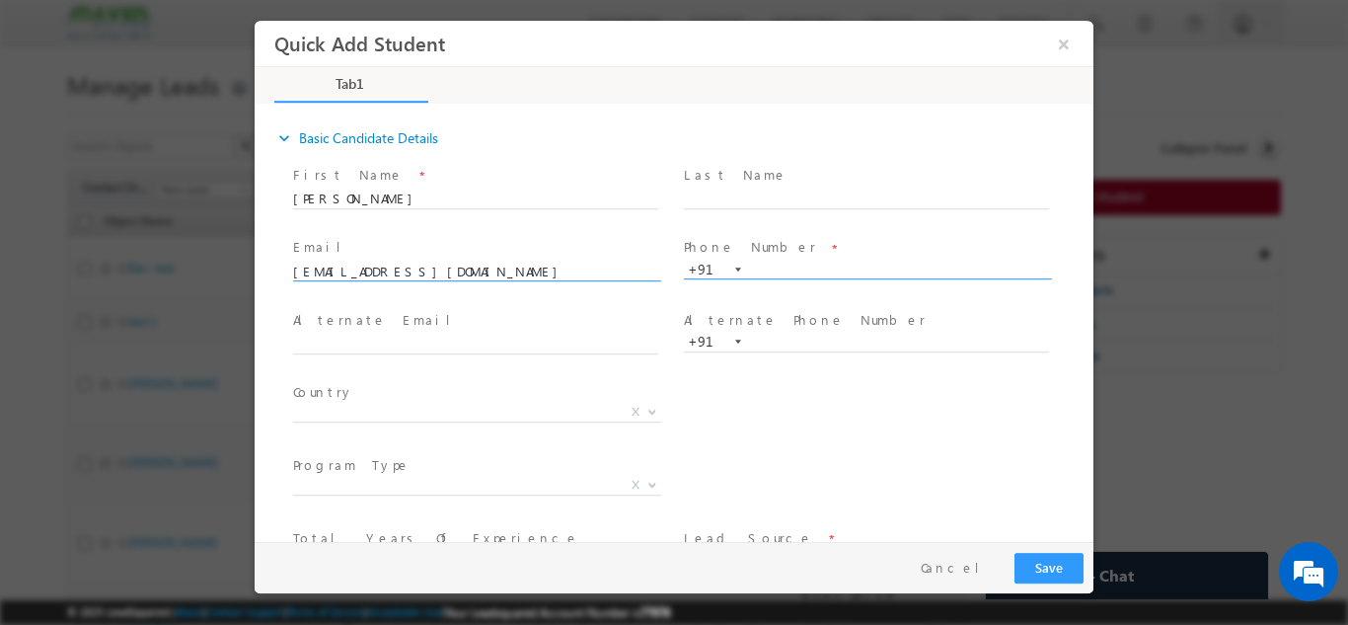
type input "[EMAIL_ADDRESS][DOMAIN_NAME]"
click at [790, 263] on input "text" at bounding box center [866, 269] width 365 height 20
paste input "9641808021"
type input "9641808021"
click at [459, 413] on span "X" at bounding box center [477, 412] width 368 height 20
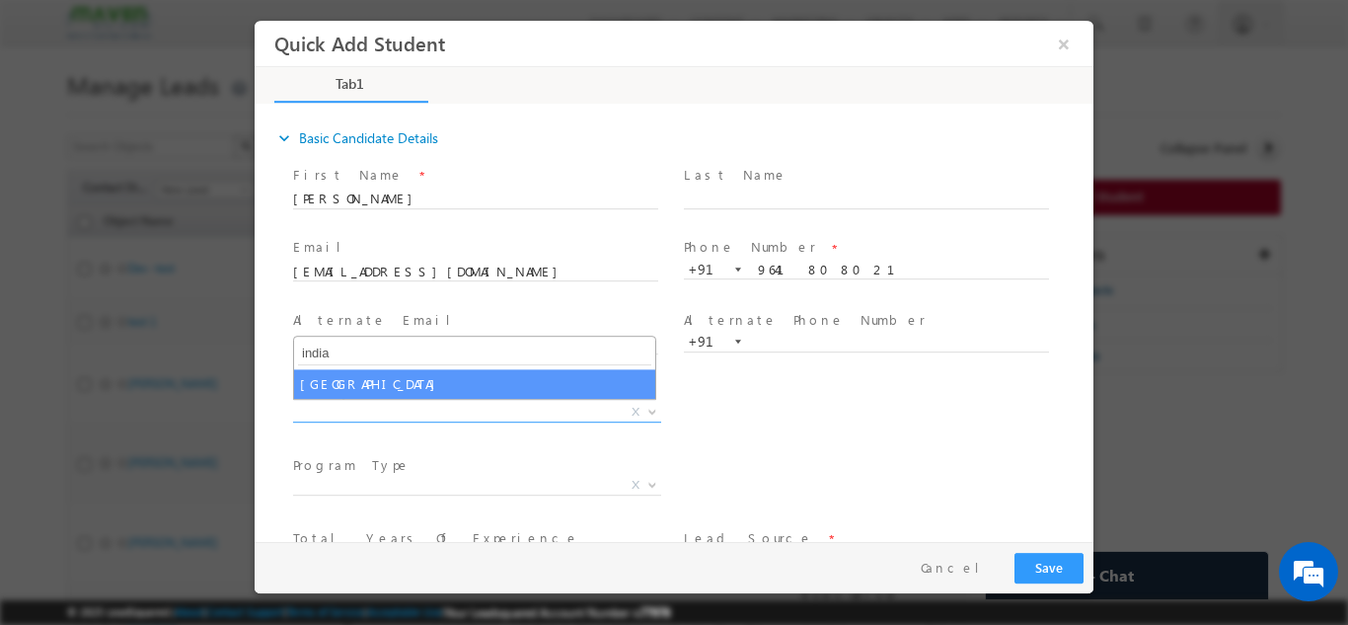
type input "india"
select select "[GEOGRAPHIC_DATA]"
select select
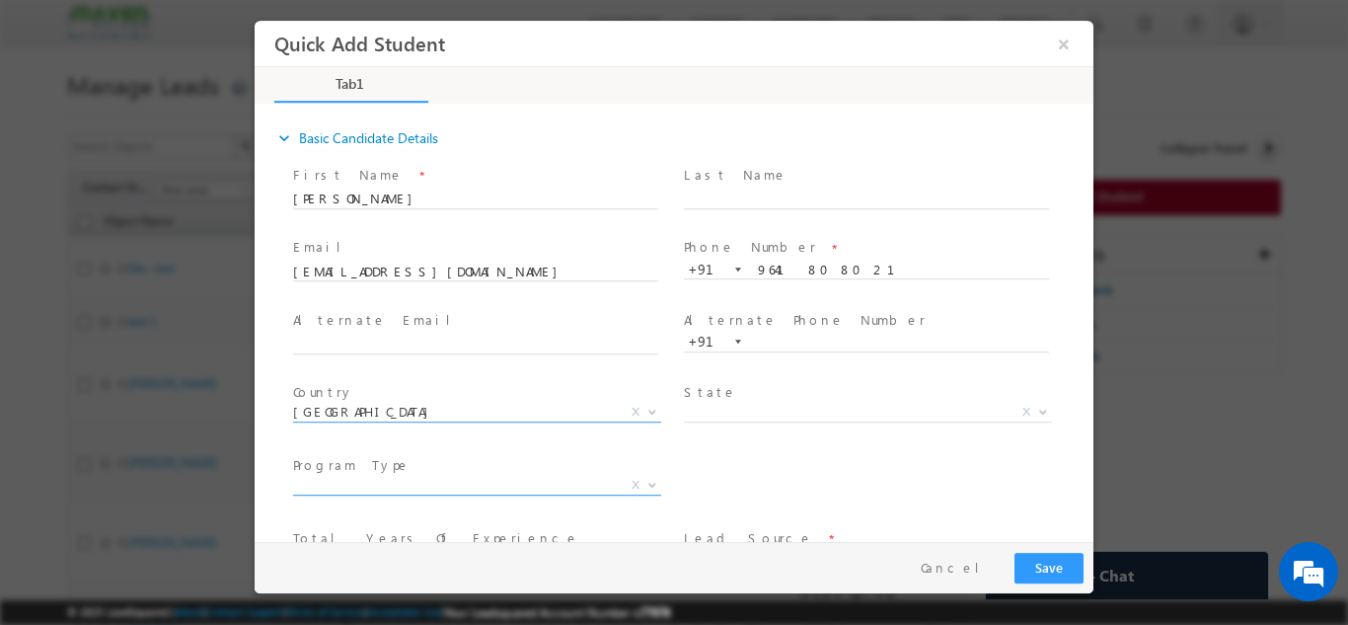
click at [514, 489] on span "X" at bounding box center [477, 485] width 368 height 20
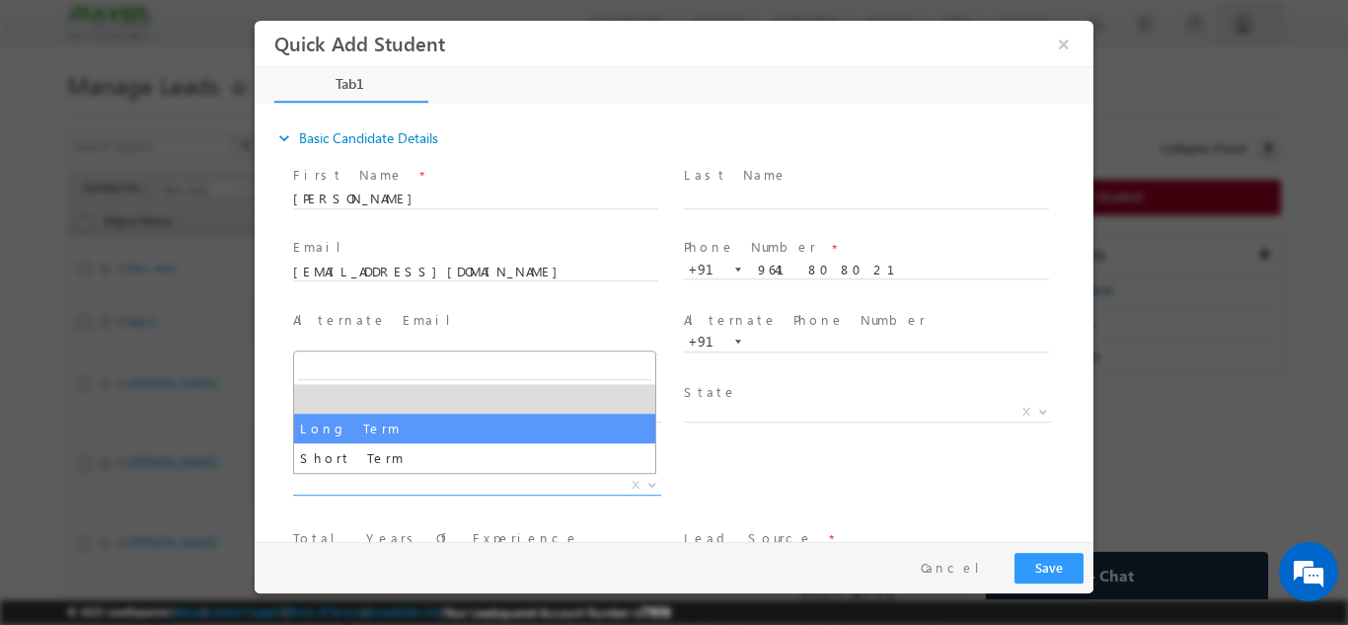
select select "Long Term"
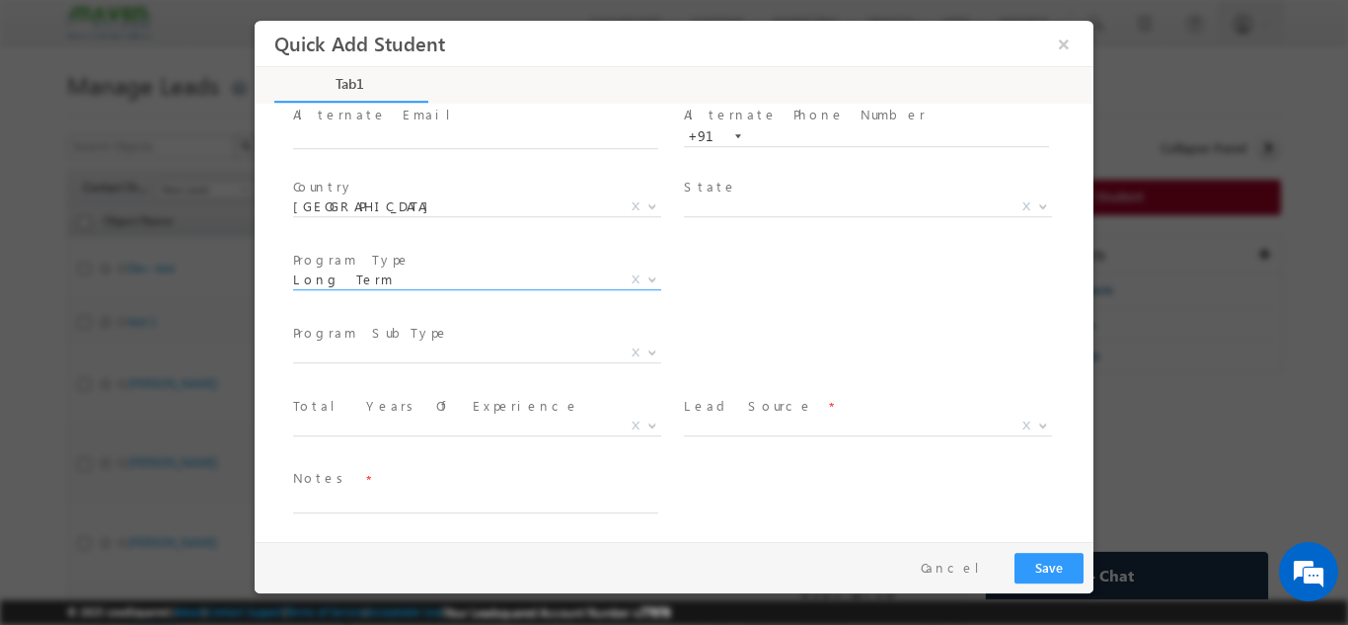
scroll to position [206, 0]
click at [525, 345] on span "X" at bounding box center [477, 351] width 368 height 20
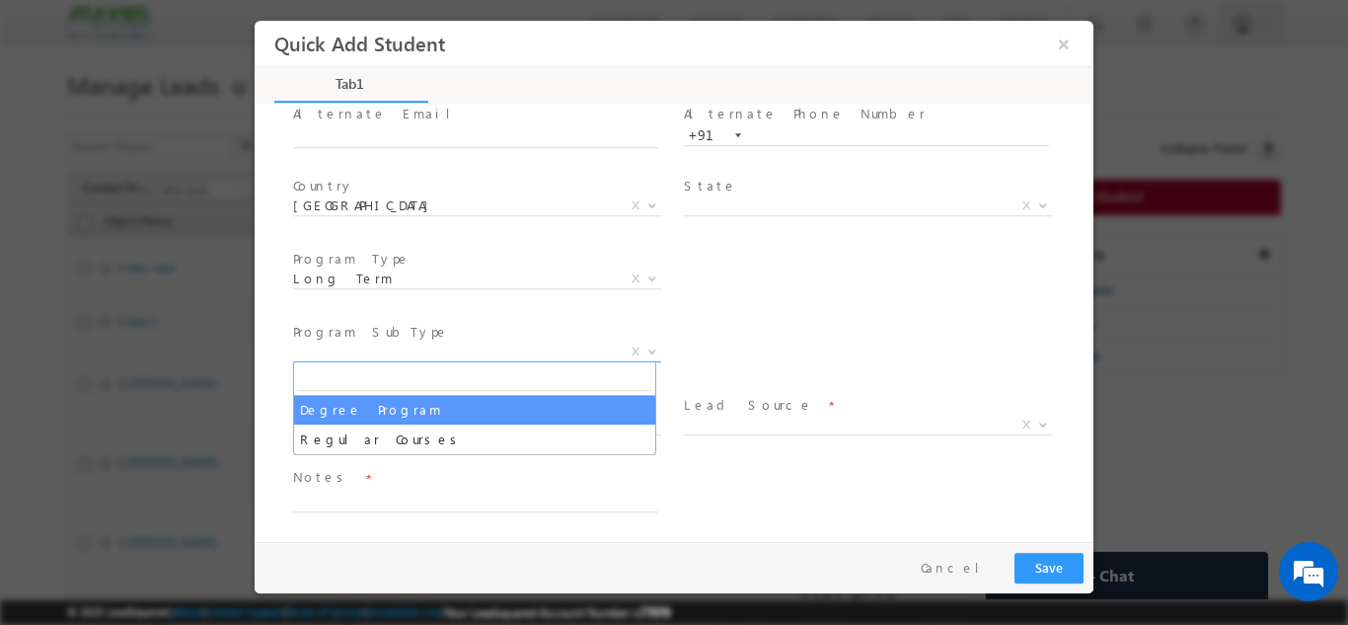
select select "Degree Program"
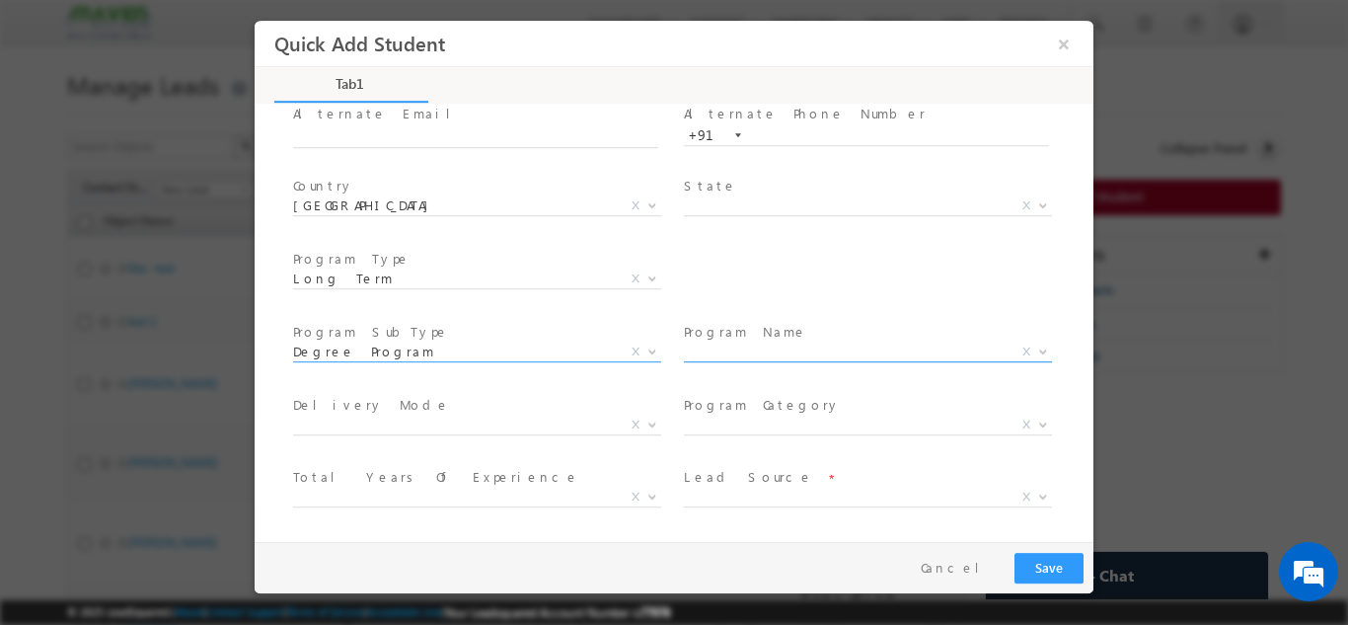
click at [780, 354] on span "X" at bounding box center [868, 351] width 368 height 20
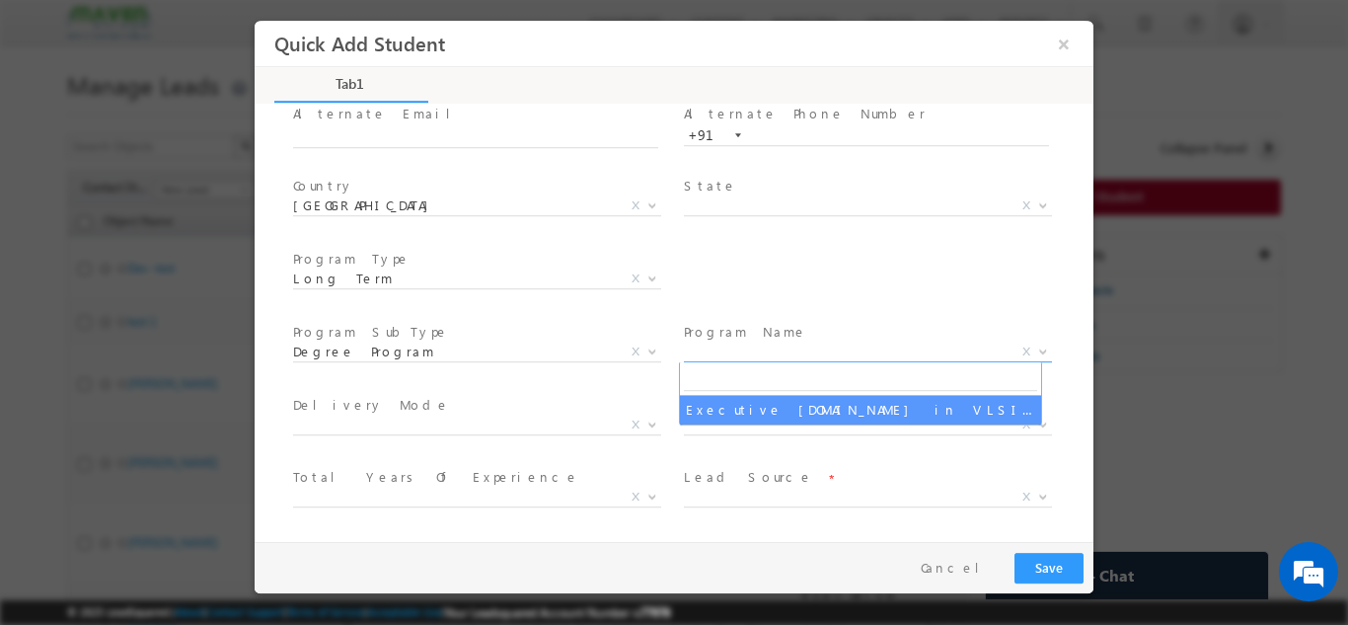
select select "Executive [DOMAIN_NAME] in VLSI Design"
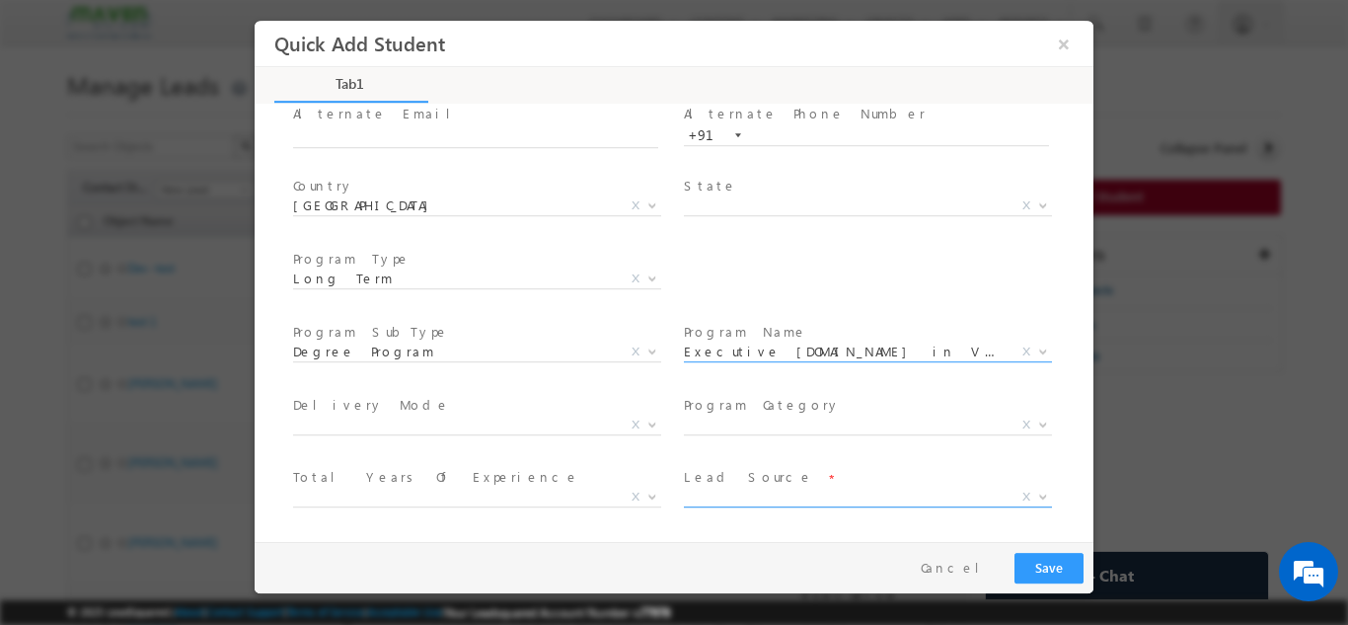
click at [717, 492] on span "X" at bounding box center [868, 496] width 368 height 20
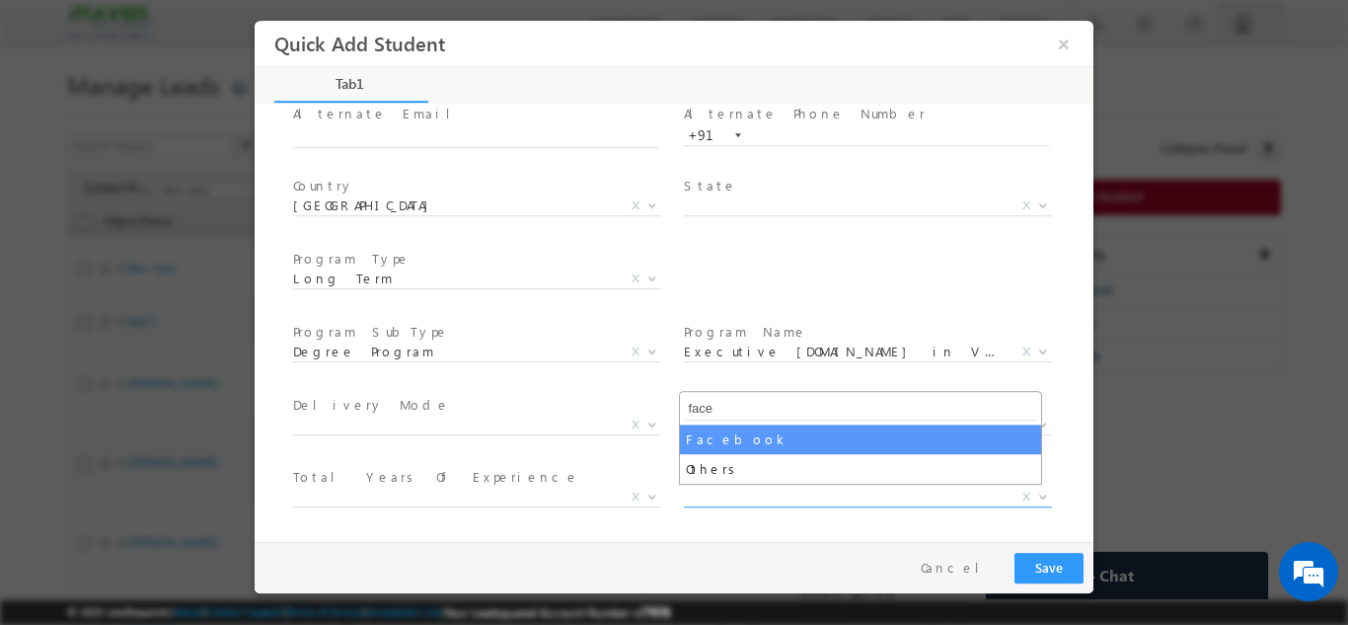
type input "face"
select select "Facebook"
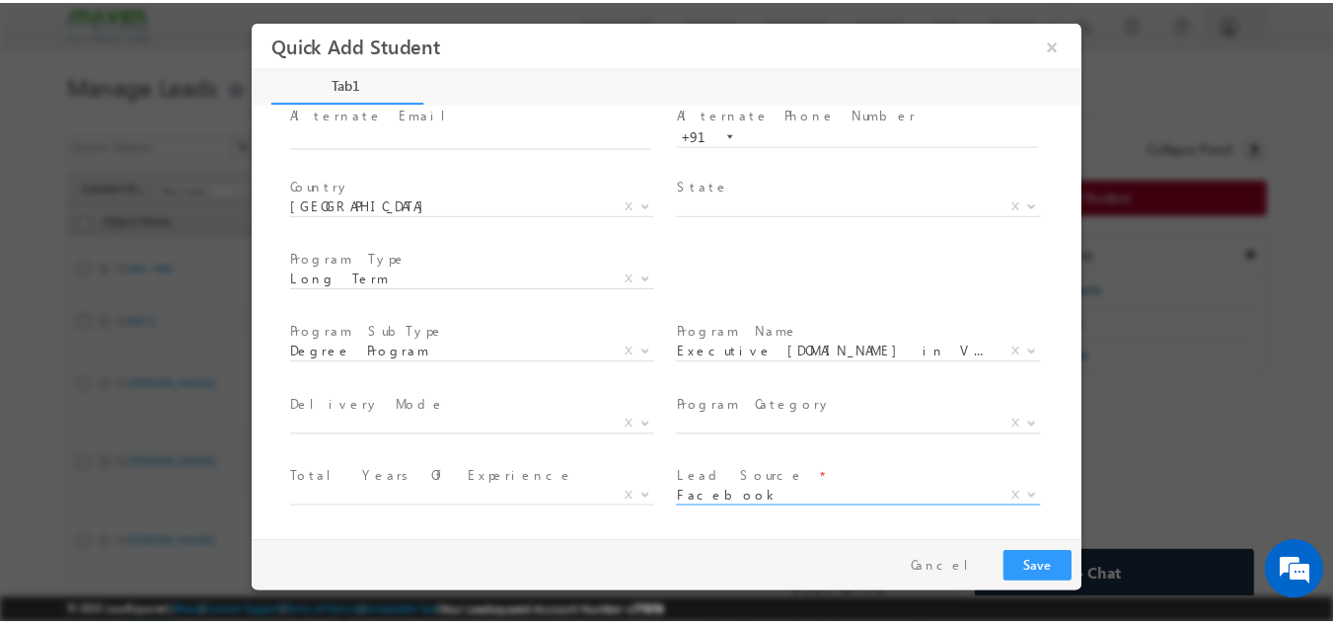
scroll to position [353, 0]
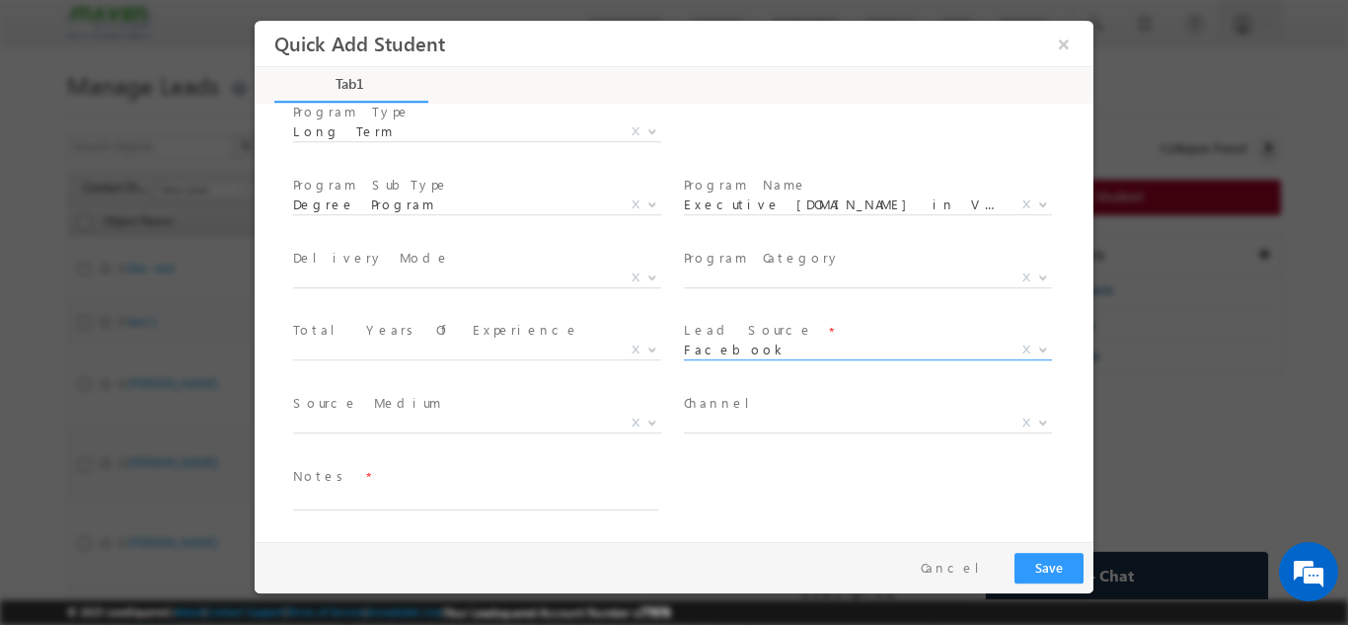
click at [539, 436] on span at bounding box center [475, 446] width 364 height 22
click at [539, 429] on span "X" at bounding box center [477, 422] width 368 height 20
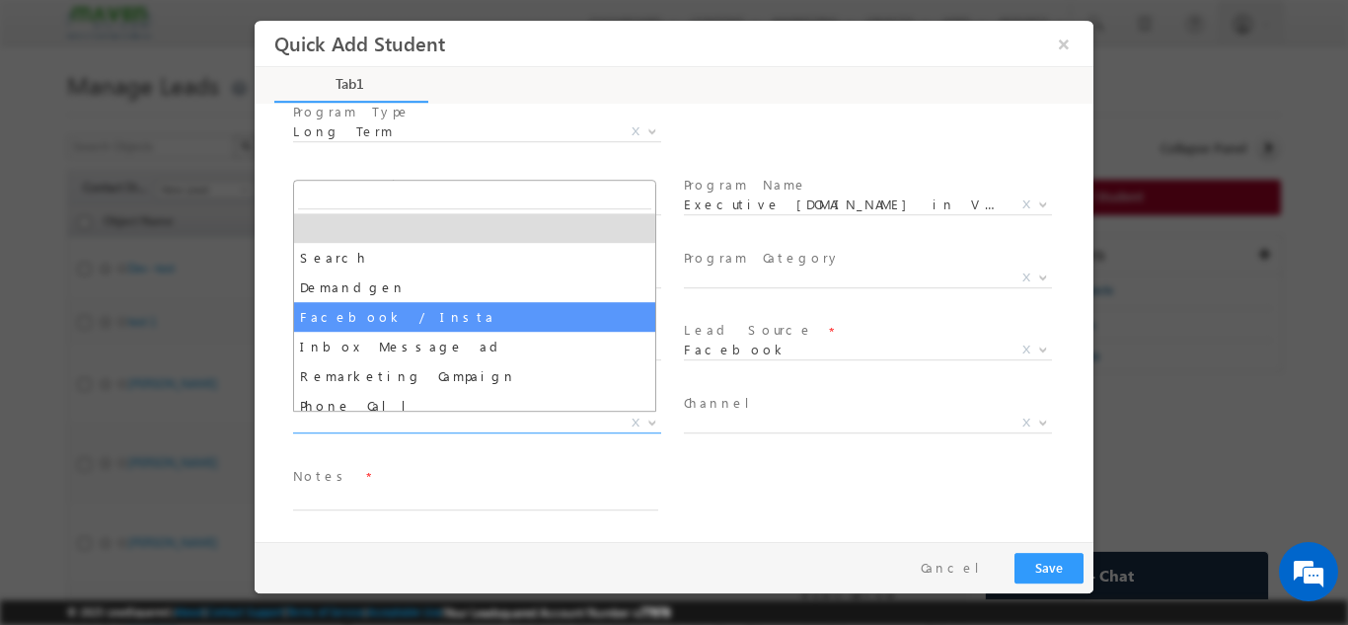
select select "Facebook / Insta"
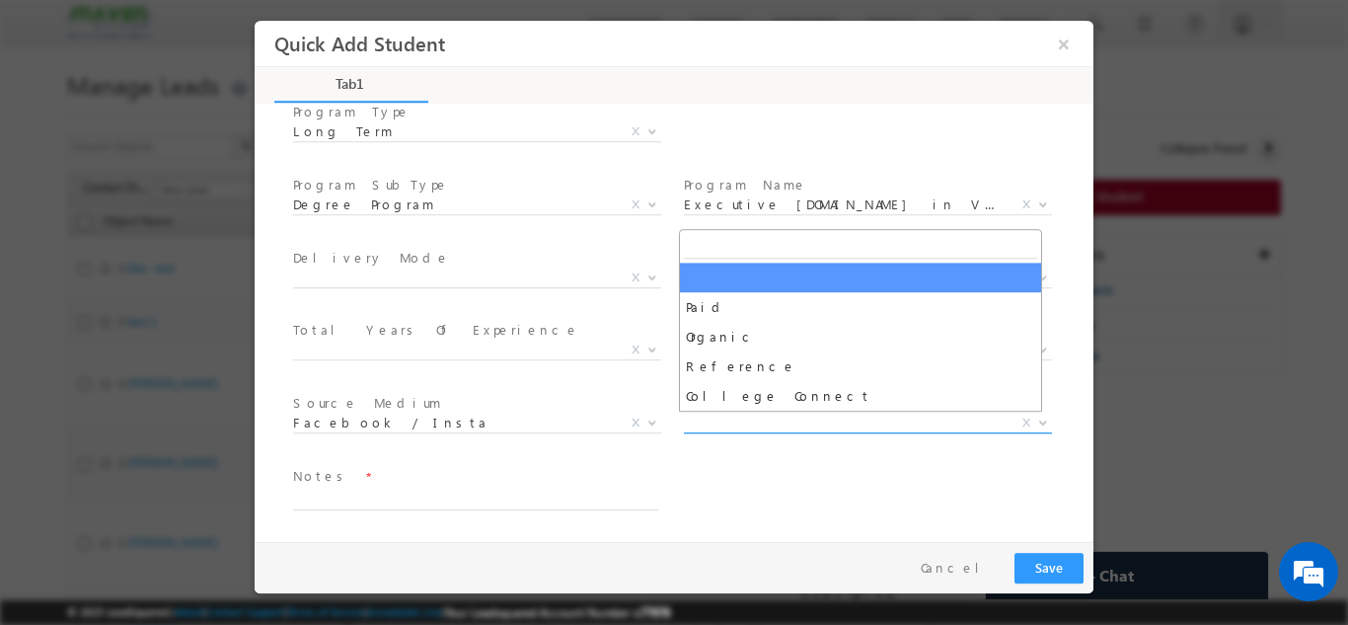
click at [706, 423] on span "X" at bounding box center [868, 422] width 368 height 20
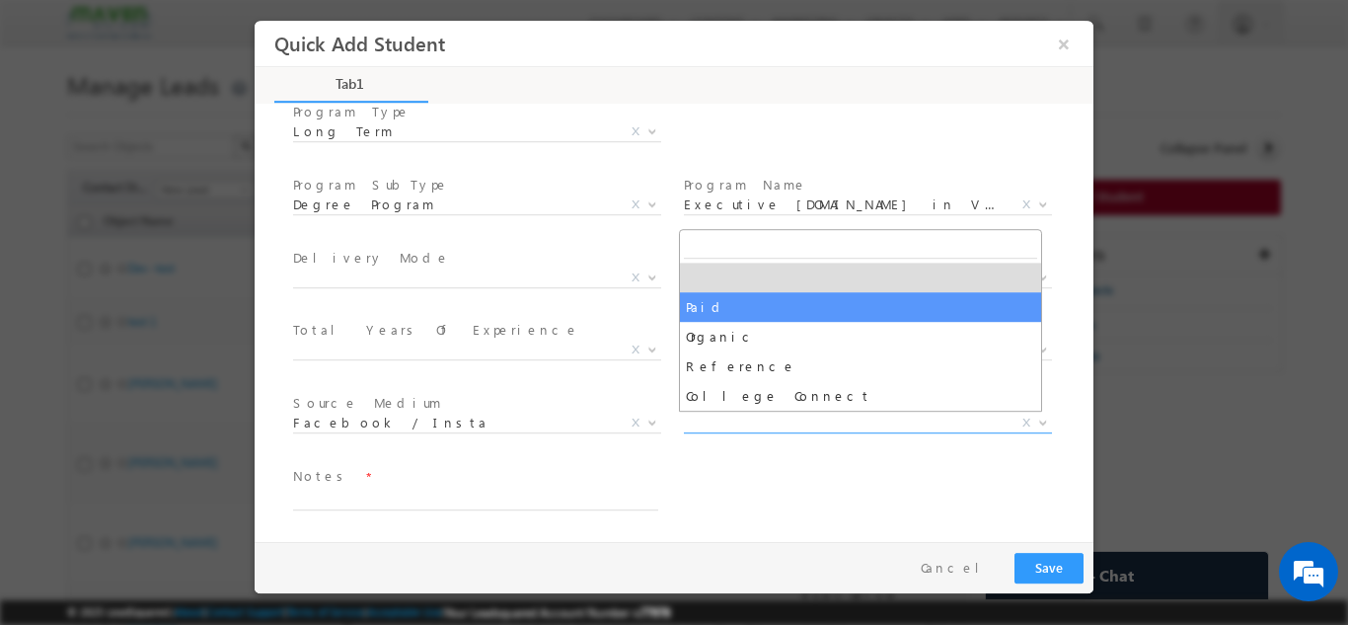
select select "Paid"
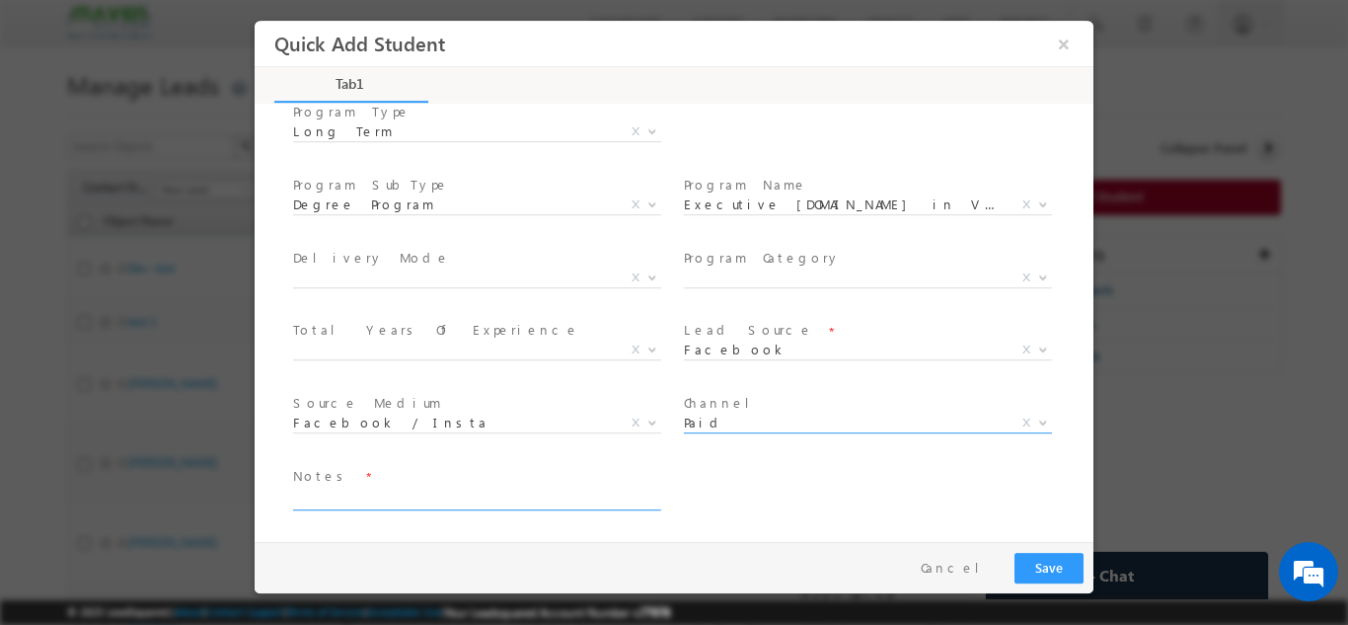
click at [528, 495] on textarea at bounding box center [475, 497] width 365 height 23
type textarea "not enquired ask not to call"
click at [1023, 554] on button "Save" at bounding box center [1048, 567] width 69 height 31
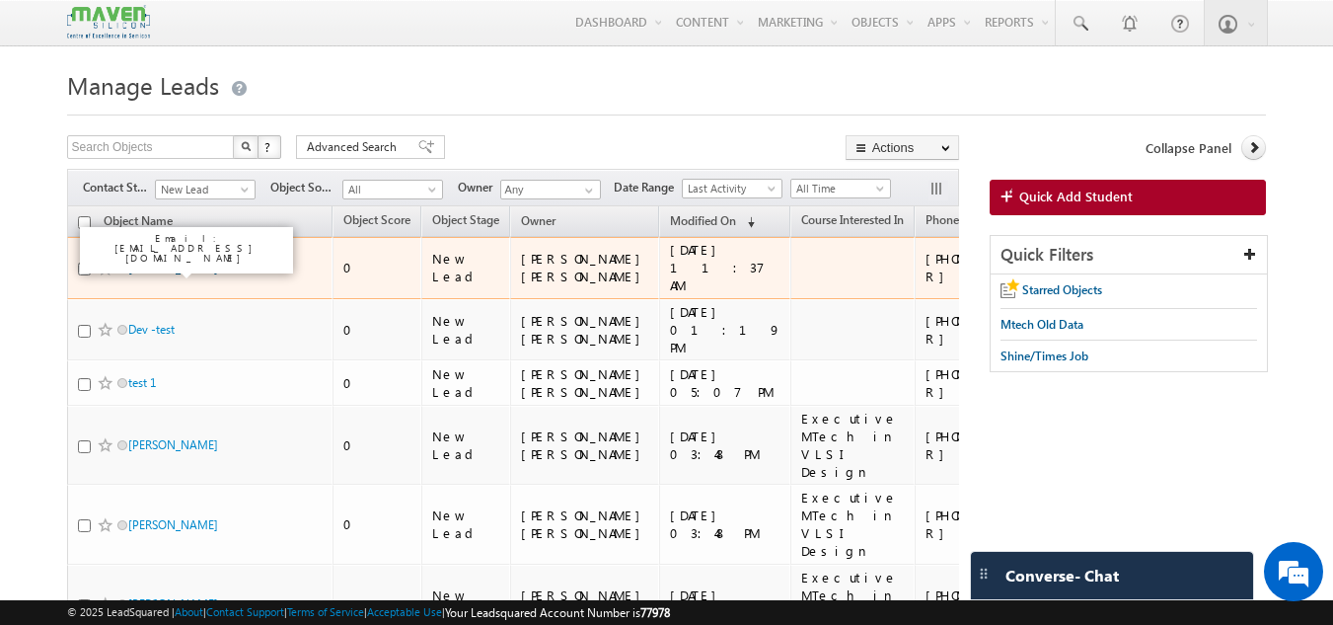
click at [161, 263] on link "biswajit dey" at bounding box center [173, 267] width 90 height 15
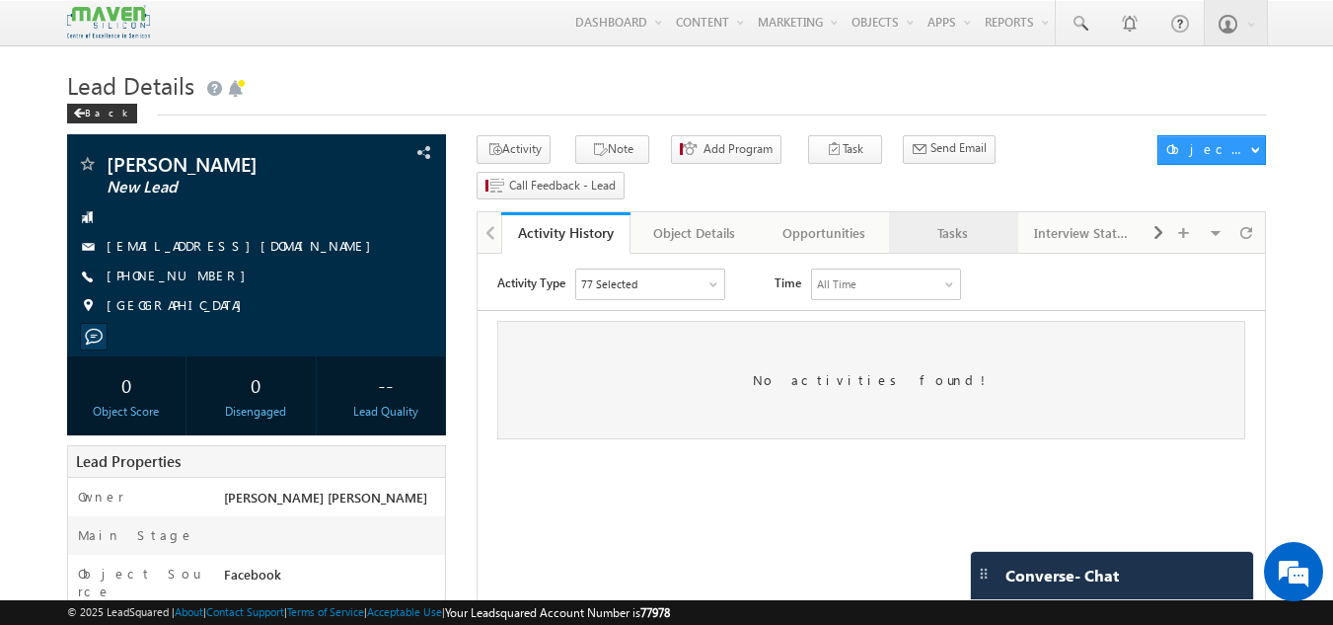
click at [946, 221] on div "Tasks" at bounding box center [953, 233] width 96 height 24
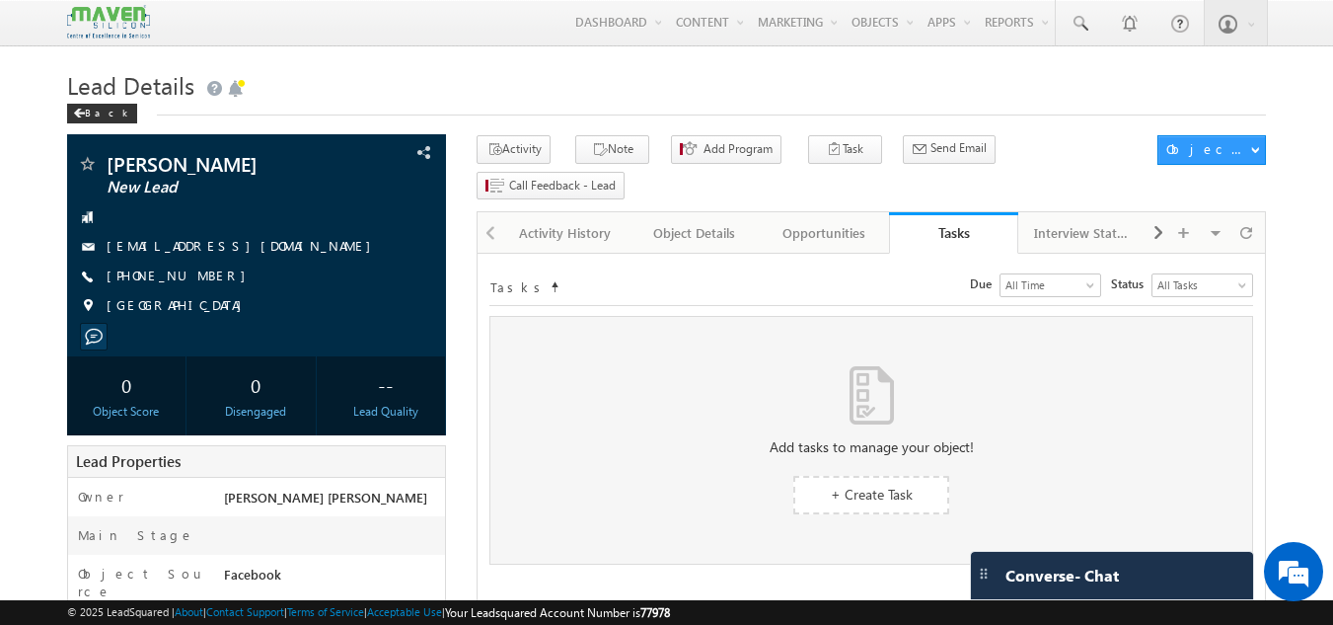
scroll to position [120, 0]
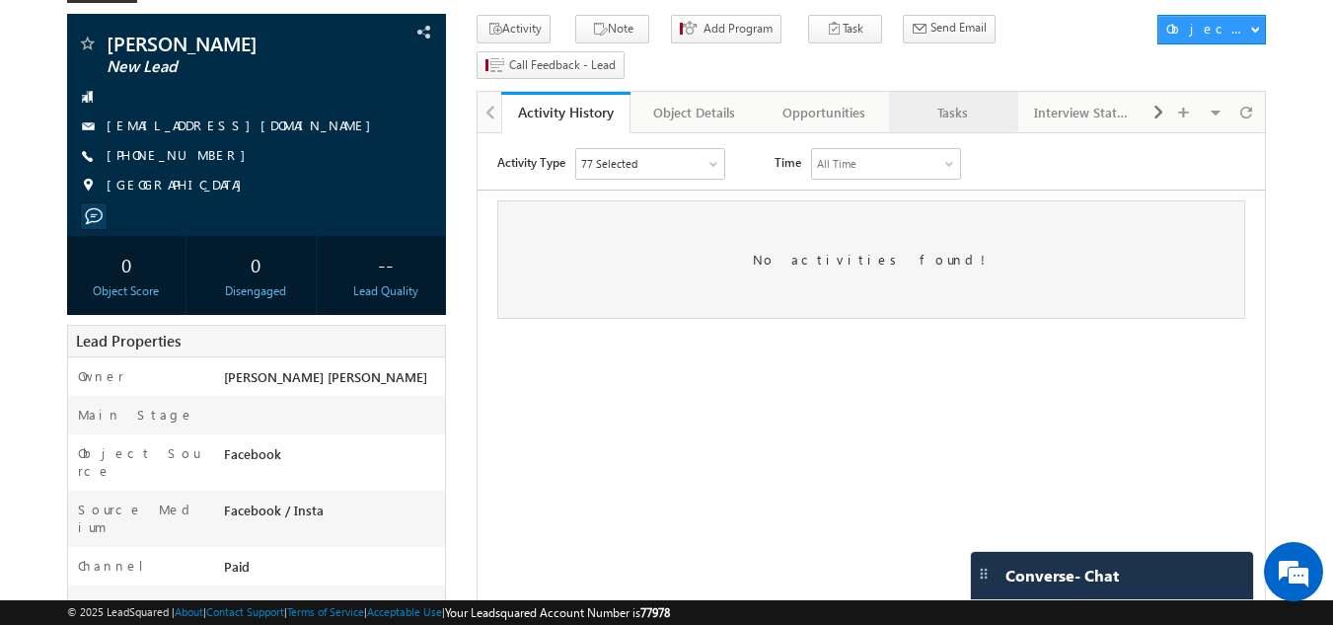
click at [959, 93] on link "Tasks" at bounding box center [953, 112] width 129 height 41
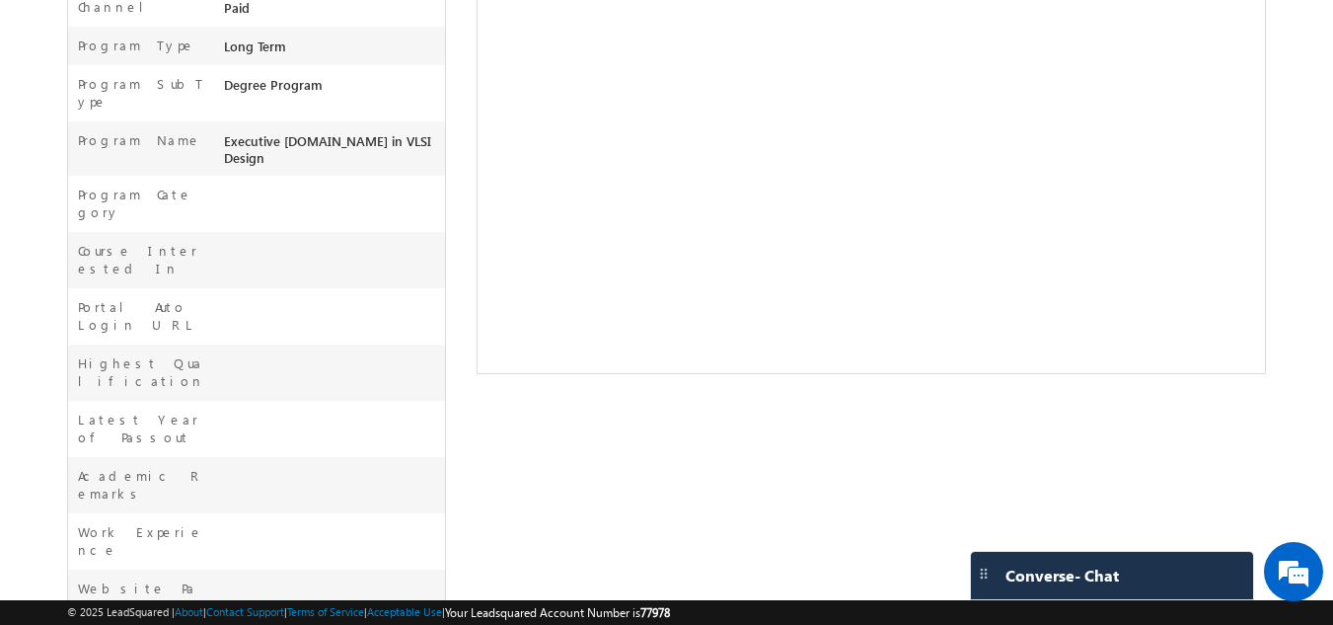
scroll to position [684, 0]
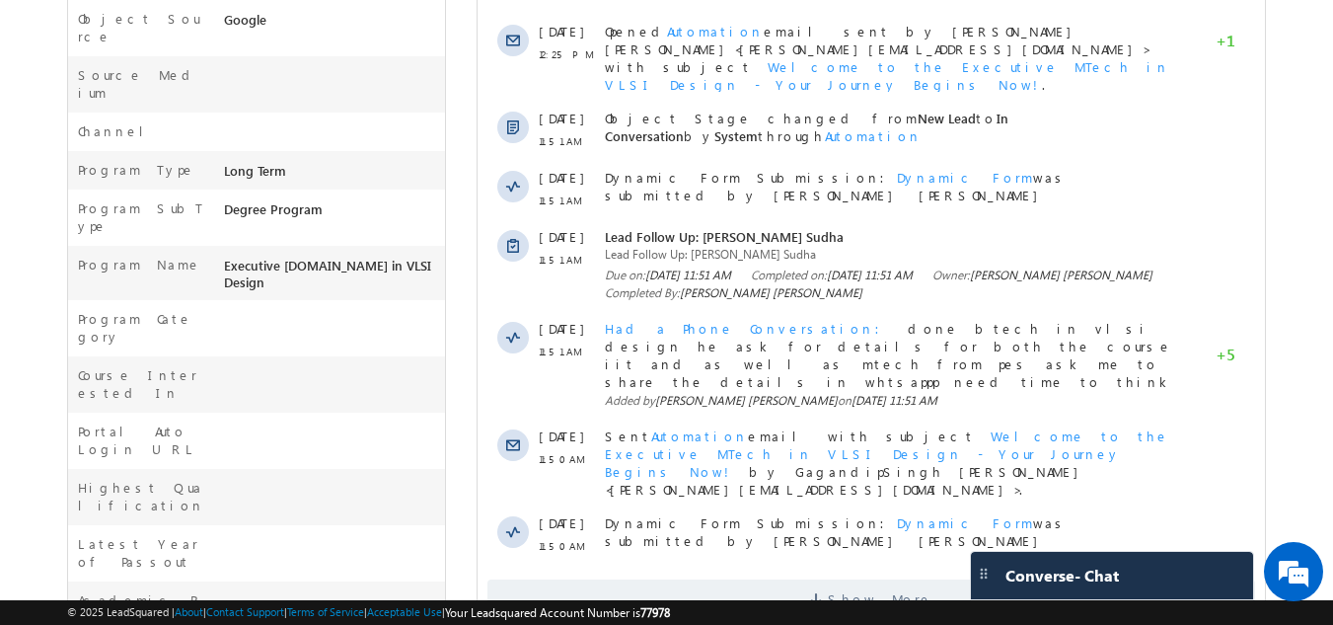
scroll to position [750, 0]
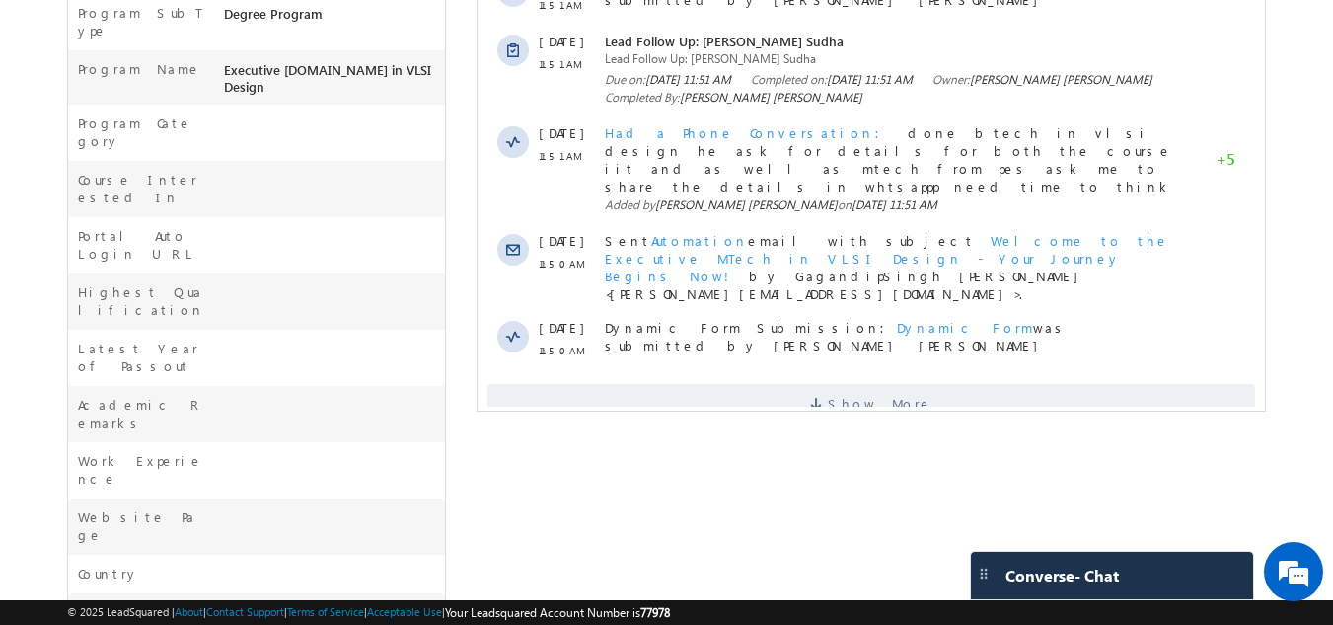
drag, startPoint x: 489, startPoint y: -368, endPoint x: 489, endPoint y: 382, distance: 749.8
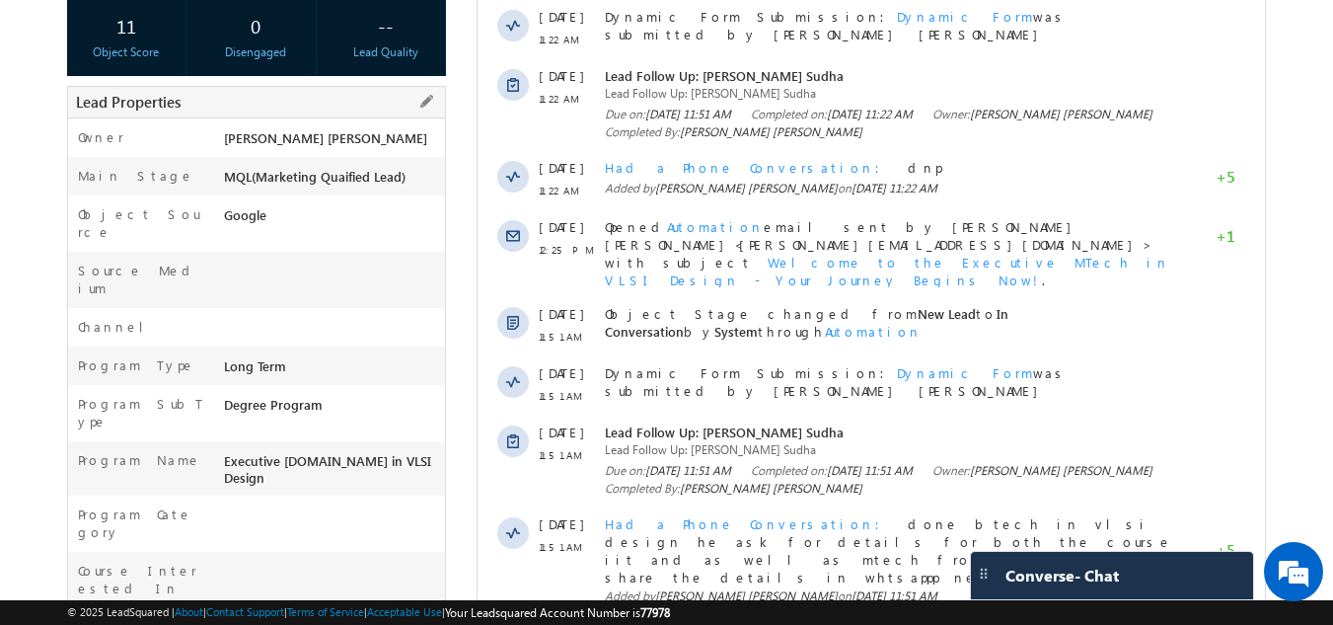
scroll to position [0, 0]
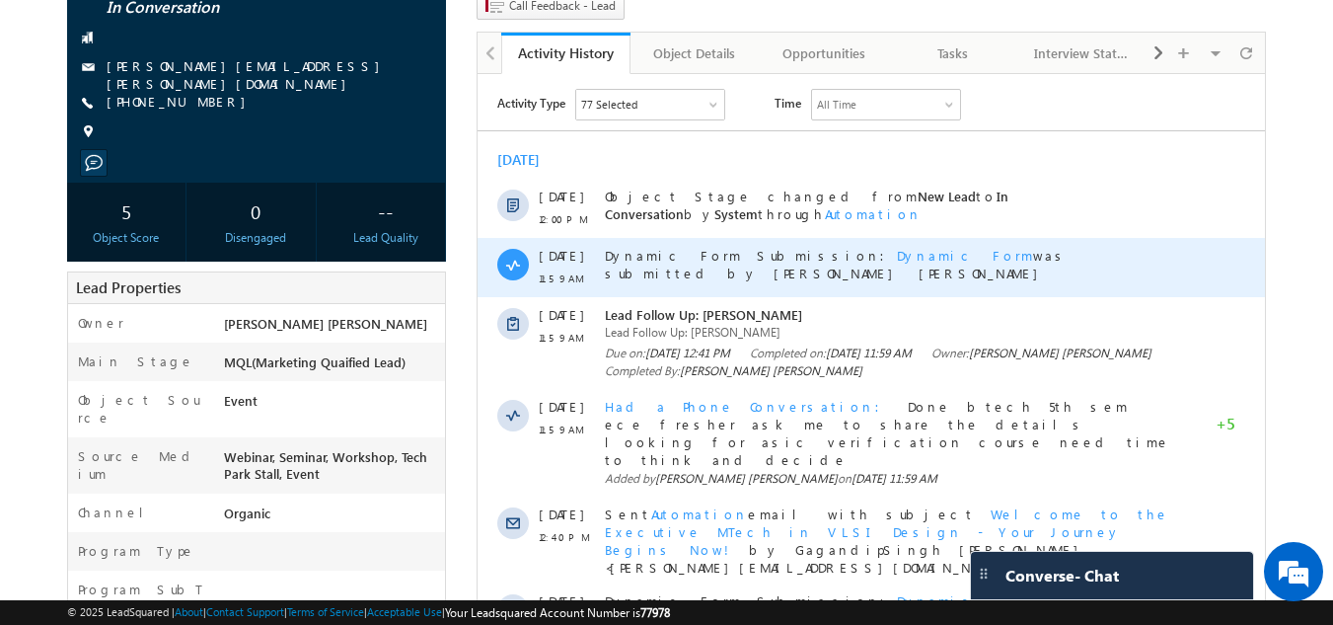
scroll to position [181, 0]
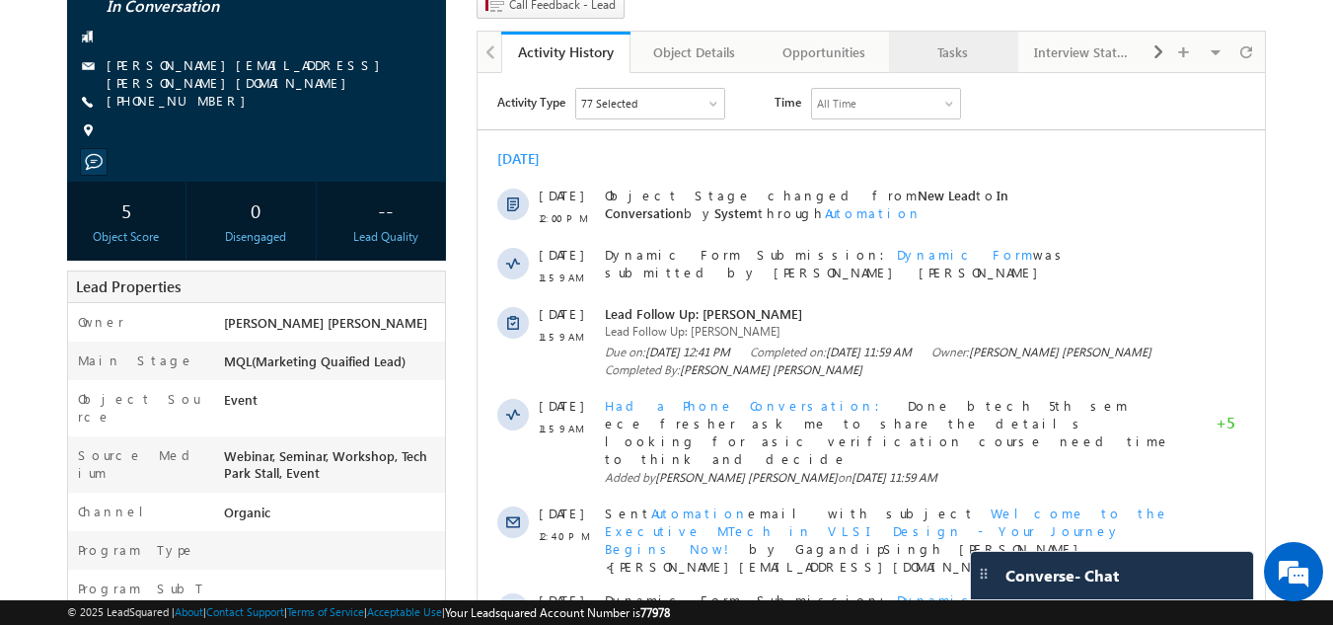
click at [960, 32] on link "Tasks" at bounding box center [953, 52] width 129 height 41
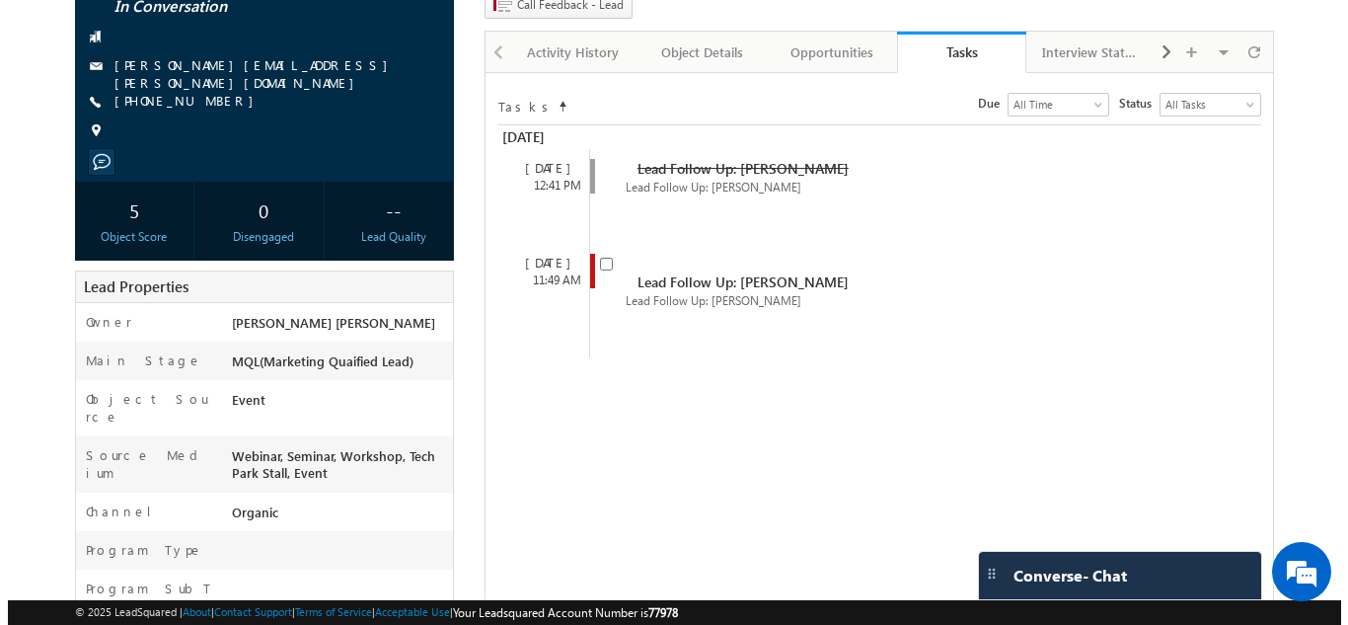
scroll to position [0, 0]
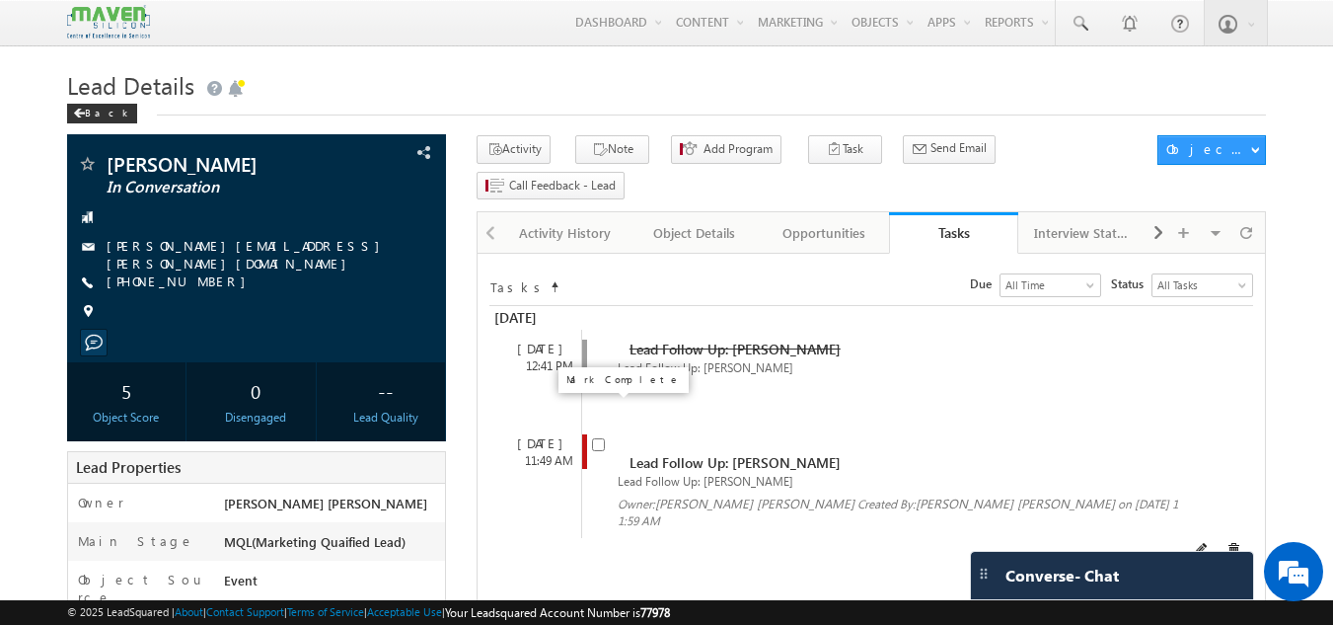
click at [602, 438] on input "checkbox" at bounding box center [598, 444] width 13 height 13
checkbox input "false"
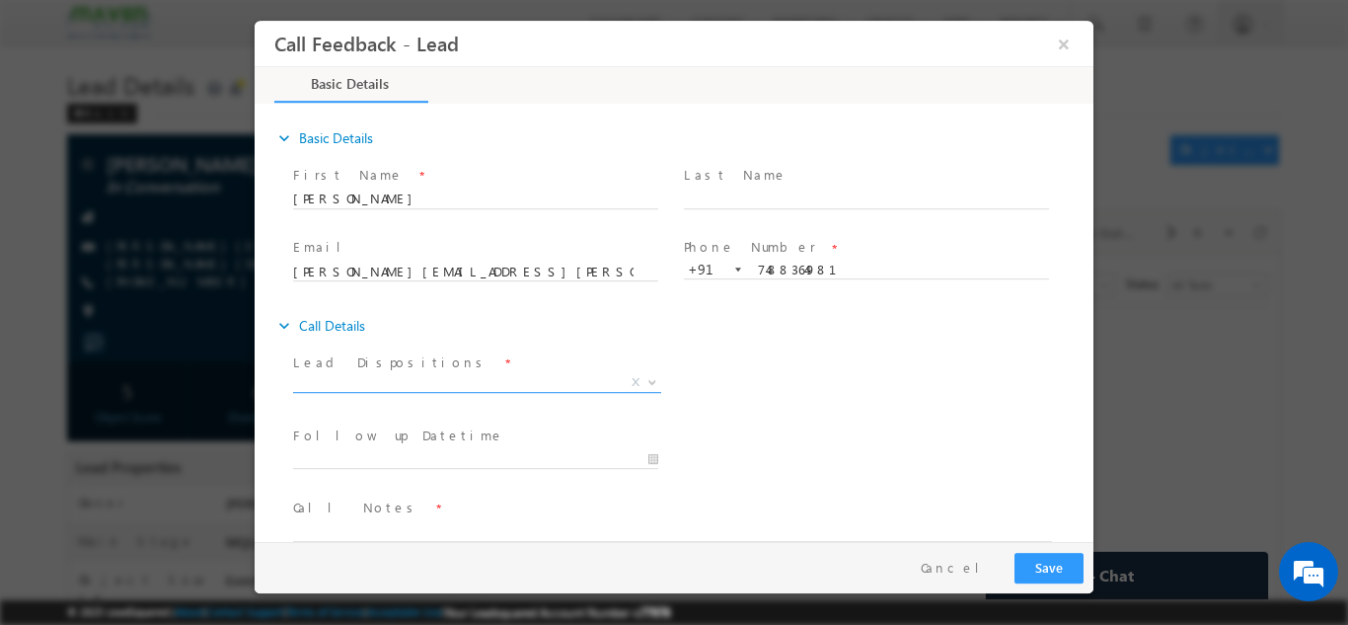
drag, startPoint x: 583, startPoint y: 370, endPoint x: 576, endPoint y: 382, distance: 13.7
click at [576, 382] on div "Lead Dispositions * Prospect Interested Re-enquired Invalid Number Not Contacte…" at bounding box center [484, 373] width 383 height 45
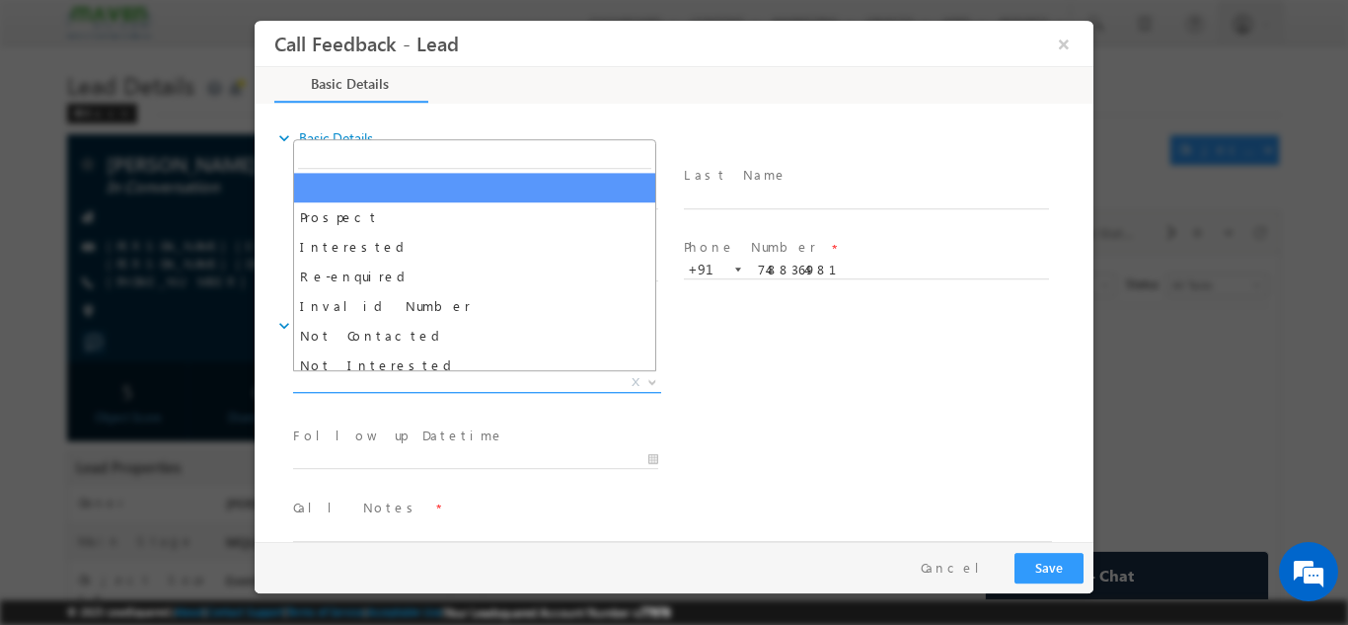
click at [576, 382] on span "X" at bounding box center [477, 382] width 368 height 20
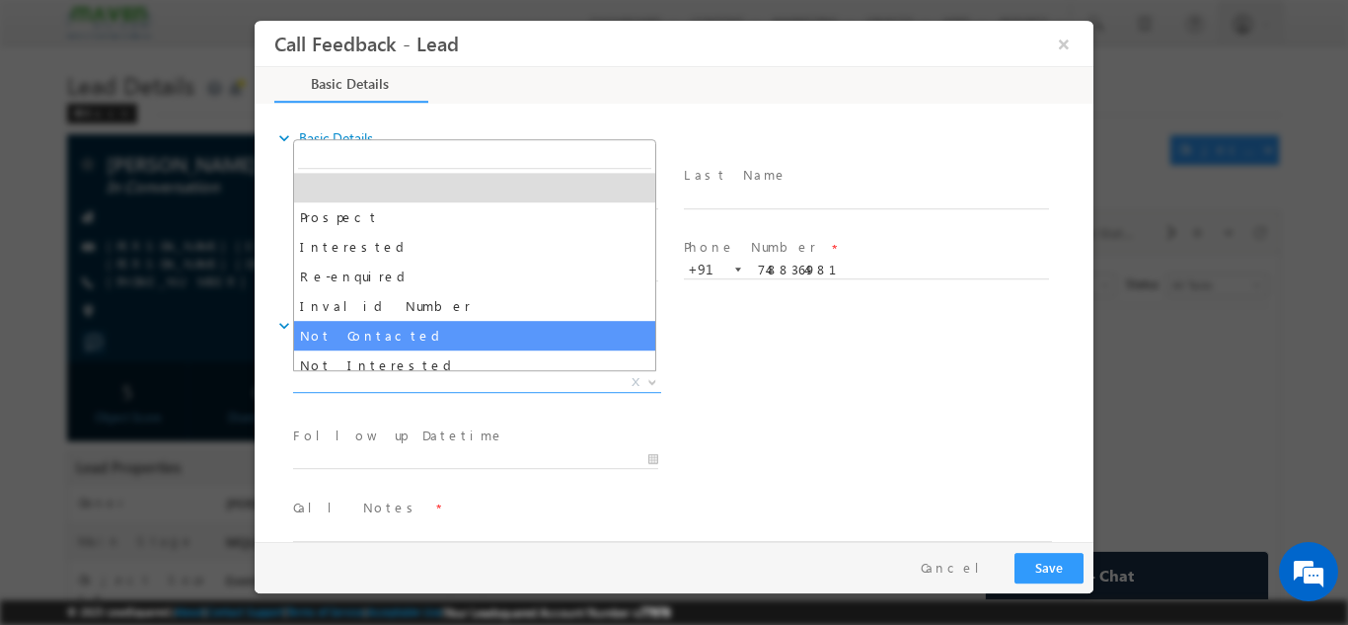
select select "Not Contacted"
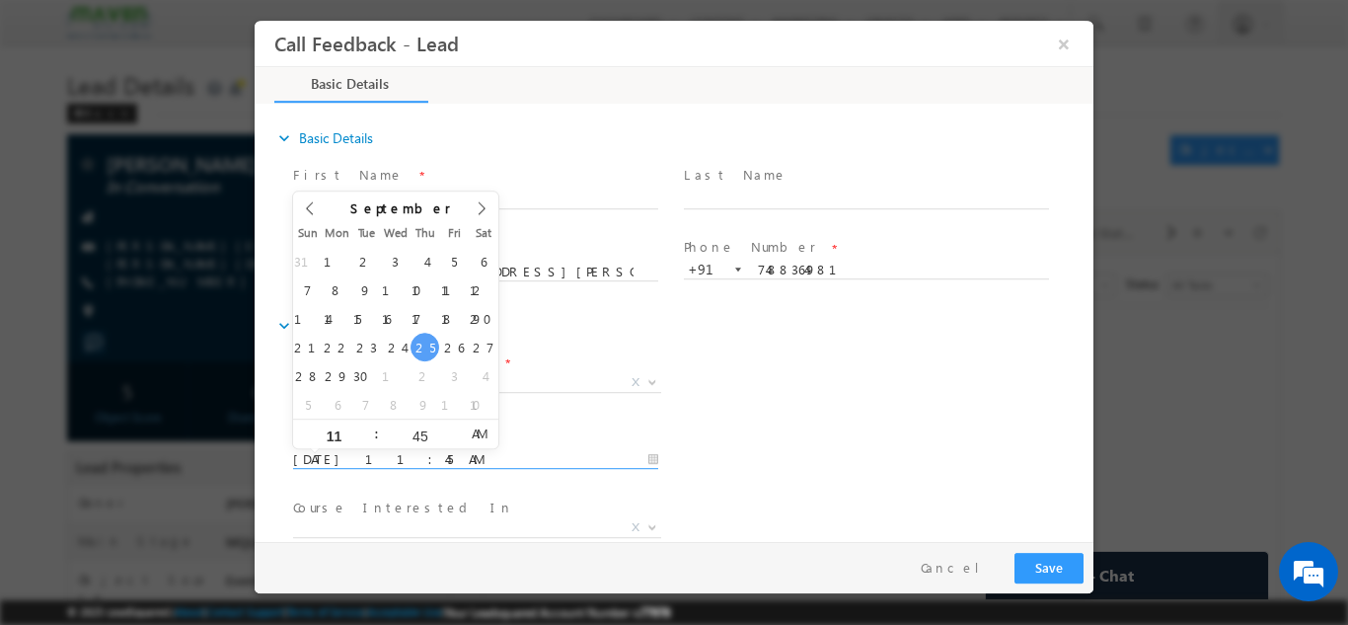
click at [511, 458] on input "25/09/2025 11:45 AM" at bounding box center [475, 459] width 365 height 20
type input "26/09/2025 11:45 AM"
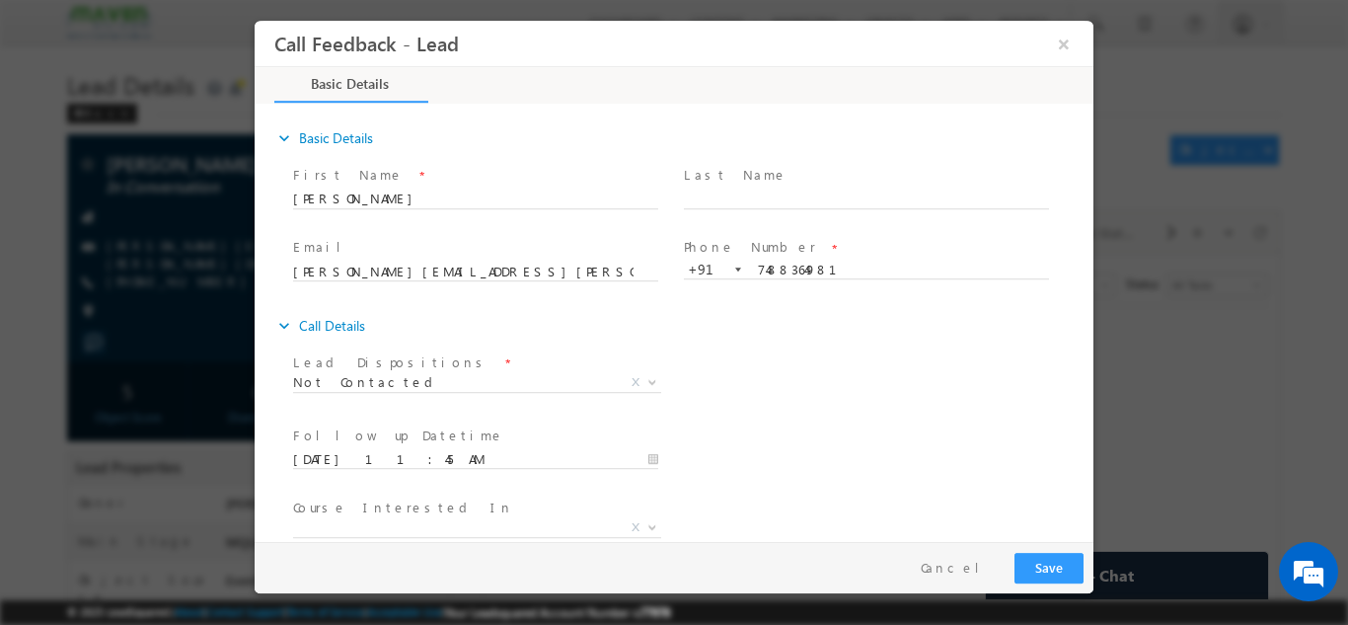
click at [775, 379] on div "Lead Dispositions * Prospect Interested Re-enquired Invalid Number Not Contacte…" at bounding box center [691, 383] width 804 height 73
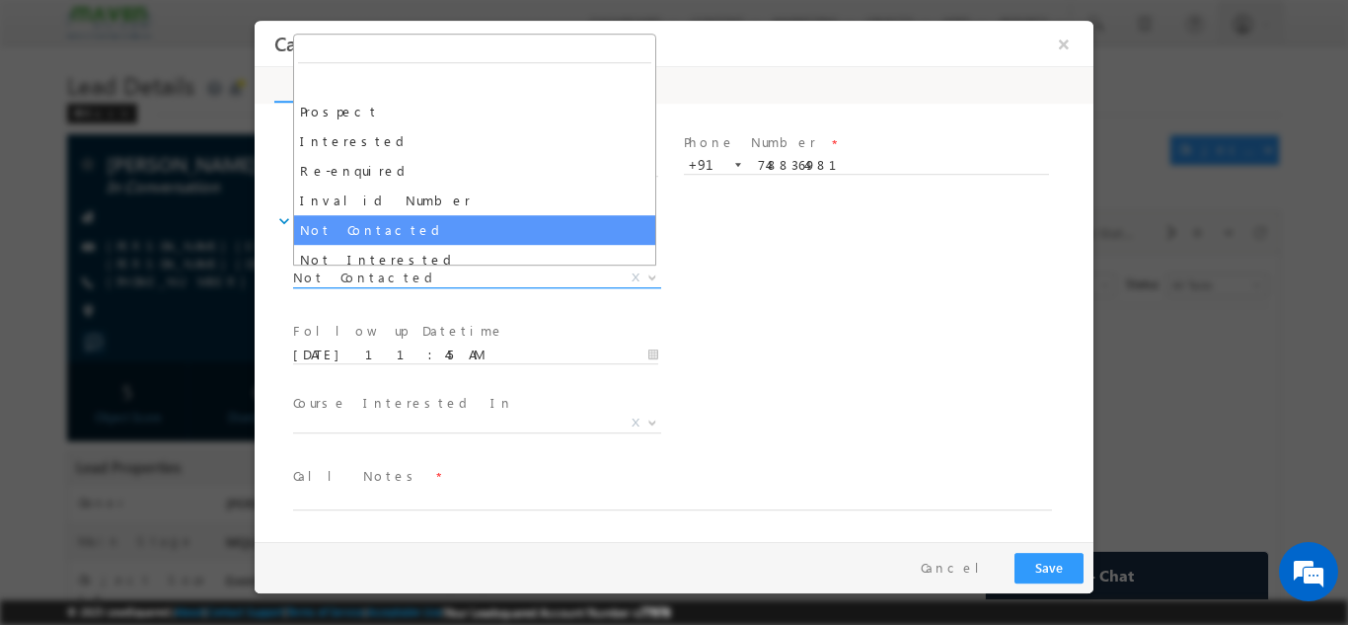
click at [479, 283] on span "Not Contacted" at bounding box center [453, 276] width 321 height 18
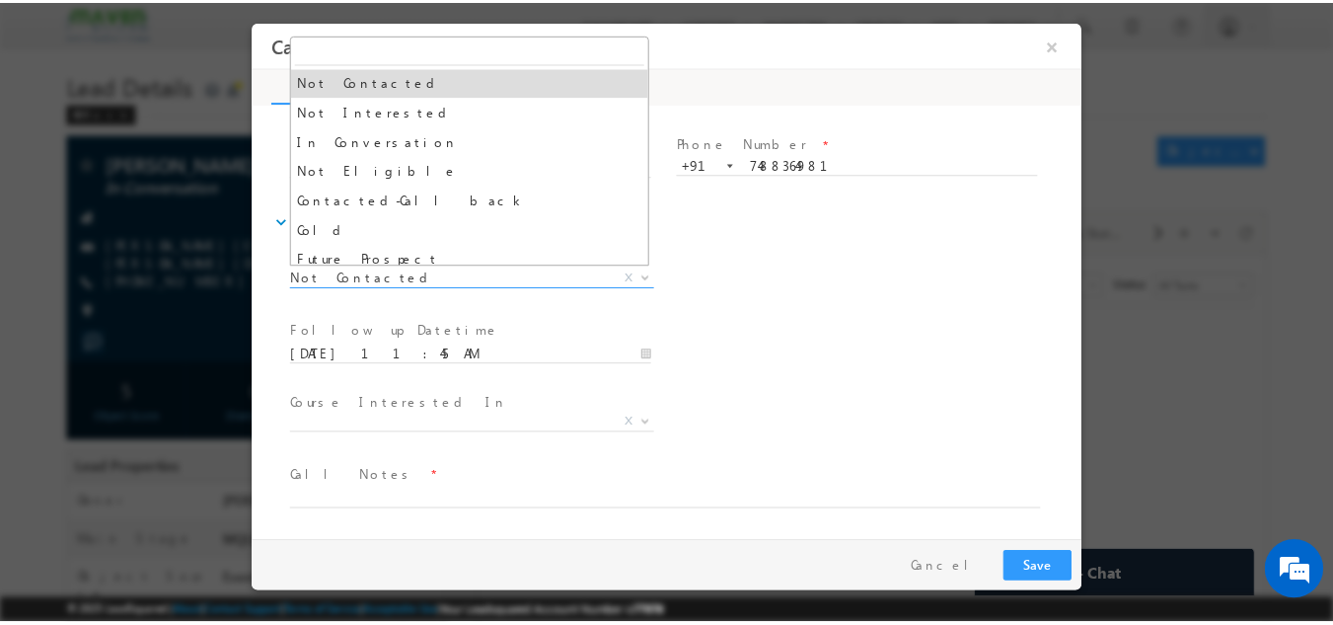
scroll to position [150, 0]
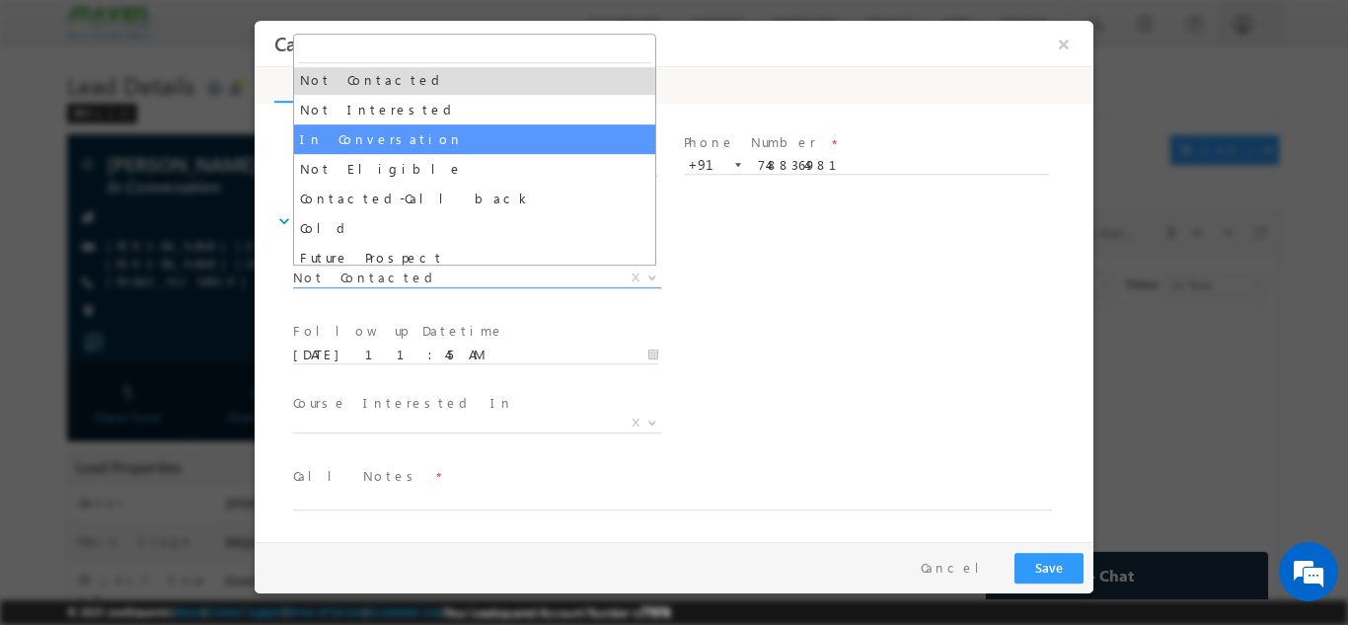
select select "In Conversation"
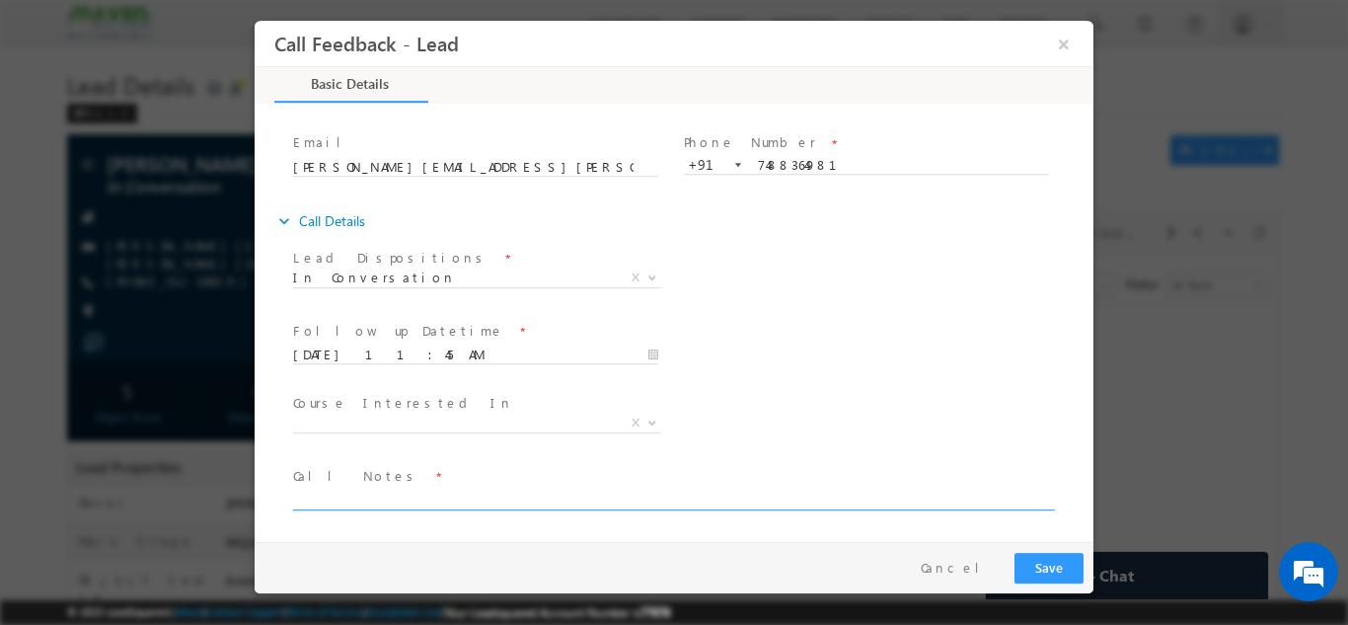
click at [444, 493] on textarea at bounding box center [672, 497] width 759 height 23
type textarea "dnp"
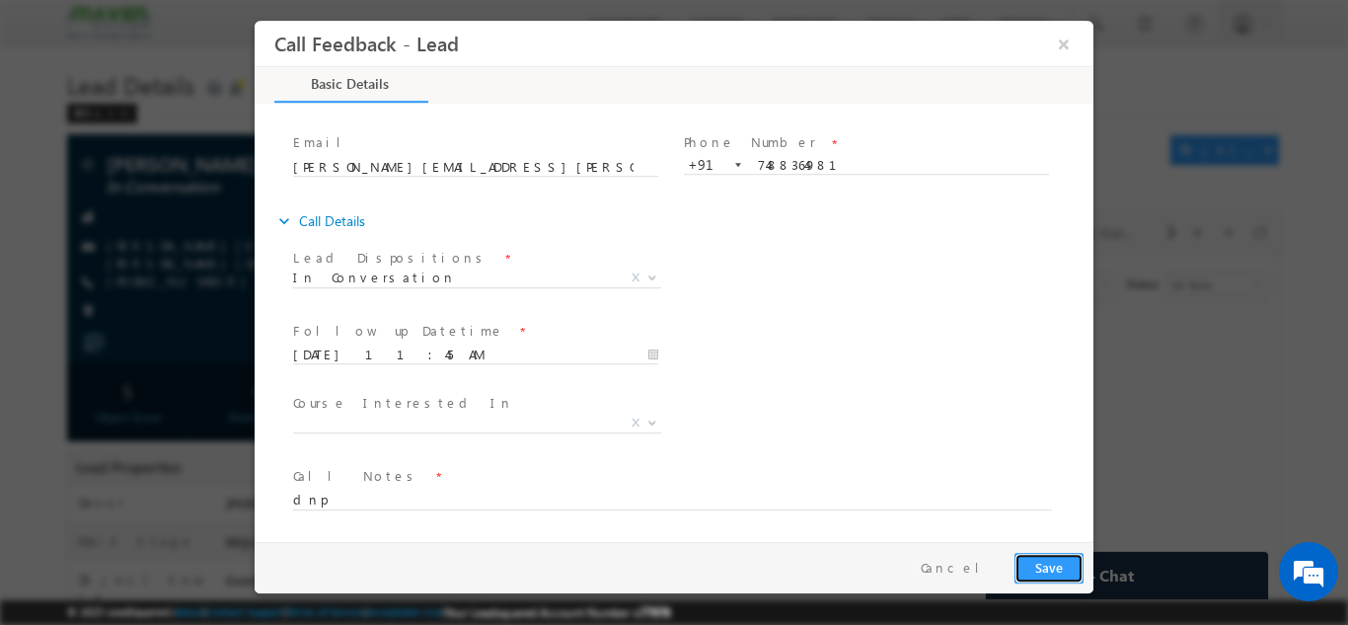
click at [1066, 571] on button "Save" at bounding box center [1048, 567] width 69 height 31
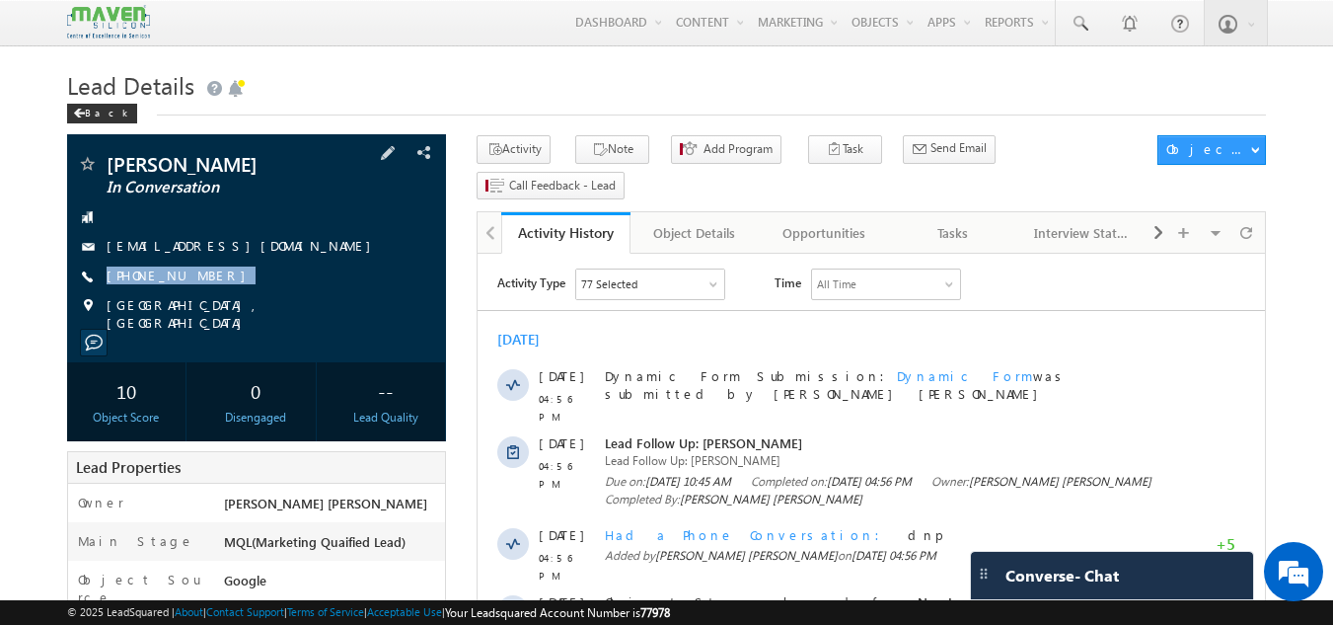
drag, startPoint x: 0, startPoint y: 0, endPoint x: 218, endPoint y: 291, distance: 363.7
click at [218, 291] on div "[PERSON_NAME] In Conversation [EMAIL_ADDRESS][DOMAIN_NAME] [PHONE_NUMBER] [GEOG…" at bounding box center [257, 243] width 360 height 178
copy div "[PHONE_NUMBER]"
click at [966, 221] on div "Tasks" at bounding box center [953, 233] width 96 height 24
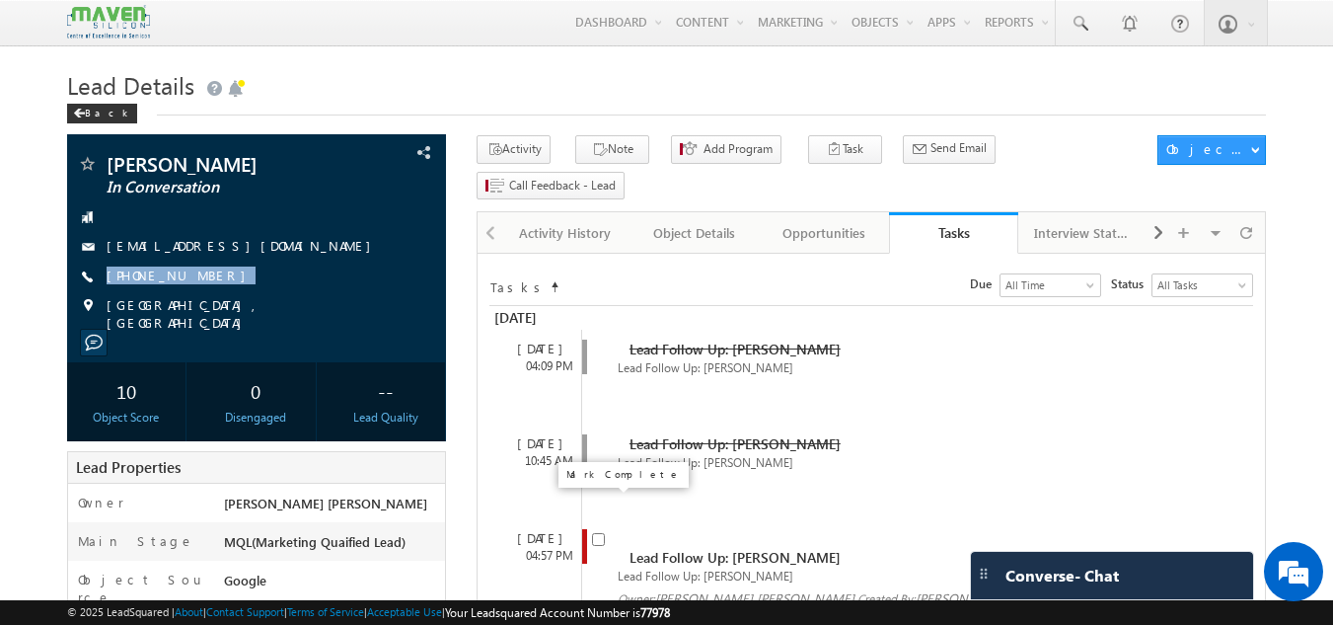
click at [596, 533] on input "checkbox" at bounding box center [598, 539] width 13 height 13
checkbox input "false"
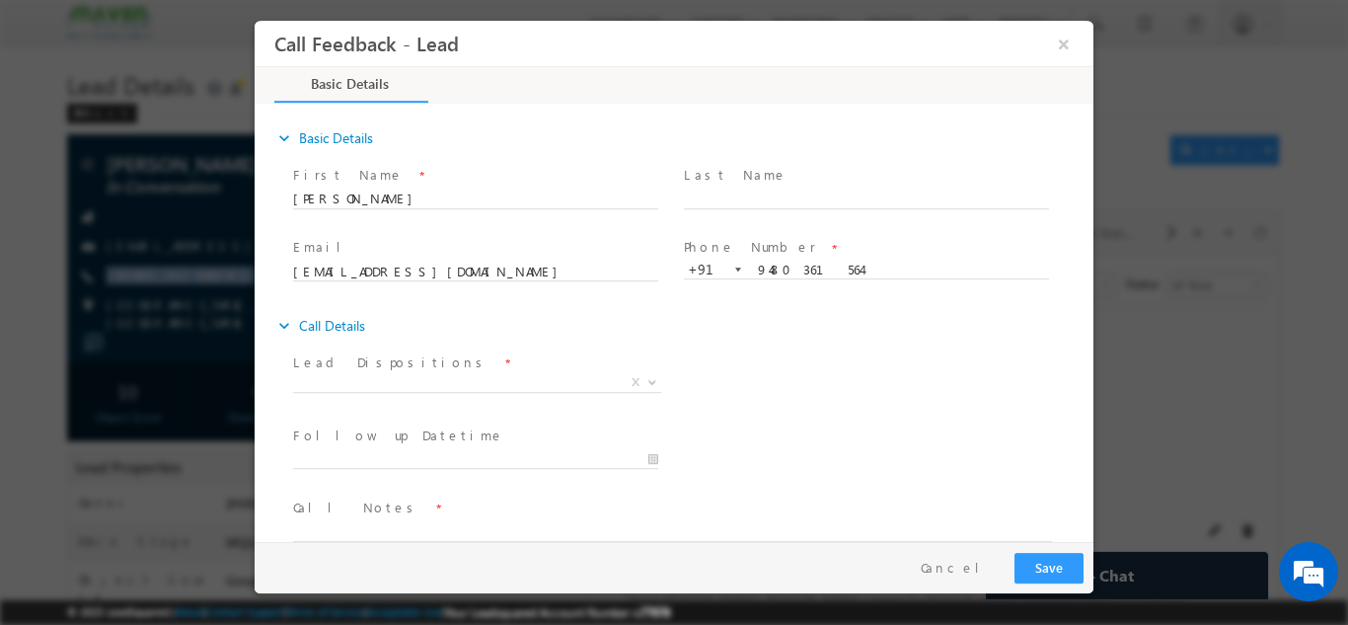
scroll to position [32, 0]
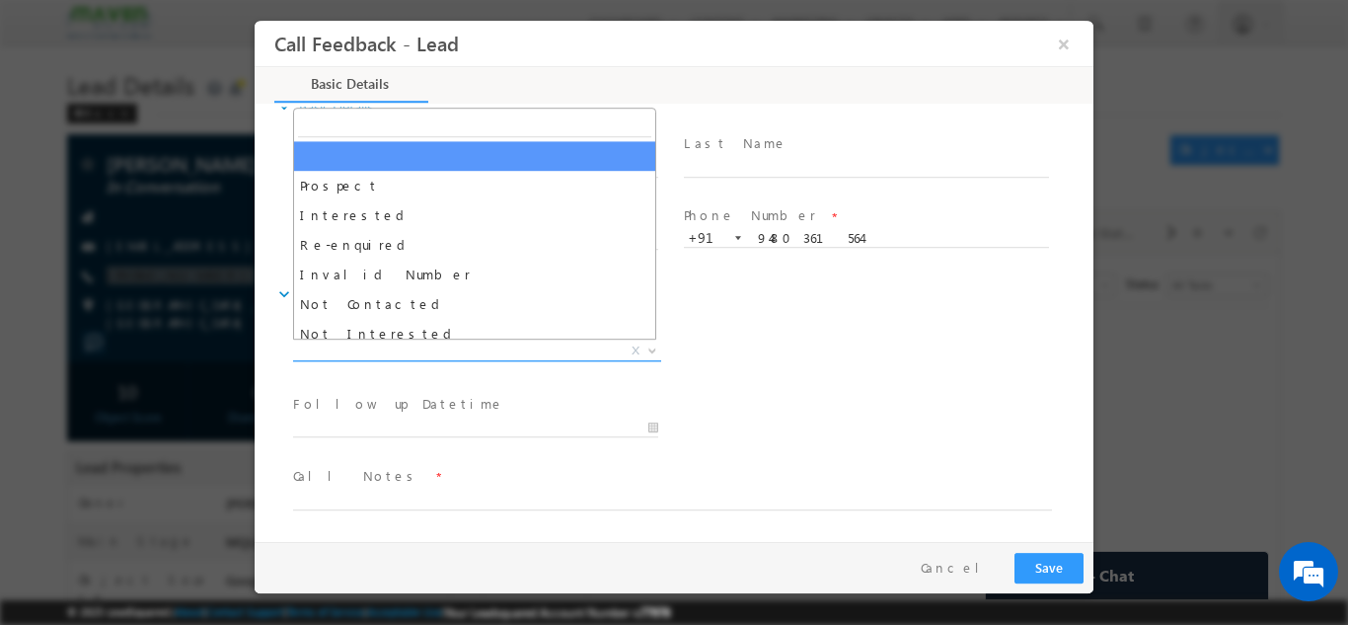
click at [534, 355] on span "X" at bounding box center [477, 350] width 368 height 20
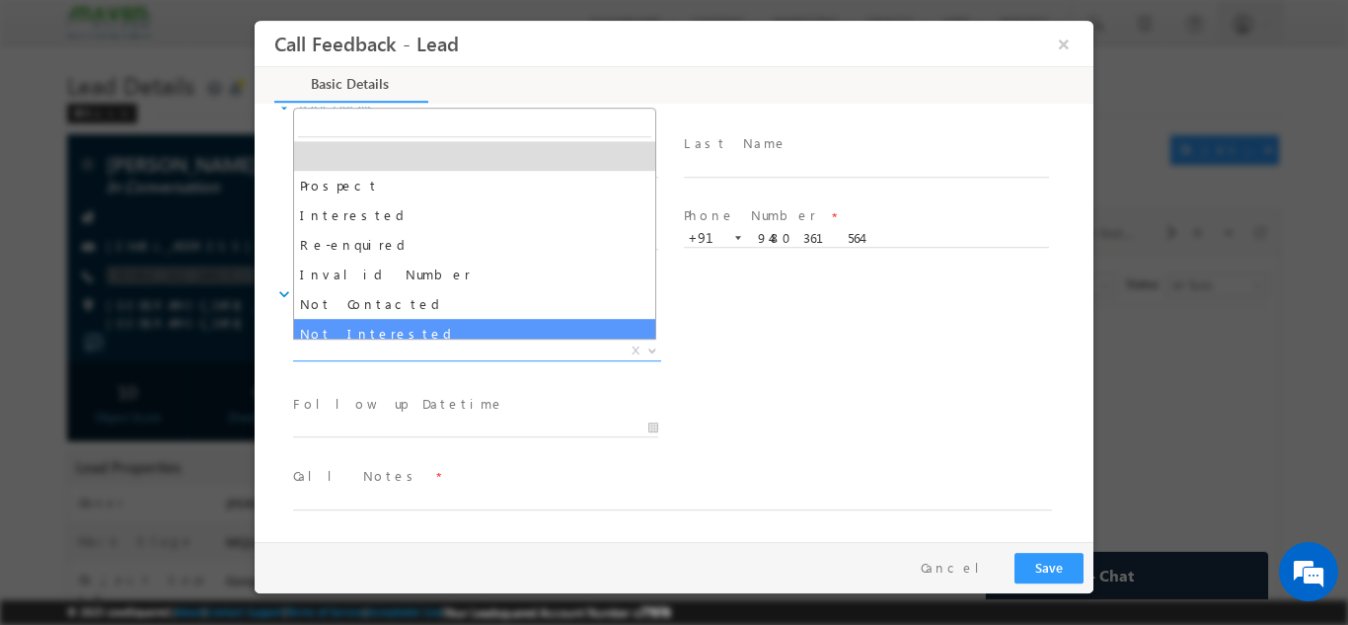
select select "Not Interested"
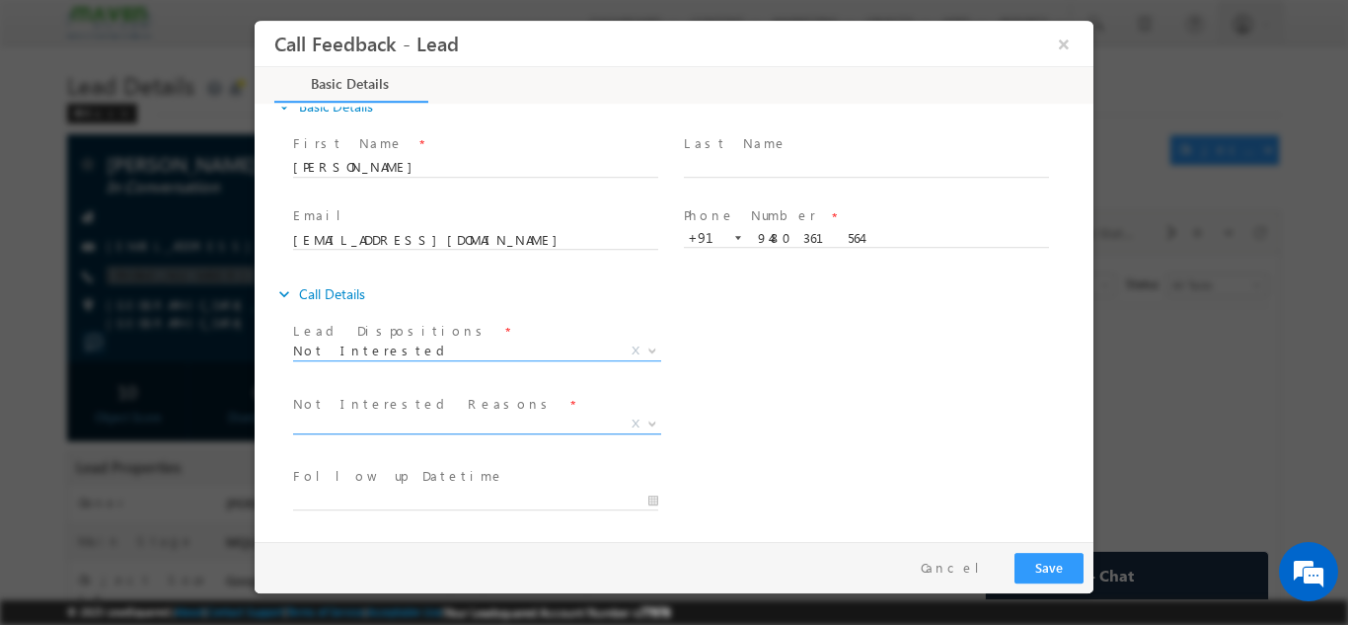
scroll to position [178, 0]
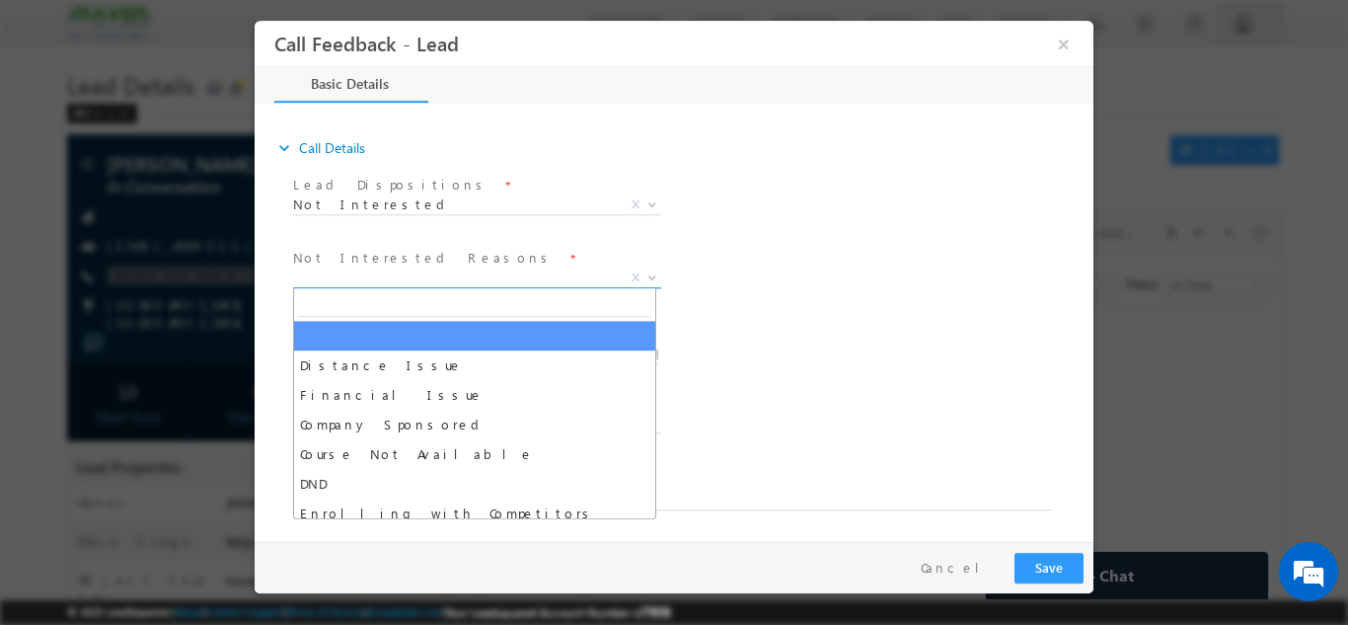
click at [412, 272] on span "X" at bounding box center [477, 277] width 368 height 20
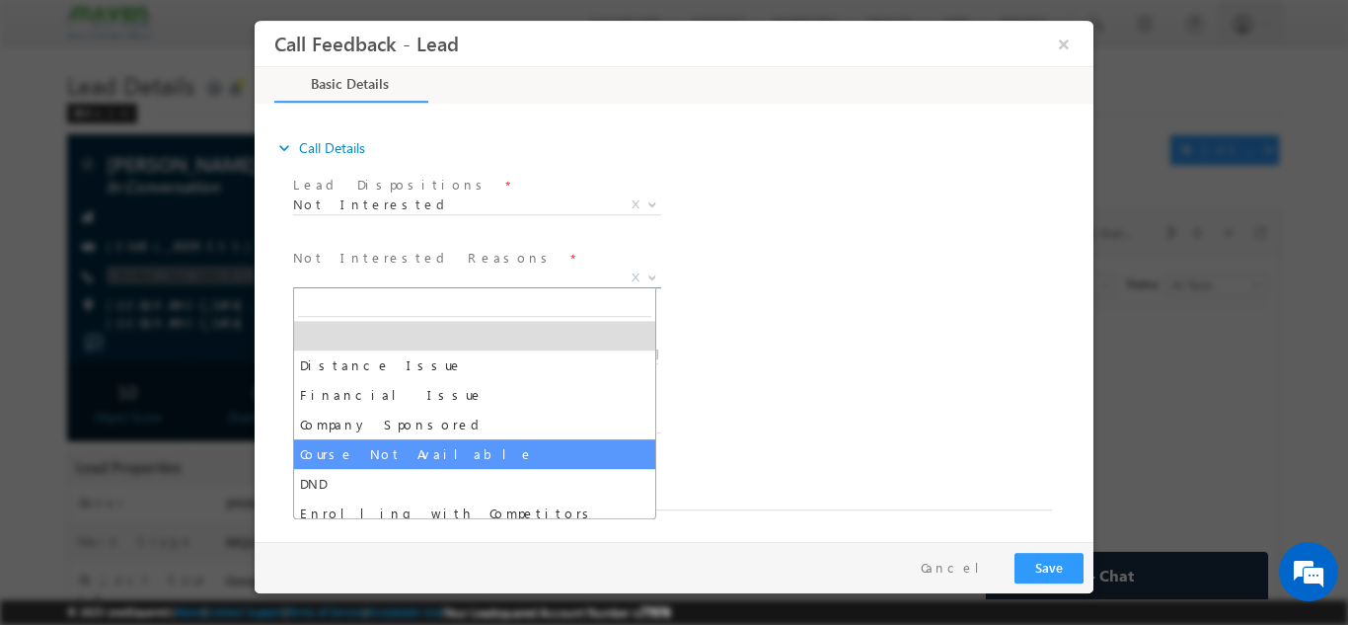
scroll to position [39, 0]
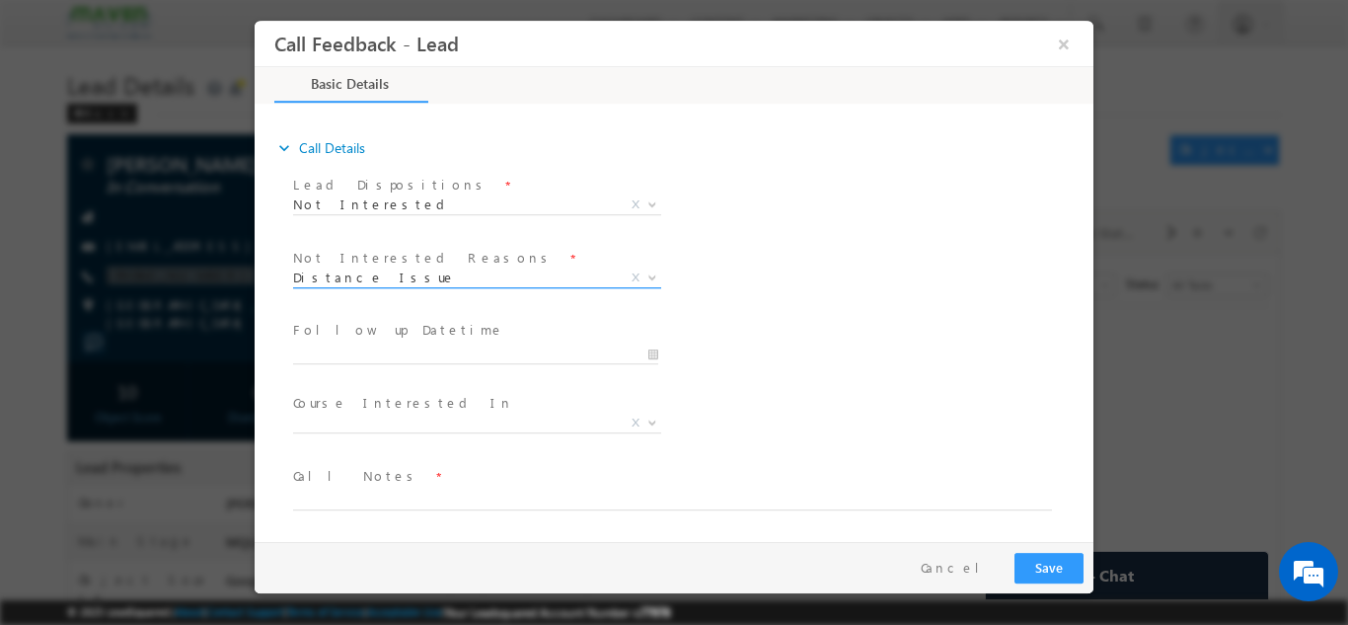
click at [436, 280] on span "Distance Issue" at bounding box center [453, 276] width 321 height 18
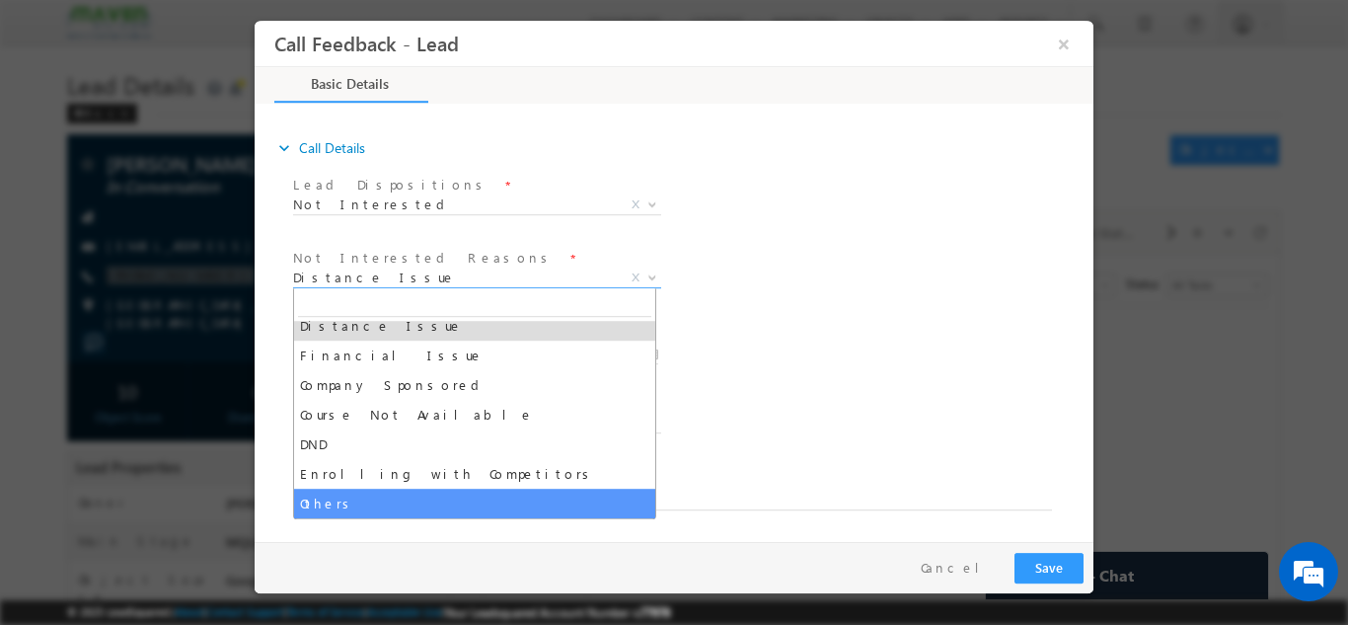
select select "Others"
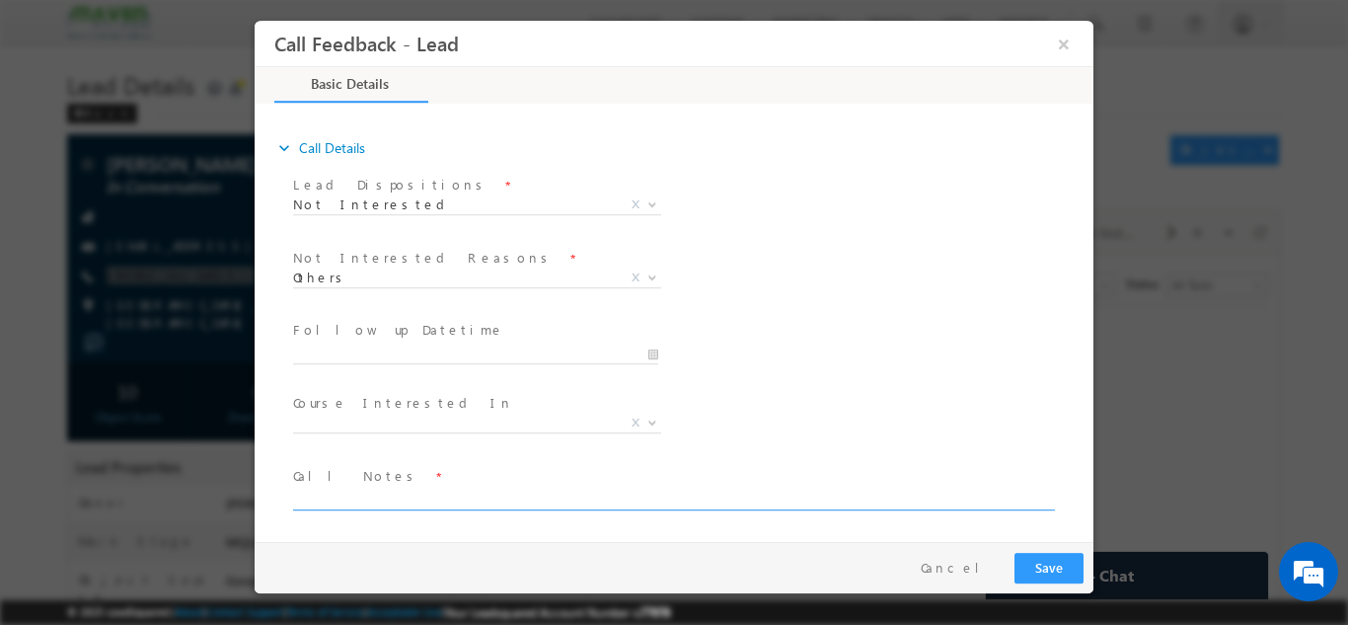
click at [399, 499] on textarea at bounding box center [672, 497] width 759 height 23
type textarea "not interested now"
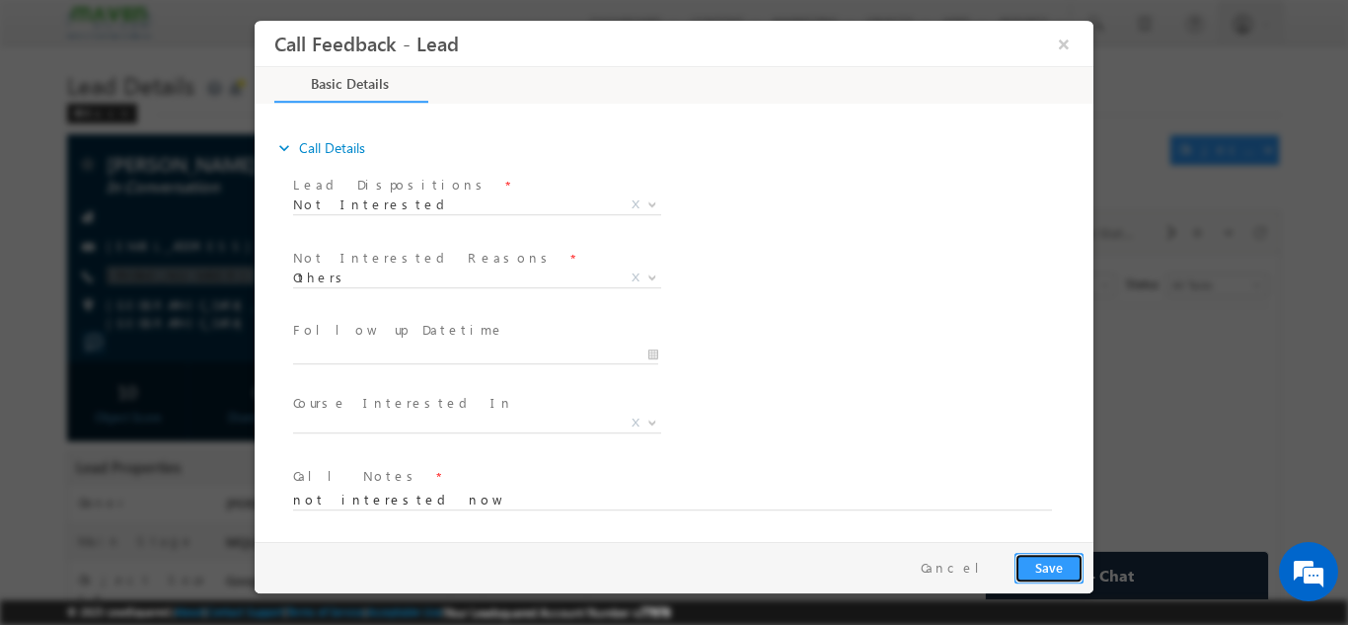
click at [1053, 555] on button "Save" at bounding box center [1048, 567] width 69 height 31
